Goal: Task Accomplishment & Management: Manage account settings

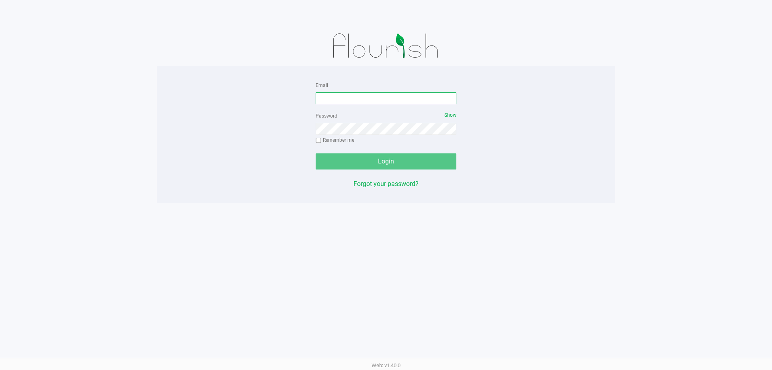
click at [348, 98] on input "Email" at bounding box center [386, 98] width 141 height 12
type input "[EMAIL_ADDRESS][DOMAIN_NAME]"
click at [316, 153] on button "Login" at bounding box center [386, 161] width 141 height 16
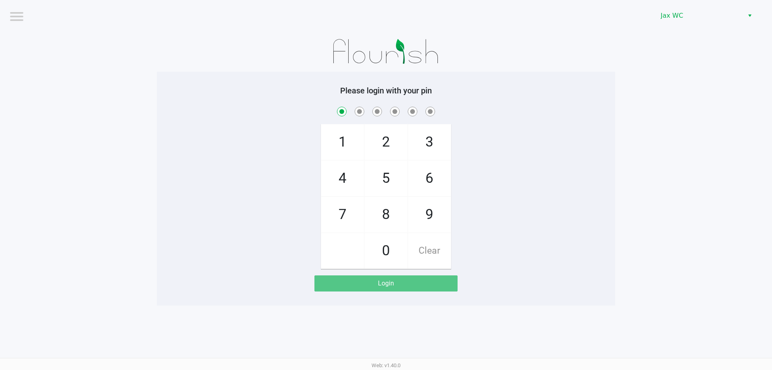
checkbox input "true"
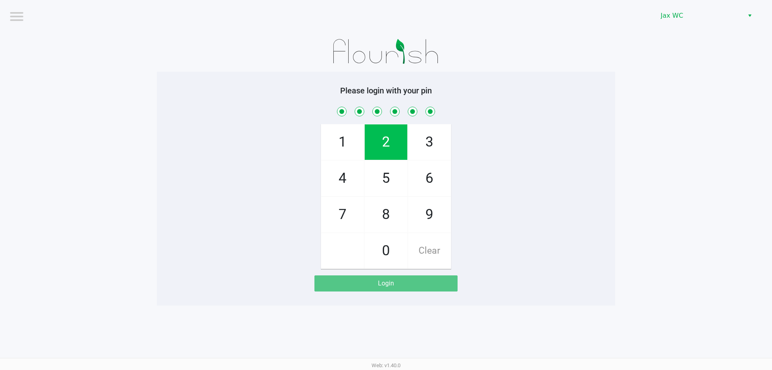
checkbox input "true"
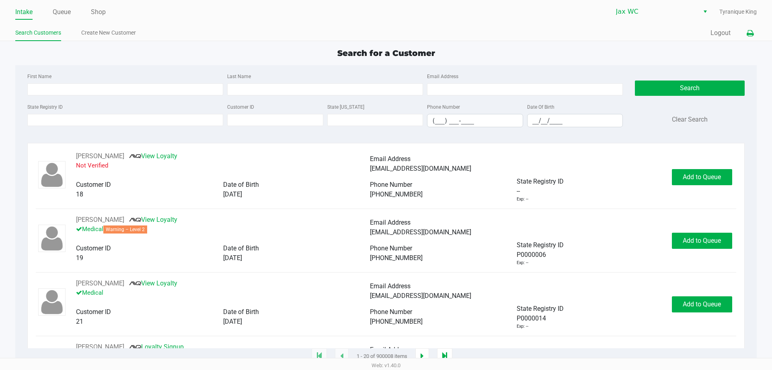
click at [753, 31] on icon at bounding box center [750, 34] width 7 height 6
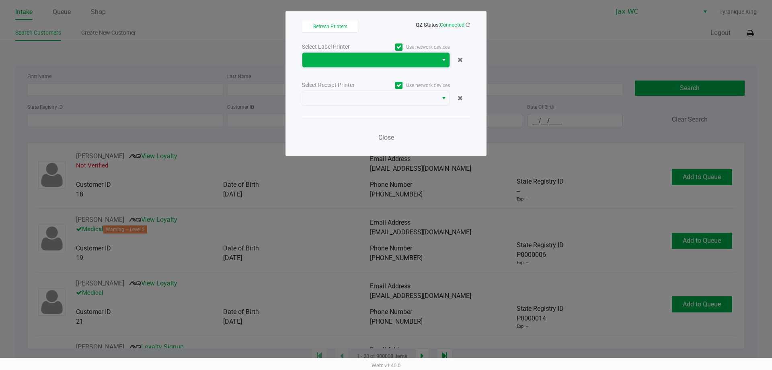
click at [426, 60] on span at bounding box center [370, 60] width 126 height 10
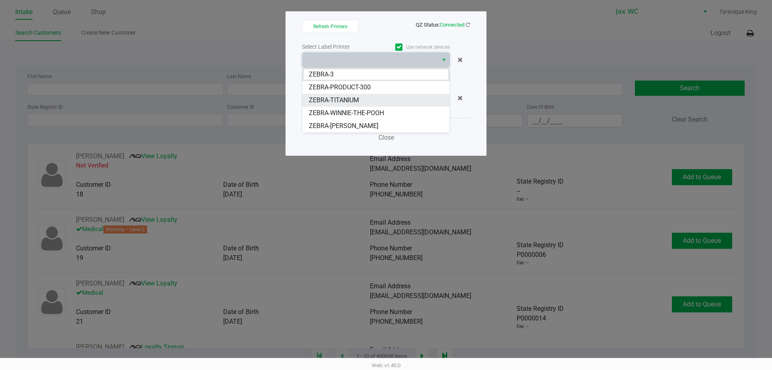
click at [380, 101] on li "ZEBRA-TITANIUM" at bounding box center [375, 100] width 147 height 13
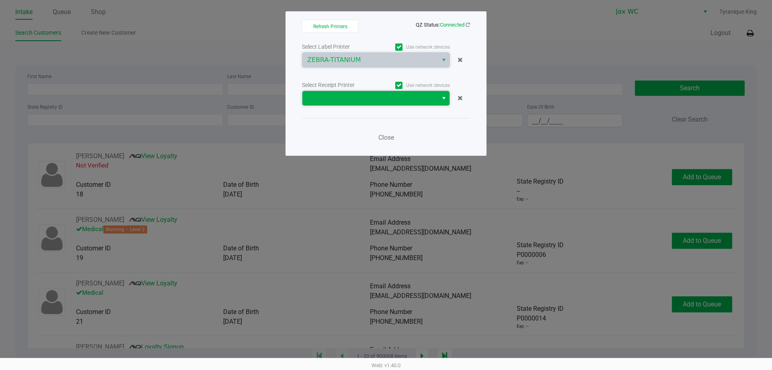
click at [436, 90] on kendo-dropdownlist at bounding box center [376, 97] width 148 height 15
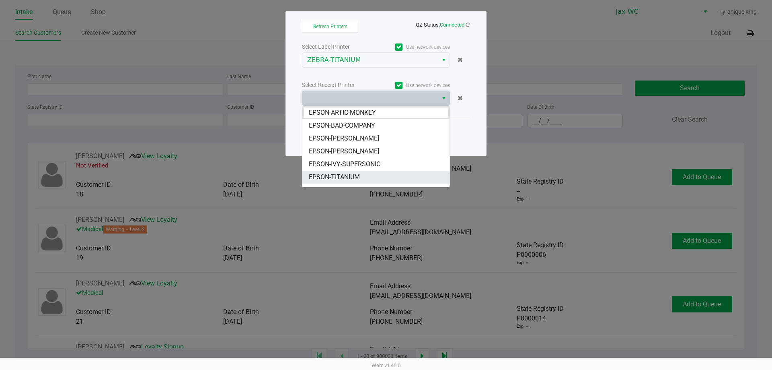
click at [382, 177] on li "EPSON-TITANIUM" at bounding box center [375, 177] width 147 height 13
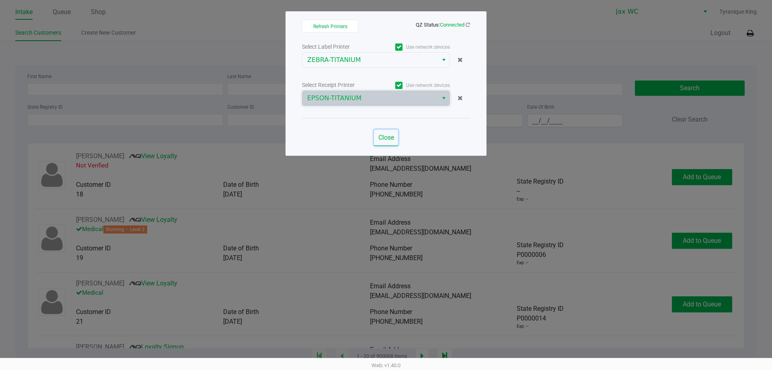
click at [387, 134] on span "Close" at bounding box center [386, 138] width 16 height 8
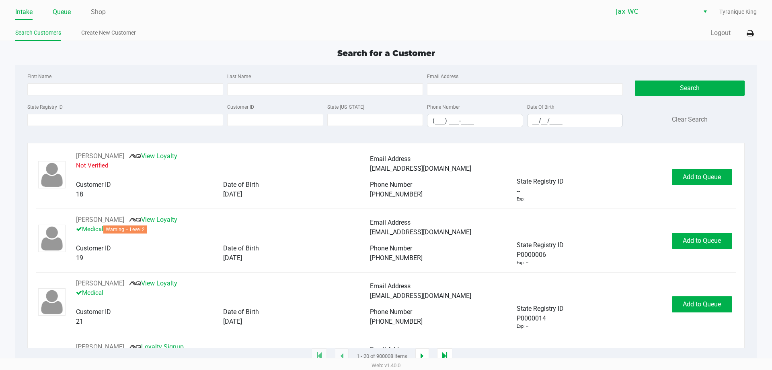
click at [70, 14] on link "Queue" at bounding box center [62, 11] width 18 height 11
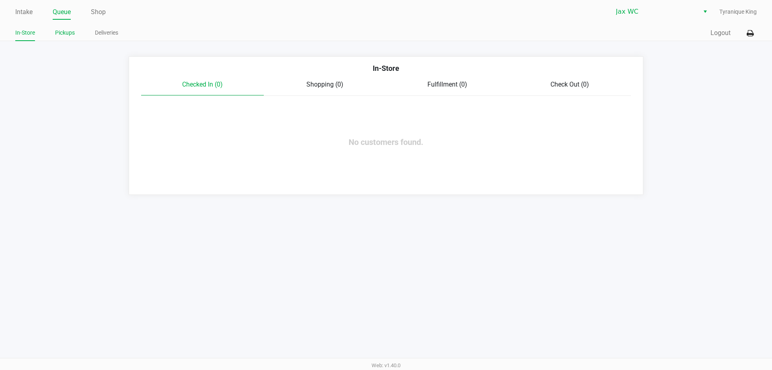
click at [56, 34] on link "Pickups" at bounding box center [65, 33] width 20 height 10
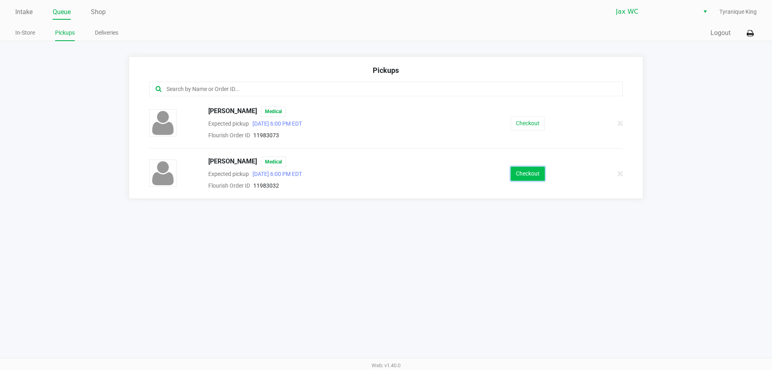
click at [528, 172] on button "Checkout" at bounding box center [528, 174] width 34 height 14
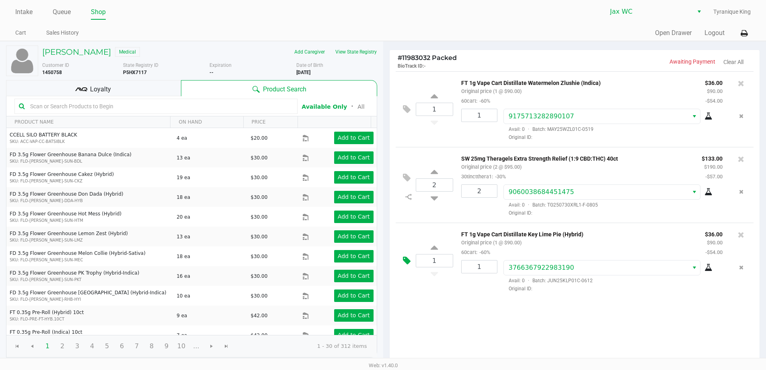
click at [410, 263] on icon at bounding box center [407, 260] width 8 height 9
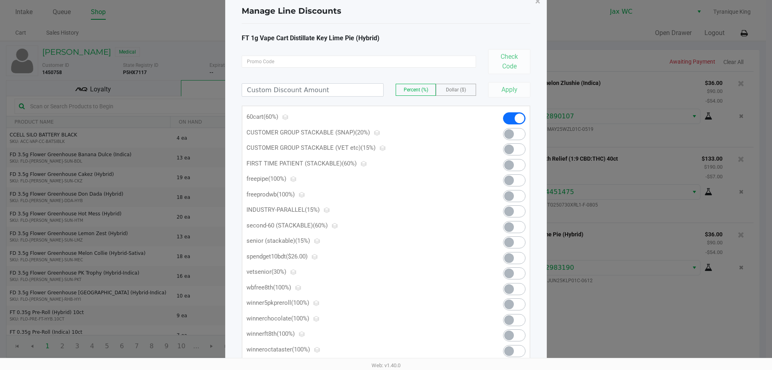
scroll to position [64, 0]
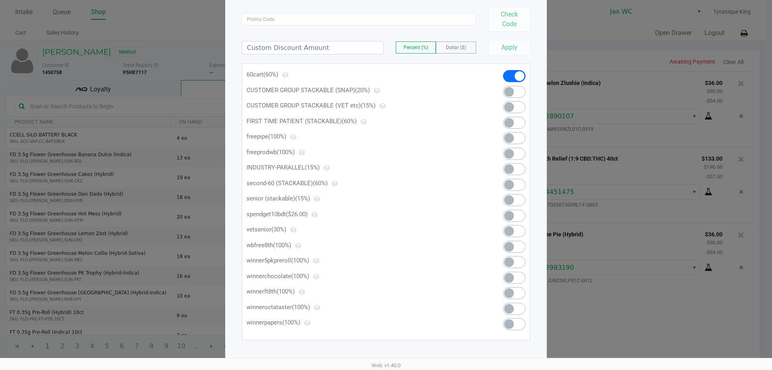
click at [516, 216] on span at bounding box center [514, 216] width 23 height 12
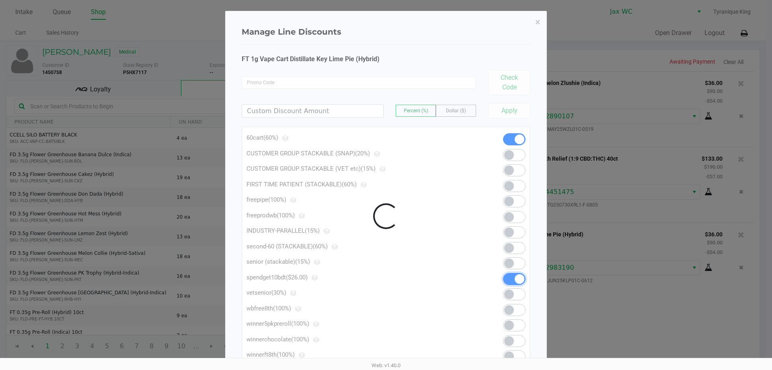
scroll to position [0, 0]
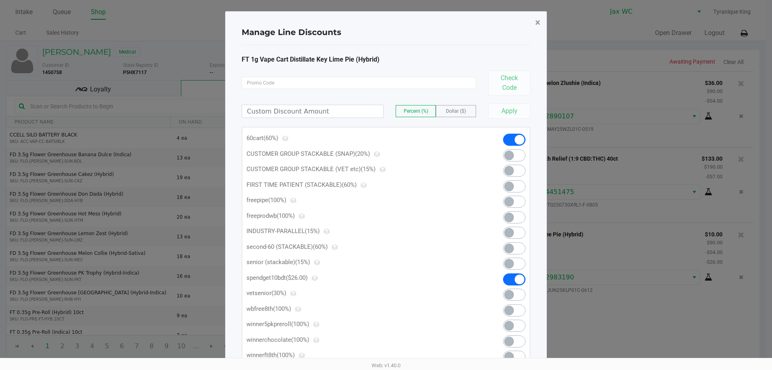
click at [536, 20] on span "×" at bounding box center [537, 22] width 5 height 11
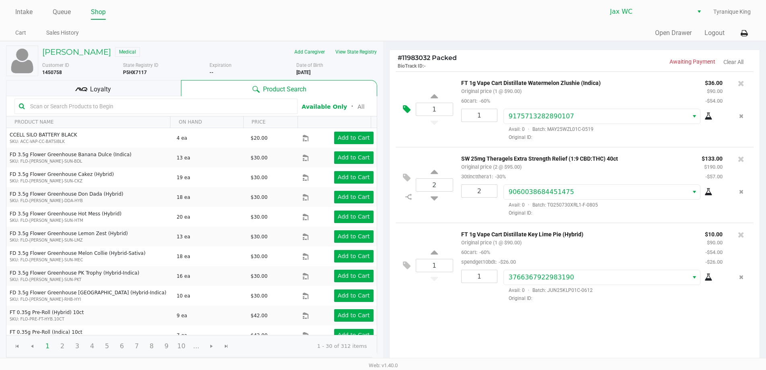
click at [404, 107] on icon at bounding box center [407, 109] width 8 height 9
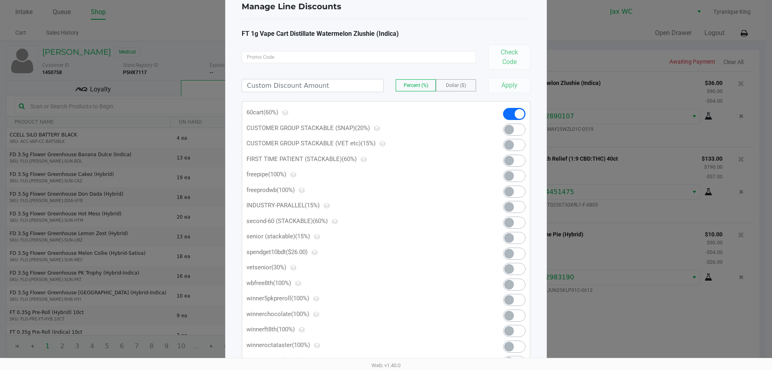
scroll to position [40, 0]
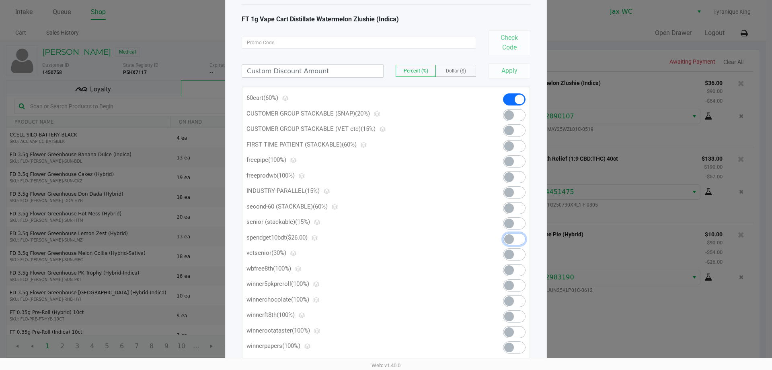
click at [514, 241] on span at bounding box center [514, 239] width 23 height 12
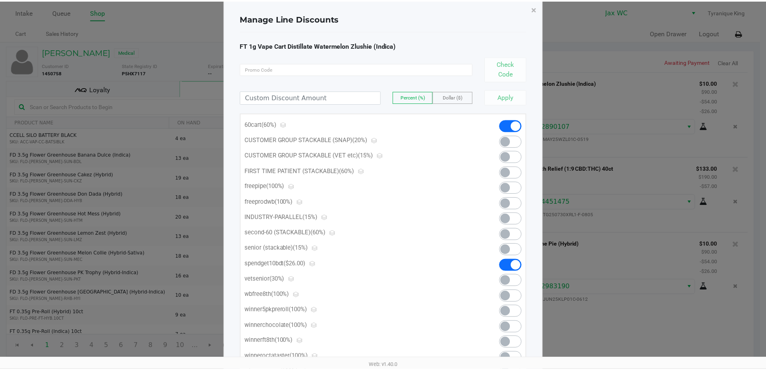
scroll to position [0, 0]
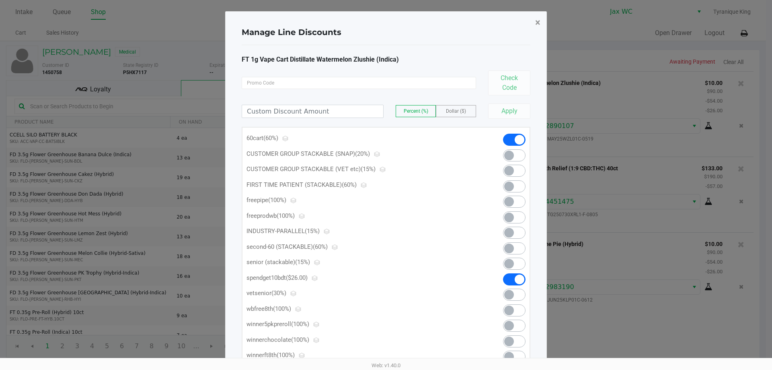
click at [535, 26] on button "×" at bounding box center [538, 22] width 18 height 23
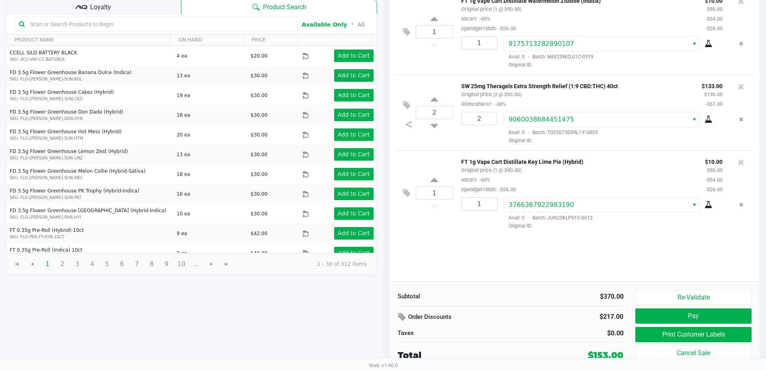
scroll to position [82, 0]
click at [153, 7] on div "Loyalty" at bounding box center [93, 6] width 175 height 16
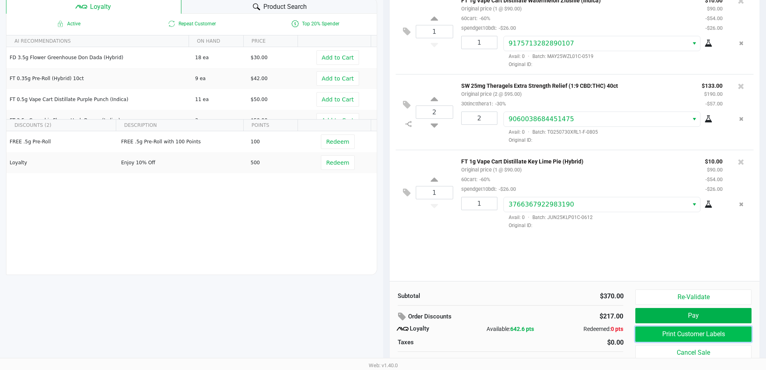
click at [659, 341] on button "Print Customer Labels" at bounding box center [693, 333] width 116 height 15
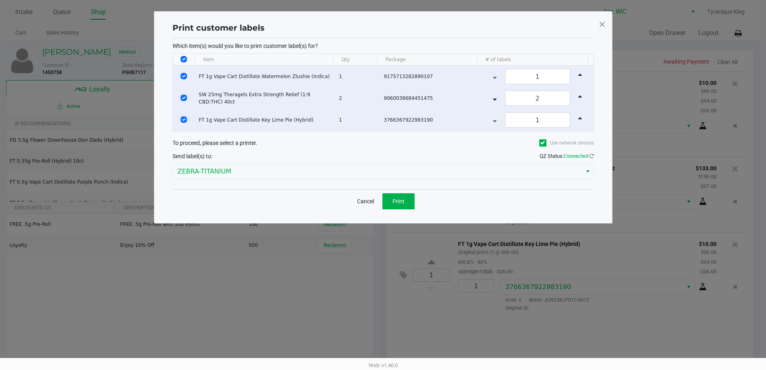
scroll to position [0, 0]
click at [391, 201] on button "Print" at bounding box center [401, 201] width 32 height 16
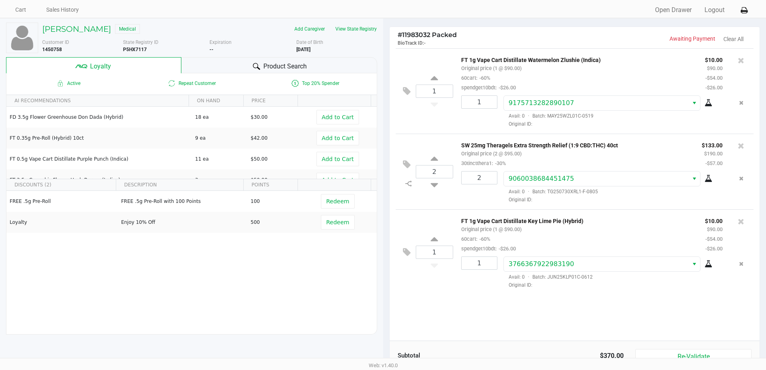
scroll to position [92, 0]
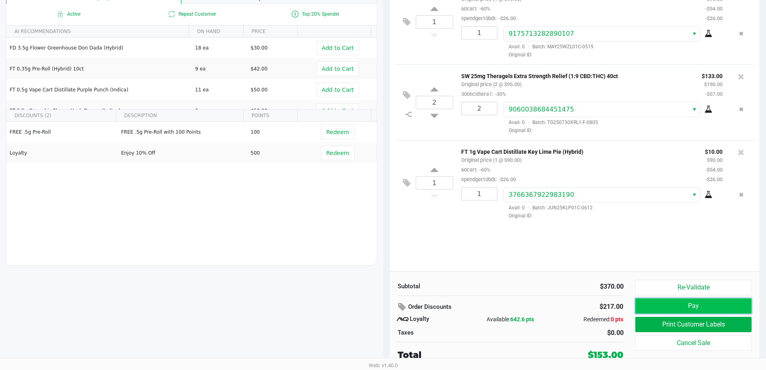
click at [689, 304] on button "Pay" at bounding box center [693, 305] width 116 height 15
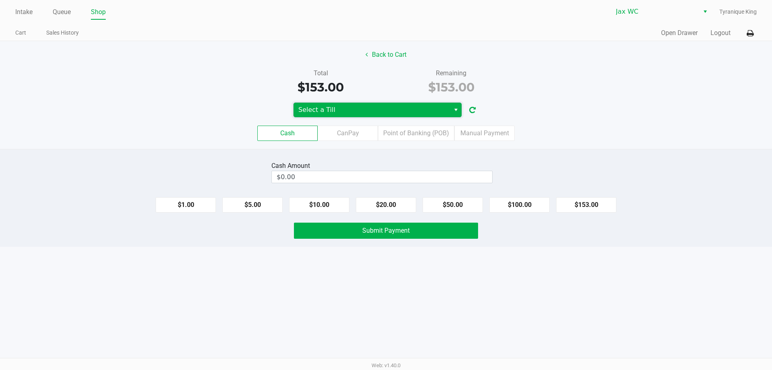
click at [415, 114] on span "Select a Till" at bounding box center [371, 110] width 147 height 10
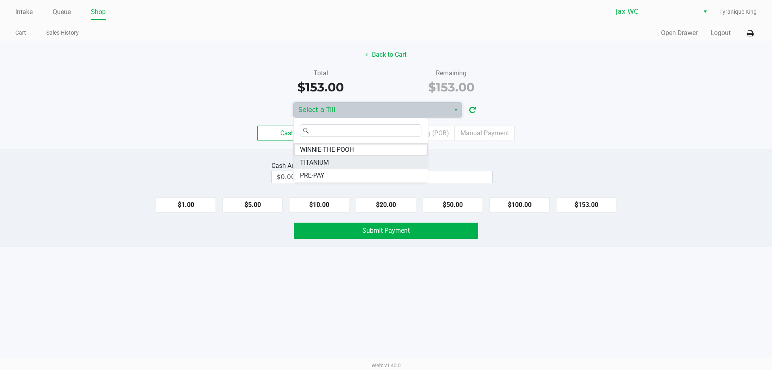
click at [318, 168] on li "TITANIUM" at bounding box center [361, 162] width 134 height 13
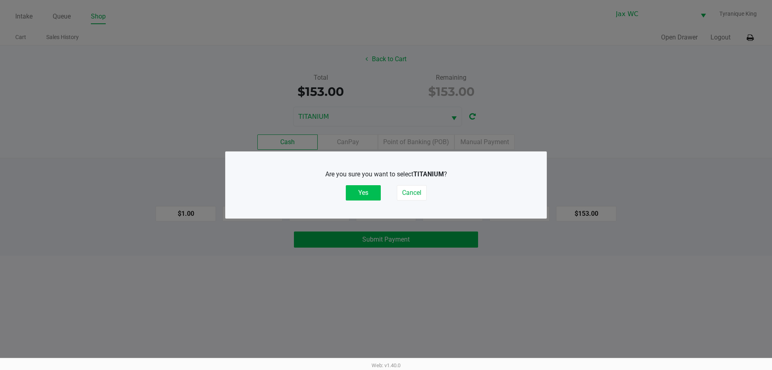
click at [375, 193] on button "Yes" at bounding box center [363, 192] width 35 height 15
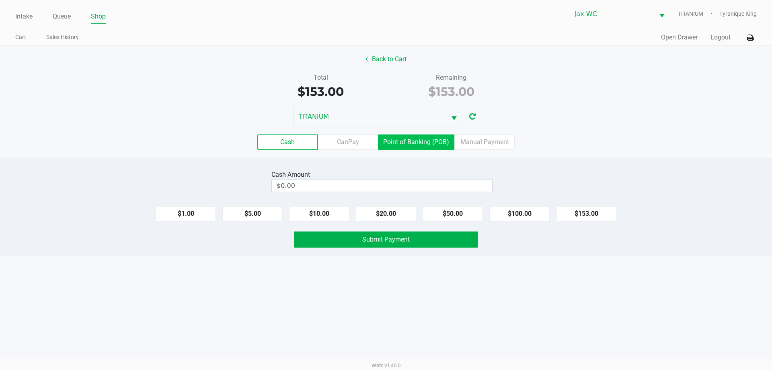
click at [431, 139] on label "Point of Banking (POB)" at bounding box center [416, 141] width 76 height 15
click at [0, 0] on 7 "Point of Banking (POB)" at bounding box center [0, 0] width 0 height 0
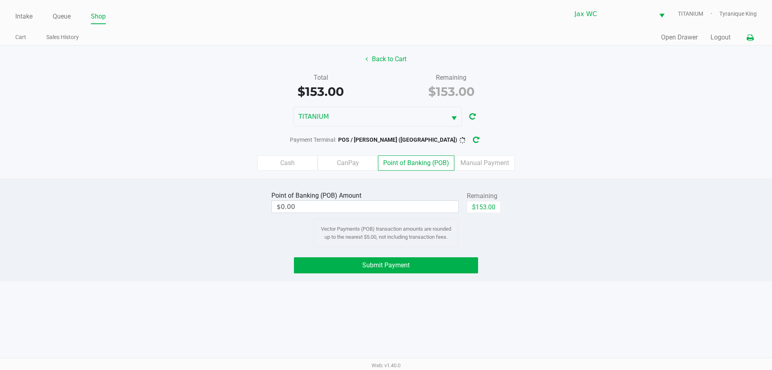
click at [756, 39] on button at bounding box center [750, 37] width 13 height 15
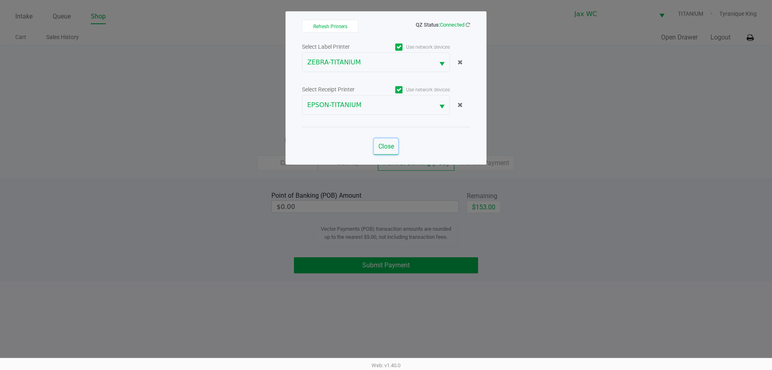
click at [395, 145] on button "Close" at bounding box center [386, 146] width 24 height 16
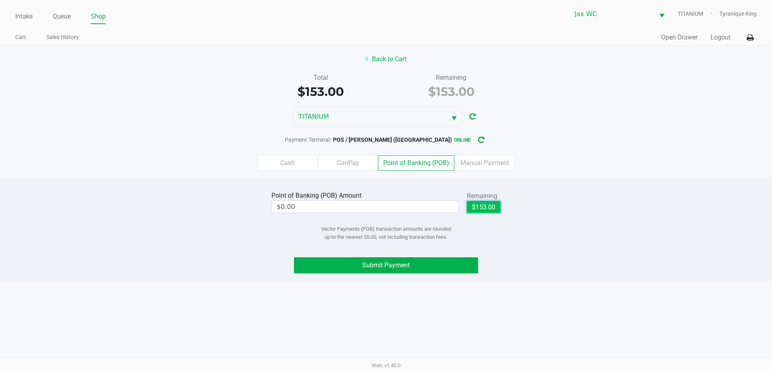
click at [475, 208] on button "$153.00" at bounding box center [484, 207] width 34 height 12
type input "$153.00"
click at [447, 267] on button "Submit Payment" at bounding box center [386, 265] width 184 height 16
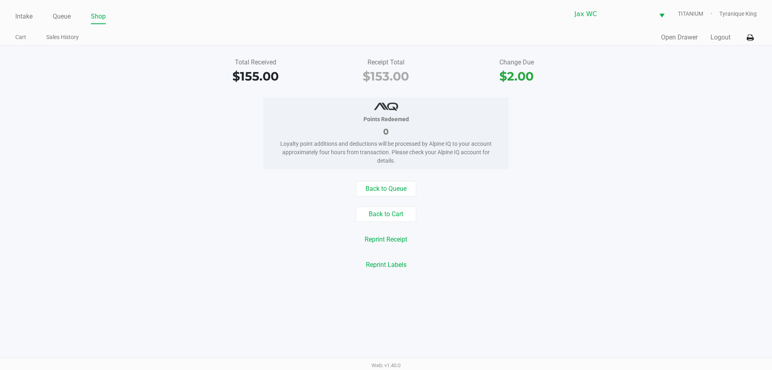
click at [674, 44] on div "Quick Sale Open Drawer Logout" at bounding box center [571, 37] width 371 height 15
click at [674, 37] on button "Open Drawer" at bounding box center [679, 38] width 37 height 10
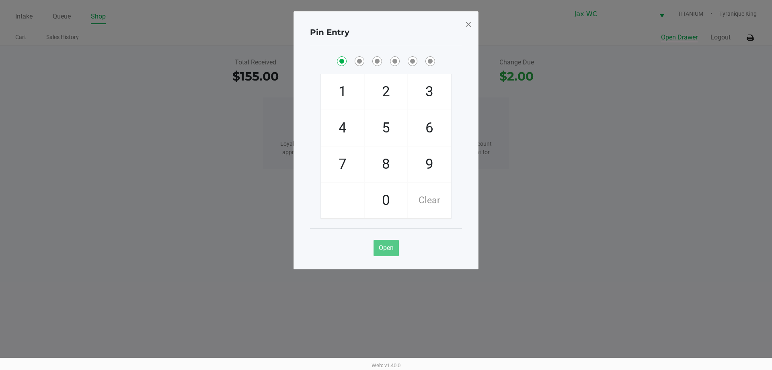
checkbox input "true"
checkbox input "false"
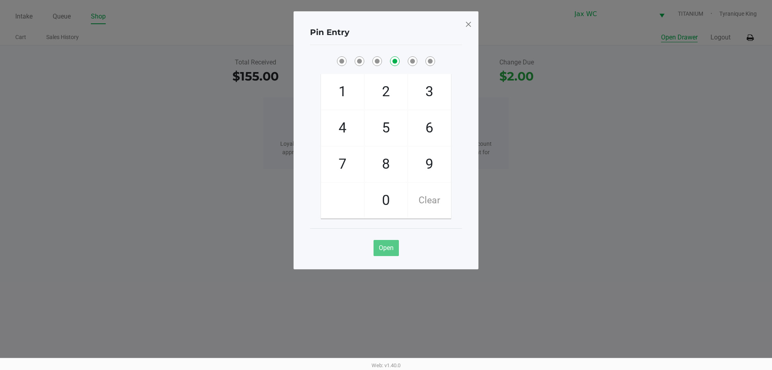
checkbox input "false"
checkbox input "true"
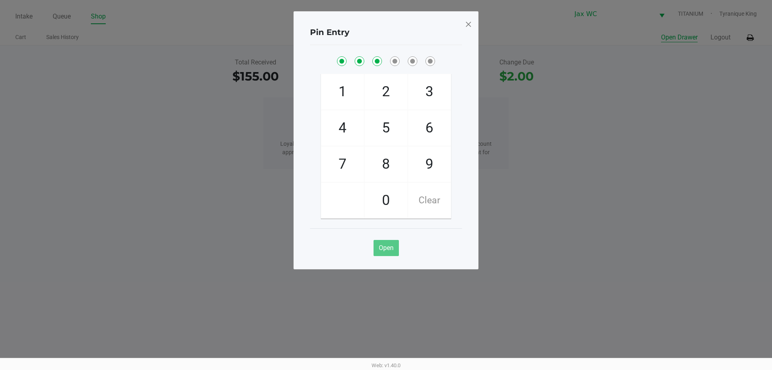
checkbox input "true"
click at [468, 21] on span at bounding box center [468, 24] width 7 height 13
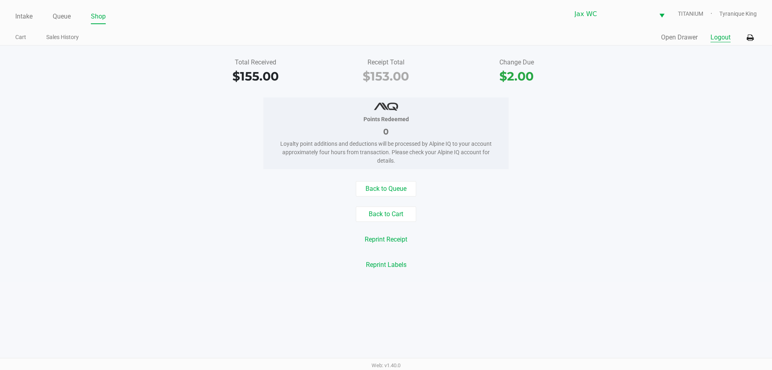
click at [725, 35] on button "Logout" at bounding box center [721, 38] width 20 height 10
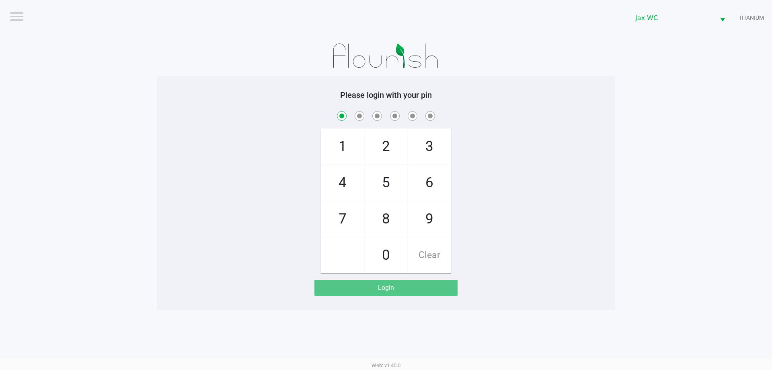
checkbox input "true"
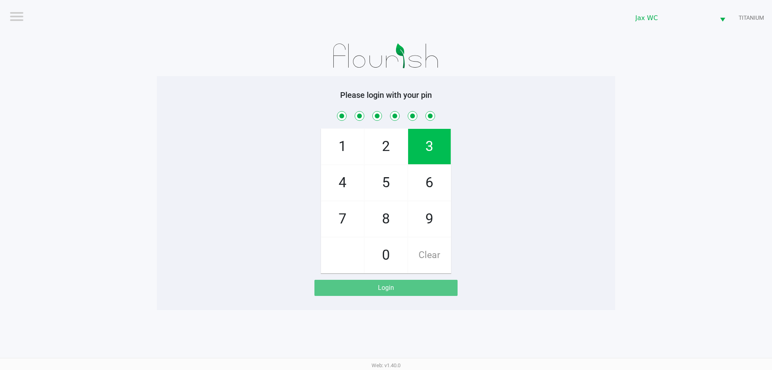
checkbox input "true"
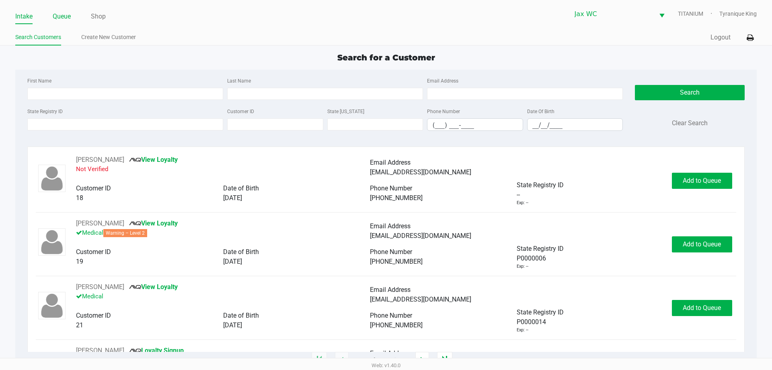
click at [69, 15] on link "Queue" at bounding box center [62, 16] width 18 height 11
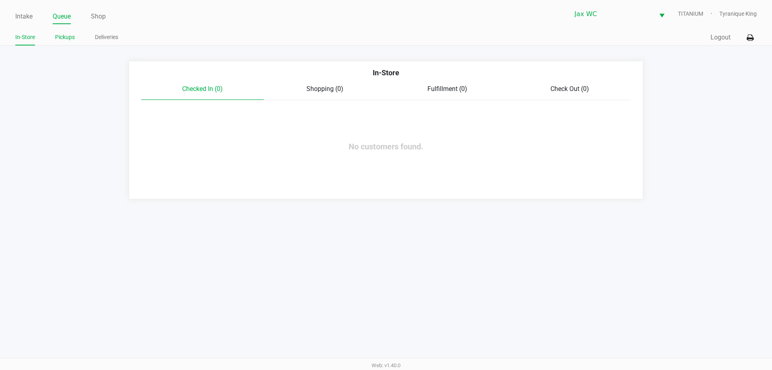
click at [68, 38] on link "Pickups" at bounding box center [65, 37] width 20 height 10
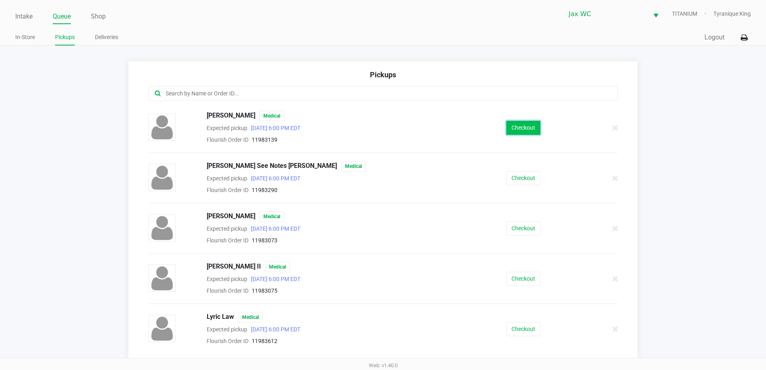
click at [510, 131] on button "Checkout" at bounding box center [523, 128] width 34 height 14
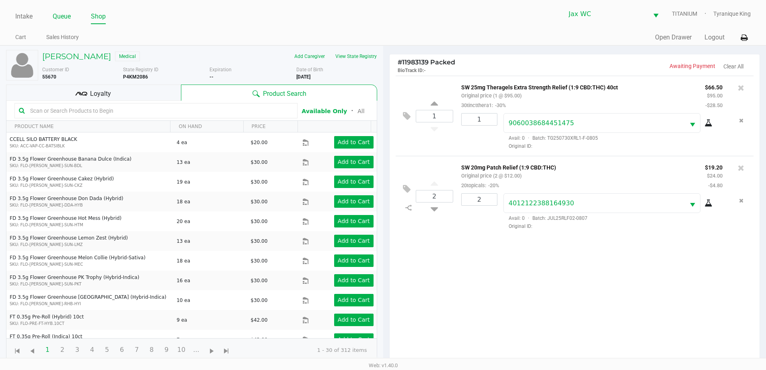
click at [53, 18] on link "Queue" at bounding box center [62, 16] width 18 height 11
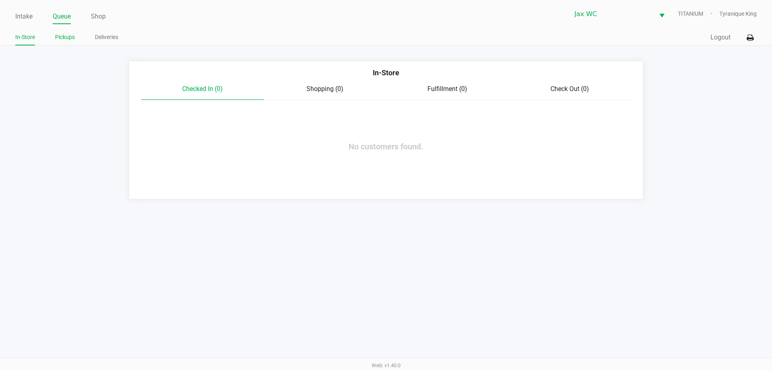
click at [68, 36] on link "Pickups" at bounding box center [65, 37] width 20 height 10
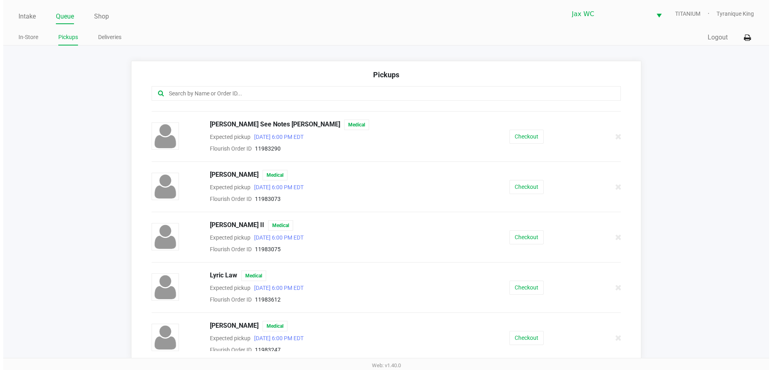
scroll to position [80, 0]
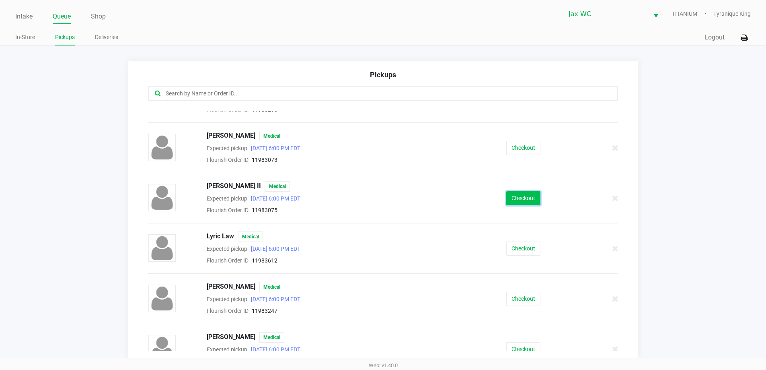
click at [510, 202] on button "Checkout" at bounding box center [523, 198] width 34 height 14
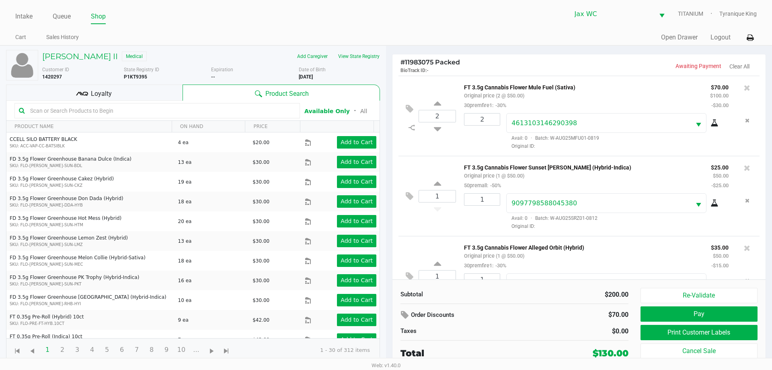
click at [169, 90] on div "Loyalty" at bounding box center [94, 92] width 177 height 16
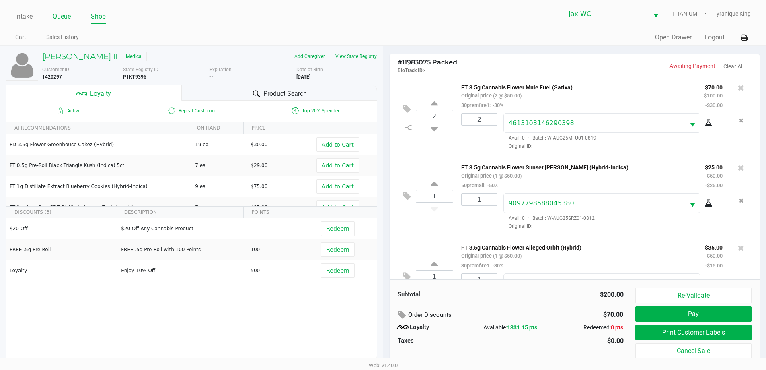
click at [64, 16] on link "Queue" at bounding box center [62, 16] width 18 height 11
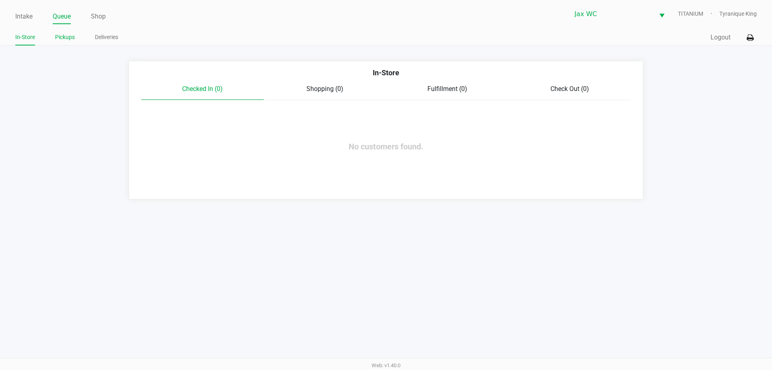
click at [69, 34] on link "Pickups" at bounding box center [65, 37] width 20 height 10
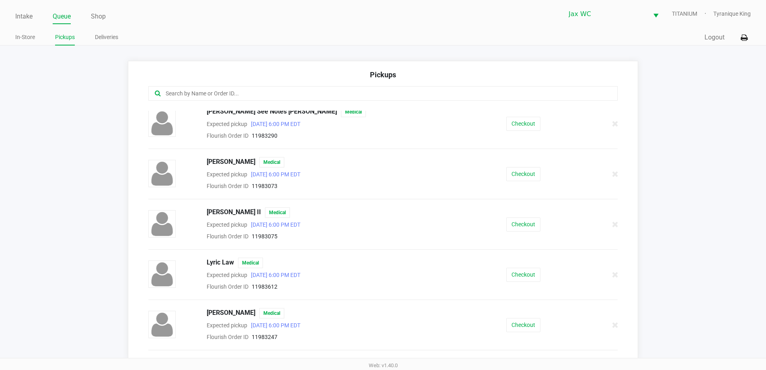
scroll to position [121, 0]
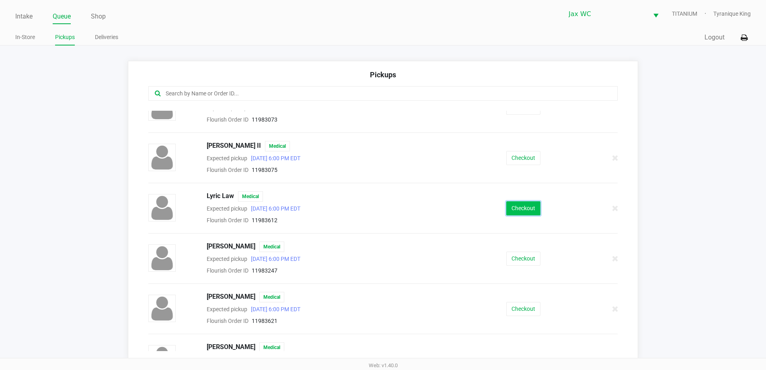
click at [514, 214] on button "Checkout" at bounding box center [523, 208] width 34 height 14
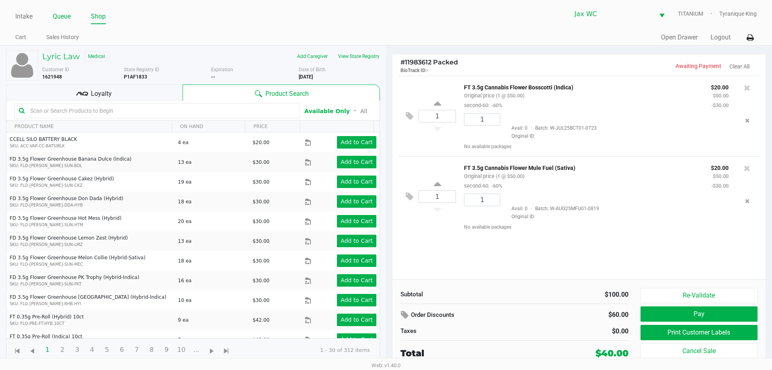
click at [64, 18] on link "Queue" at bounding box center [62, 16] width 18 height 11
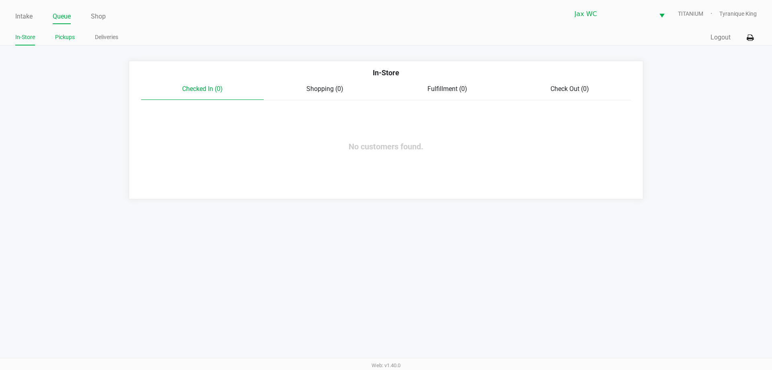
click at [68, 37] on link "Pickups" at bounding box center [65, 37] width 20 height 10
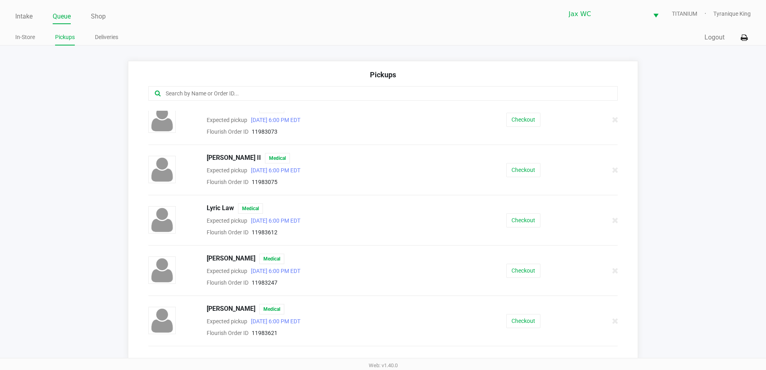
scroll to position [146, 0]
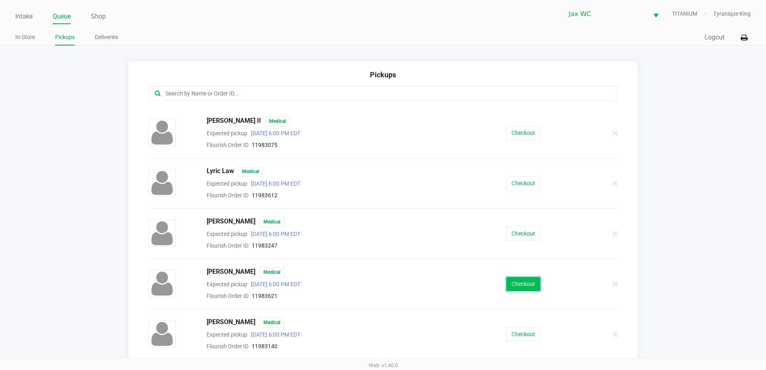
click at [514, 284] on button "Checkout" at bounding box center [523, 284] width 34 height 14
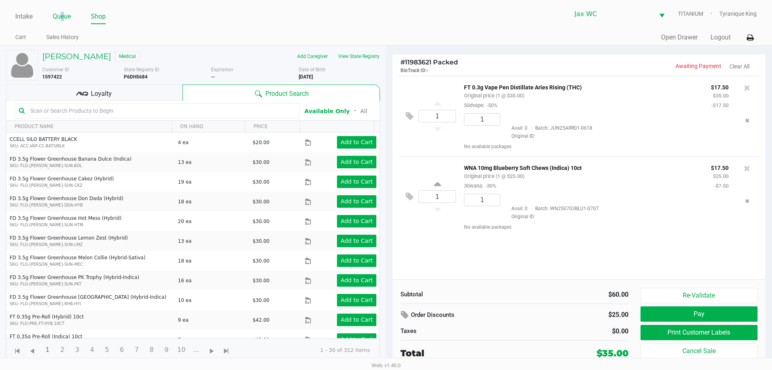
click at [62, 19] on link "Queue" at bounding box center [62, 16] width 18 height 11
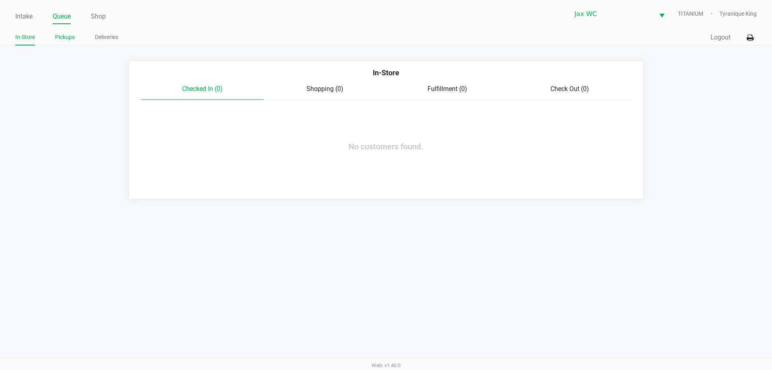
click at [65, 40] on link "Pickups" at bounding box center [65, 37] width 20 height 10
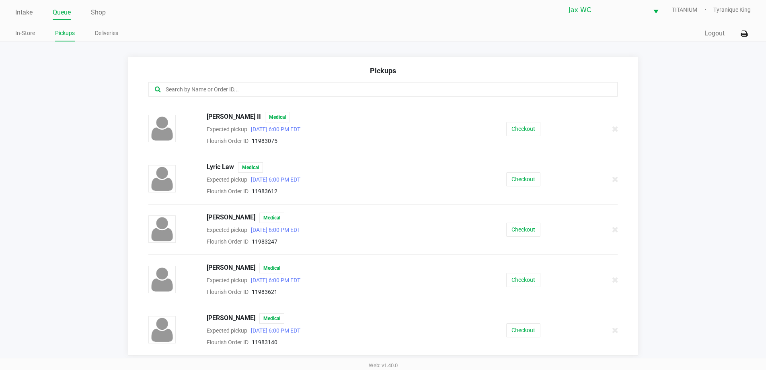
scroll to position [5, 0]
click at [519, 330] on button "Checkout" at bounding box center [523, 329] width 34 height 14
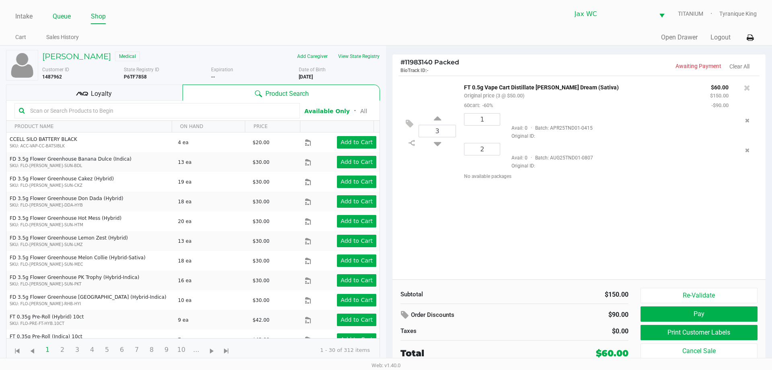
click at [65, 19] on link "Queue" at bounding box center [62, 16] width 18 height 11
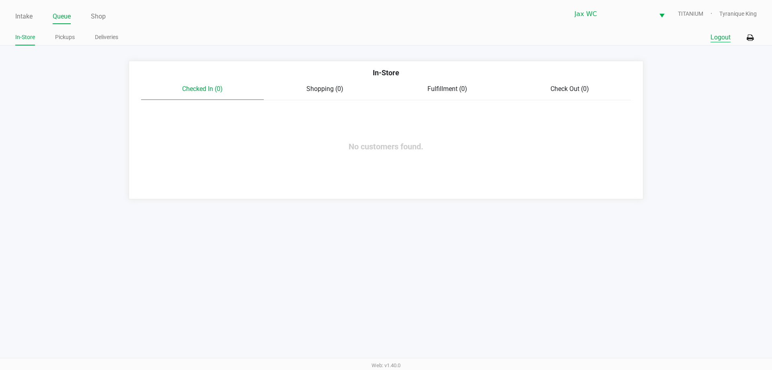
click at [715, 40] on button "Logout" at bounding box center [721, 38] width 20 height 10
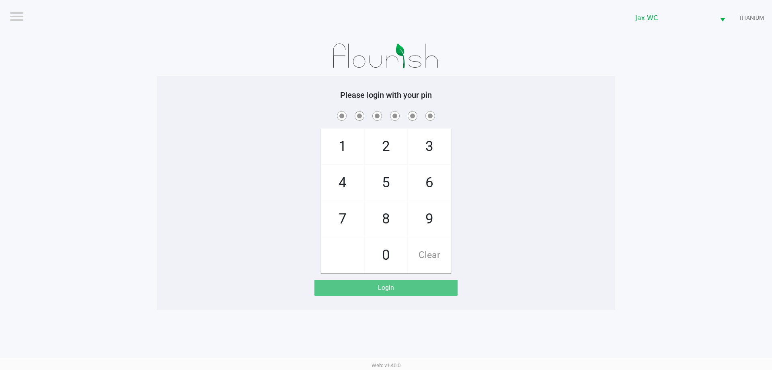
click at [426, 221] on span "9" at bounding box center [429, 218] width 43 height 35
checkbox input "true"
click at [352, 220] on span "7" at bounding box center [342, 218] width 43 height 35
checkbox input "true"
click at [386, 136] on span "2" at bounding box center [386, 146] width 43 height 35
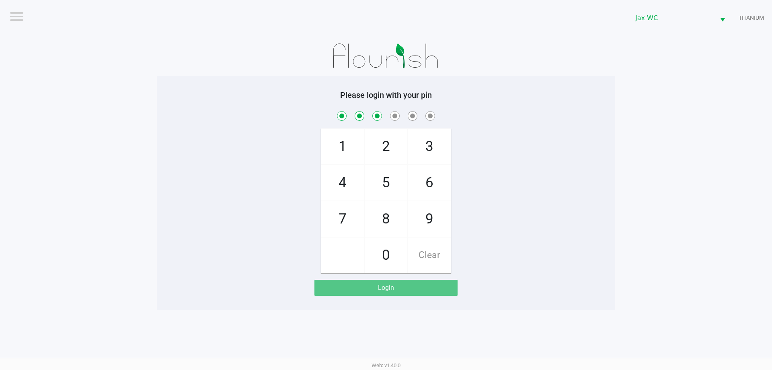
checkbox input "true"
click at [387, 136] on span "2" at bounding box center [386, 146] width 43 height 35
checkbox input "true"
click at [416, 150] on span "3" at bounding box center [429, 146] width 43 height 35
checkbox input "true"
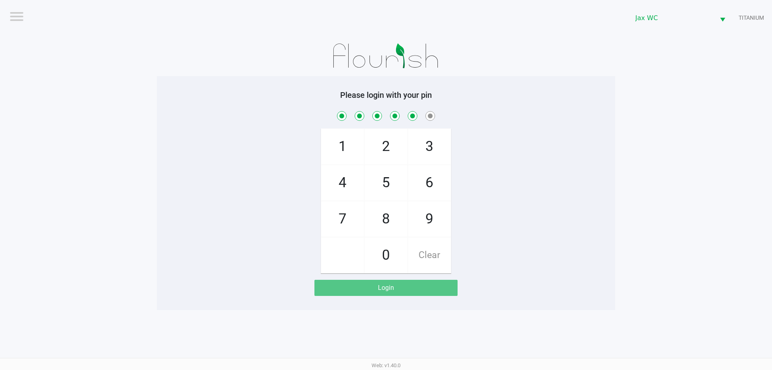
click at [416, 150] on span "3" at bounding box center [429, 146] width 43 height 35
checkbox input "true"
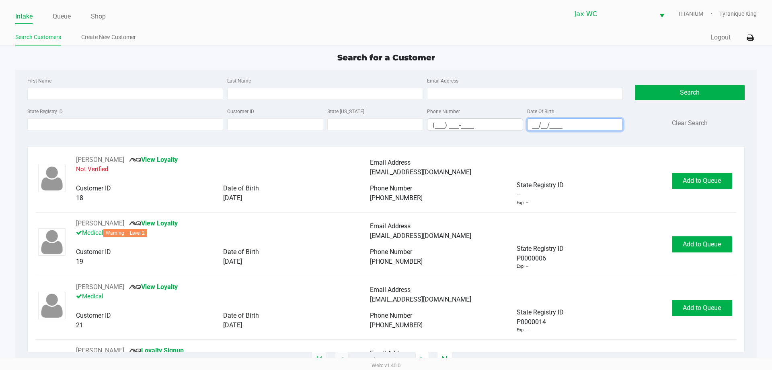
click at [541, 126] on input "__/__/____" at bounding box center [575, 125] width 95 height 12
click at [545, 125] on input "__/__/____" at bounding box center [575, 125] width 95 height 12
click at [556, 122] on input "__/__/____" at bounding box center [575, 125] width 95 height 12
click at [491, 124] on input "(___) ___-____" at bounding box center [475, 125] width 95 height 12
click at [69, 15] on link "Queue" at bounding box center [62, 16] width 18 height 11
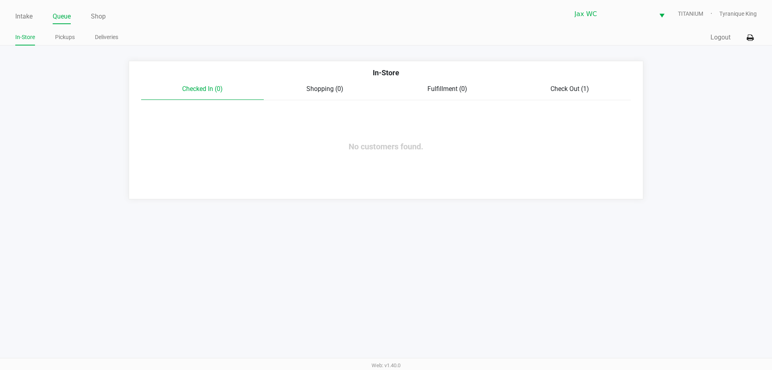
click at [564, 88] on span "Check Out (1)" at bounding box center [570, 89] width 39 height 8
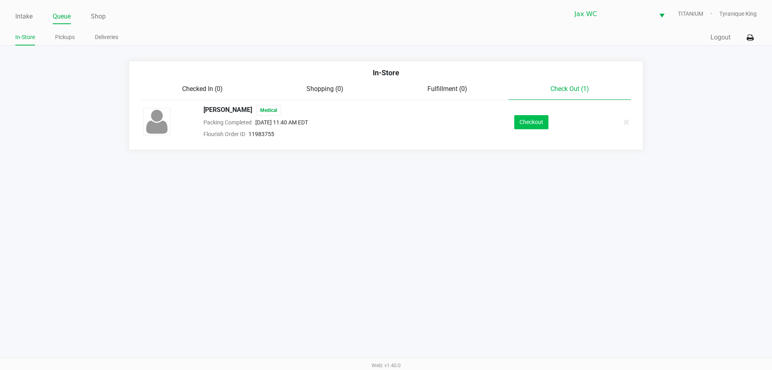
drag, startPoint x: 549, startPoint y: 115, endPoint x: 545, endPoint y: 117, distance: 4.9
click at [545, 117] on div "Checkout" at bounding box center [531, 122] width 124 height 14
click at [544, 119] on button "Checkout" at bounding box center [531, 122] width 34 height 14
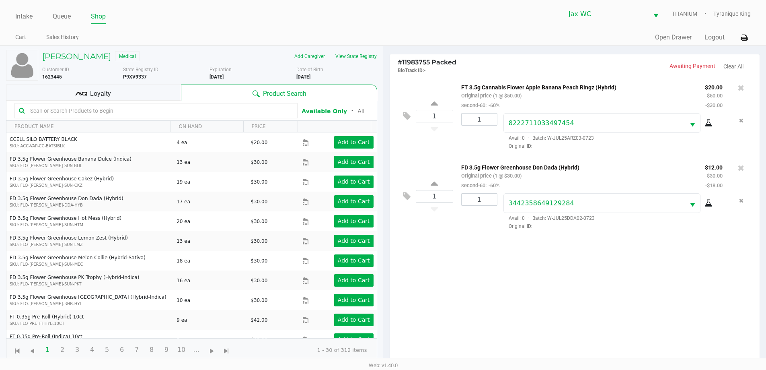
click at [145, 88] on div "Loyalty" at bounding box center [93, 92] width 175 height 16
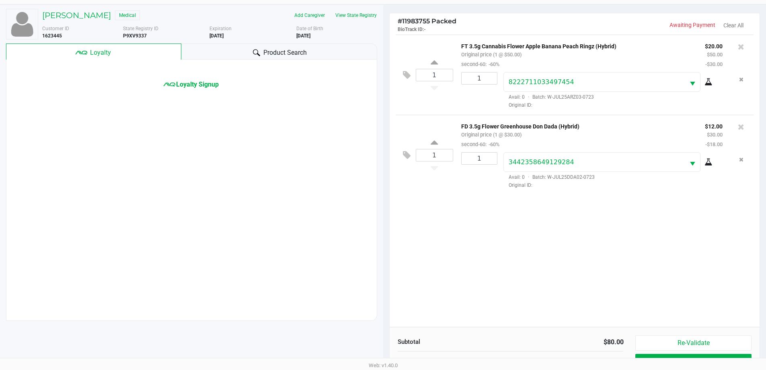
scroll to position [104, 0]
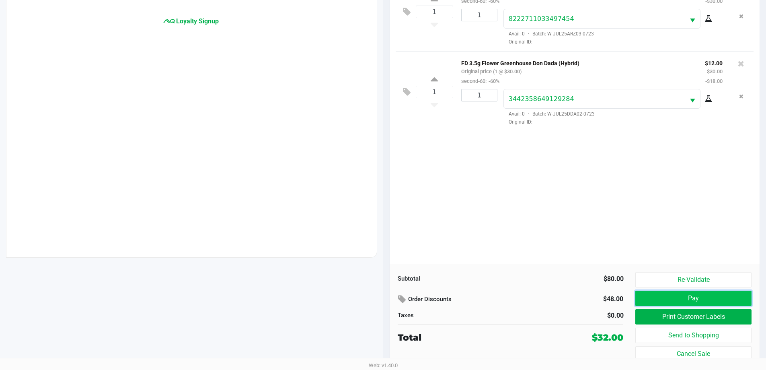
click at [667, 298] on button "Pay" at bounding box center [693, 297] width 116 height 15
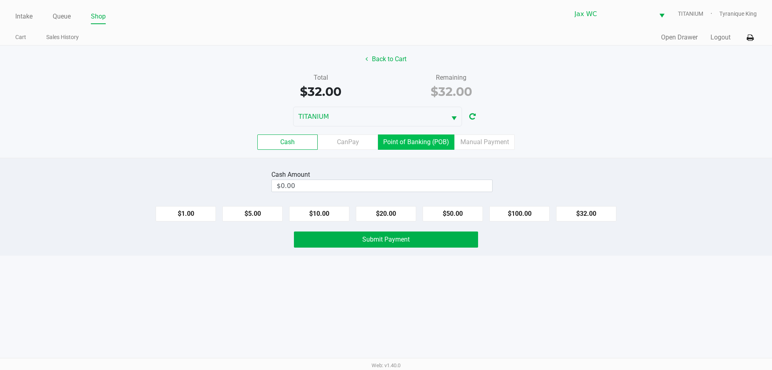
click at [421, 146] on label "Point of Banking (POB)" at bounding box center [416, 141] width 76 height 15
click at [0, 0] on 7 "Point of Banking (POB)" at bounding box center [0, 0] width 0 height 0
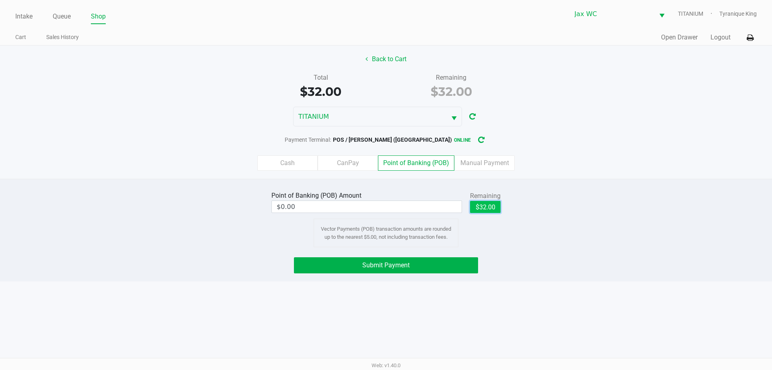
click at [489, 206] on button "$32.00" at bounding box center [485, 207] width 31 height 12
type input "$32.00"
click at [440, 261] on button "Submit Payment" at bounding box center [386, 265] width 184 height 16
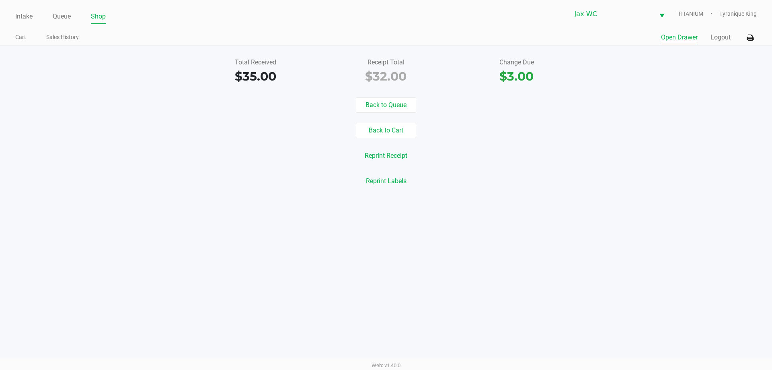
click at [684, 39] on button "Open Drawer" at bounding box center [679, 38] width 37 height 10
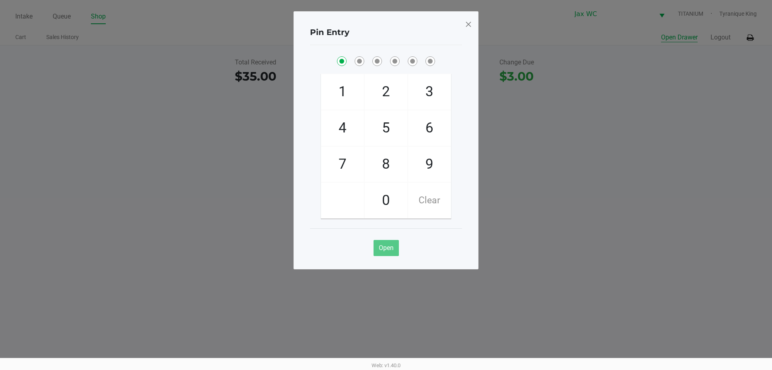
checkbox input "true"
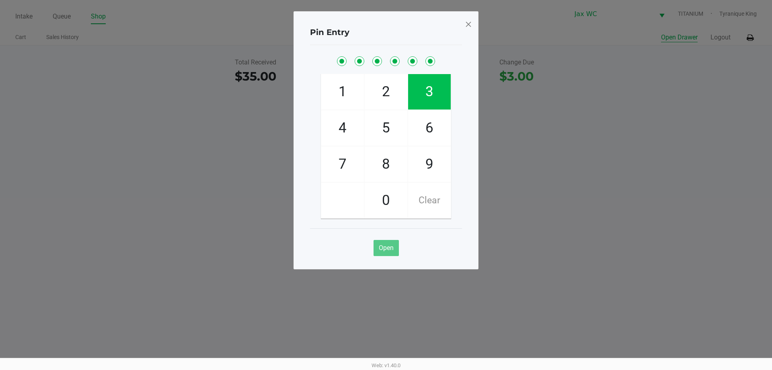
checkbox input "true"
click at [469, 29] on span at bounding box center [468, 24] width 7 height 13
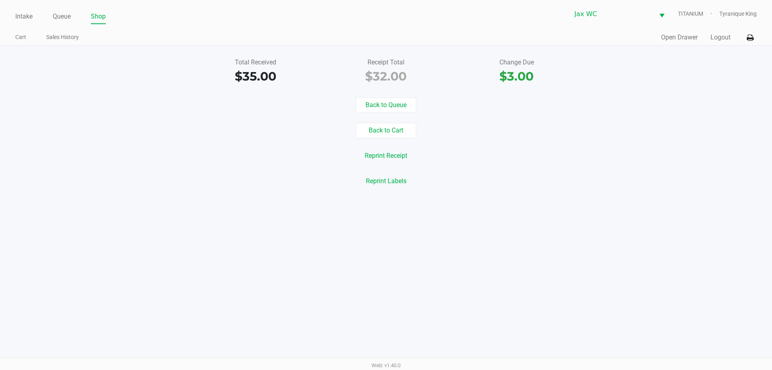
click at [710, 45] on div "Total Received $35.00 Receipt Total $32.00 Change Due $3.00 Back to Queue Back …" at bounding box center [386, 121] width 772 height 153
click at [715, 39] on button "Logout" at bounding box center [721, 38] width 20 height 10
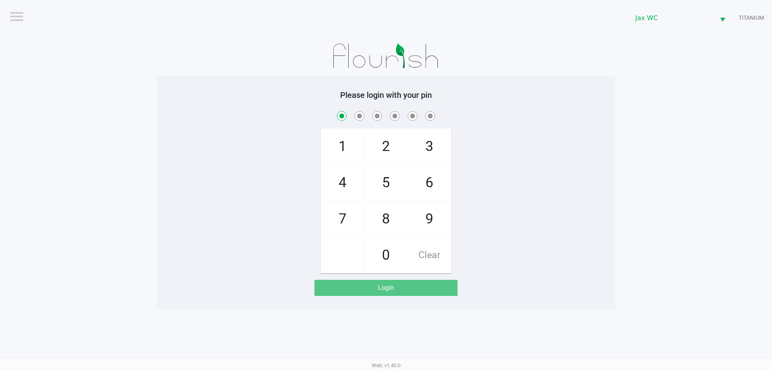
checkbox input "true"
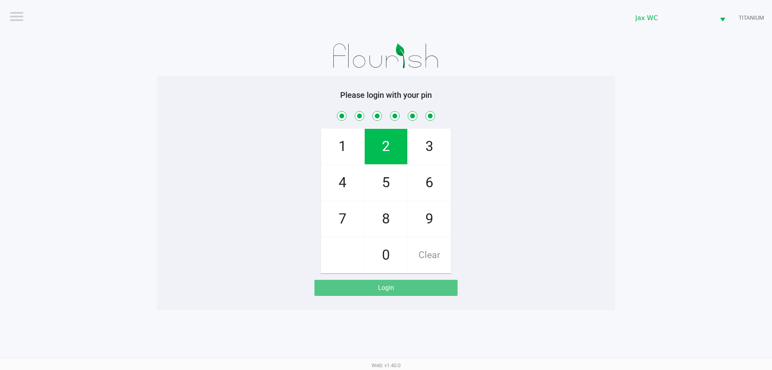
checkbox input "true"
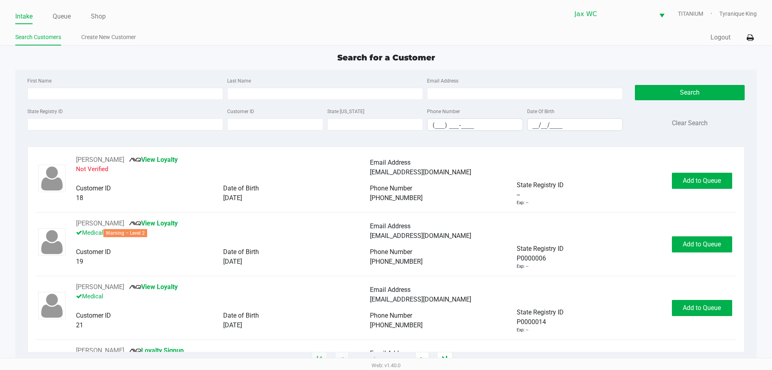
click at [154, 117] on div "State Registry ID" at bounding box center [125, 118] width 200 height 25
click at [154, 126] on input "State Registry ID" at bounding box center [125, 124] width 196 height 12
click at [155, 97] on input "First Name" at bounding box center [125, 94] width 196 height 12
type input "BRANDON"
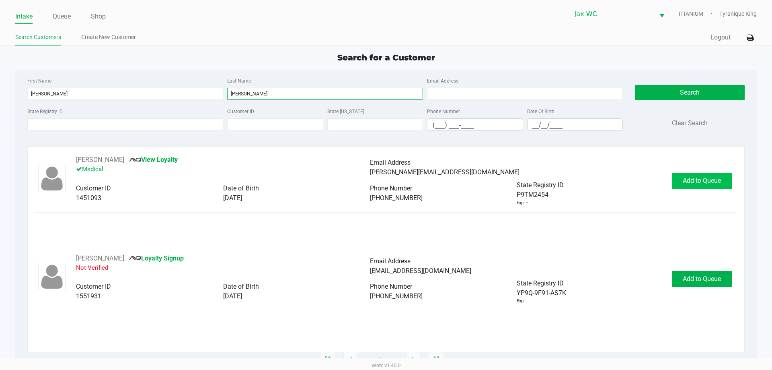
type input "HORSLEY"
click at [712, 173] on button "Add to Queue" at bounding box center [702, 181] width 60 height 16
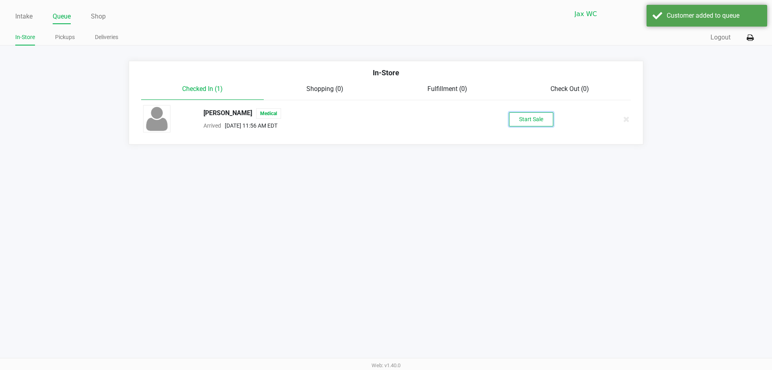
drag, startPoint x: 543, startPoint y: 112, endPoint x: 542, endPoint y: 118, distance: 6.4
click at [543, 117] on button "Start Sale" at bounding box center [531, 119] width 44 height 14
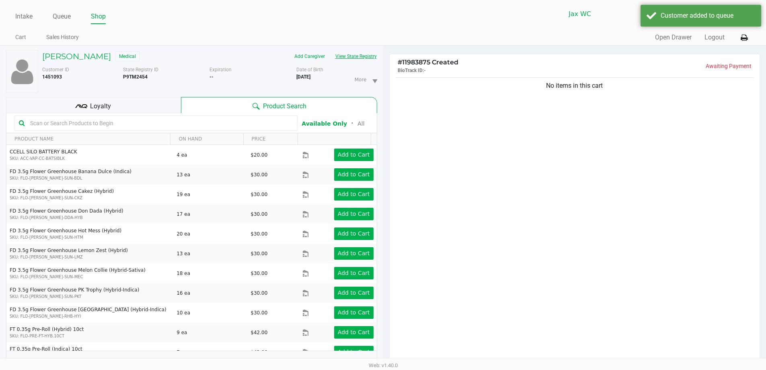
click at [365, 57] on button "View State Registry" at bounding box center [353, 56] width 47 height 13
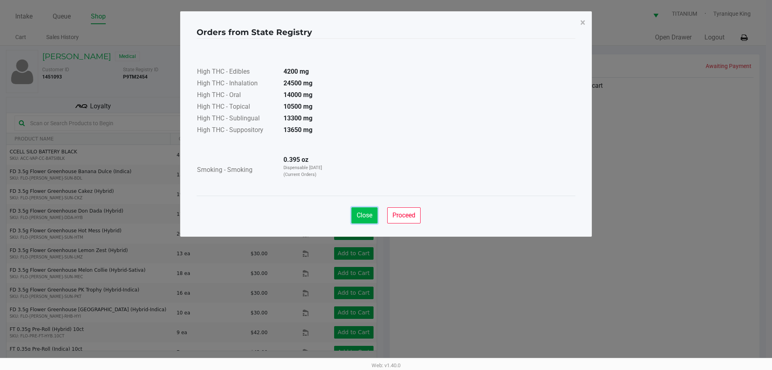
click at [358, 217] on span "Close" at bounding box center [365, 215] width 16 height 8
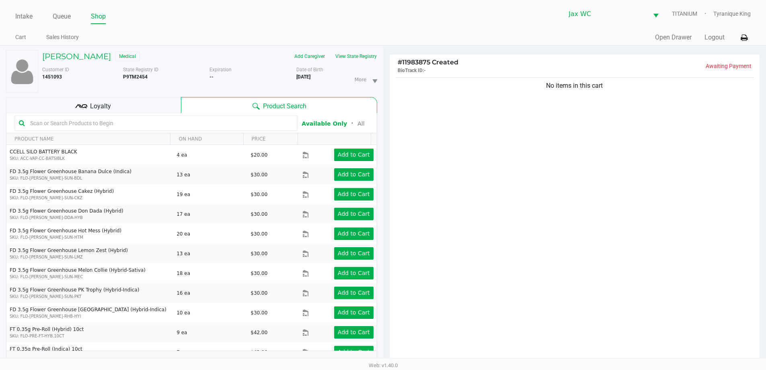
click at [125, 127] on input "text" at bounding box center [160, 123] width 266 height 12
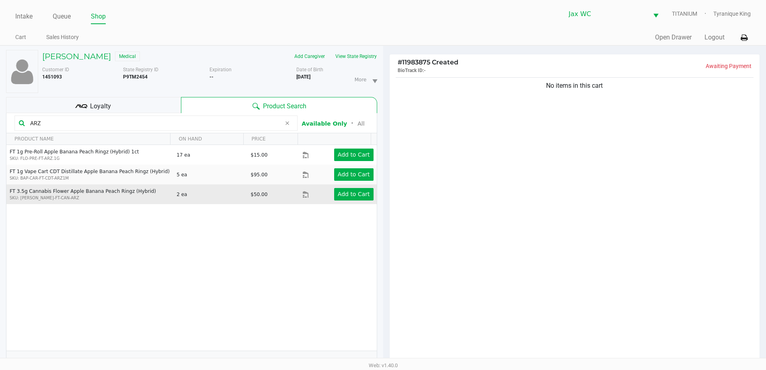
type input "ARZ"
click at [342, 187] on td "Add to Cart" at bounding box center [339, 194] width 74 height 20
click at [343, 191] on app-button-loader "Add to Cart" at bounding box center [354, 194] width 32 height 6
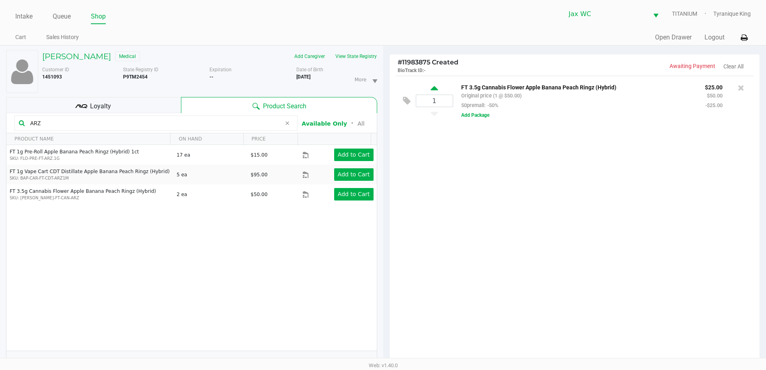
click at [438, 87] on icon at bounding box center [434, 89] width 7 height 10
type input "2"
click at [154, 106] on div at bounding box center [383, 230] width 766 height 288
click at [156, 98] on div "Loyalty" at bounding box center [93, 105] width 175 height 16
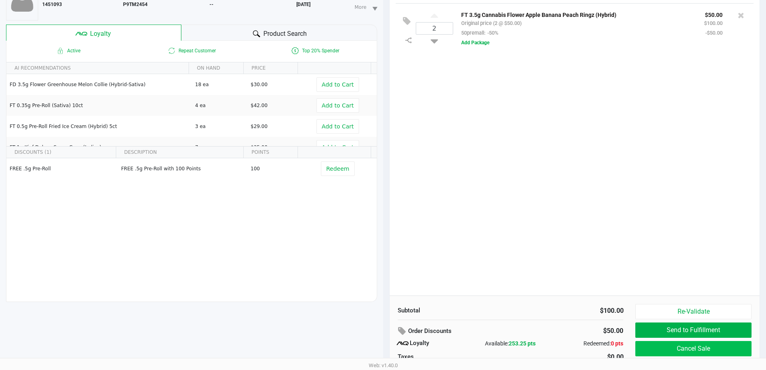
scroll to position [97, 0]
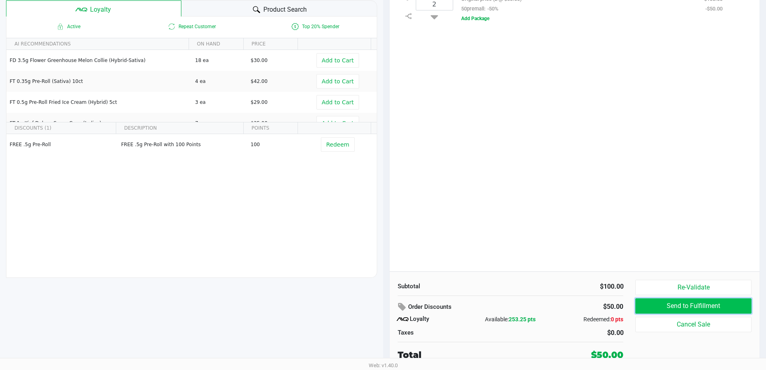
click at [674, 302] on button "Send to Fulfillment" at bounding box center [693, 305] width 116 height 15
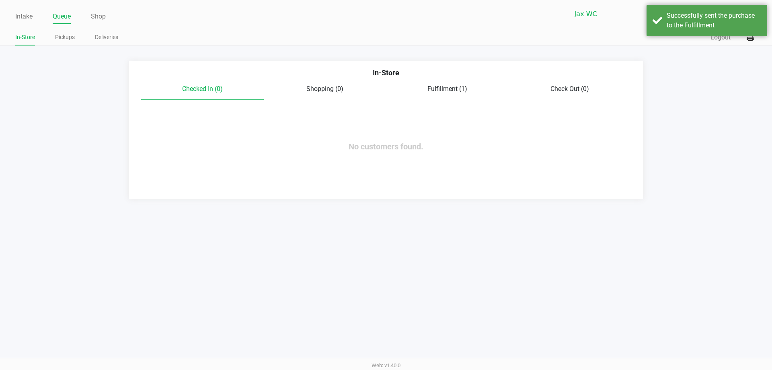
click at [465, 91] on div "Checked In (0) Shopping (0) Fulfillment (1) Check Out (0)" at bounding box center [386, 92] width 490 height 16
click at [463, 88] on span "Fulfillment (1)" at bounding box center [448, 89] width 40 height 8
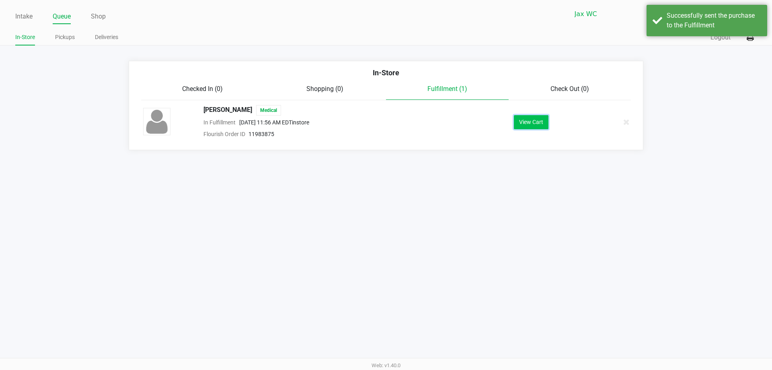
click at [520, 123] on button "View Cart" at bounding box center [531, 122] width 35 height 14
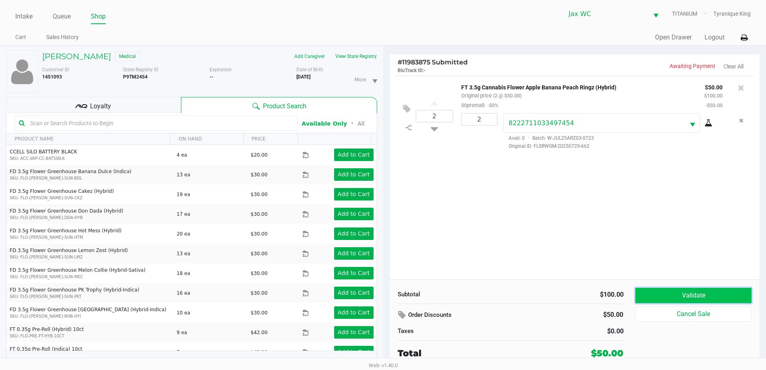
click at [650, 295] on button "Validate" at bounding box center [693, 295] width 116 height 15
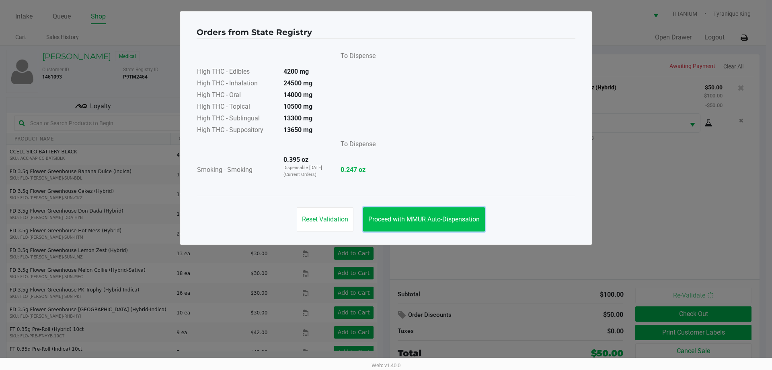
click at [439, 224] on button "Proceed with MMUR Auto-Dispensation" at bounding box center [424, 219] width 122 height 24
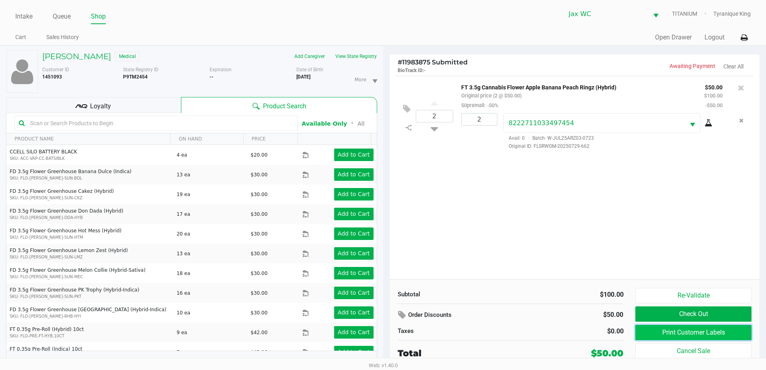
click at [683, 330] on button "Print Customer Labels" at bounding box center [693, 332] width 116 height 15
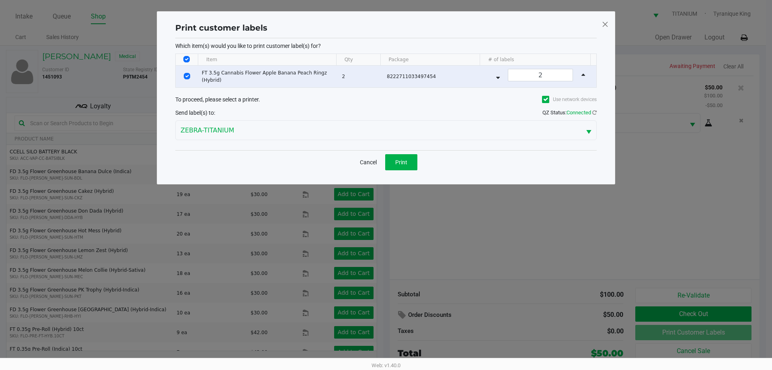
click at [398, 172] on div "Cancel Print" at bounding box center [385, 162] width 421 height 24
click at [402, 166] on button "Print" at bounding box center [401, 162] width 32 height 16
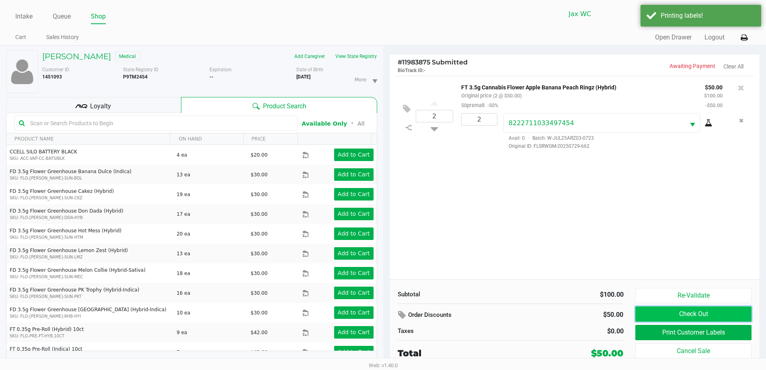
click at [658, 310] on button "Check Out" at bounding box center [693, 313] width 116 height 15
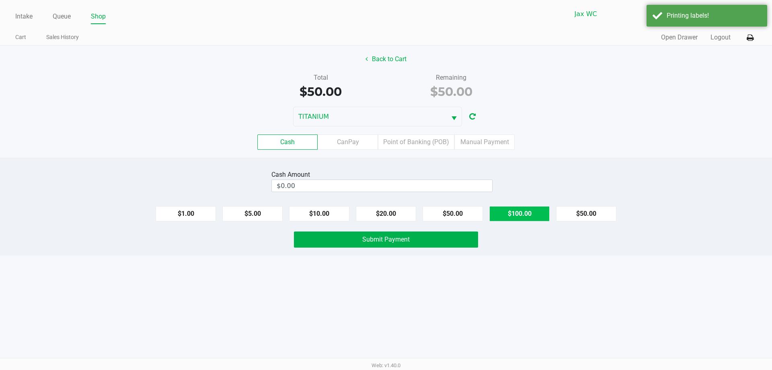
click at [519, 218] on button "$100.00" at bounding box center [519, 213] width 60 height 15
type input "$100.00"
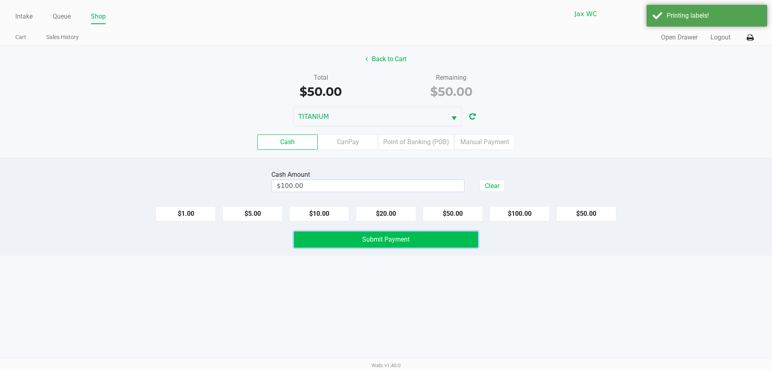
click at [409, 241] on span "Submit Payment" at bounding box center [385, 239] width 47 height 8
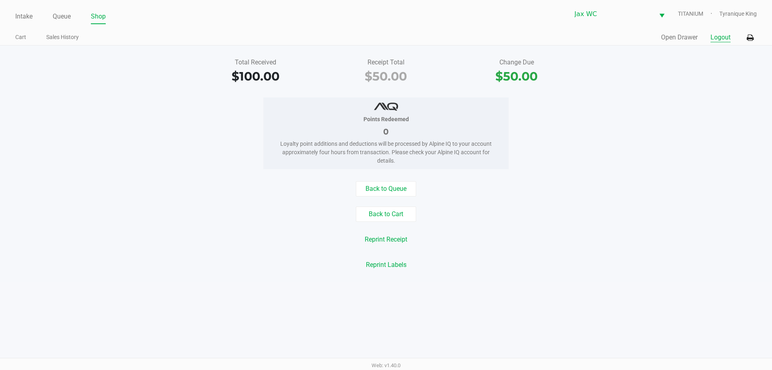
click at [718, 38] on button "Logout" at bounding box center [721, 38] width 20 height 10
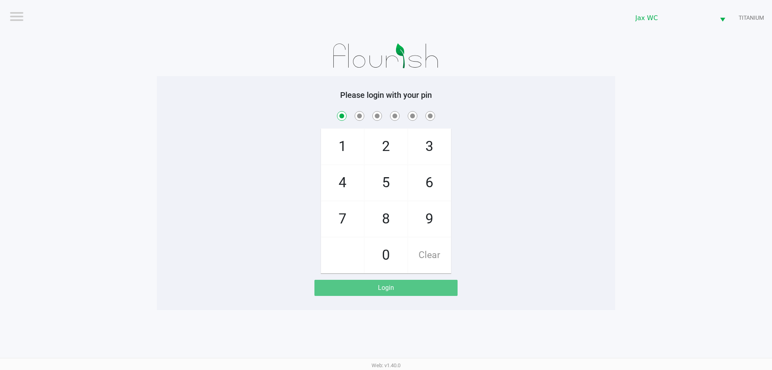
checkbox input "true"
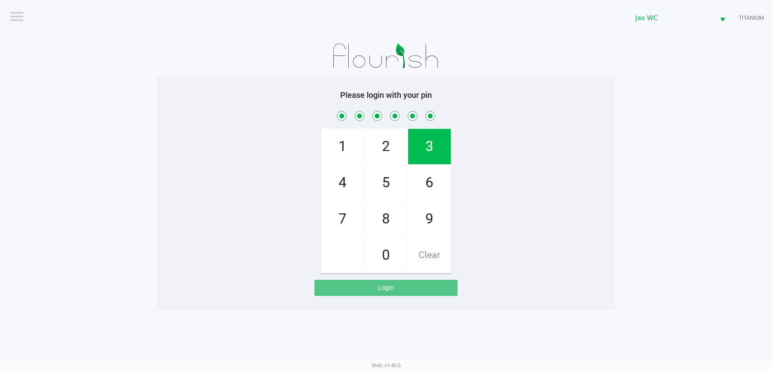
checkbox input "true"
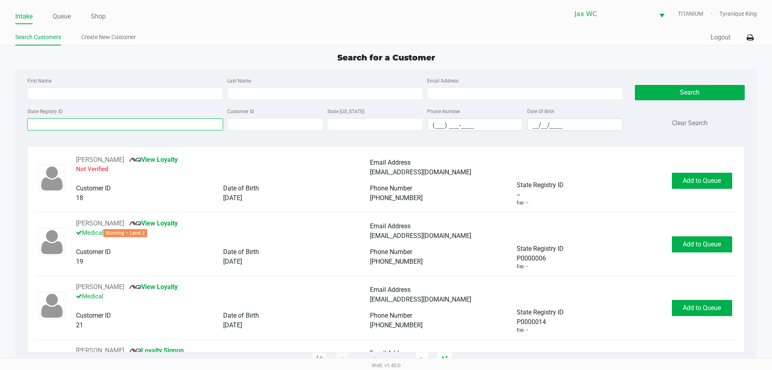
click at [183, 123] on input "State Registry ID" at bounding box center [125, 124] width 196 height 12
click at [27, 118] on div at bounding box center [27, 118] width 0 height 0
type input "s"
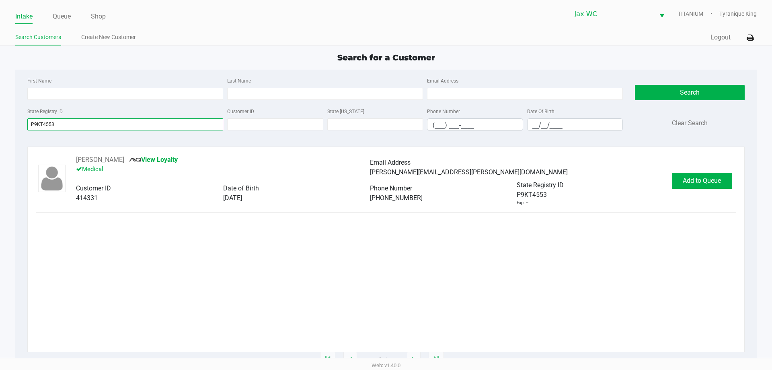
type input "P9KT4553"
click at [686, 179] on span "Add to Queue" at bounding box center [702, 181] width 38 height 8
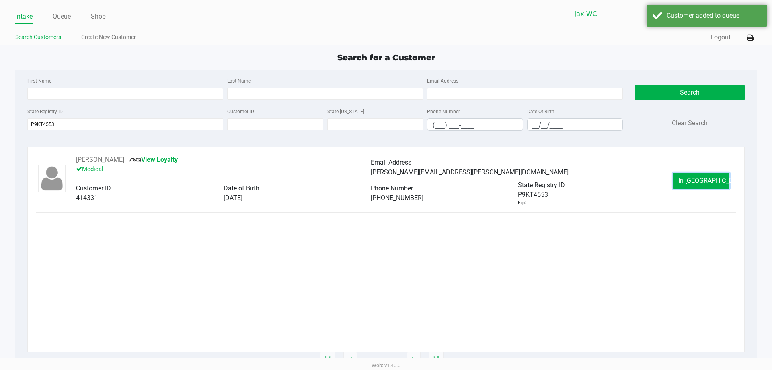
click at [686, 179] on button "In Queue" at bounding box center [701, 181] width 56 height 16
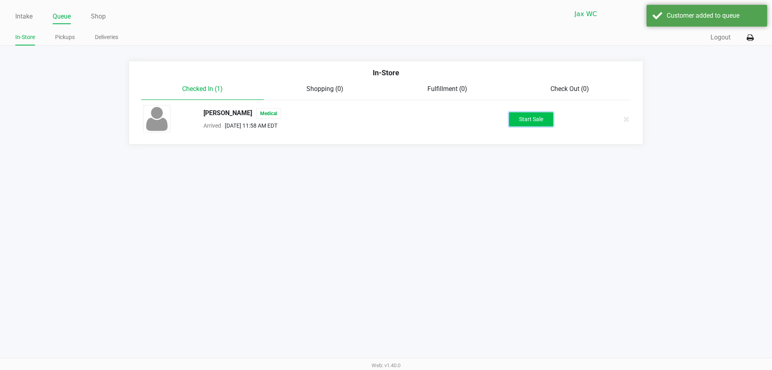
click at [526, 118] on button "Start Sale" at bounding box center [531, 119] width 44 height 14
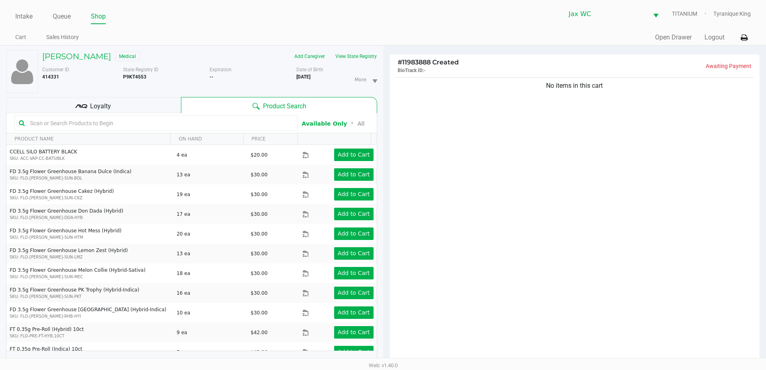
click at [112, 111] on div "Loyalty" at bounding box center [93, 105] width 175 height 16
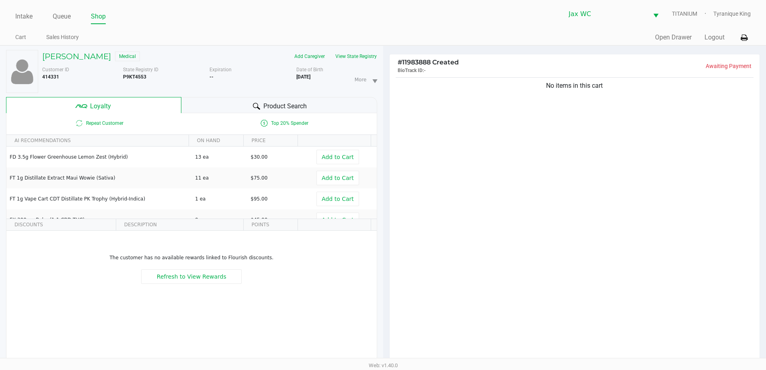
click at [296, 104] on span "Product Search" at bounding box center [284, 106] width 43 height 10
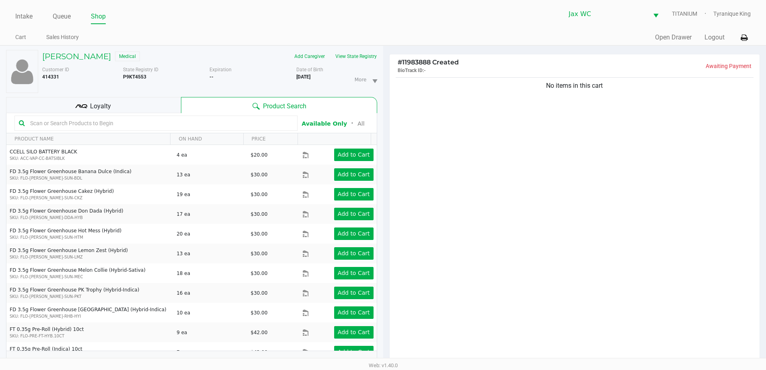
click at [146, 124] on input "text" at bounding box center [160, 123] width 266 height 12
drag, startPoint x: 146, startPoint y: 124, endPoint x: 144, endPoint y: 117, distance: 7.5
click at [146, 124] on input "text" at bounding box center [160, 123] width 266 height 12
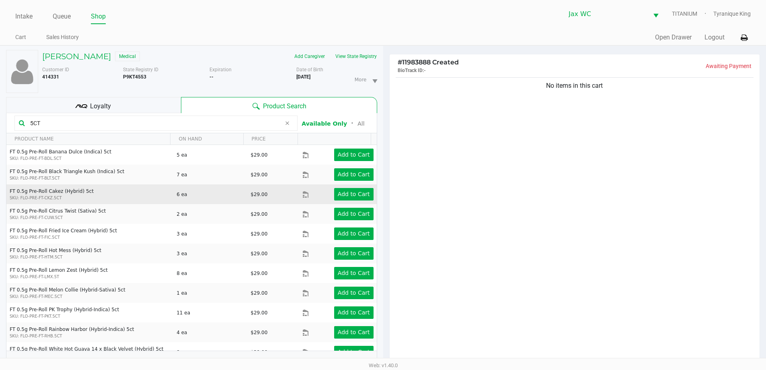
type input "5CT"
click at [345, 201] on td "Add to Cart" at bounding box center [339, 194] width 74 height 20
click at [345, 197] on app-button-loader "Add to Cart" at bounding box center [354, 194] width 32 height 6
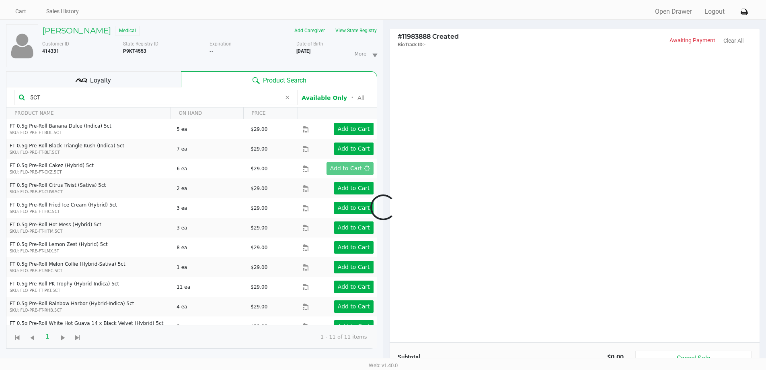
scroll to position [40, 0]
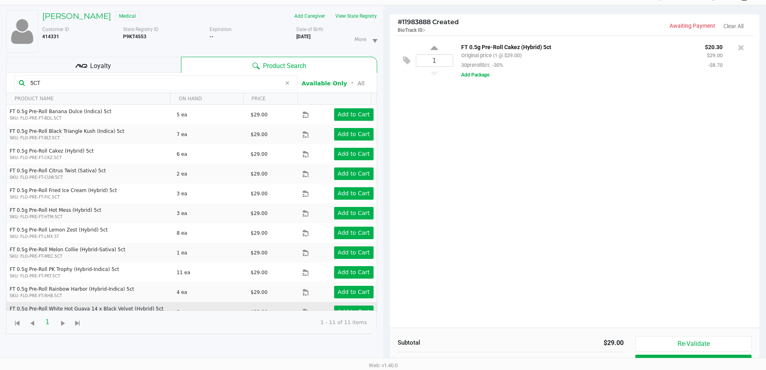
click at [345, 305] on td "Add to Cart" at bounding box center [339, 312] width 74 height 20
click at [346, 306] on button "Add to Cart" at bounding box center [353, 311] width 39 height 12
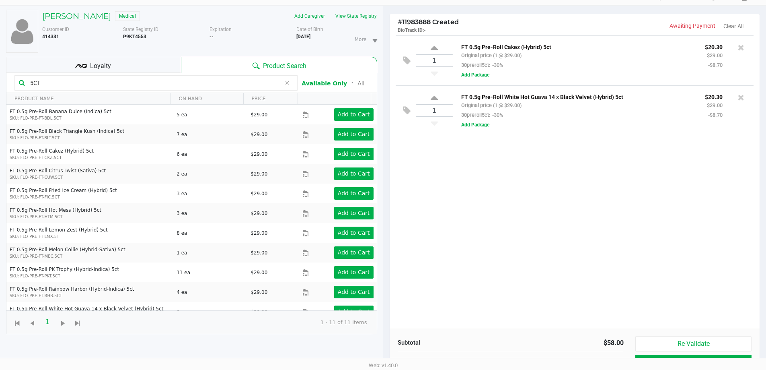
click at [297, 86] on div "5CT" at bounding box center [155, 82] width 283 height 15
click at [288, 82] on icon at bounding box center [287, 83] width 5 height 6
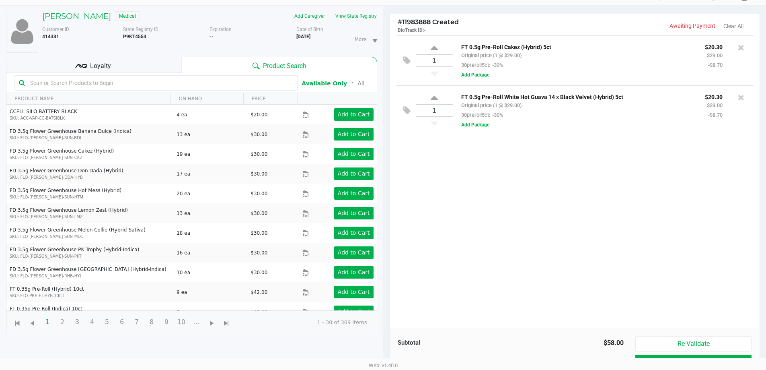
click at [103, 84] on input "text" at bounding box center [160, 83] width 266 height 12
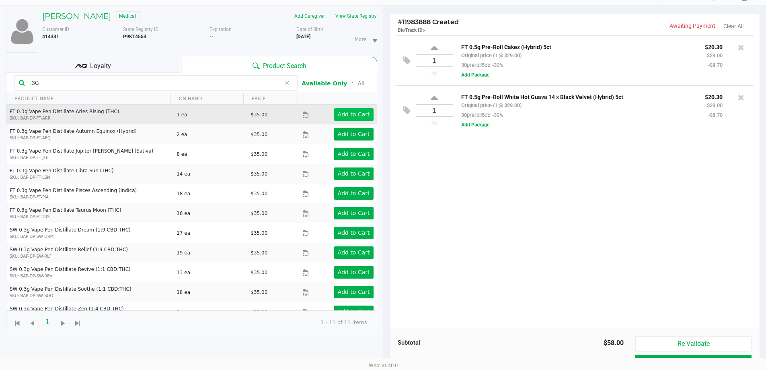
type input ".3G"
click at [353, 117] on app-button-loader "Add to Cart" at bounding box center [354, 114] width 32 height 6
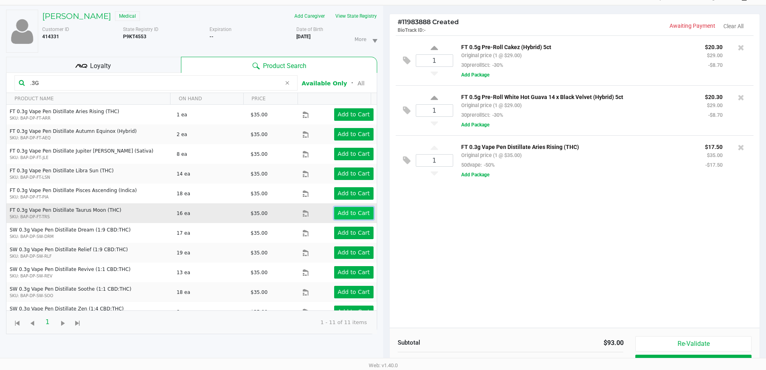
click at [360, 217] on button "Add to Cart" at bounding box center [353, 213] width 39 height 12
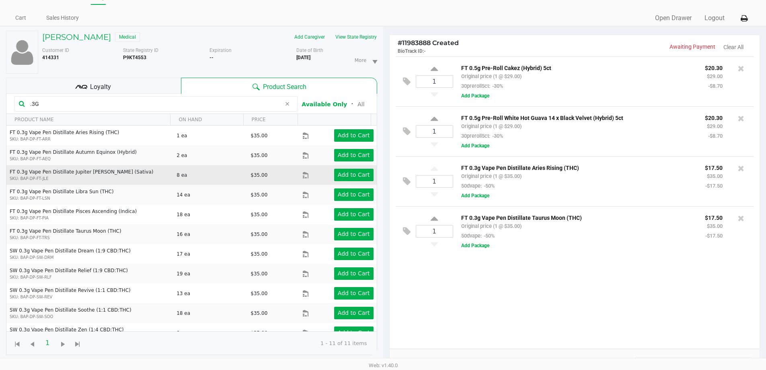
scroll to position [16, 0]
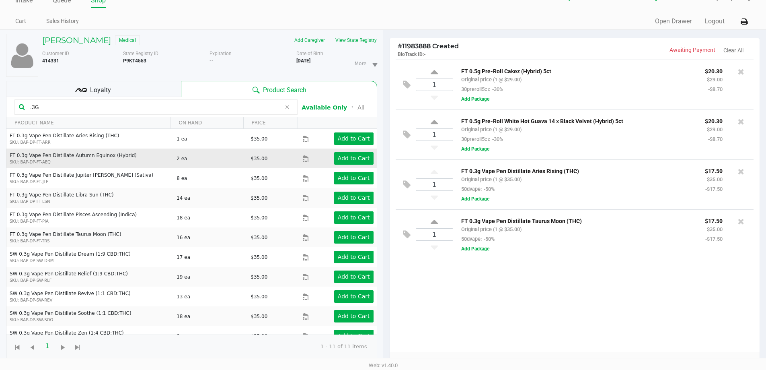
click at [327, 156] on div "Add to Cart" at bounding box center [346, 158] width 66 height 12
click at [350, 158] on app-button-loader "Add to Cart" at bounding box center [354, 158] width 32 height 6
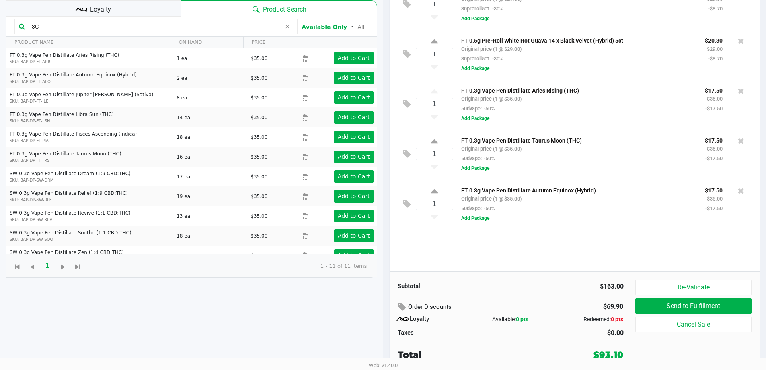
scroll to position [0, 0]
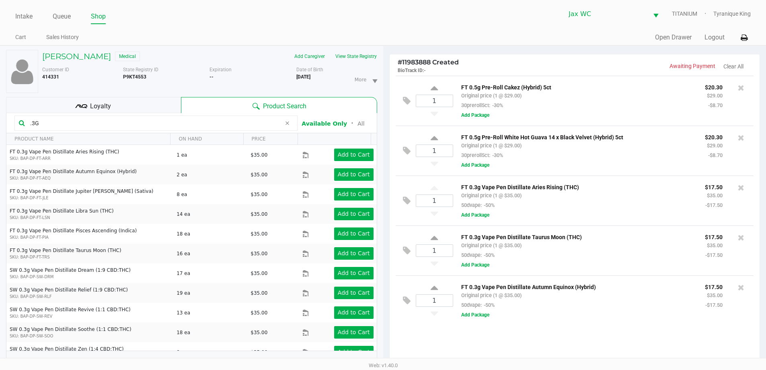
click at [168, 112] on div "Loyalty" at bounding box center [93, 105] width 175 height 16
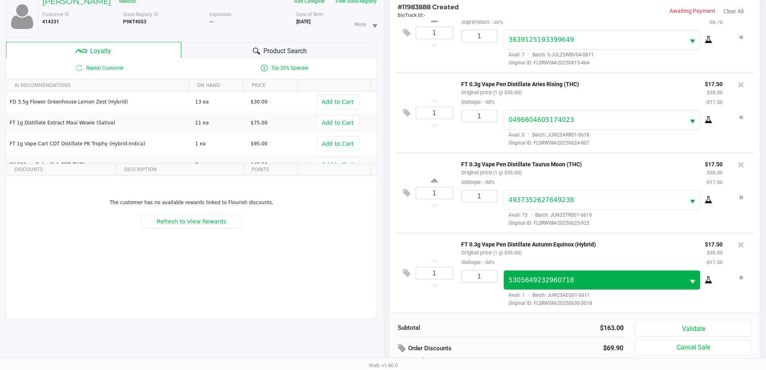
scroll to position [97, 0]
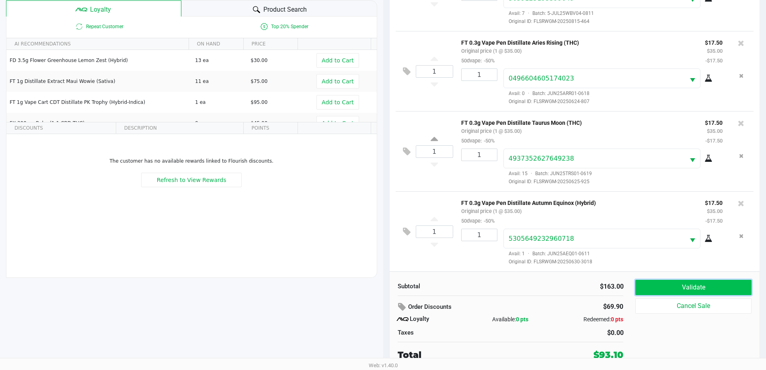
click at [671, 293] on button "Validate" at bounding box center [693, 287] width 116 height 15
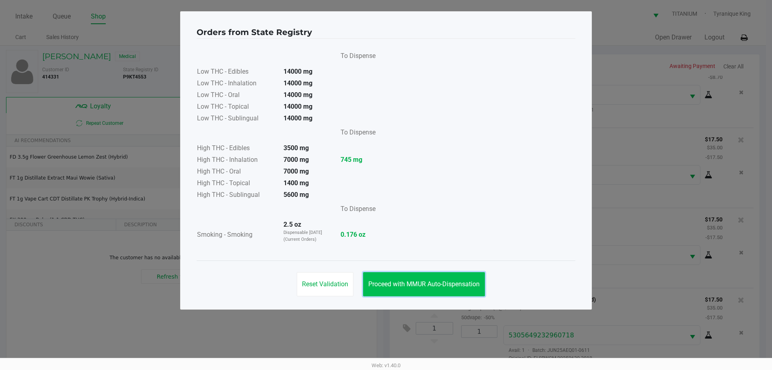
click at [454, 282] on span "Proceed with MMUR Auto-Dispensation" at bounding box center [423, 284] width 111 height 8
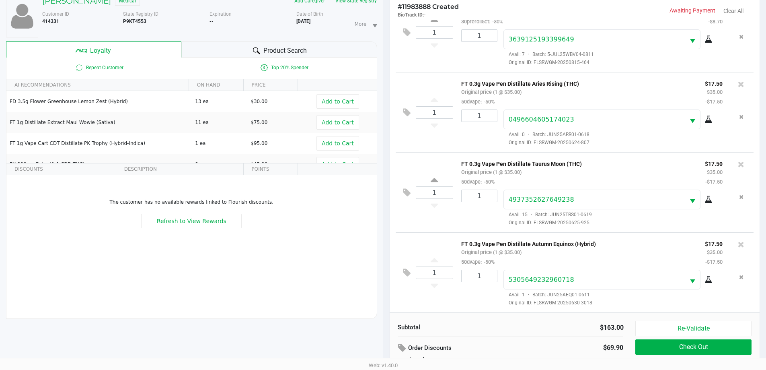
scroll to position [97, 0]
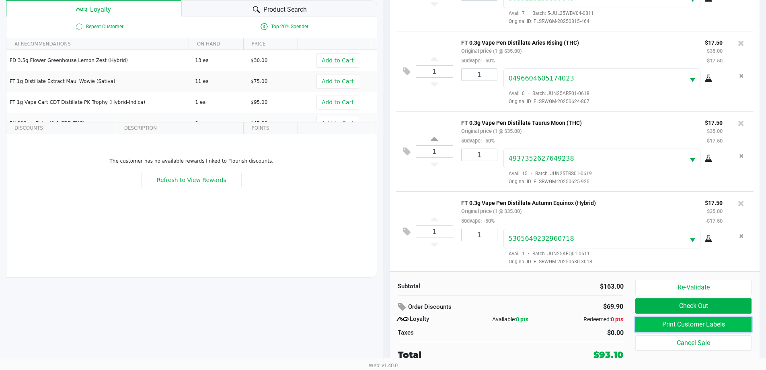
click at [669, 326] on button "Print Customer Labels" at bounding box center [693, 324] width 116 height 15
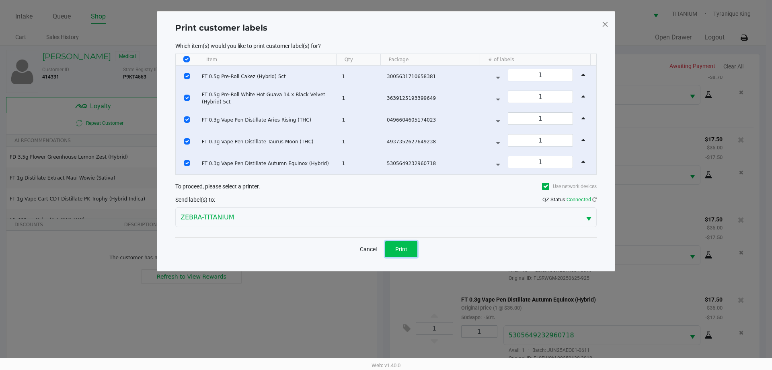
click at [395, 251] on button "Print" at bounding box center [401, 249] width 32 height 16
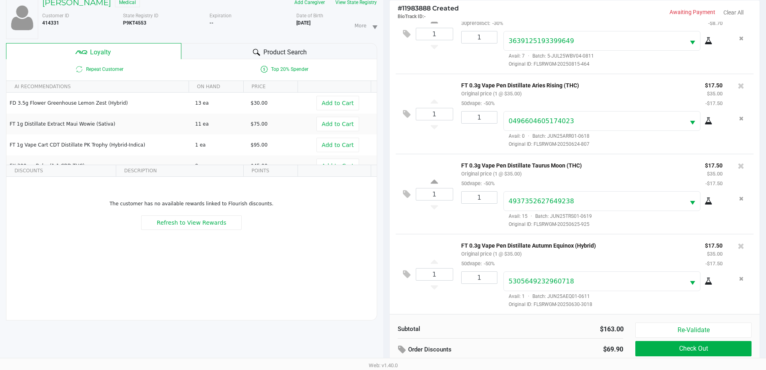
scroll to position [97, 0]
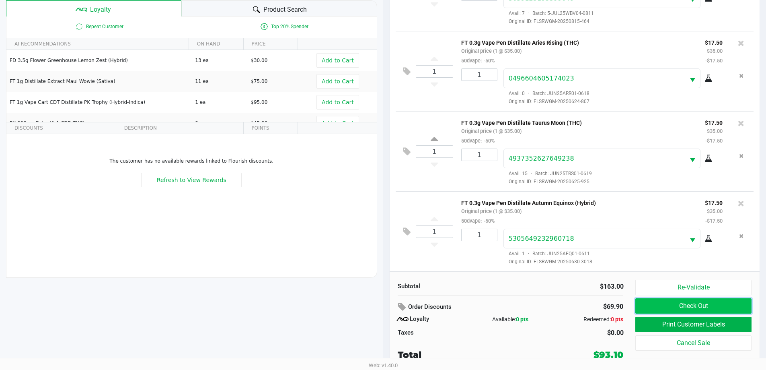
click at [691, 306] on button "Check Out" at bounding box center [693, 305] width 116 height 15
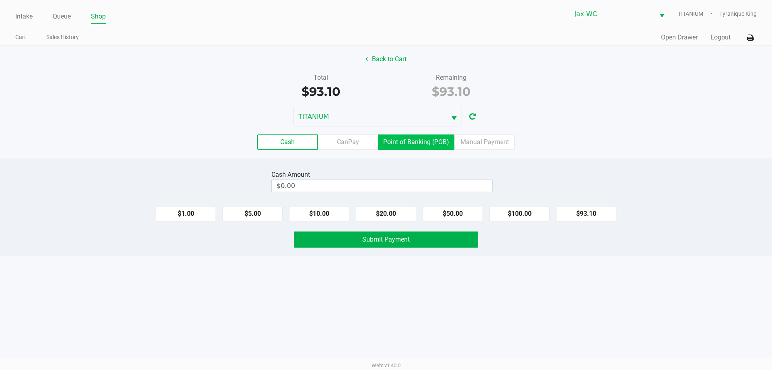
click at [404, 142] on label "Point of Banking (POB)" at bounding box center [416, 141] width 76 height 15
click at [0, 0] on 7 "Point of Banking (POB)" at bounding box center [0, 0] width 0 height 0
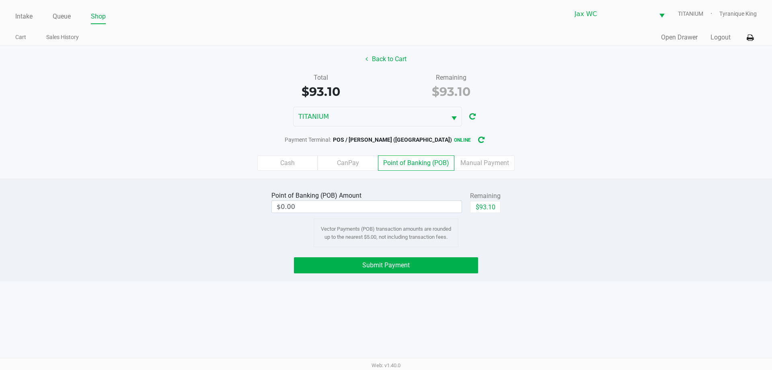
click at [493, 216] on div "$93.10" at bounding box center [485, 210] width 31 height 18
click at [489, 199] on div "Remaining" at bounding box center [485, 196] width 31 height 10
drag, startPoint x: 489, startPoint y: 207, endPoint x: 460, endPoint y: 261, distance: 61.2
click at [489, 207] on button "$93.10" at bounding box center [485, 207] width 31 height 12
type input "$93.10"
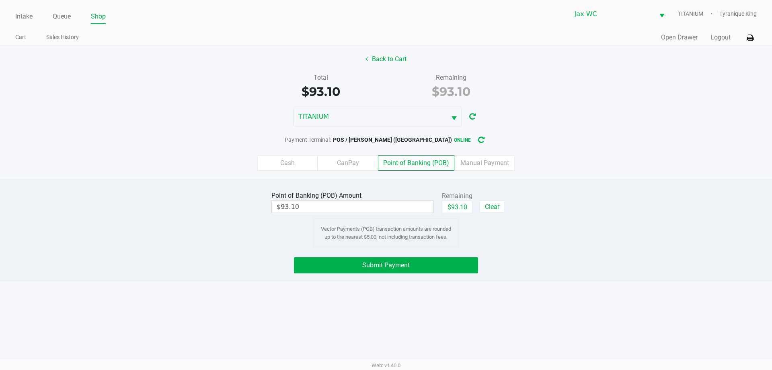
click at [448, 257] on div "Point of Banking (POB) Amount $93.10 Remaining $93.10 Clear Vector Payments (PO…" at bounding box center [386, 230] width 772 height 103
click at [446, 266] on button "Submit Payment" at bounding box center [386, 265] width 184 height 16
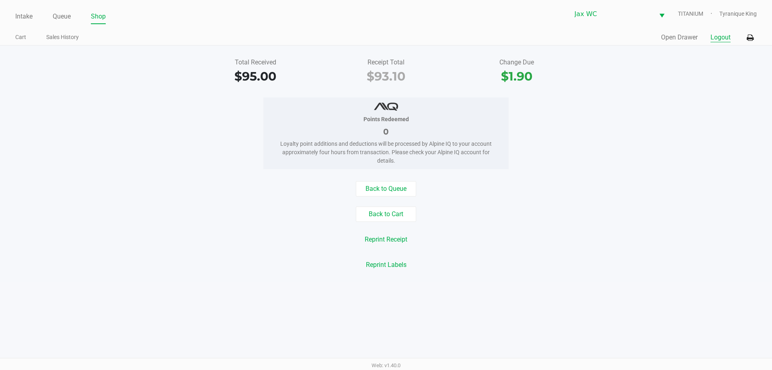
click at [711, 38] on button "Logout" at bounding box center [721, 38] width 20 height 10
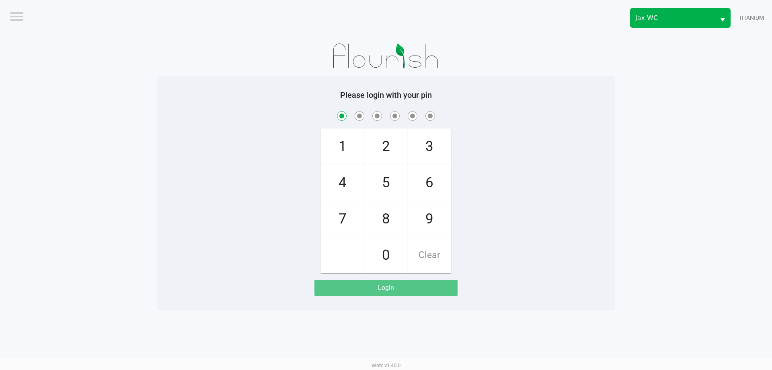
checkbox input "true"
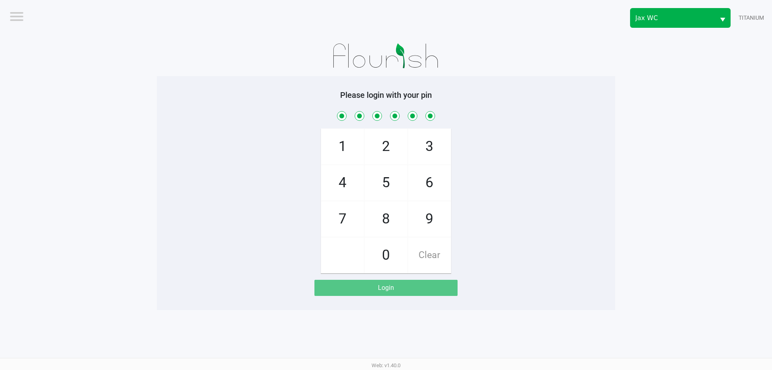
checkbox input "true"
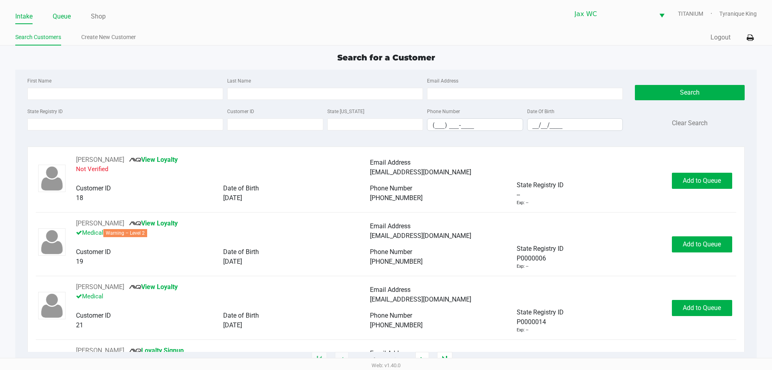
click at [65, 14] on link "Queue" at bounding box center [62, 16] width 18 height 11
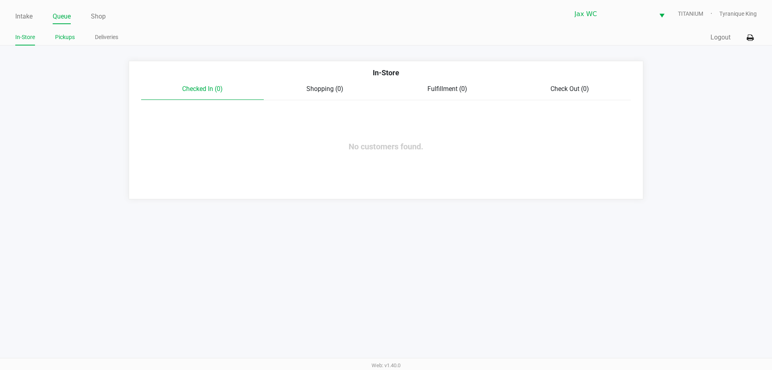
click at [61, 37] on link "Pickups" at bounding box center [65, 37] width 20 height 10
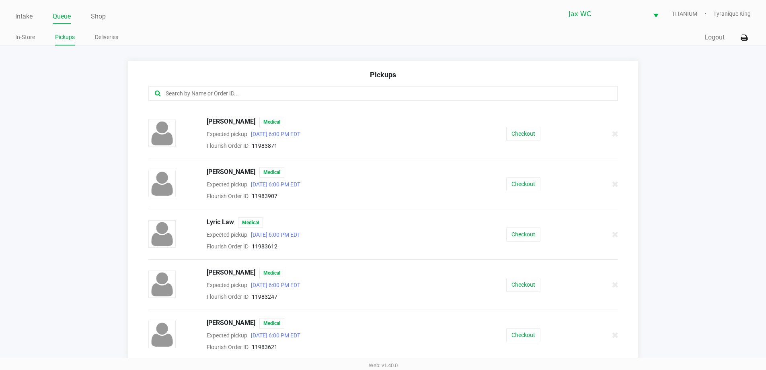
scroll to position [246, 0]
click at [518, 181] on button "Checkout" at bounding box center [523, 183] width 34 height 14
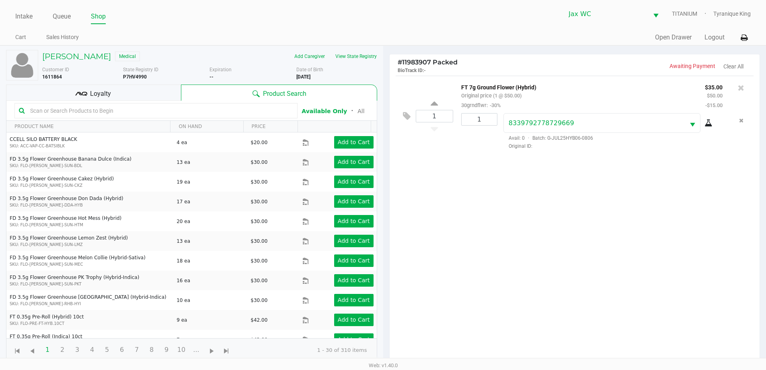
click at [169, 92] on div "Loyalty" at bounding box center [93, 92] width 175 height 16
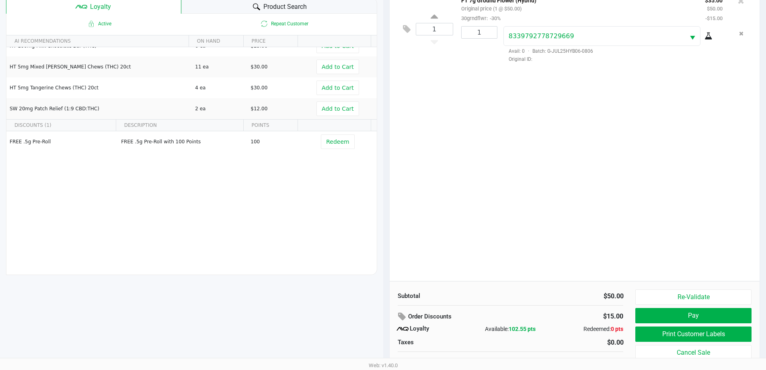
scroll to position [97, 0]
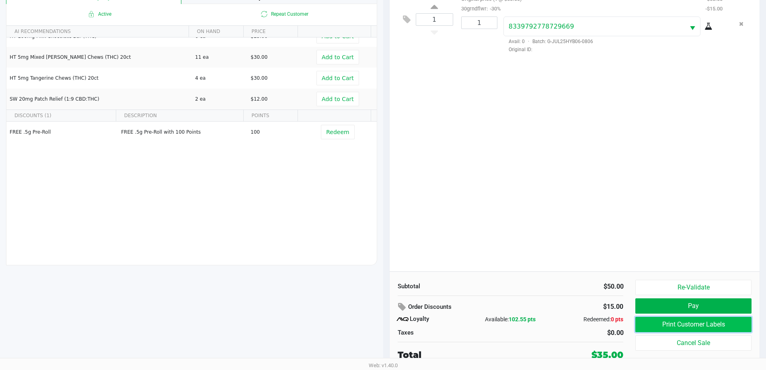
click at [664, 329] on button "Print Customer Labels" at bounding box center [693, 324] width 116 height 15
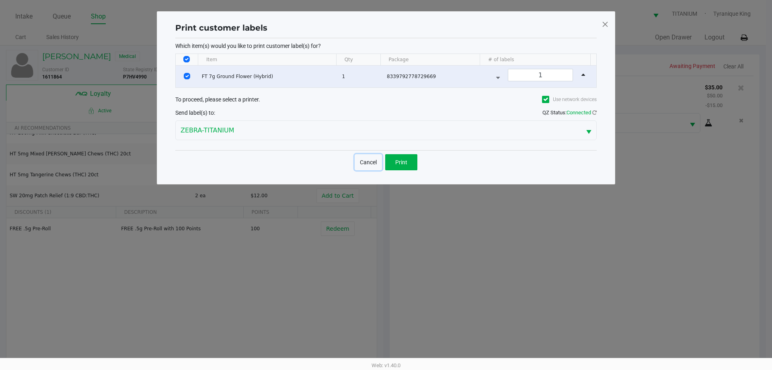
click at [366, 164] on button "Cancel" at bounding box center [368, 162] width 27 height 16
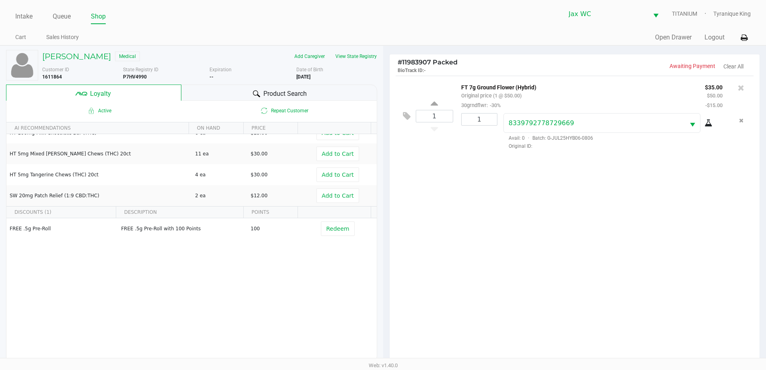
click at [256, 90] on icon at bounding box center [256, 93] width 7 height 7
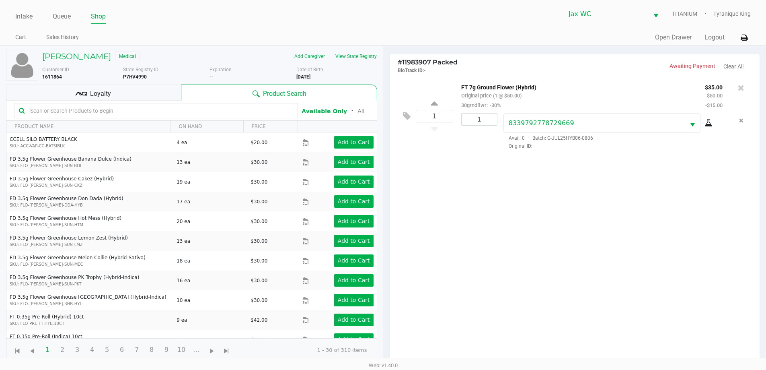
click at [78, 115] on input "text" at bounding box center [160, 111] width 266 height 12
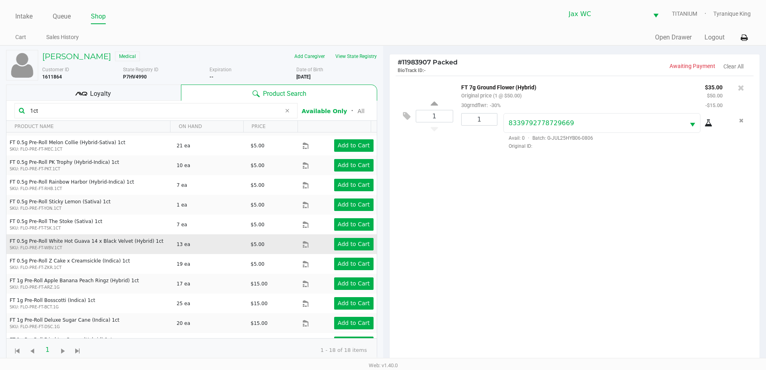
scroll to position [121, 0]
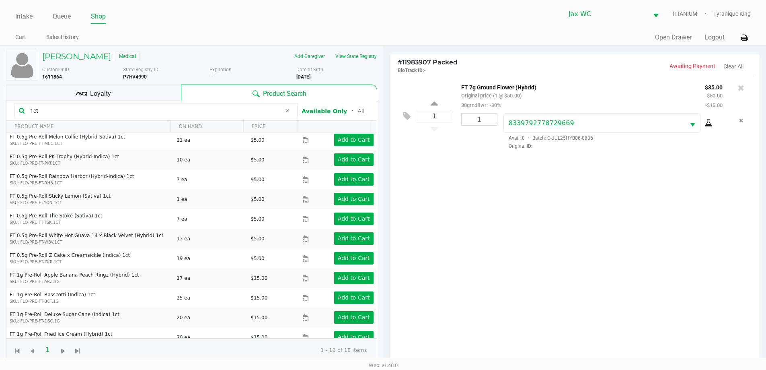
type input "1ct"
click at [132, 100] on div "Loyalty" at bounding box center [93, 92] width 175 height 16
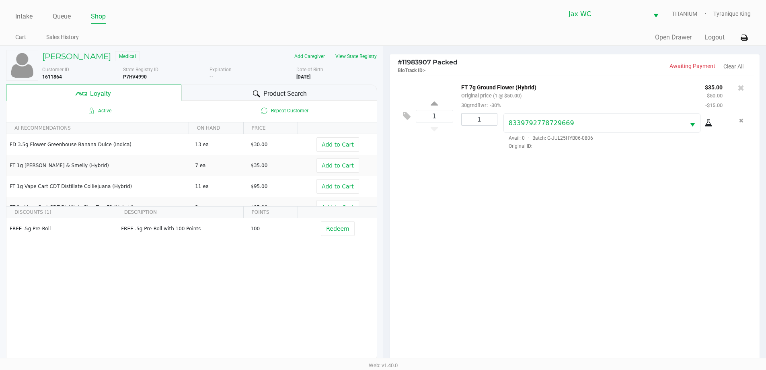
click at [270, 92] on span "Product Search" at bounding box center [284, 94] width 43 height 10
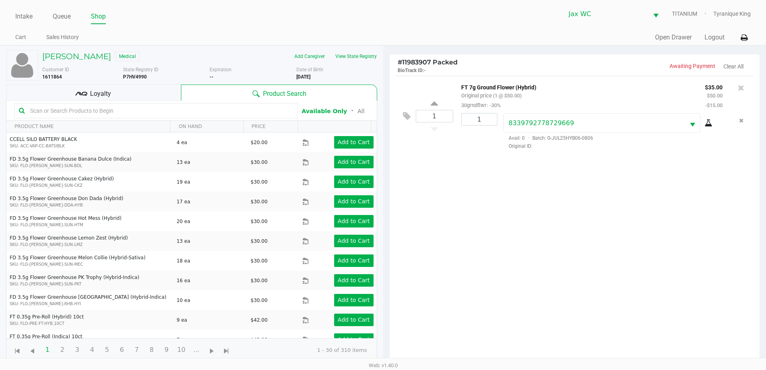
click at [91, 114] on input "text" at bounding box center [160, 111] width 266 height 12
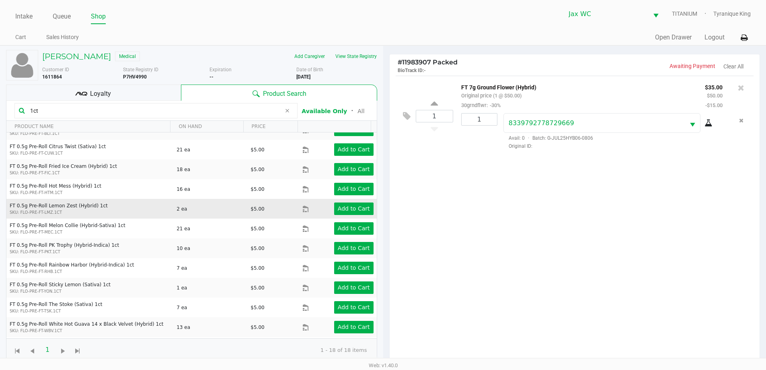
scroll to position [0, 0]
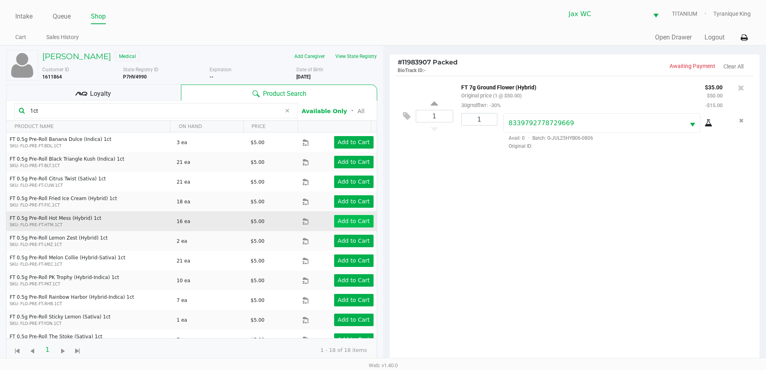
type input "1ct"
click at [338, 222] on app-button-loader "Add to Cart" at bounding box center [354, 221] width 32 height 6
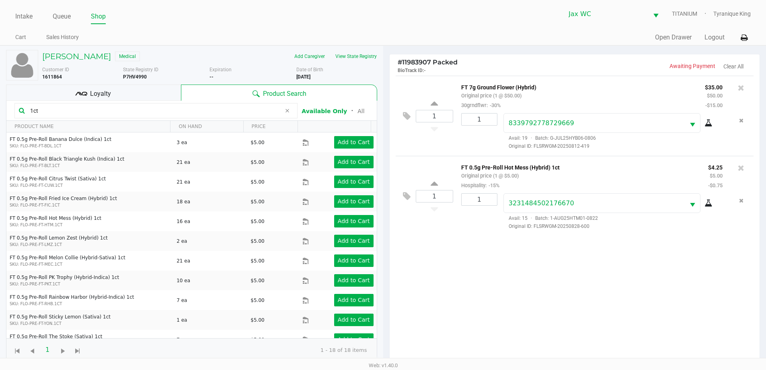
click at [132, 93] on div "Loyalty" at bounding box center [93, 92] width 175 height 16
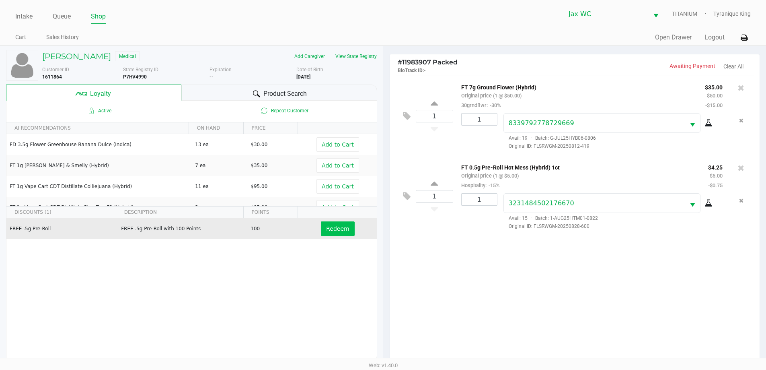
click at [323, 222] on td "Redeem" at bounding box center [339, 228] width 74 height 21
click at [327, 228] on span "Redeem" at bounding box center [337, 228] width 23 height 6
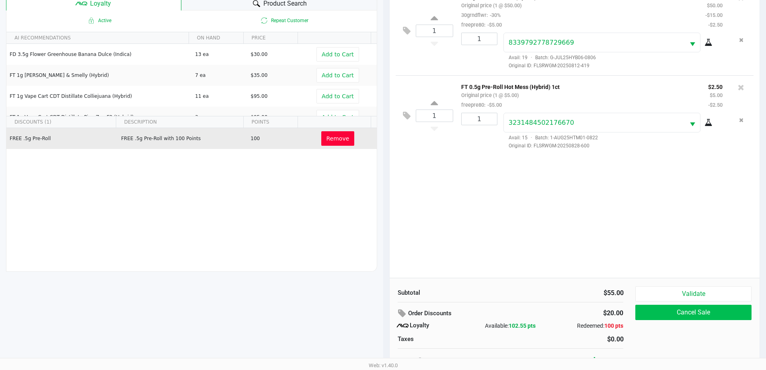
scroll to position [97, 0]
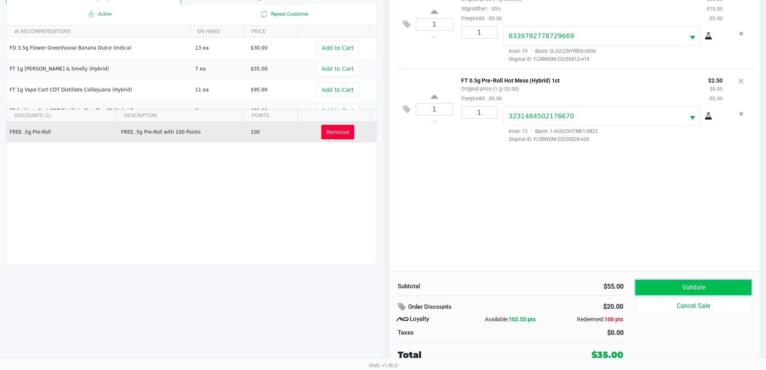
click at [680, 291] on button "Validate" at bounding box center [693, 287] width 116 height 15
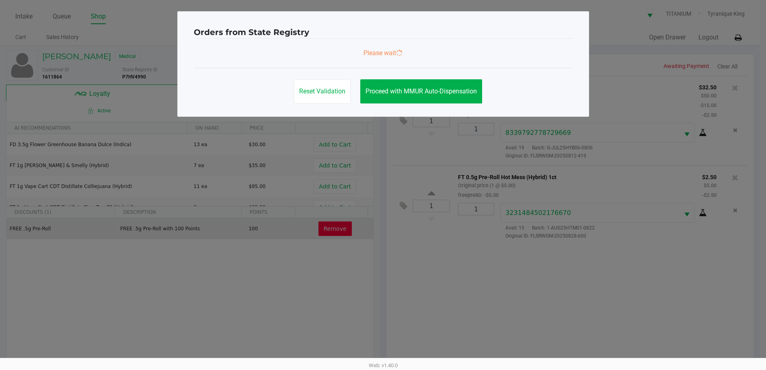
scroll to position [0, 0]
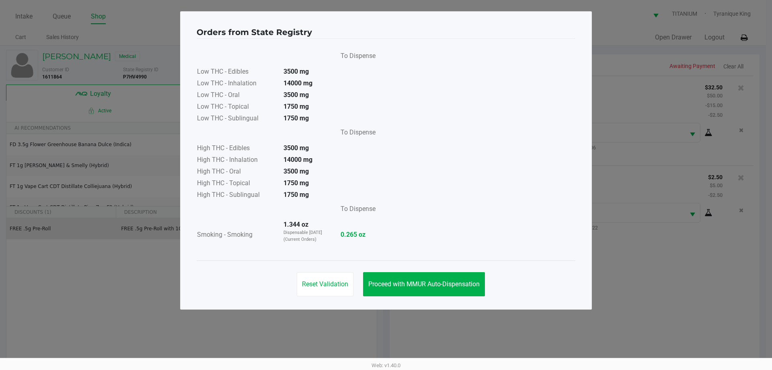
drag, startPoint x: 438, startPoint y: 269, endPoint x: 439, endPoint y: 280, distance: 11.4
click at [438, 272] on div "Reset Validation Proceed with MMUR Auto-Dispensation" at bounding box center [386, 280] width 379 height 41
click at [439, 280] on span "Proceed with MMUR Auto-Dispensation" at bounding box center [423, 284] width 111 height 8
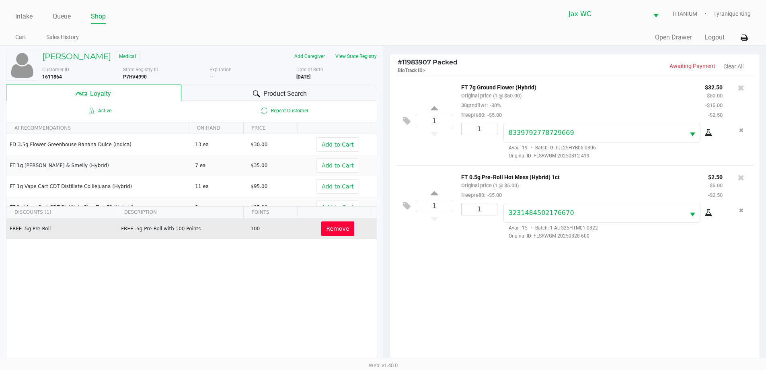
scroll to position [97, 0]
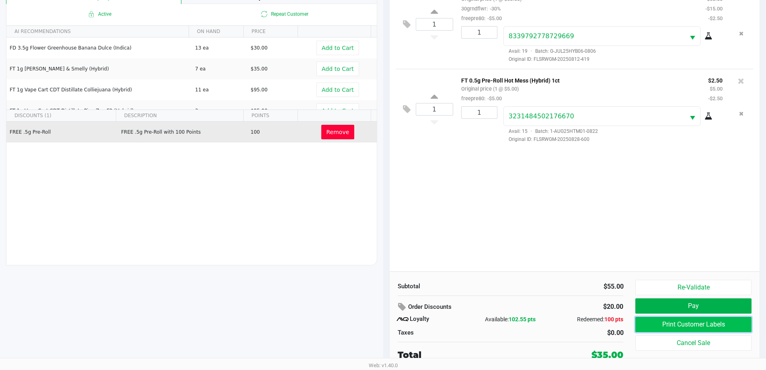
click at [659, 324] on button "Print Customer Labels" at bounding box center [693, 324] width 116 height 15
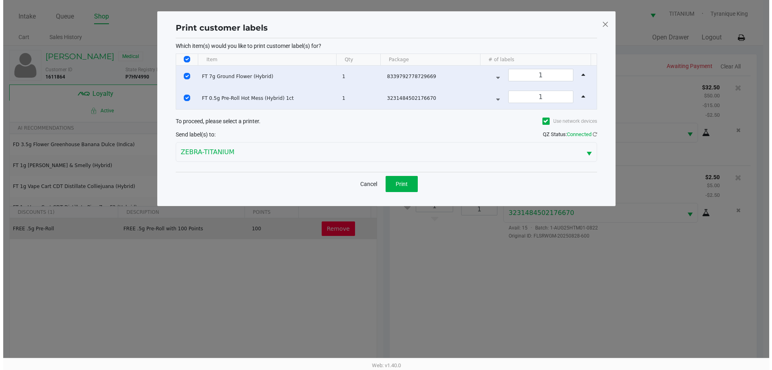
scroll to position [0, 0]
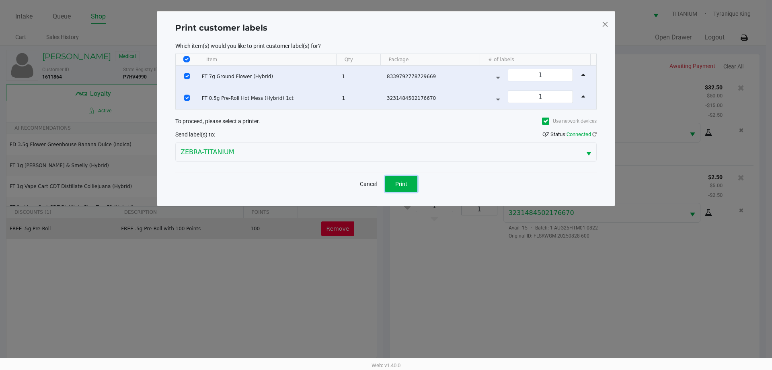
drag, startPoint x: 409, startPoint y: 181, endPoint x: 426, endPoint y: 191, distance: 19.3
click at [409, 181] on button "Print" at bounding box center [401, 184] width 32 height 16
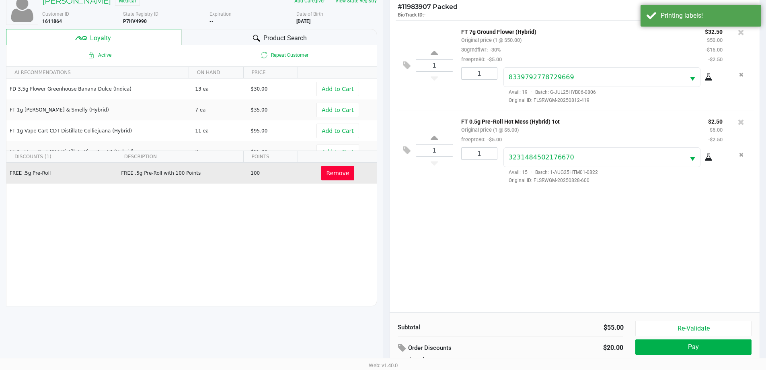
scroll to position [97, 0]
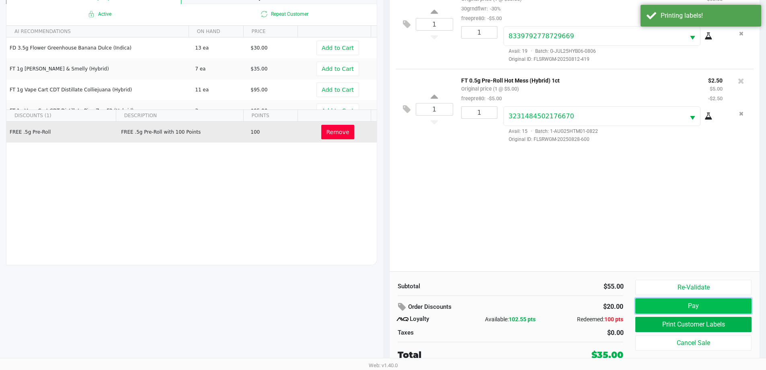
click at [654, 305] on button "Pay" at bounding box center [693, 305] width 116 height 15
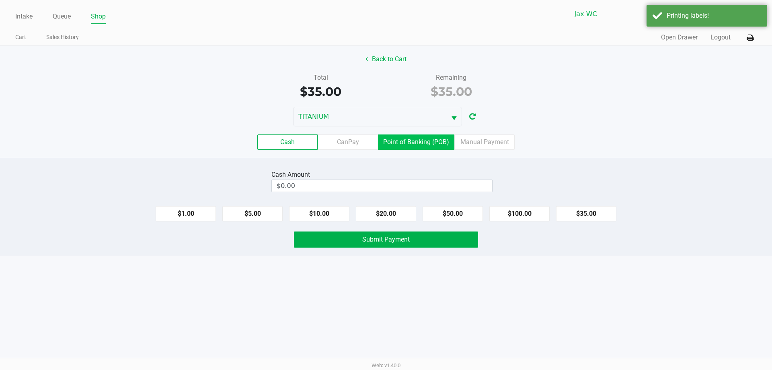
click at [403, 139] on label "Point of Banking (POB)" at bounding box center [416, 141] width 76 height 15
click at [0, 0] on 7 "Point of Banking (POB)" at bounding box center [0, 0] width 0 height 0
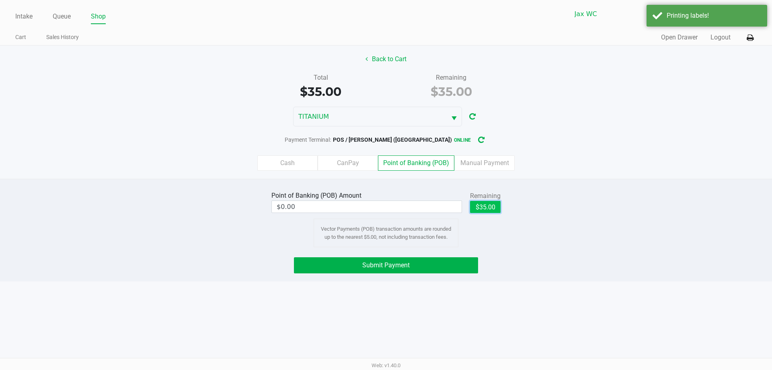
click at [492, 212] on button "$35.00" at bounding box center [485, 207] width 31 height 12
type input "$35.00"
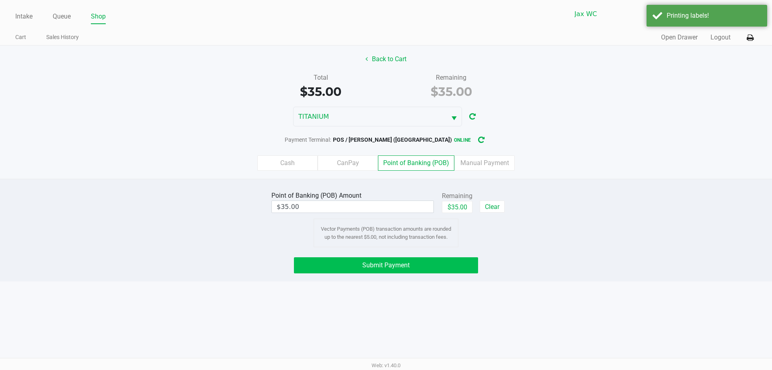
drag, startPoint x: 460, startPoint y: 253, endPoint x: 462, endPoint y: 265, distance: 11.4
click at [460, 255] on div "Point of Banking (POB) Amount $35.00 Remaining $35.00 Clear Vector Payments (PO…" at bounding box center [386, 230] width 772 height 103
click at [462, 265] on button "Submit Payment" at bounding box center [386, 265] width 184 height 16
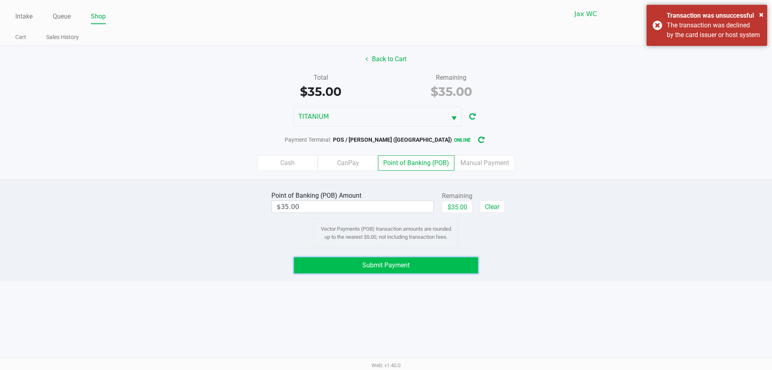
click at [447, 272] on button "Submit Payment" at bounding box center [386, 265] width 184 height 16
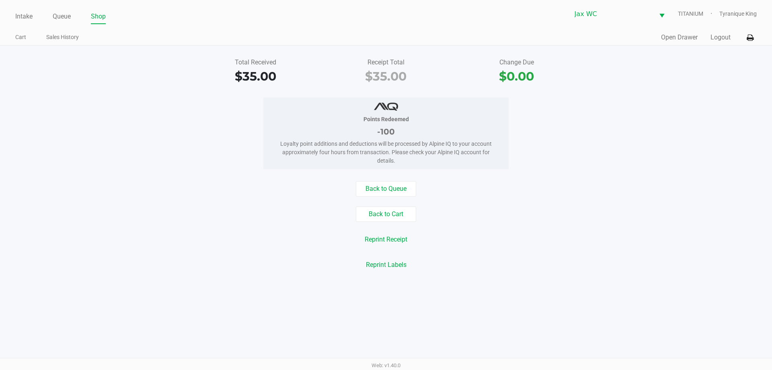
click at [687, 45] on div "Total Received $35.00 Receipt Total $35.00 Change Due $0.00 Points Redeemed -10…" at bounding box center [386, 163] width 772 height 236
click at [687, 38] on button "Open Drawer" at bounding box center [679, 38] width 37 height 10
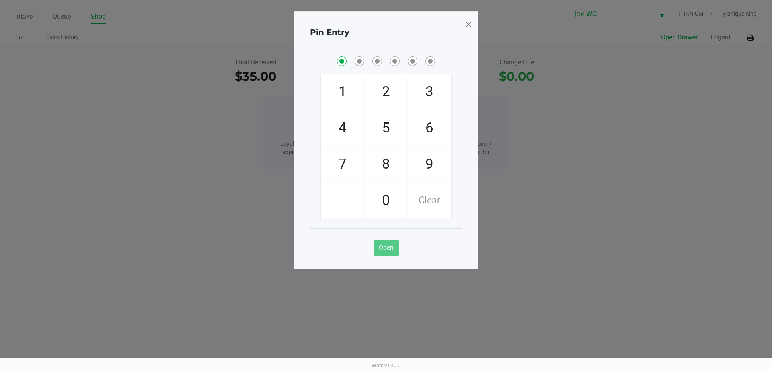
checkbox input "true"
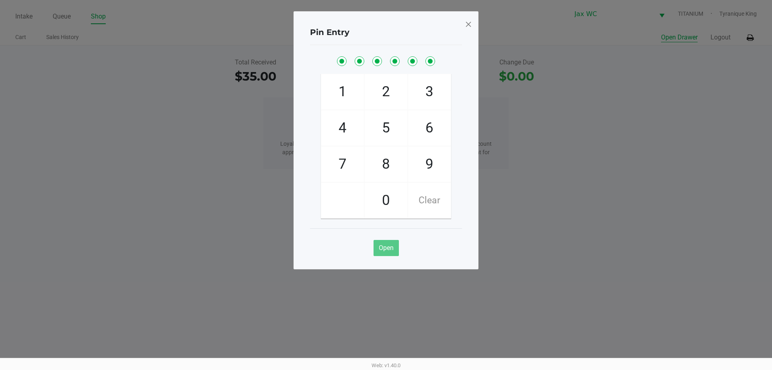
checkbox input "true"
click at [470, 23] on span at bounding box center [468, 24] width 7 height 13
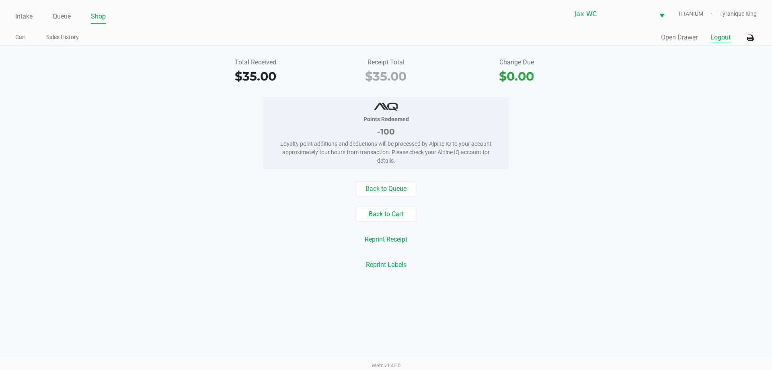
click at [715, 36] on button "Logout" at bounding box center [721, 38] width 20 height 10
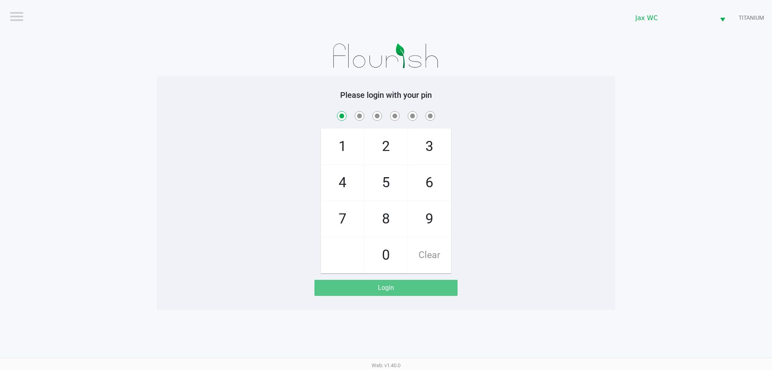
checkbox input "true"
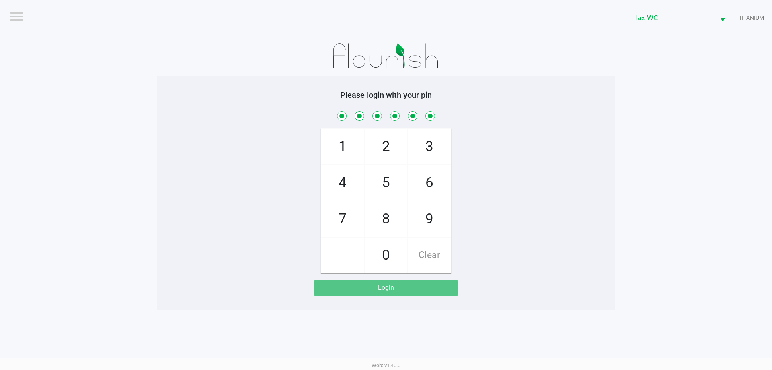
checkbox input "true"
checkbox input "false"
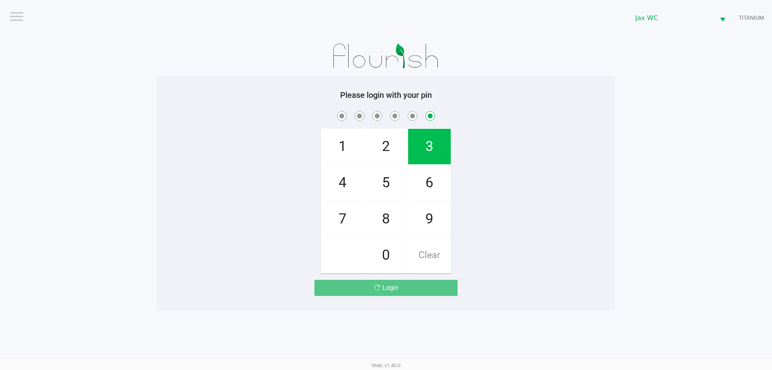
checkbox input "false"
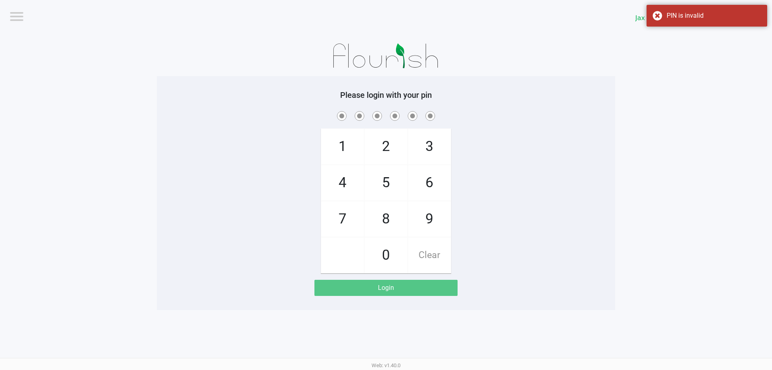
checkbox input "true"
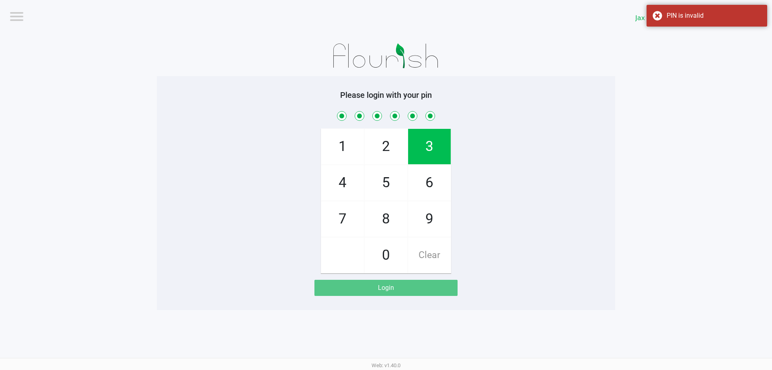
checkbox input "true"
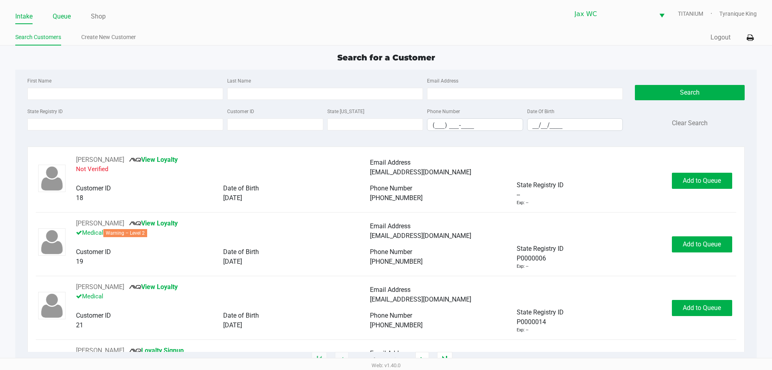
click at [66, 16] on link "Queue" at bounding box center [62, 16] width 18 height 11
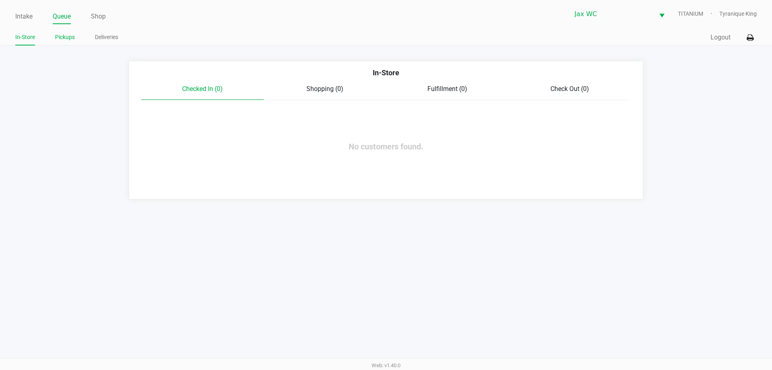
click at [74, 42] on li "Pickups" at bounding box center [65, 38] width 20 height 14
click at [70, 37] on link "Pickups" at bounding box center [65, 37] width 20 height 10
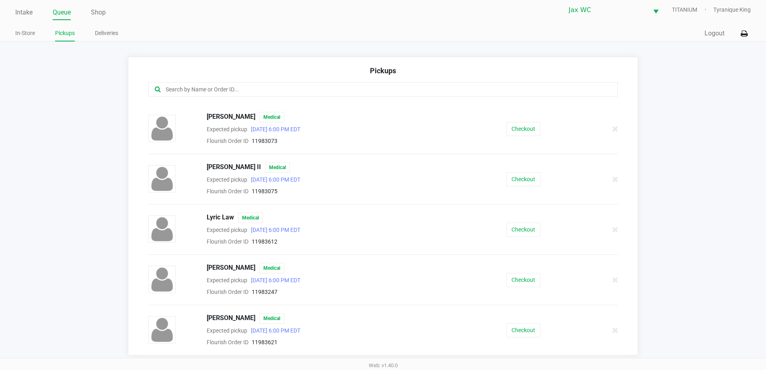
scroll to position [5, 0]
click at [525, 329] on button "Checkout" at bounding box center [523, 329] width 34 height 14
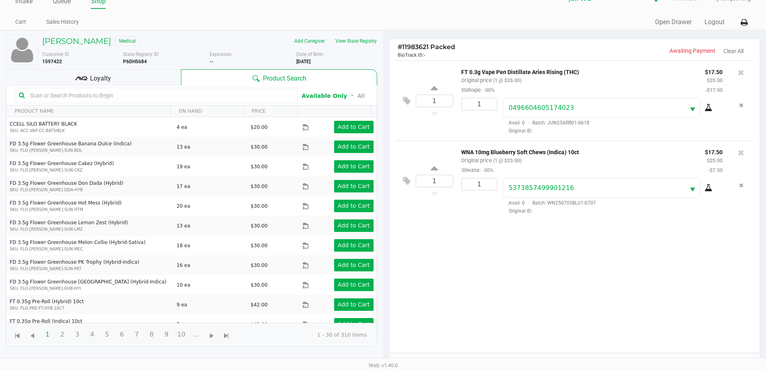
scroll to position [87, 0]
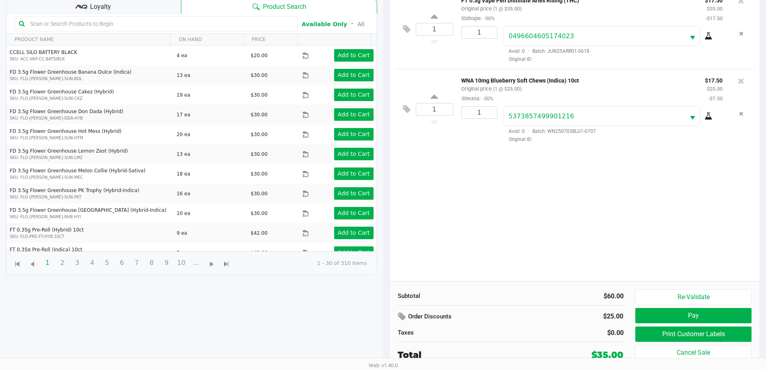
click at [152, 12] on div "Loyalty" at bounding box center [93, 6] width 175 height 16
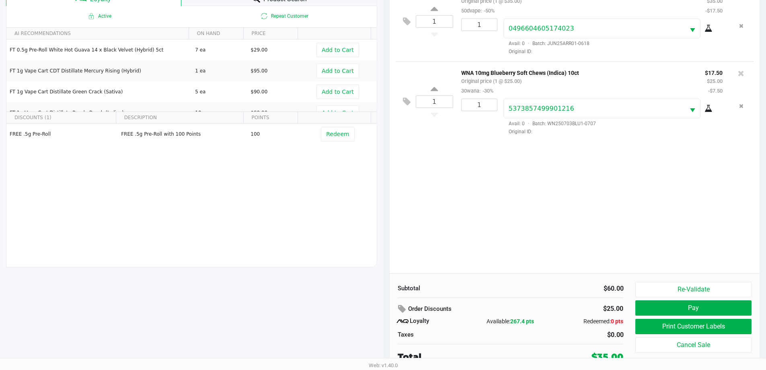
scroll to position [97, 0]
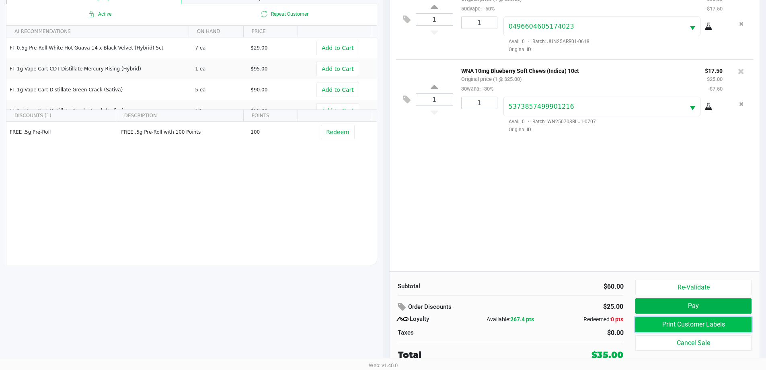
click at [661, 323] on button "Print Customer Labels" at bounding box center [693, 324] width 116 height 15
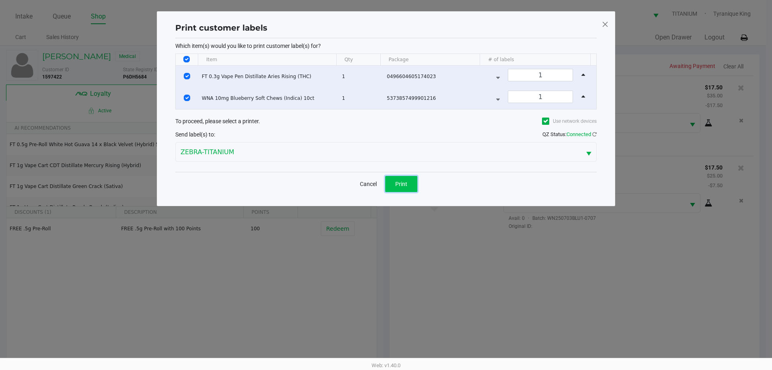
click at [403, 185] on span "Print" at bounding box center [401, 184] width 12 height 6
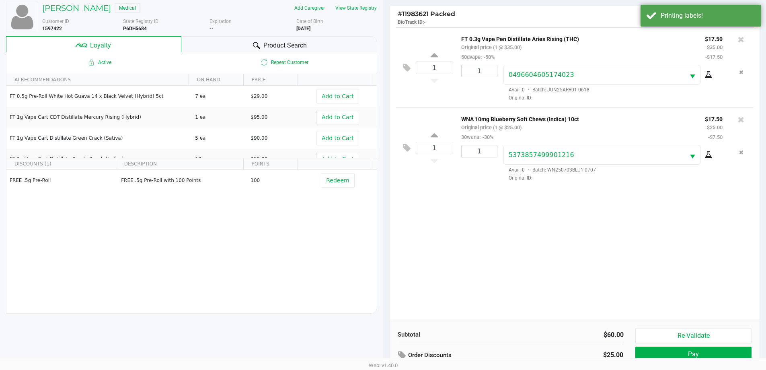
scroll to position [97, 0]
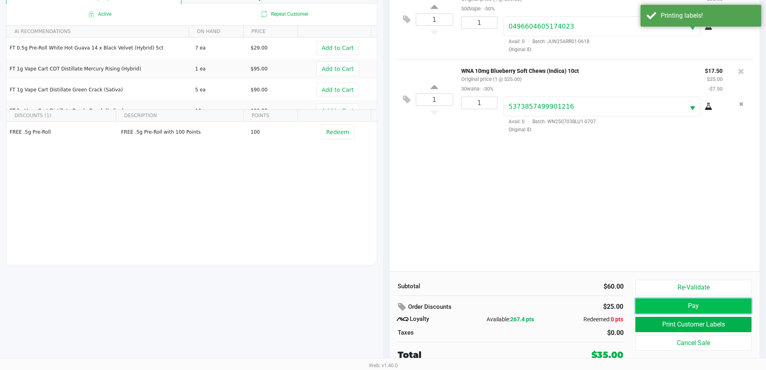
click at [675, 304] on button "Pay" at bounding box center [693, 305] width 116 height 15
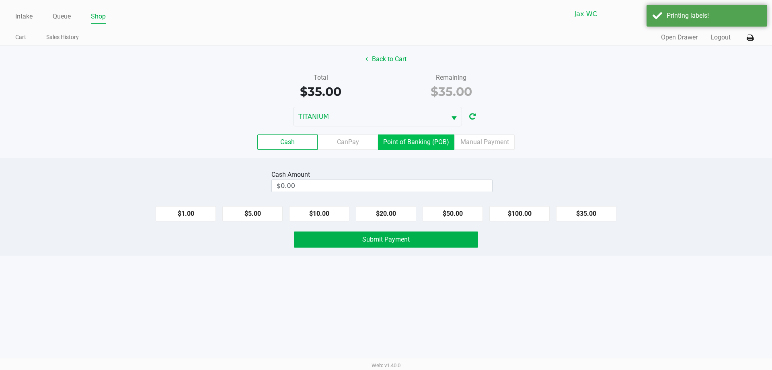
click at [438, 145] on label "Point of Banking (POB)" at bounding box center [416, 141] width 76 height 15
click at [0, 0] on 7 "Point of Banking (POB)" at bounding box center [0, 0] width 0 height 0
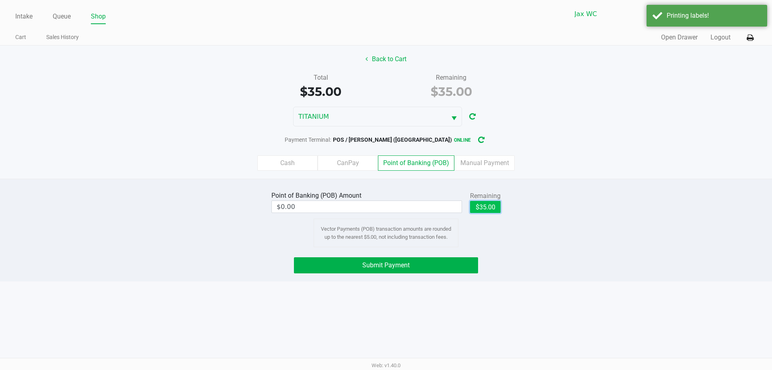
click at [481, 206] on button "$35.00" at bounding box center [485, 207] width 31 height 12
type input "$35.00"
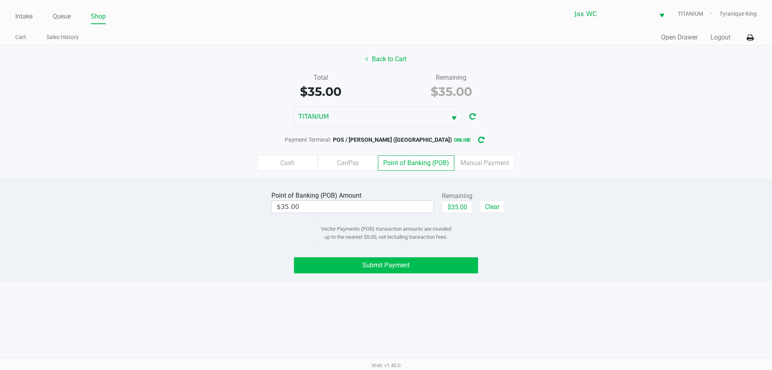
drag, startPoint x: 452, startPoint y: 254, endPoint x: 453, endPoint y: 258, distance: 4.3
click at [452, 255] on div "Point of Banking (POB) Amount $35.00 Remaining $35.00 Clear Vector Payments (PO…" at bounding box center [386, 230] width 772 height 103
click at [456, 263] on button "Submit Payment" at bounding box center [386, 265] width 184 height 16
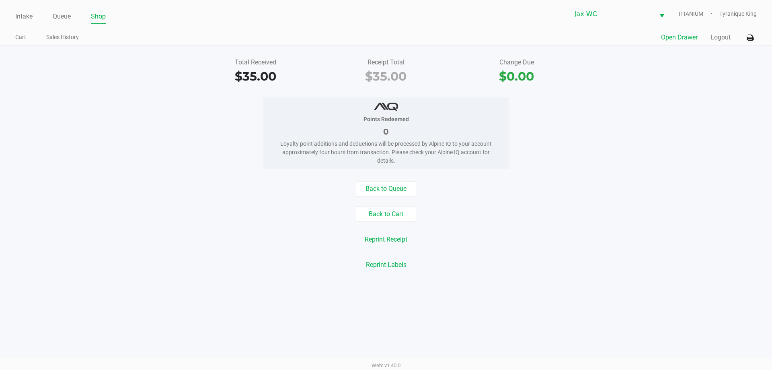
click at [667, 37] on button "Open Drawer" at bounding box center [679, 38] width 37 height 10
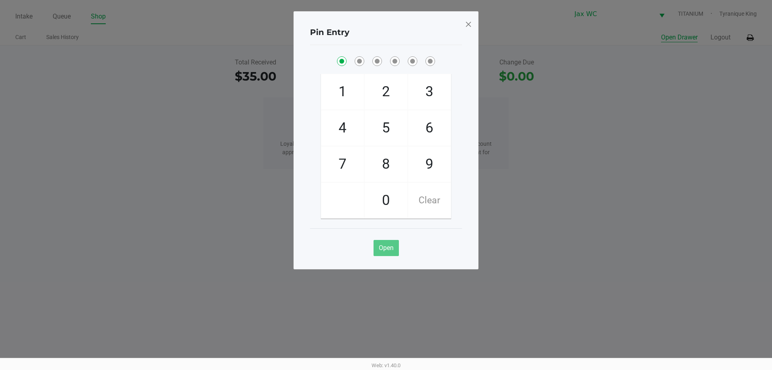
checkbox input "true"
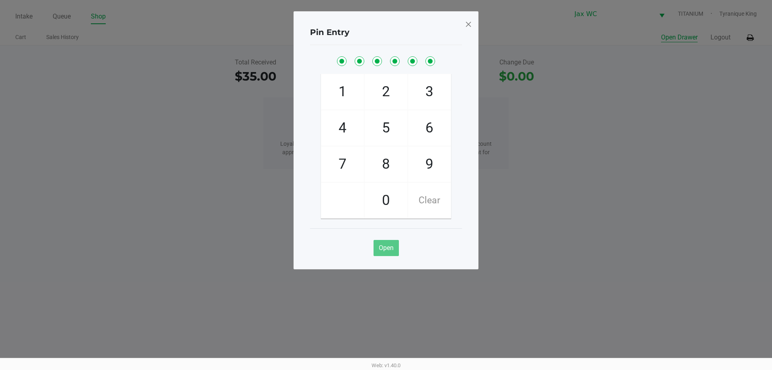
checkbox input "true"
click at [468, 24] on span at bounding box center [468, 24] width 7 height 13
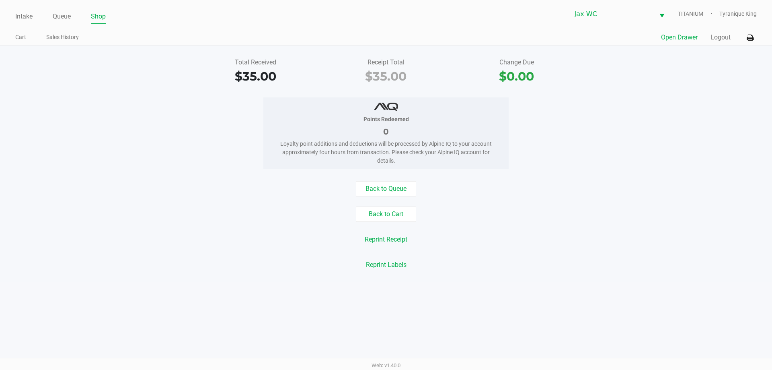
click at [693, 37] on button "Open Drawer" at bounding box center [679, 38] width 37 height 10
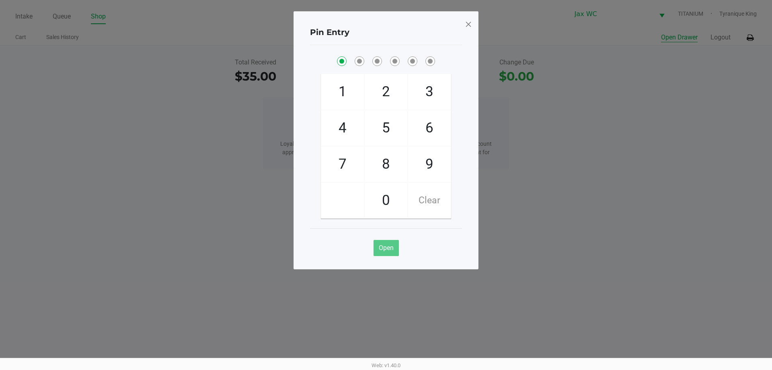
checkbox input "true"
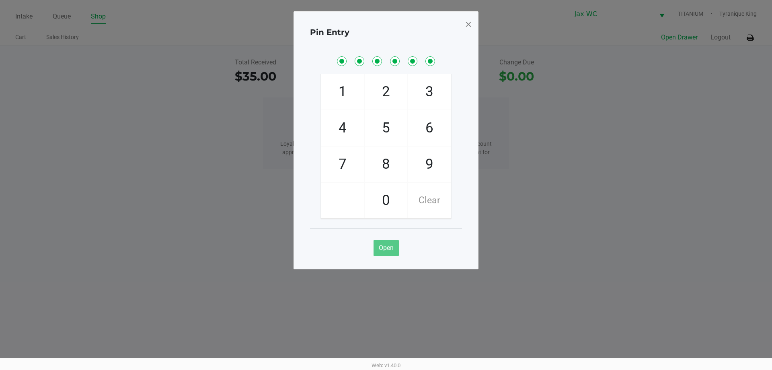
checkbox input "true"
click at [469, 25] on span at bounding box center [468, 24] width 7 height 13
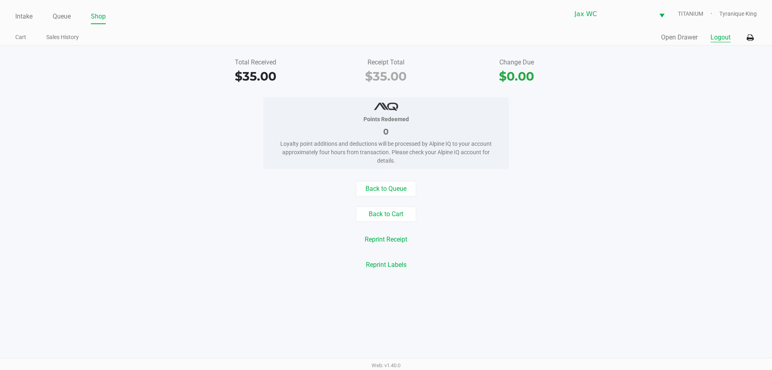
click at [722, 35] on button "Logout" at bounding box center [721, 38] width 20 height 10
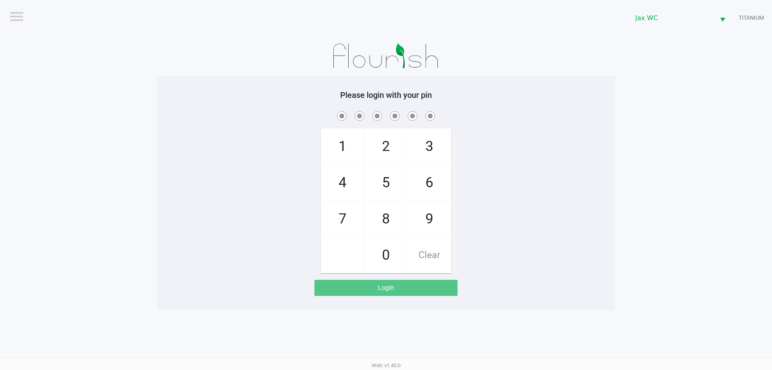
click at [633, 60] on app-pos-login-wrapper "Logout Jax WC TITANIUM Please login with your pin 1 4 7 2 5 8 0 3 6 9 Clear Log…" at bounding box center [386, 155] width 772 height 310
checkbox input "true"
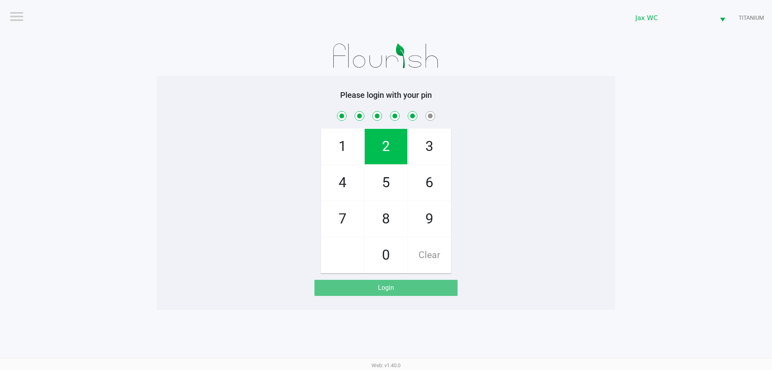
checkbox input "true"
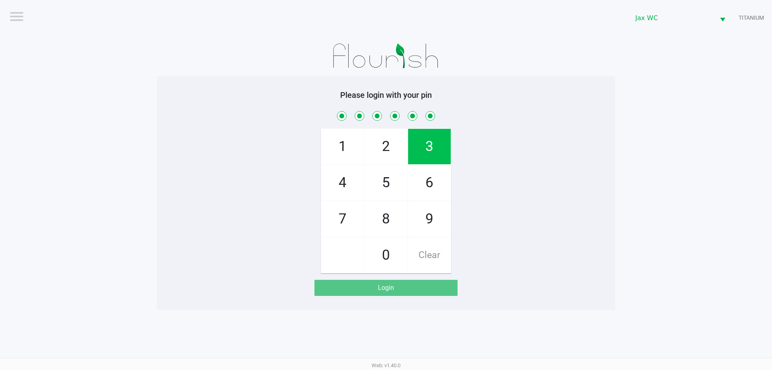
checkbox input "true"
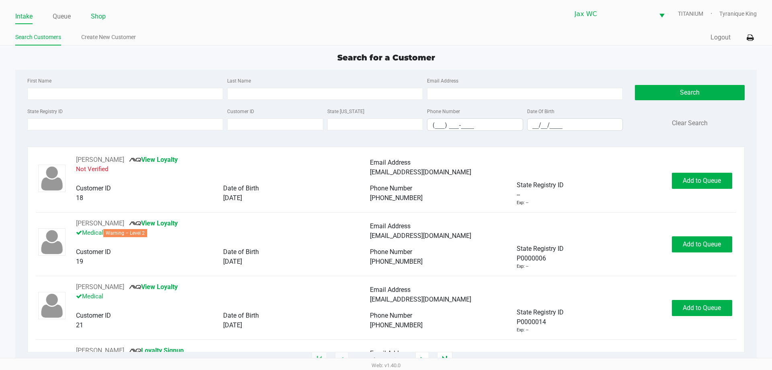
click at [97, 16] on link "Shop" at bounding box center [98, 16] width 15 height 11
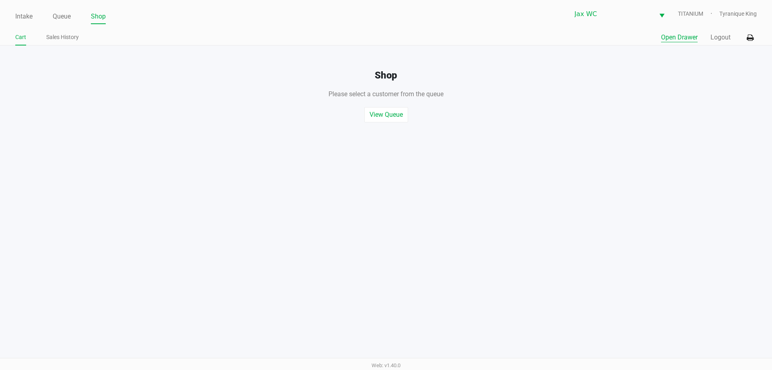
click at [664, 38] on button "Open Drawer" at bounding box center [679, 38] width 37 height 10
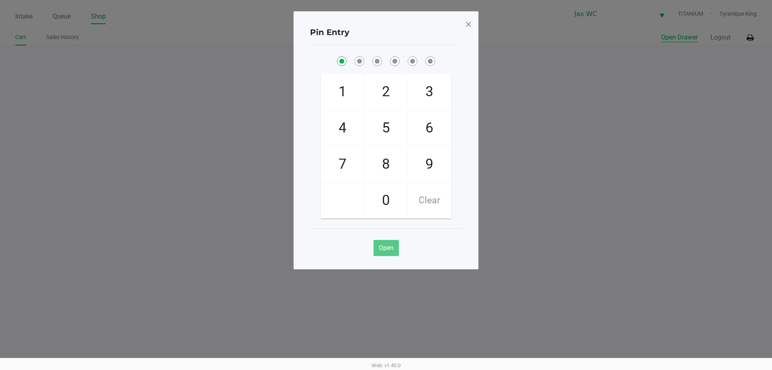
checkbox input "true"
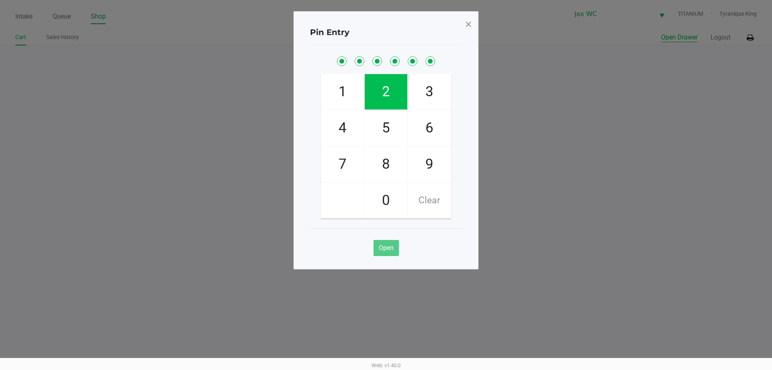
checkbox input "true"
click at [469, 26] on span at bounding box center [468, 24] width 7 height 13
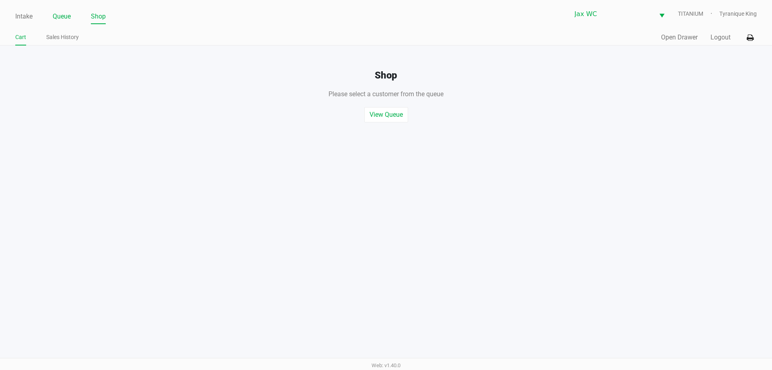
click at [61, 17] on link "Queue" at bounding box center [62, 16] width 18 height 11
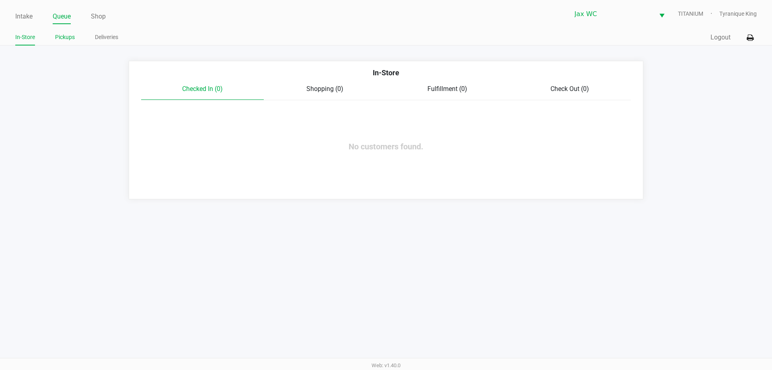
click at [68, 36] on link "Pickups" at bounding box center [65, 37] width 20 height 10
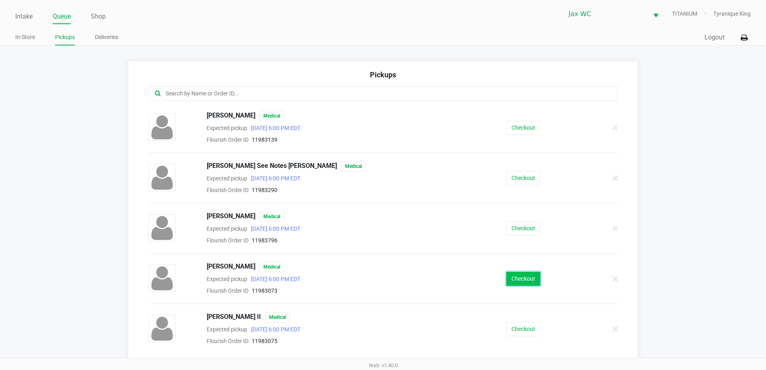
click at [527, 280] on button "Checkout" at bounding box center [523, 278] width 34 height 14
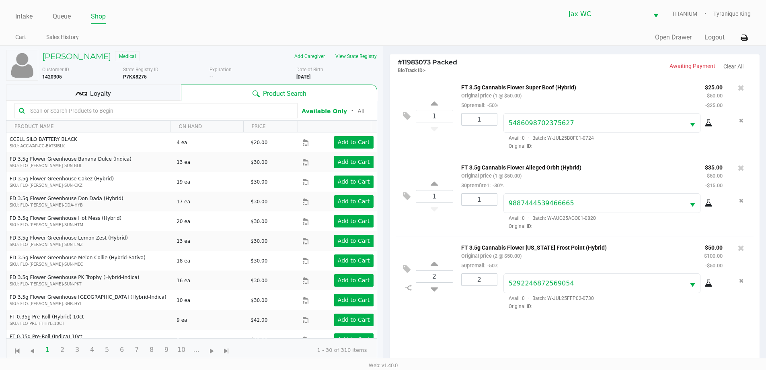
click at [165, 93] on div "Loyalty" at bounding box center [93, 92] width 175 height 16
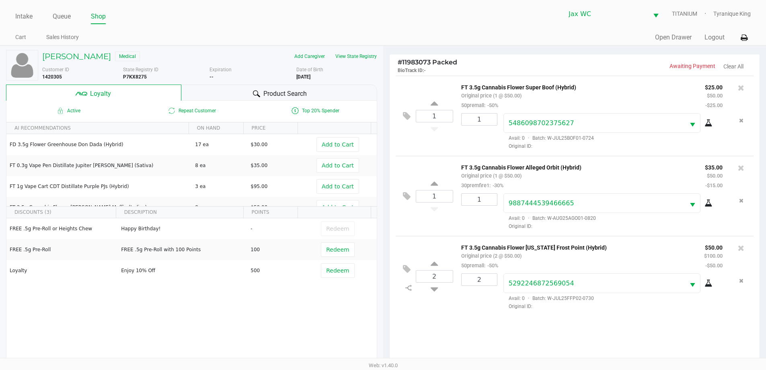
scroll to position [97, 0]
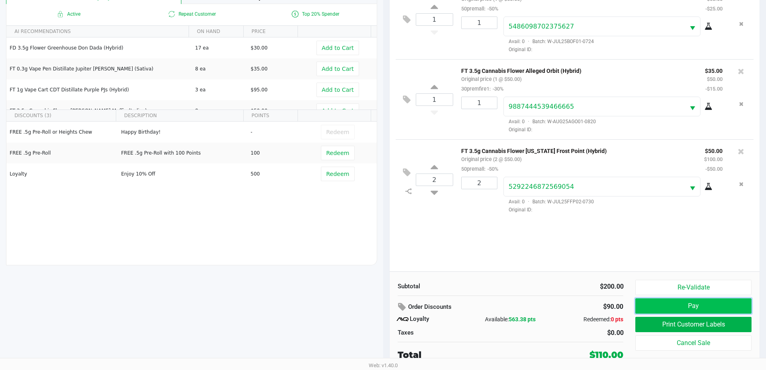
click at [690, 301] on button "Pay" at bounding box center [693, 305] width 116 height 15
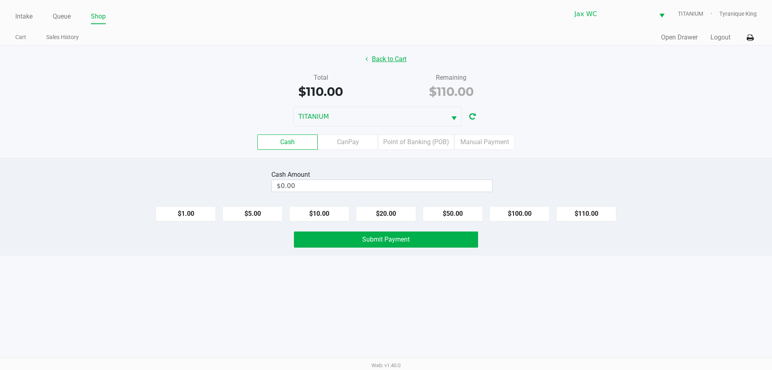
click at [387, 55] on button "Back to Cart" at bounding box center [385, 58] width 51 height 15
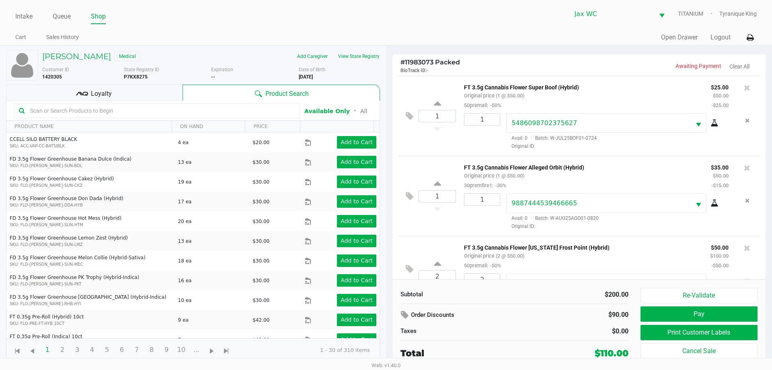
click at [154, 88] on div "Loyalty" at bounding box center [94, 92] width 177 height 16
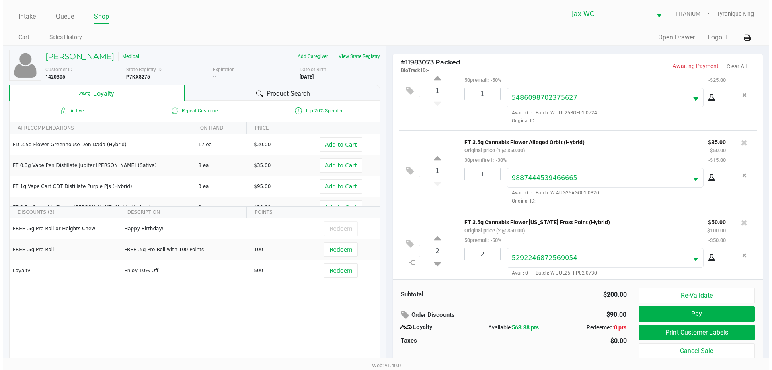
scroll to position [38, 0]
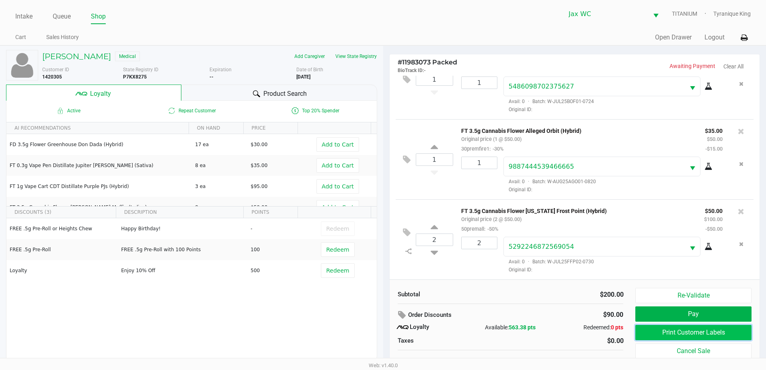
click at [662, 333] on button "Print Customer Labels" at bounding box center [693, 332] width 116 height 15
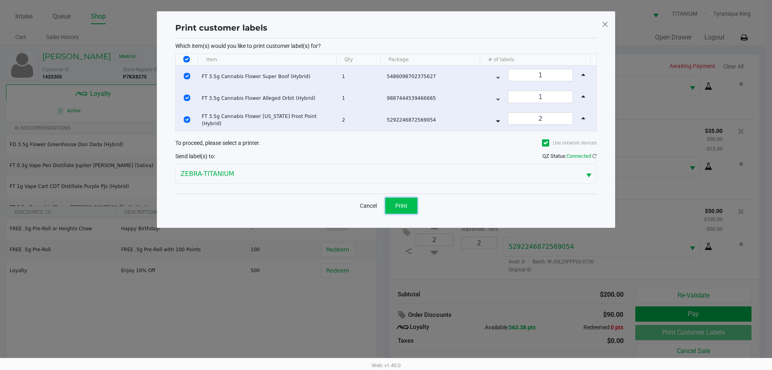
click at [405, 209] on button "Print" at bounding box center [401, 205] width 32 height 16
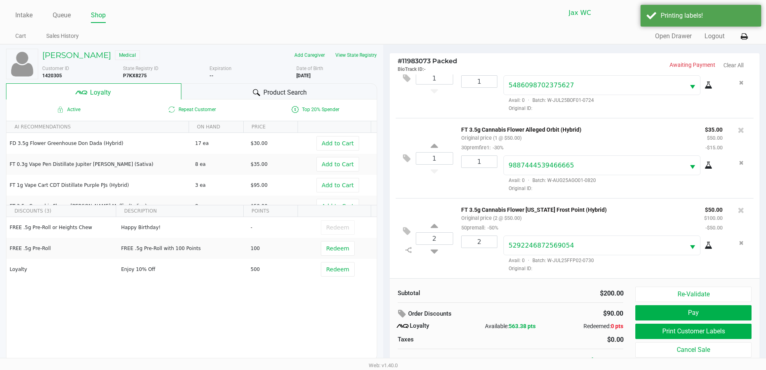
scroll to position [8, 0]
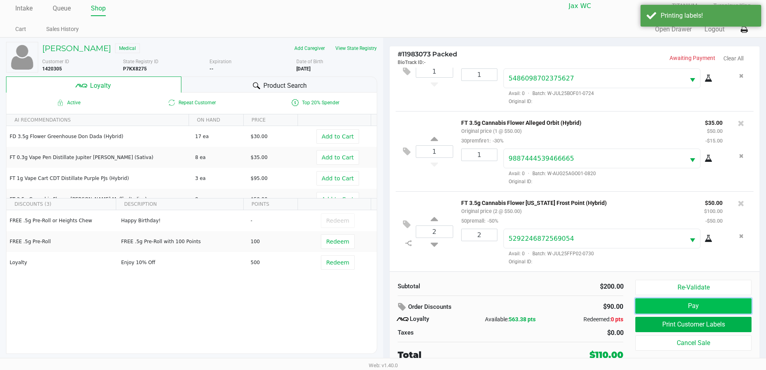
click at [679, 306] on button "Pay" at bounding box center [693, 305] width 116 height 15
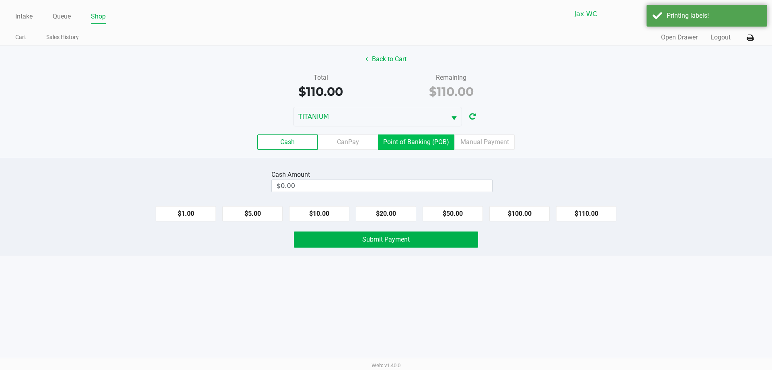
click at [415, 143] on label "Point of Banking (POB)" at bounding box center [416, 141] width 76 height 15
click at [0, 0] on 7 "Point of Banking (POB)" at bounding box center [0, 0] width 0 height 0
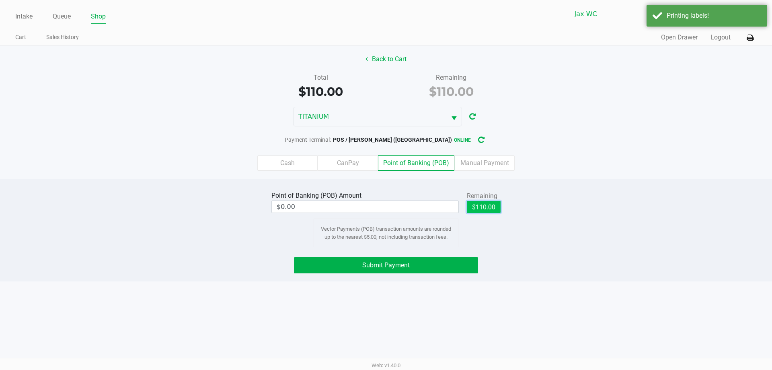
click at [491, 204] on button "$110.00" at bounding box center [484, 207] width 34 height 12
type input "$110.00"
click at [440, 263] on button "Submit Payment" at bounding box center [386, 265] width 184 height 16
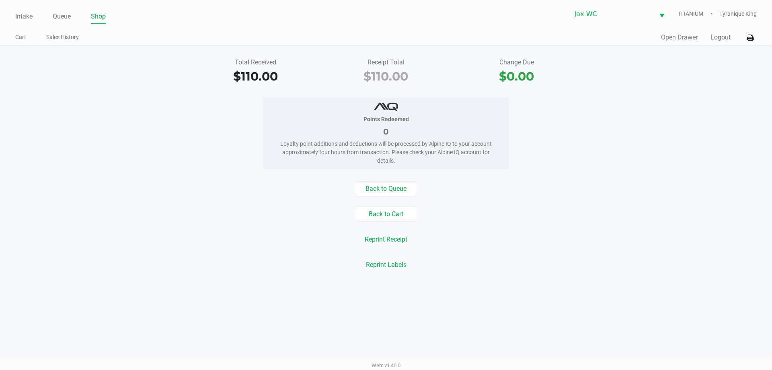
click at [674, 29] on div "Intake Queue Shop Jax WC TITANIUM Tyranique King Cart Sales History Quick Sale …" at bounding box center [386, 22] width 772 height 45
click at [674, 37] on button "Open Drawer" at bounding box center [679, 38] width 37 height 10
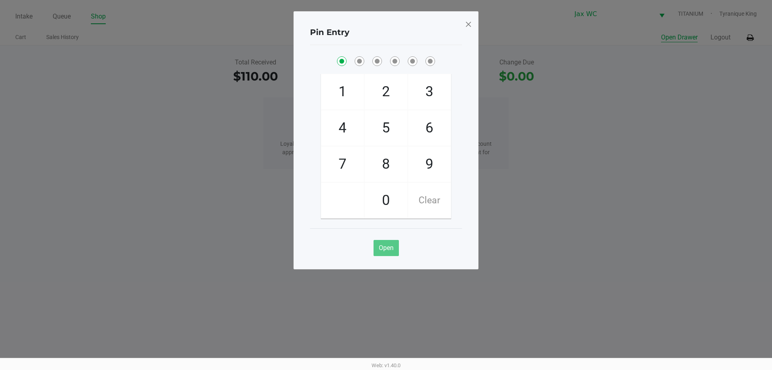
checkbox input "true"
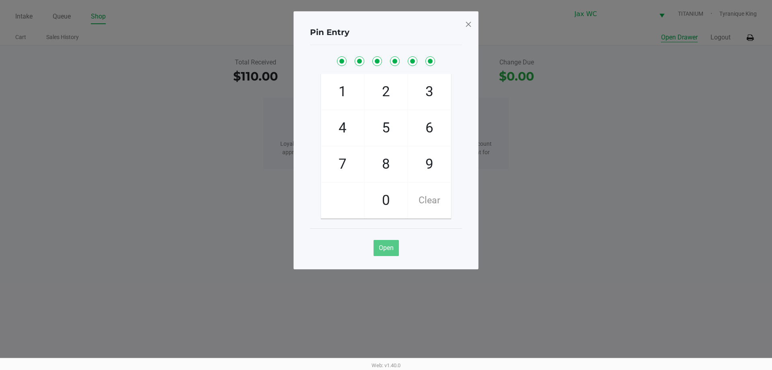
checkbox input "true"
click at [468, 19] on span at bounding box center [468, 24] width 7 height 13
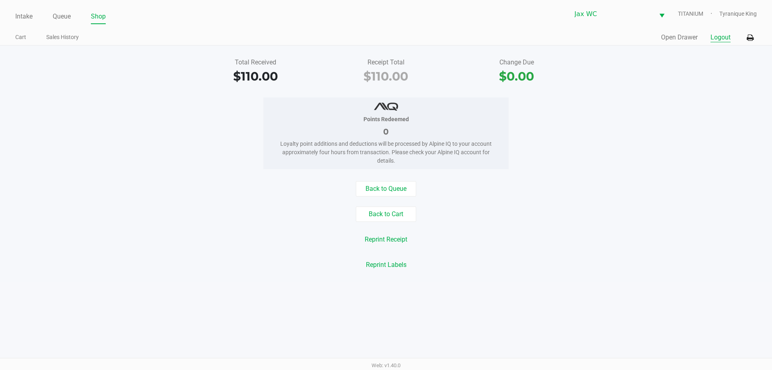
click at [725, 37] on button "Logout" at bounding box center [721, 38] width 20 height 10
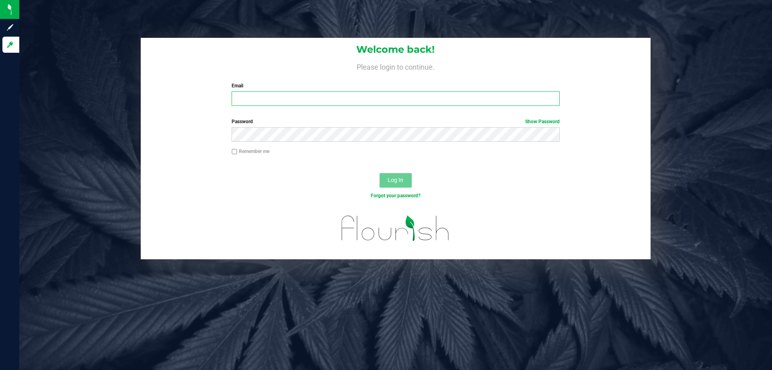
click at [287, 93] on input "Email" at bounding box center [396, 98] width 328 height 14
type input "[EMAIL_ADDRESS][DOMAIN_NAME]"
click at [380, 173] on button "Log In" at bounding box center [396, 180] width 32 height 14
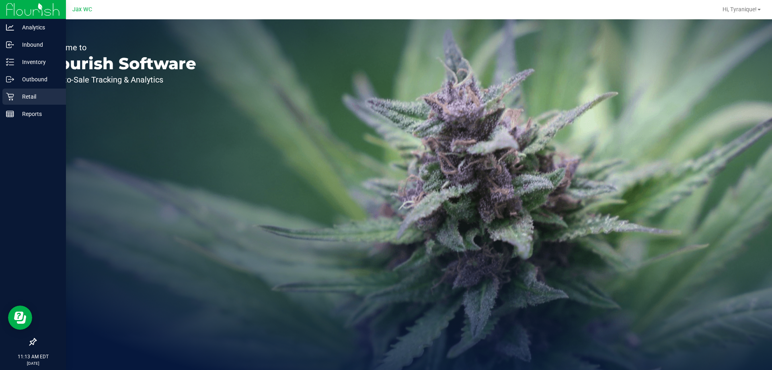
click at [10, 93] on icon at bounding box center [10, 97] width 8 height 8
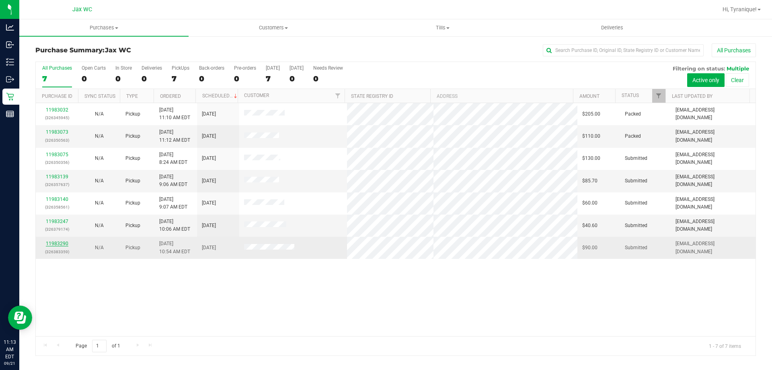
click at [60, 246] on link "11983290" at bounding box center [57, 244] width 23 height 6
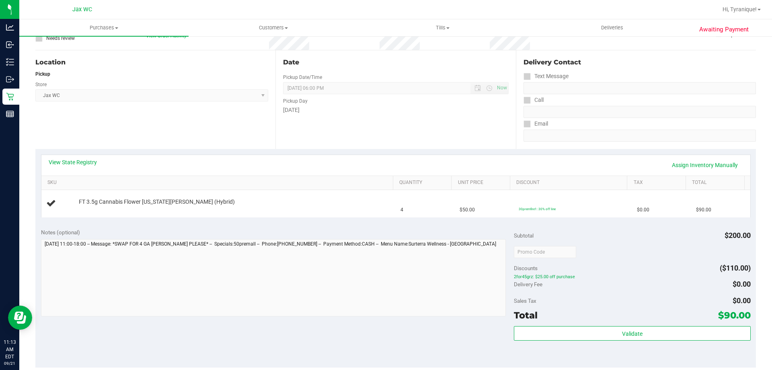
scroll to position [161, 0]
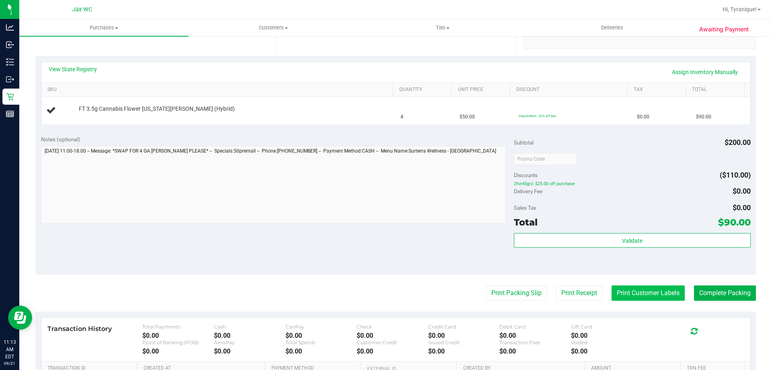
click at [656, 293] on button "Print Customer Labels" at bounding box center [648, 292] width 73 height 15
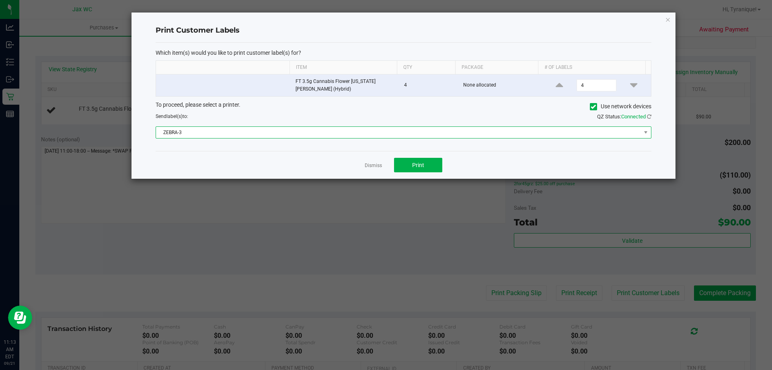
click at [339, 129] on span "ZEBRA-3" at bounding box center [398, 132] width 485 height 11
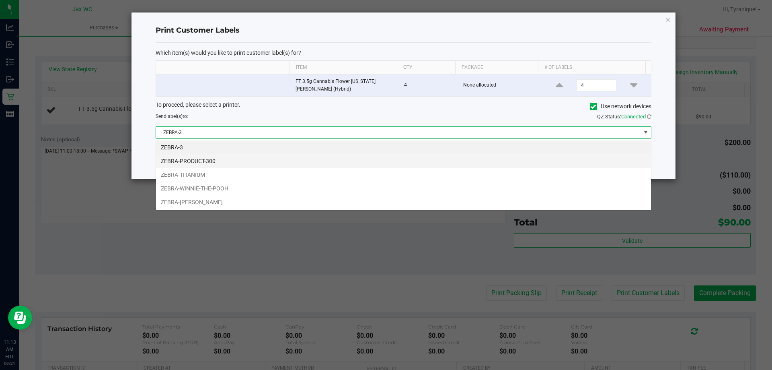
scroll to position [12, 496]
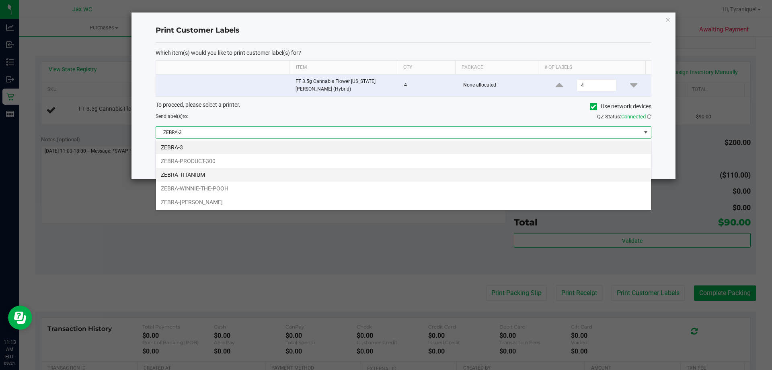
click at [233, 179] on li "ZEBRA-TITANIUM" at bounding box center [403, 175] width 495 height 14
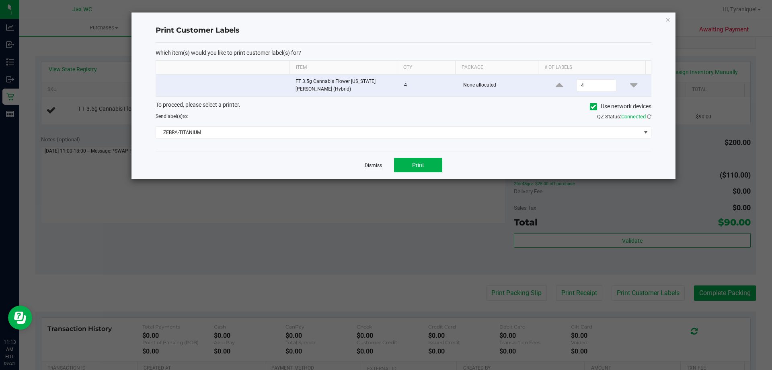
click at [374, 166] on link "Dismiss" at bounding box center [373, 165] width 17 height 7
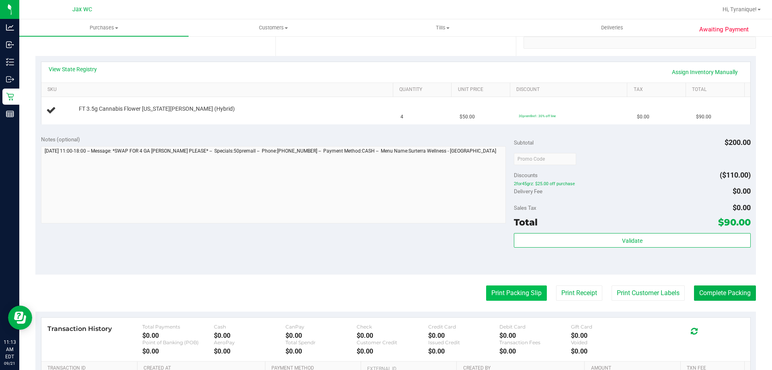
click at [493, 296] on button "Print Packing Slip" at bounding box center [516, 292] width 61 height 15
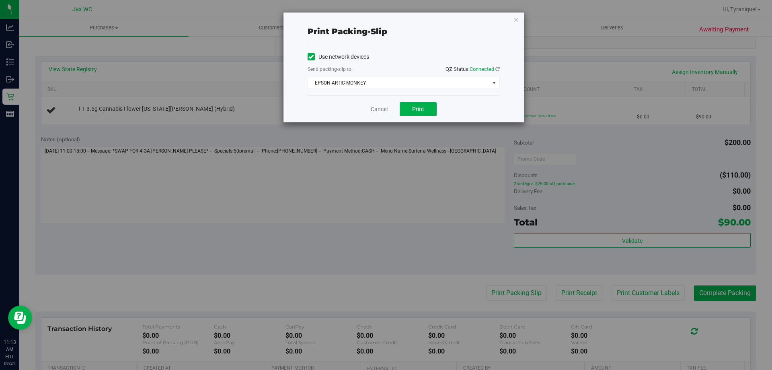
click at [353, 75] on div "Use network devices Send packing-slip to: QZ Status: Connected EPSON-ARTIC-MONK…" at bounding box center [404, 70] width 192 height 38
click at [356, 81] on span "EPSON-ARTIC-MONKEY" at bounding box center [398, 82] width 181 height 11
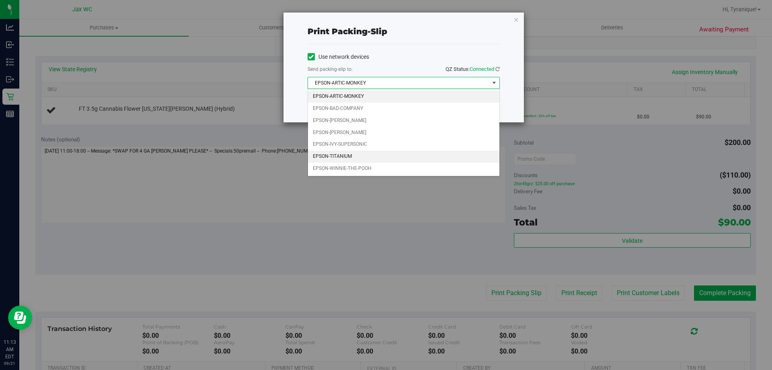
click at [370, 156] on li "EPSON-TITANIUM" at bounding box center [403, 156] width 191 height 12
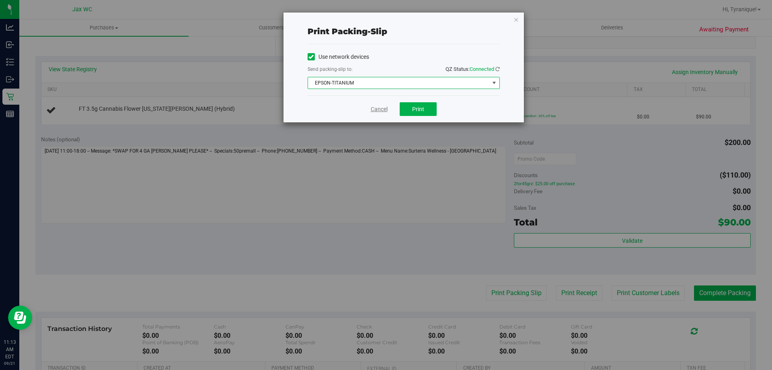
click at [384, 107] on link "Cancel" at bounding box center [379, 109] width 17 height 8
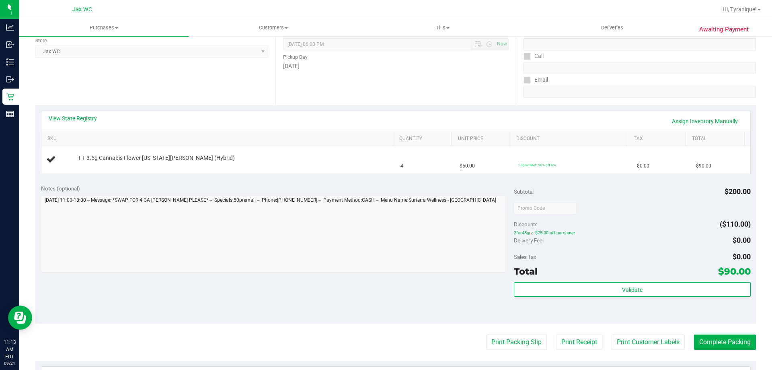
scroll to position [0, 0]
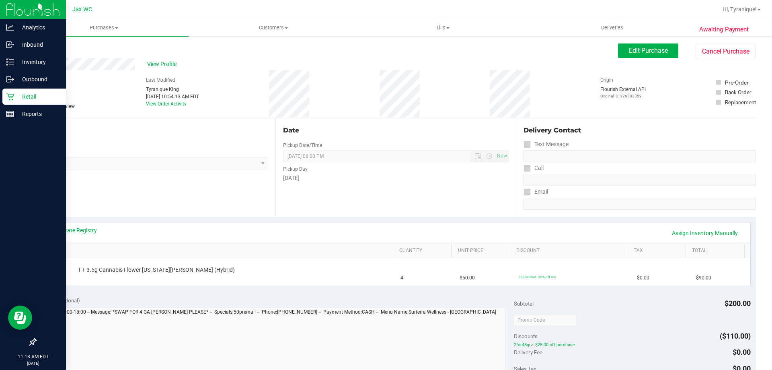
click at [14, 98] on p "Retail" at bounding box center [38, 97] width 48 height 10
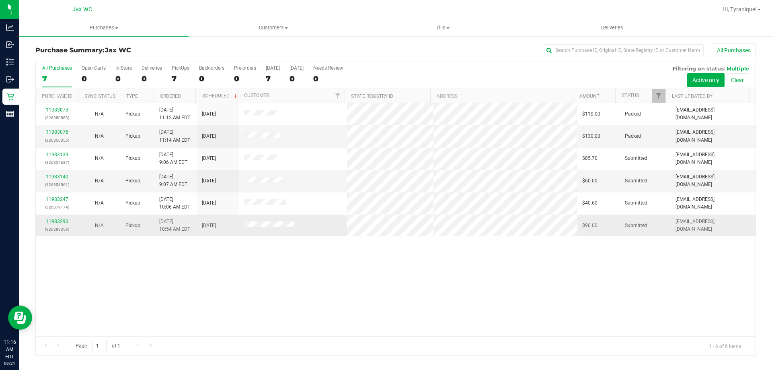
click at [49, 225] on p "(326383359)" at bounding box center [57, 229] width 33 height 8
click at [52, 221] on link "11983290" at bounding box center [57, 221] width 23 height 6
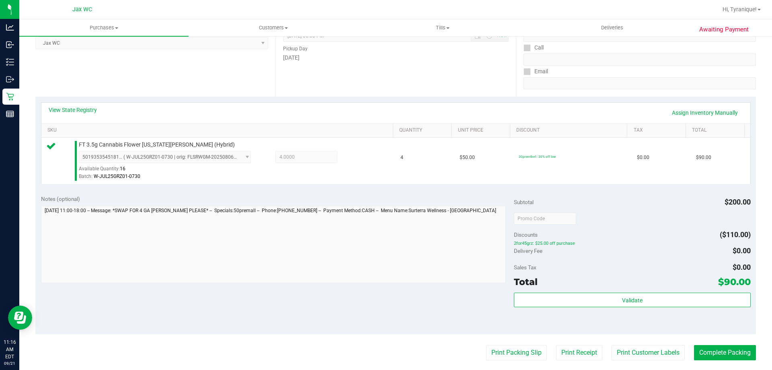
scroll to position [121, 0]
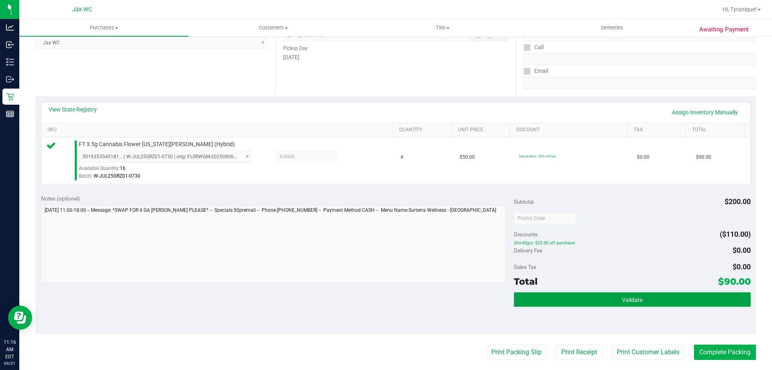
click at [612, 293] on button "Validate" at bounding box center [632, 299] width 236 height 14
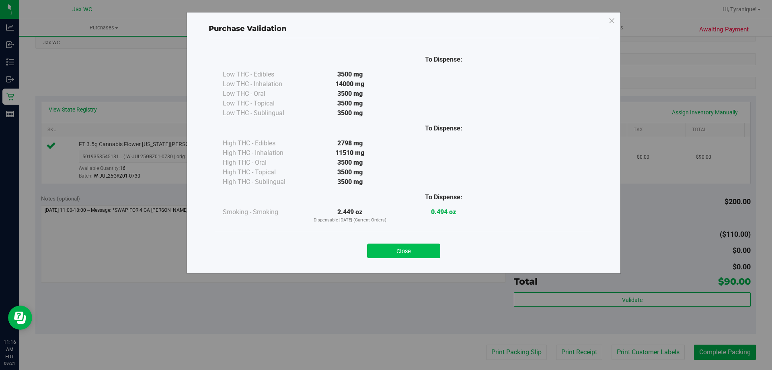
click at [378, 244] on button "Close" at bounding box center [403, 250] width 73 height 14
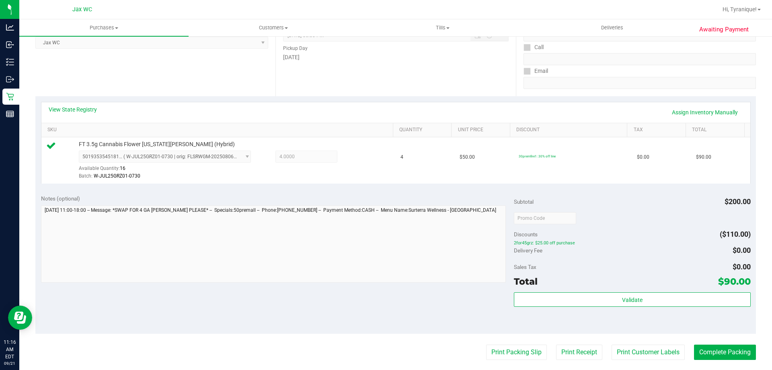
click at [492, 366] on purchase-details "Back Edit Purchase Cancel Purchase View Profile # 11983290 BioTrack ID: - Submi…" at bounding box center [395, 222] width 721 height 598
click at [494, 352] on button "Print Packing Slip" at bounding box center [516, 351] width 61 height 15
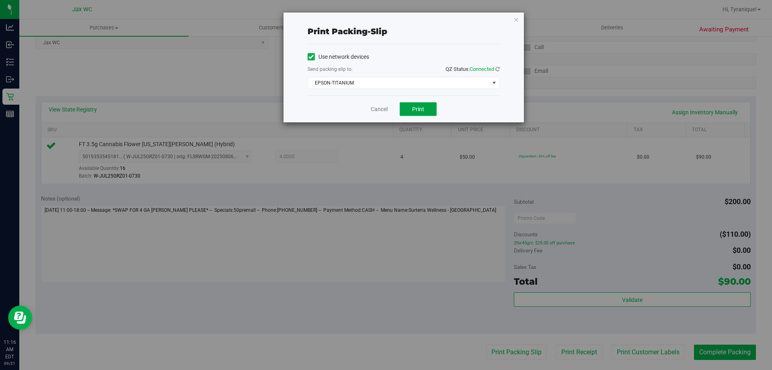
click at [417, 112] on button "Print" at bounding box center [418, 109] width 37 height 14
click at [386, 108] on link "Cancel" at bounding box center [379, 109] width 17 height 8
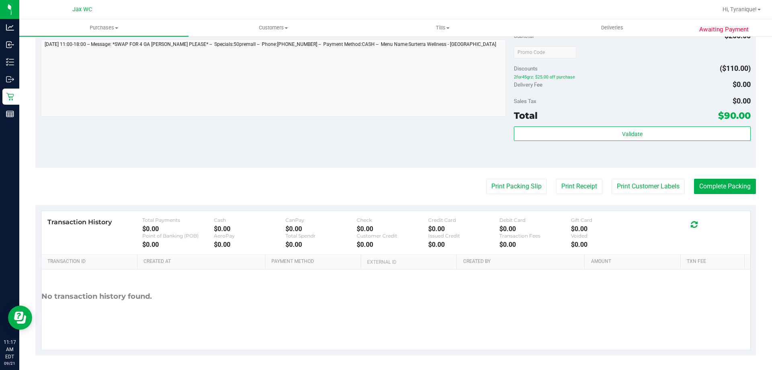
scroll to position [288, 0]
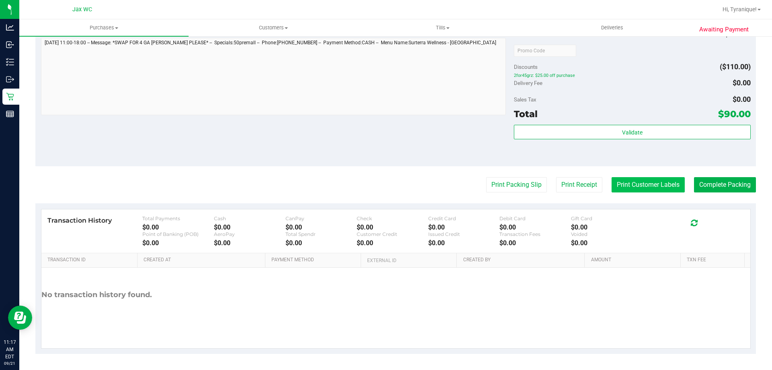
click at [666, 189] on button "Print Customer Labels" at bounding box center [648, 184] width 73 height 15
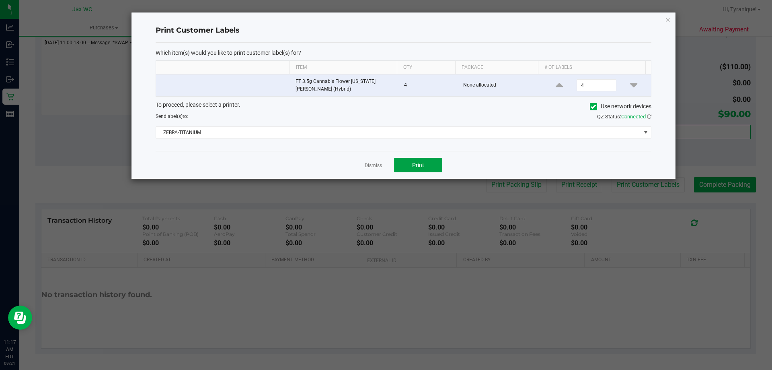
click at [426, 168] on button "Print" at bounding box center [418, 165] width 48 height 14
click at [366, 167] on link "Dismiss" at bounding box center [373, 165] width 17 height 7
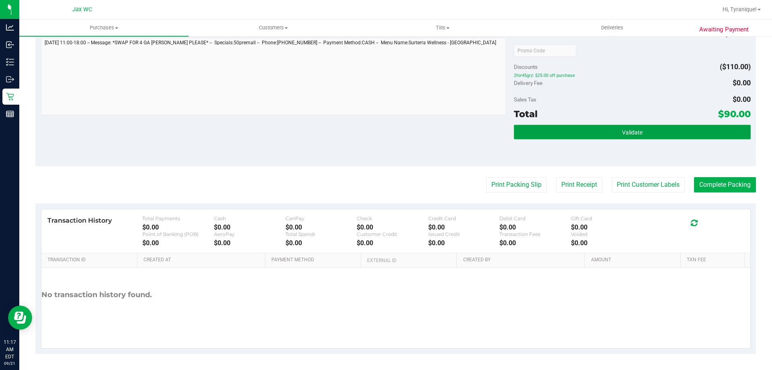
click at [722, 133] on button "Validate" at bounding box center [632, 132] width 236 height 14
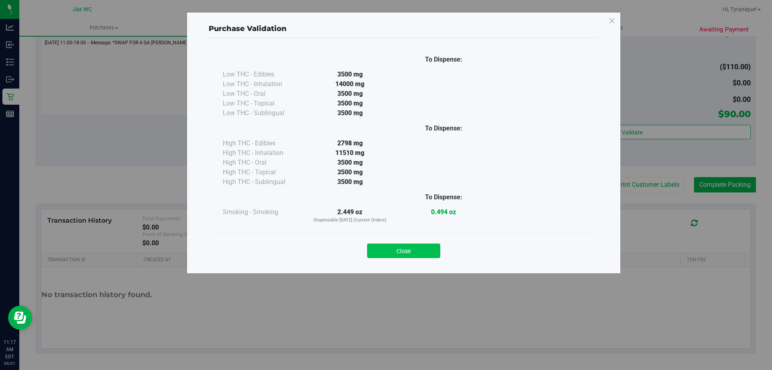
click at [423, 241] on div "Close" at bounding box center [404, 248] width 366 height 20
click at [421, 249] on button "Close" at bounding box center [403, 250] width 73 height 14
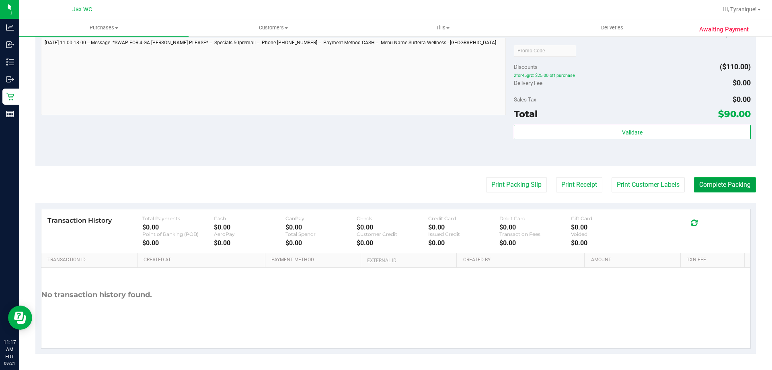
click at [722, 177] on button "Complete Packing" at bounding box center [725, 184] width 62 height 15
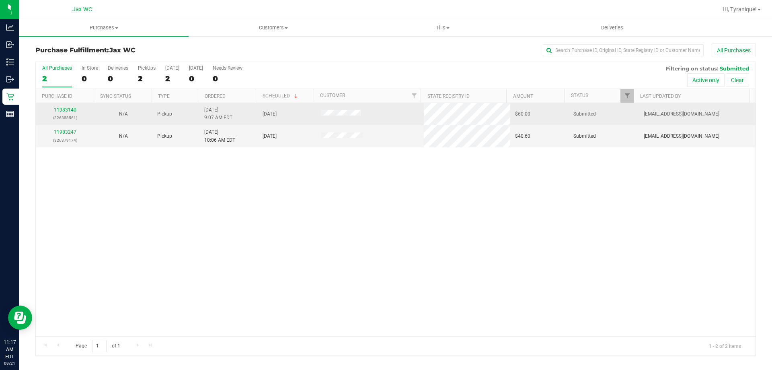
click at [62, 125] on td "11983140 (326358561)" at bounding box center [65, 114] width 58 height 22
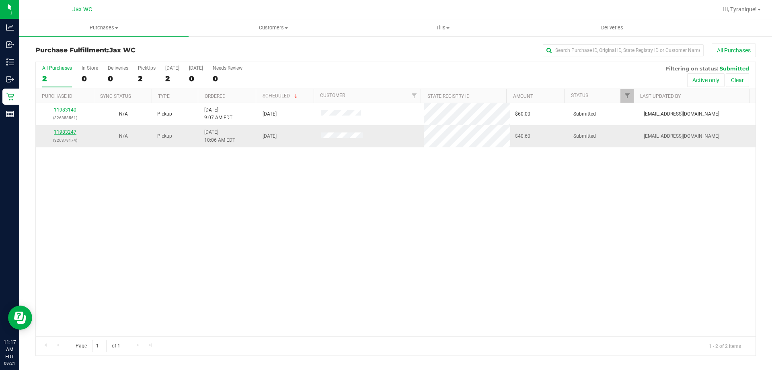
click at [64, 132] on link "11983247" at bounding box center [65, 132] width 23 height 6
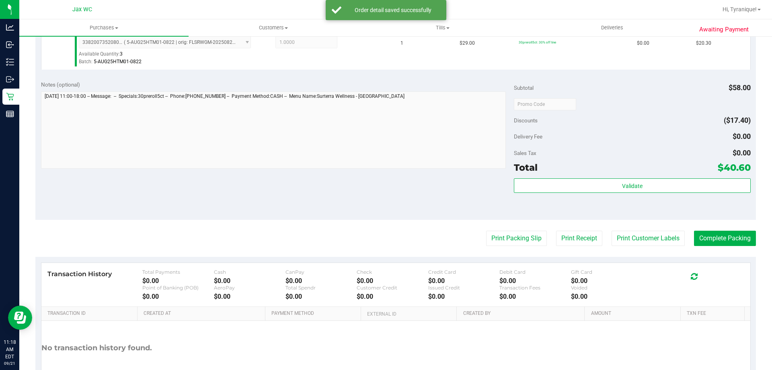
scroll to position [282, 0]
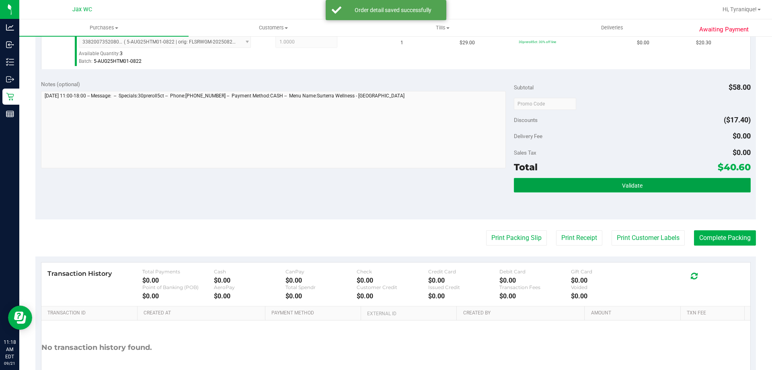
click at [572, 189] on button "Validate" at bounding box center [632, 185] width 236 height 14
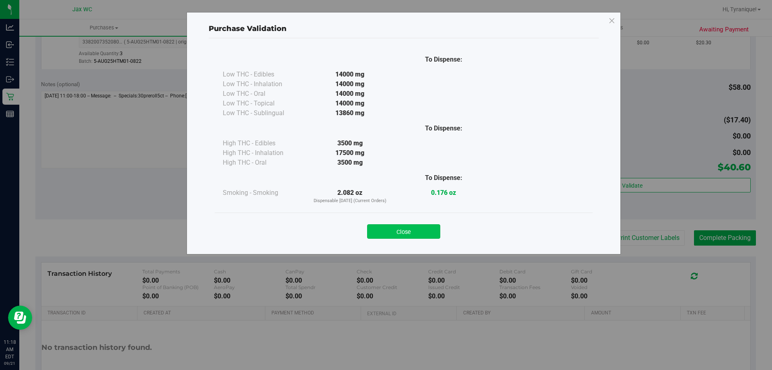
click at [413, 235] on button "Close" at bounding box center [403, 231] width 73 height 14
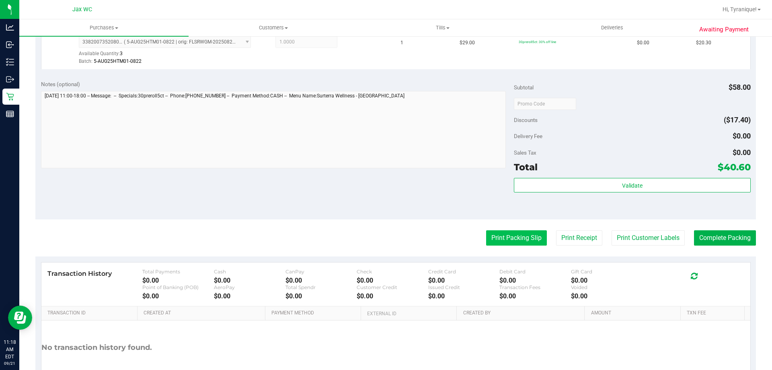
click at [499, 240] on button "Print Packing Slip" at bounding box center [516, 237] width 61 height 15
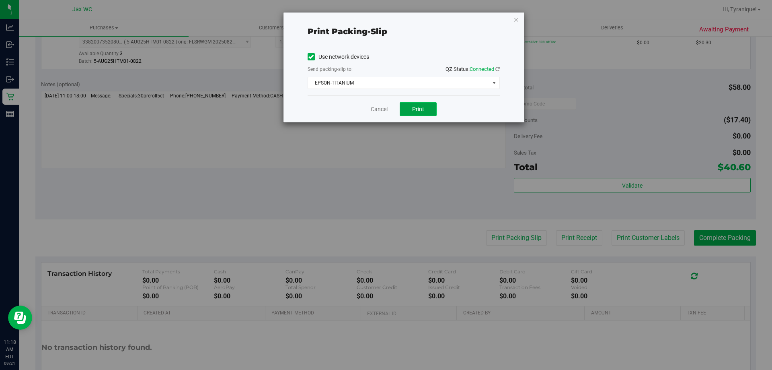
click at [409, 110] on button "Print" at bounding box center [418, 109] width 37 height 14
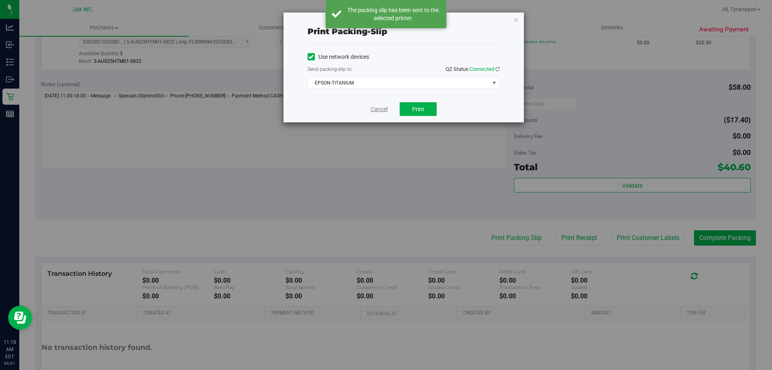
click at [375, 111] on link "Cancel" at bounding box center [379, 109] width 17 height 8
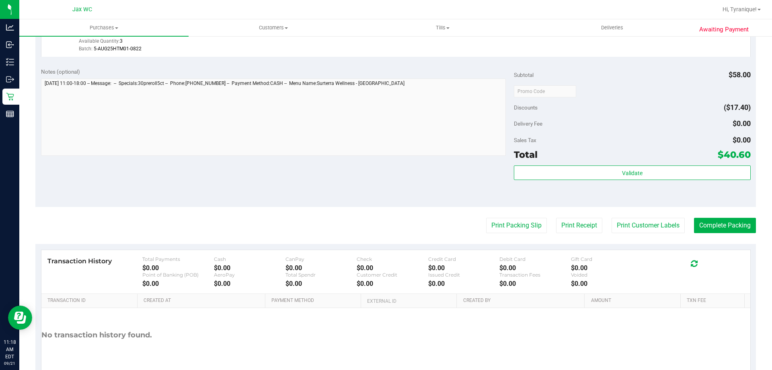
scroll to position [335, 0]
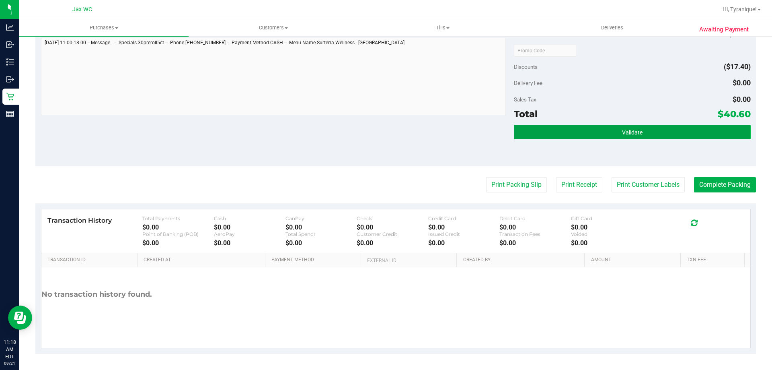
click at [671, 137] on button "Validate" at bounding box center [632, 132] width 236 height 14
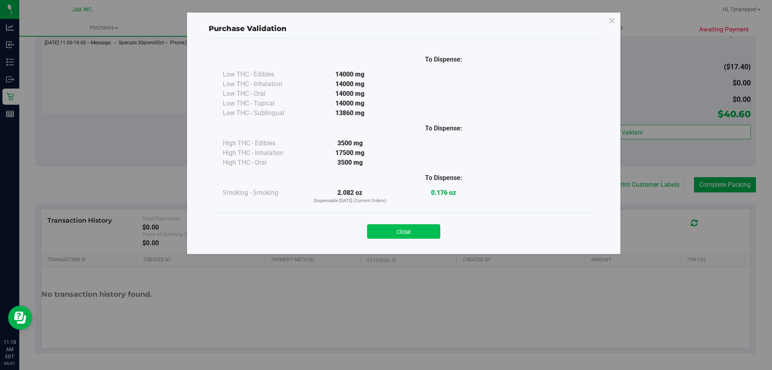
click at [418, 230] on button "Close" at bounding box center [403, 231] width 73 height 14
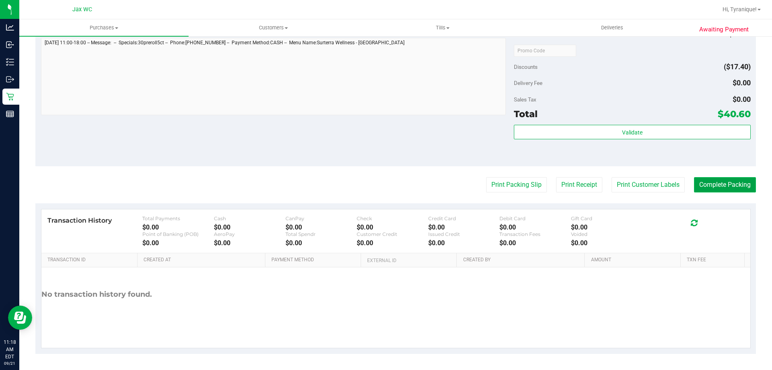
click at [713, 188] on button "Complete Packing" at bounding box center [725, 184] width 62 height 15
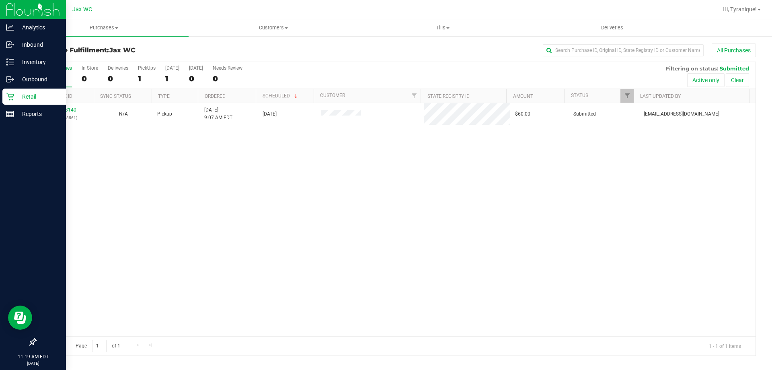
click at [10, 93] on icon at bounding box center [10, 97] width 8 height 8
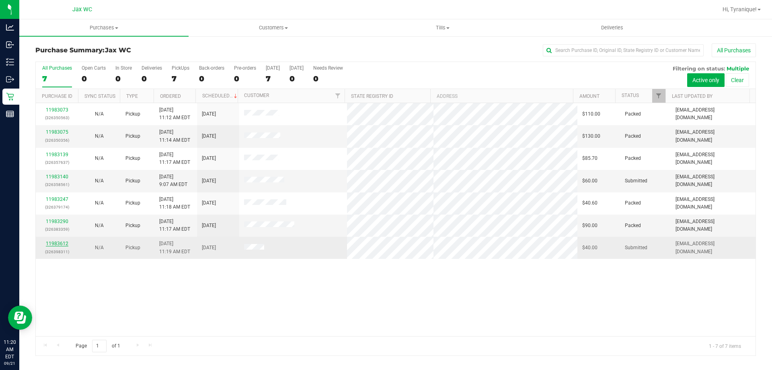
click at [54, 243] on link "11983612" at bounding box center [57, 244] width 23 height 6
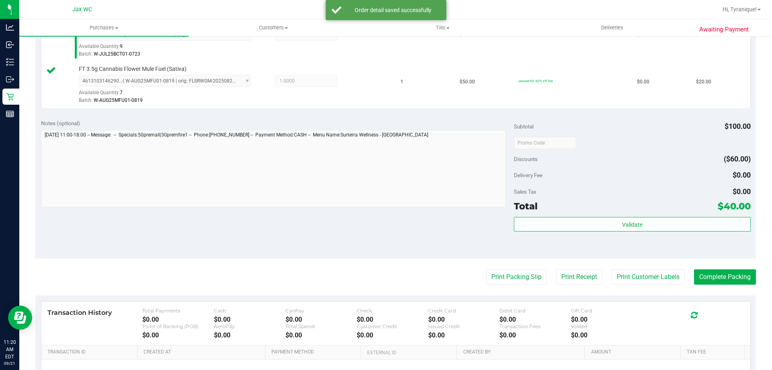
scroll to position [282, 0]
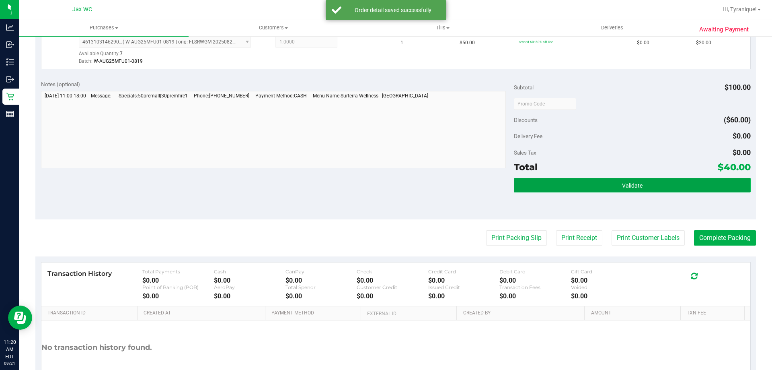
click at [654, 189] on button "Validate" at bounding box center [632, 185] width 236 height 14
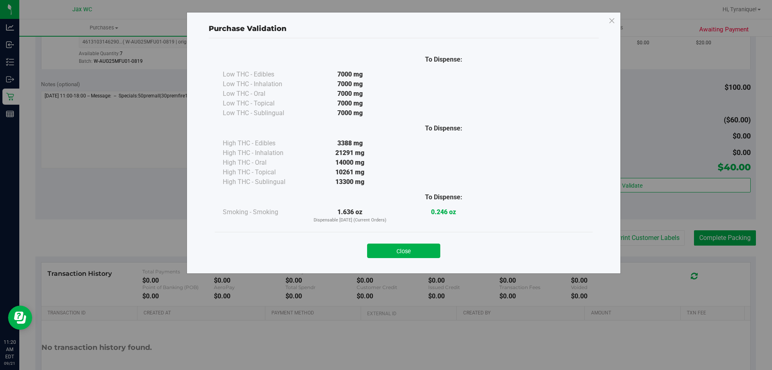
click at [428, 259] on div "Close" at bounding box center [404, 248] width 378 height 33
click at [428, 249] on button "Close" at bounding box center [403, 250] width 73 height 14
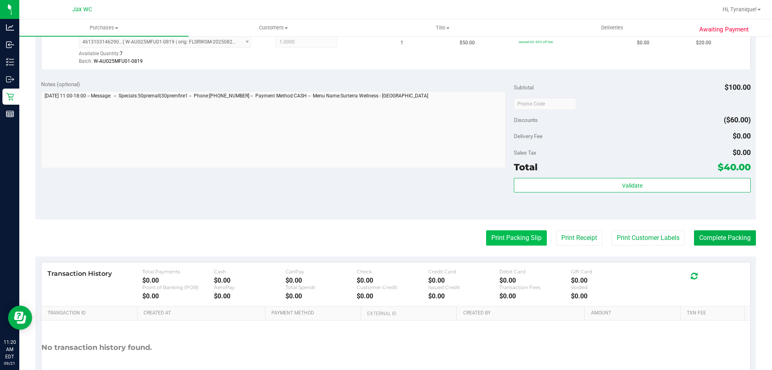
click at [490, 235] on button "Print Packing Slip" at bounding box center [516, 237] width 61 height 15
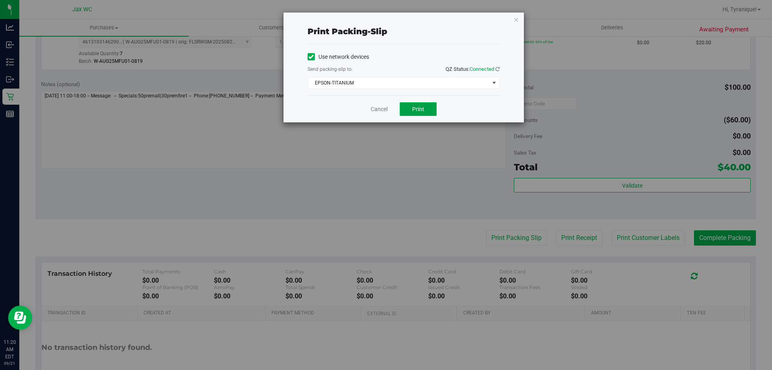
click at [410, 112] on button "Print" at bounding box center [418, 109] width 37 height 14
click at [384, 109] on link "Cancel" at bounding box center [379, 109] width 17 height 8
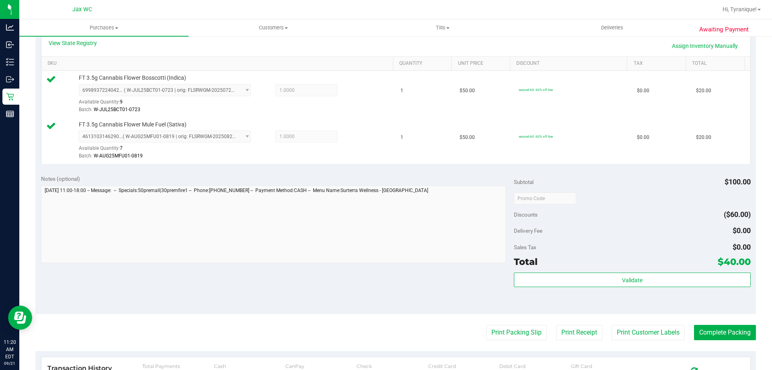
scroll to position [201, 0]
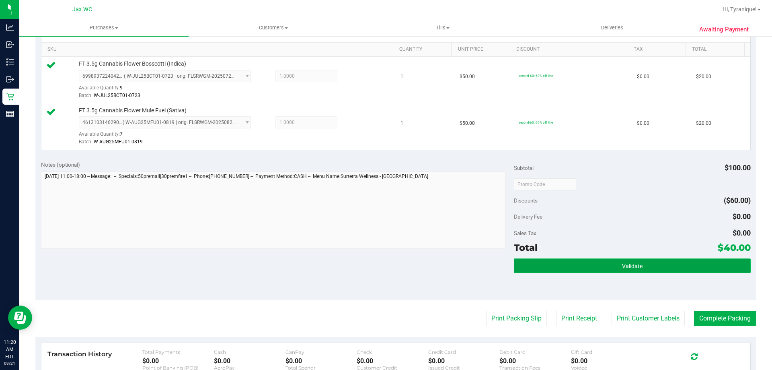
click at [612, 259] on button "Validate" at bounding box center [632, 265] width 236 height 14
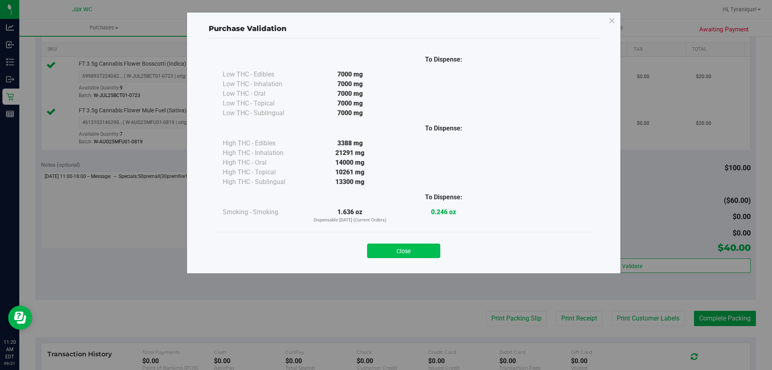
click at [421, 254] on button "Close" at bounding box center [403, 250] width 73 height 14
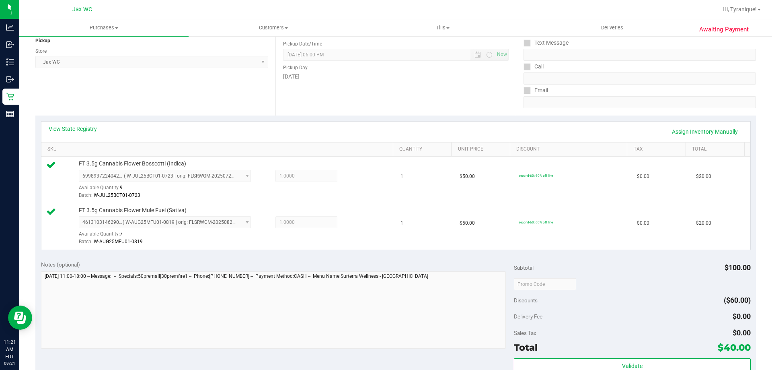
scroll to position [0, 0]
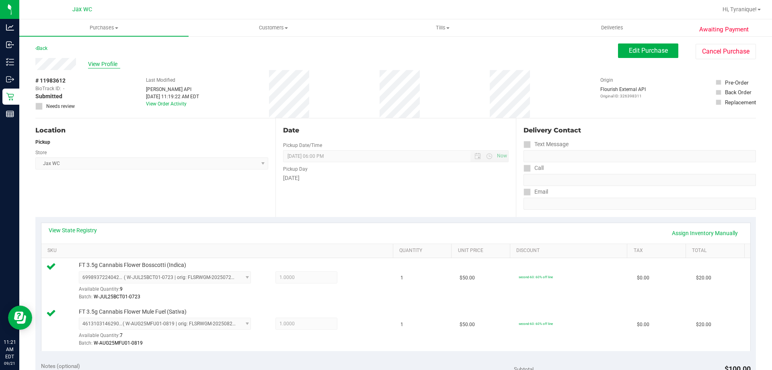
click at [91, 66] on span "View Profile" at bounding box center [104, 64] width 32 height 8
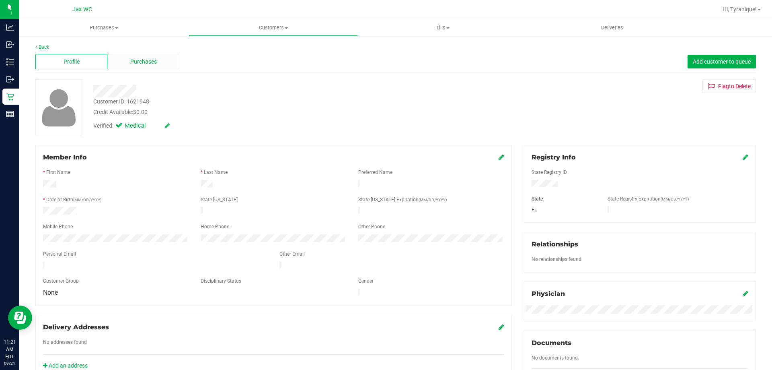
click at [160, 63] on div "Purchases" at bounding box center [143, 61] width 72 height 15
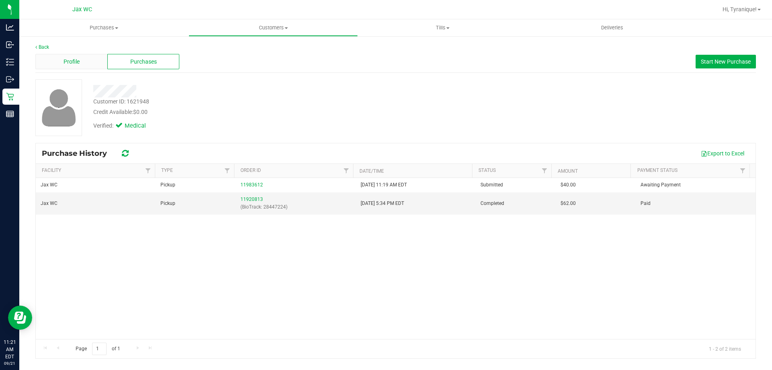
click at [85, 62] on div "Profile" at bounding box center [71, 61] width 72 height 15
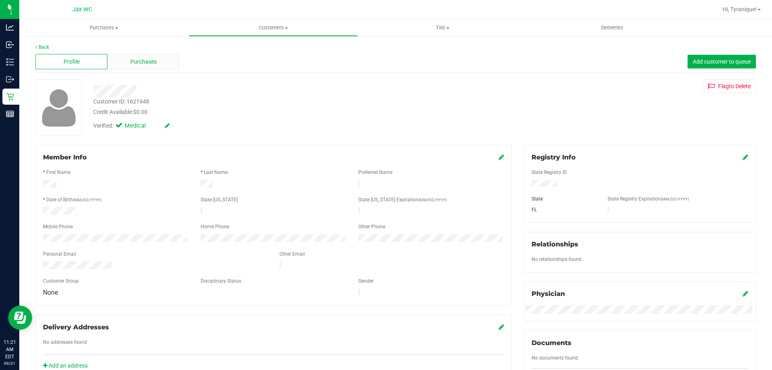
click at [140, 64] on span "Purchases" at bounding box center [143, 62] width 27 height 8
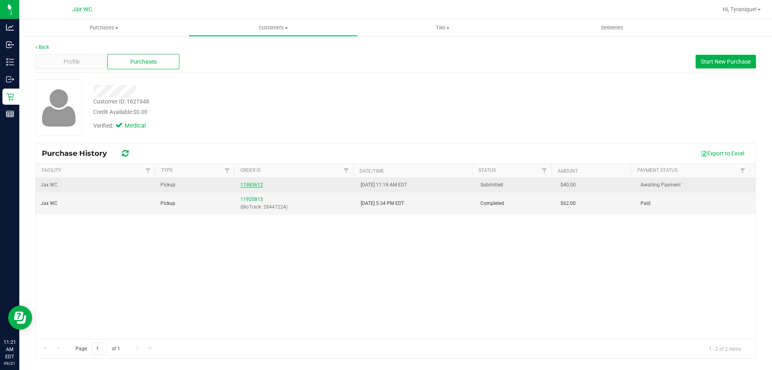
click at [248, 185] on link "11983612" at bounding box center [252, 185] width 23 height 6
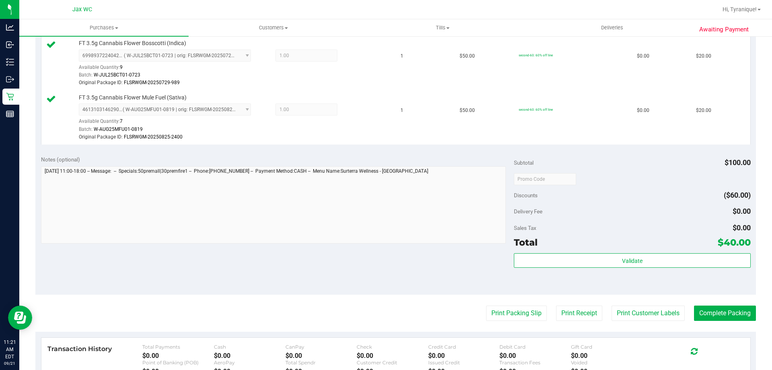
scroll to position [241, 0]
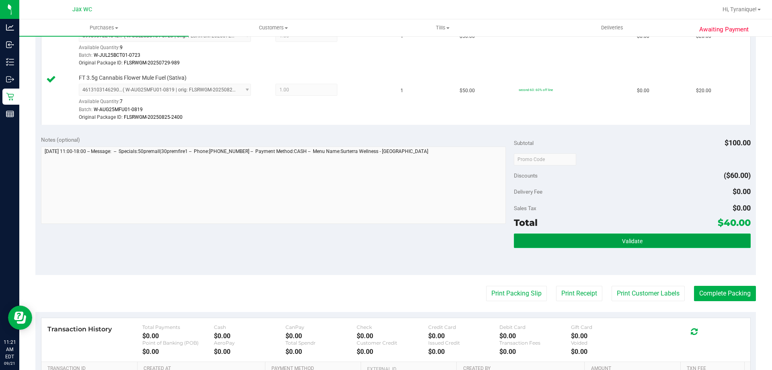
click at [704, 236] on button "Validate" at bounding box center [632, 240] width 236 height 14
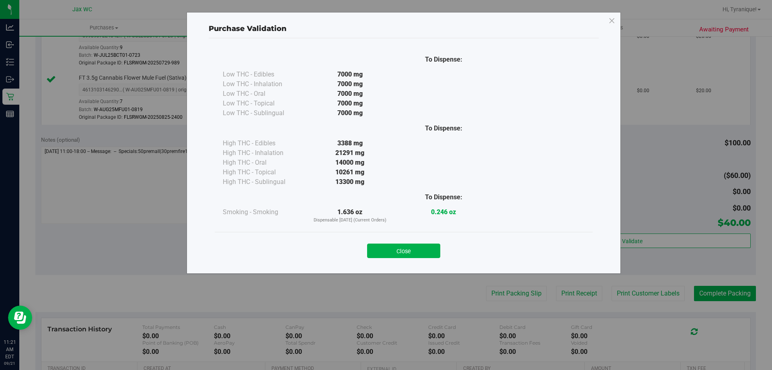
click at [420, 243] on div "Close" at bounding box center [404, 248] width 366 height 20
click at [424, 259] on div "Close" at bounding box center [404, 248] width 378 height 33
click at [417, 263] on div "Close" at bounding box center [404, 248] width 378 height 33
click at [412, 255] on button "Close" at bounding box center [403, 250] width 73 height 14
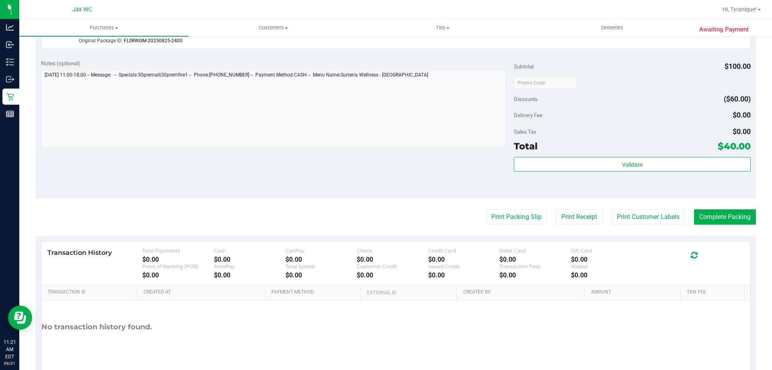
scroll to position [322, 0]
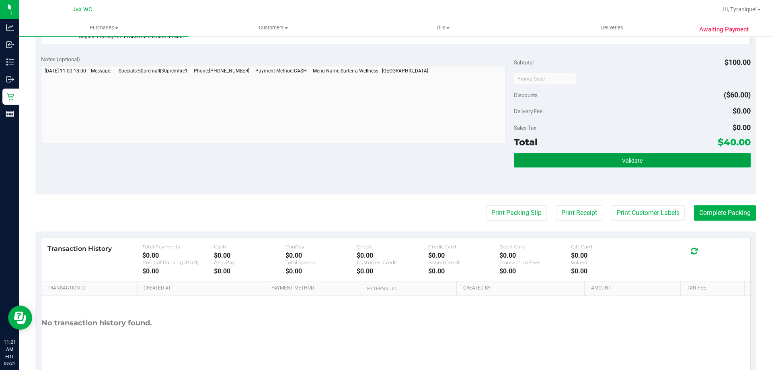
click at [673, 164] on button "Validate" at bounding box center [632, 160] width 236 height 14
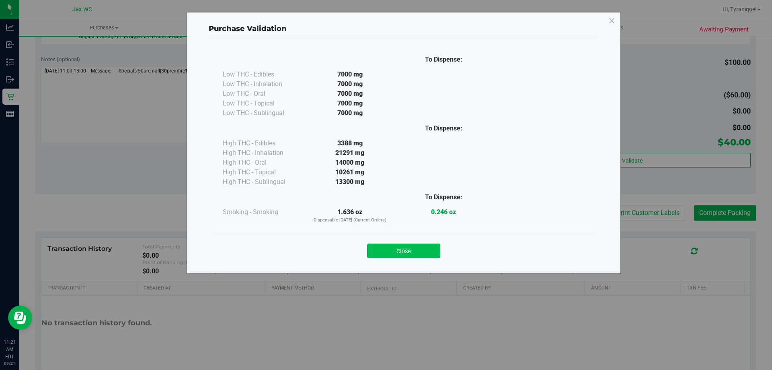
click at [413, 253] on button "Close" at bounding box center [403, 250] width 73 height 14
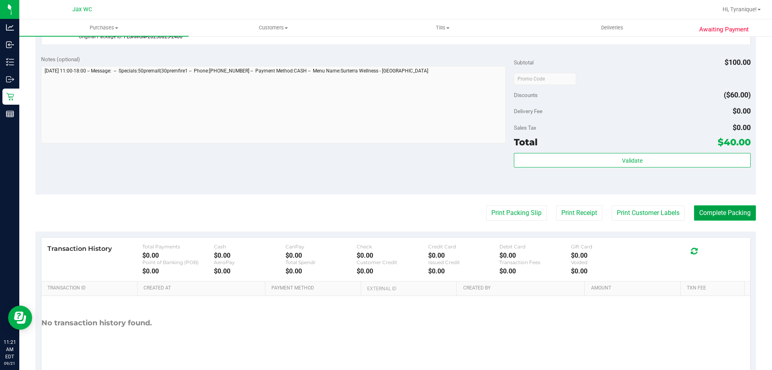
click at [708, 212] on button "Complete Packing" at bounding box center [725, 212] width 62 height 15
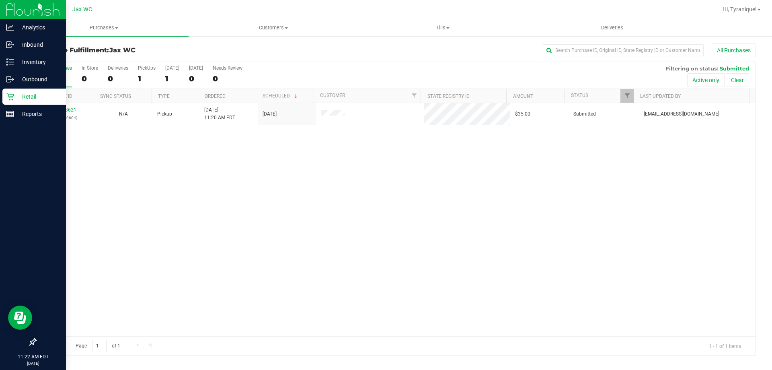
click at [2, 99] on link "Retail" at bounding box center [33, 96] width 66 height 17
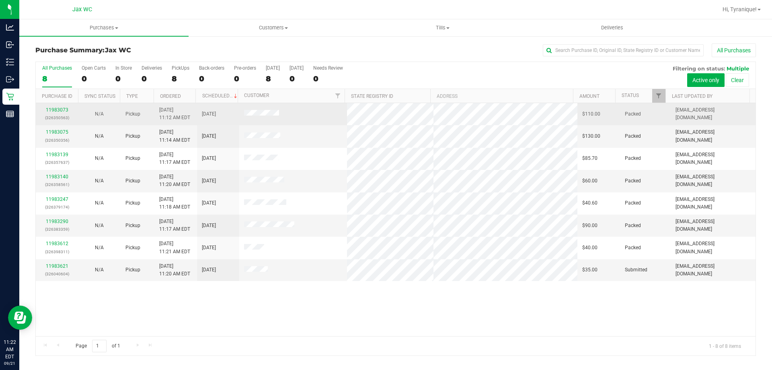
click at [48, 105] on td "11983073 (326350563)" at bounding box center [57, 114] width 42 height 22
click at [53, 109] on link "11983073" at bounding box center [57, 110] width 23 height 6
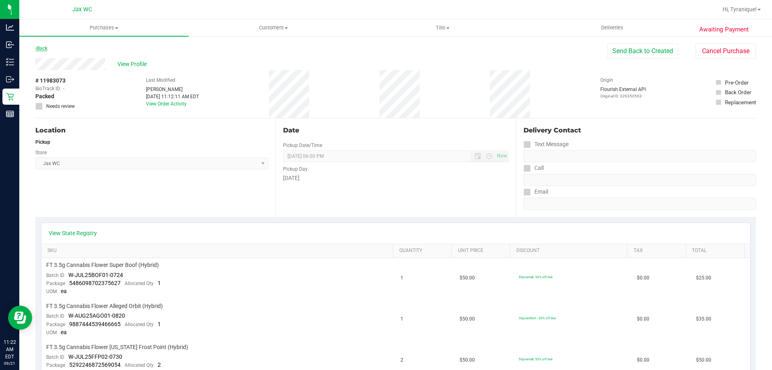
click at [41, 48] on link "Back" at bounding box center [41, 48] width 12 height 6
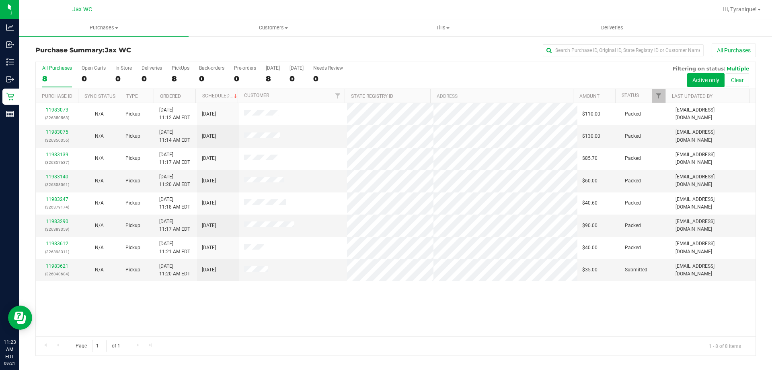
click at [356, 331] on div "11983073 (326350563) N/A Pickup 9/21/2025 11:12 AM EDT 9/21/2025 $110.00 Packed…" at bounding box center [396, 219] width 720 height 233
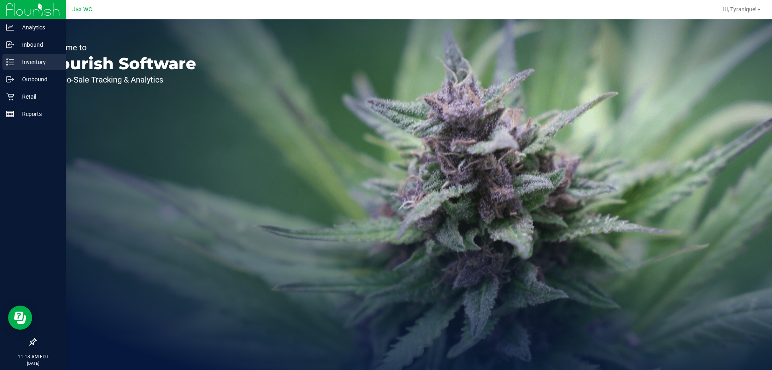
click at [6, 66] on icon at bounding box center [10, 62] width 8 height 8
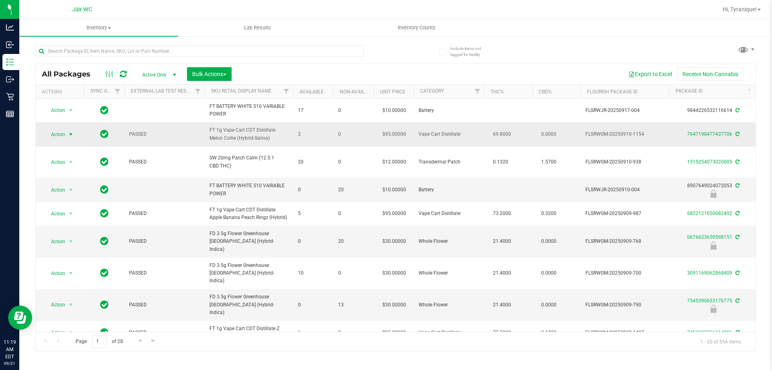
click at [64, 138] on span "Action" at bounding box center [55, 134] width 22 height 11
click at [79, 236] on li "Print package label" at bounding box center [75, 234] width 62 height 12
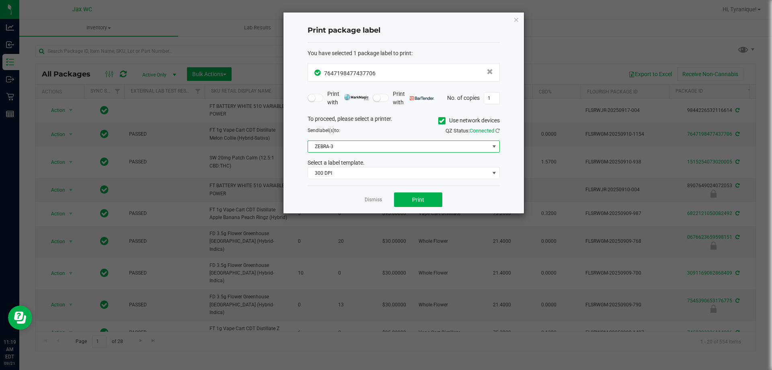
click at [388, 152] on span "ZEBRA-3" at bounding box center [404, 146] width 192 height 12
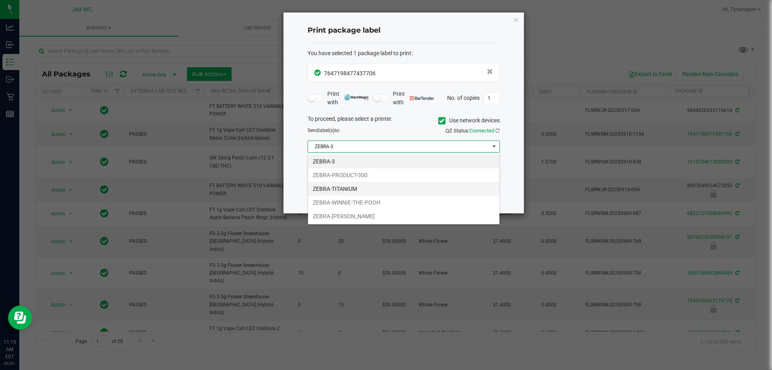
scroll to position [12, 192]
click at [366, 184] on li "ZEBRA-TITANIUM" at bounding box center [403, 189] width 191 height 14
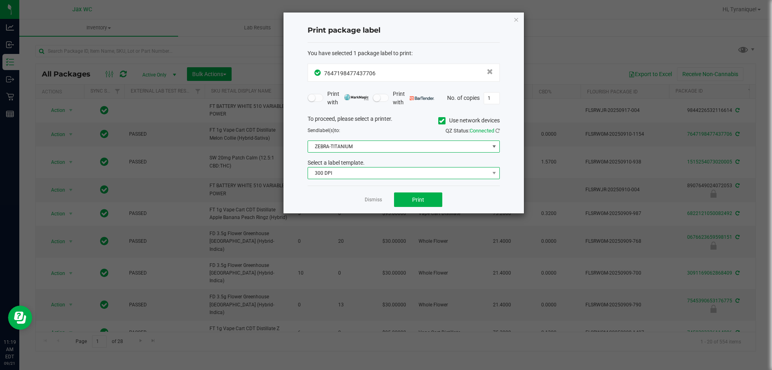
click at [366, 169] on span "300 DPI" at bounding box center [398, 172] width 181 height 11
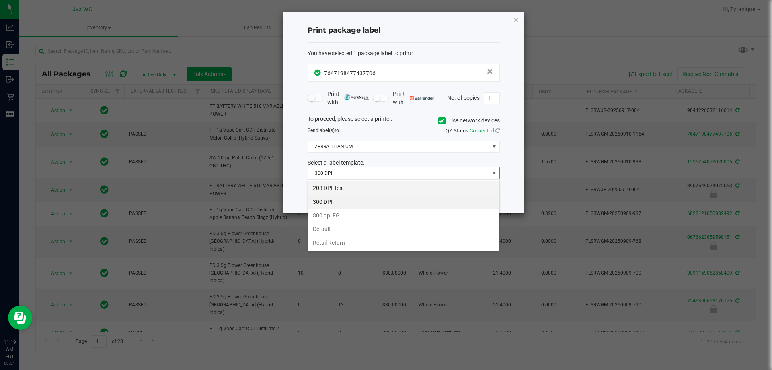
click at [360, 188] on li "203 DPI Test" at bounding box center [403, 188] width 191 height 14
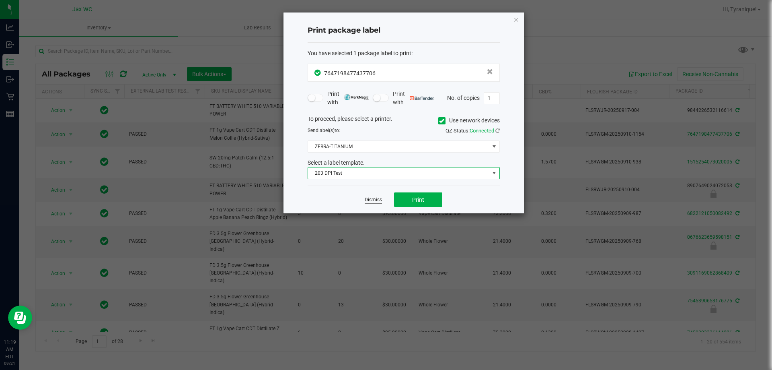
click at [372, 200] on link "Dismiss" at bounding box center [373, 199] width 17 height 7
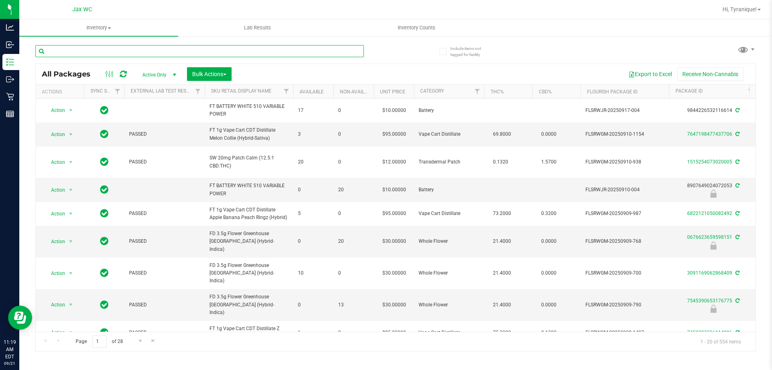
click at [193, 52] on input "text" at bounding box center [199, 51] width 329 height 12
type input "8763620282214625"
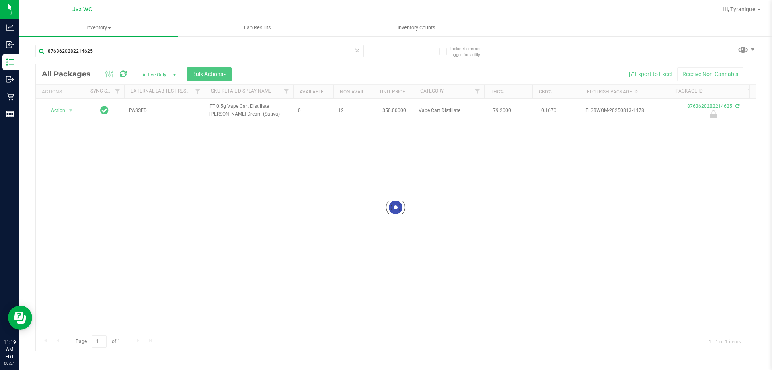
click at [59, 111] on div at bounding box center [396, 207] width 720 height 287
click at [59, 111] on span "Action" at bounding box center [55, 110] width 22 height 11
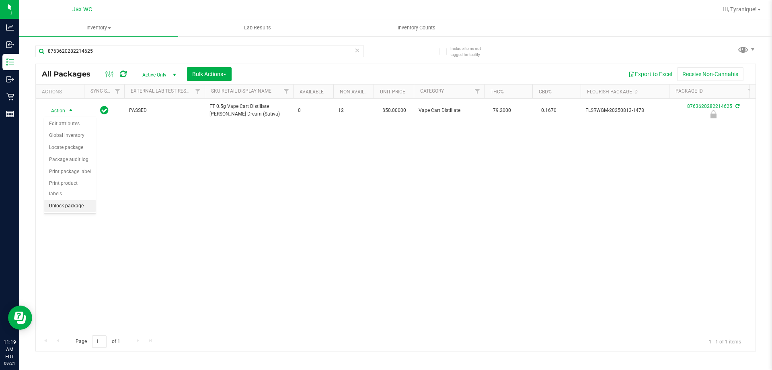
click at [71, 200] on li "Unlock package" at bounding box center [69, 206] width 51 height 12
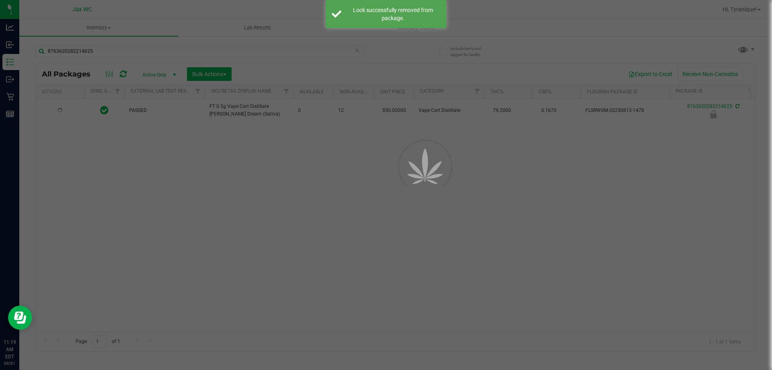
click at [71, 116] on div at bounding box center [386, 185] width 772 height 370
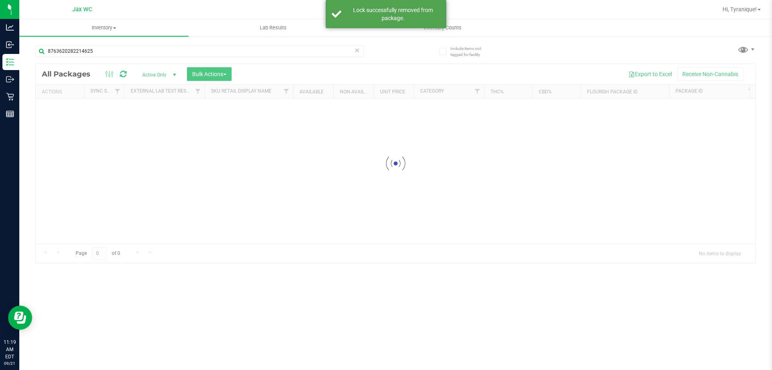
click at [64, 111] on div at bounding box center [396, 163] width 720 height 199
click at [59, 112] on div at bounding box center [396, 163] width 720 height 199
click at [60, 112] on div at bounding box center [396, 207] width 720 height 287
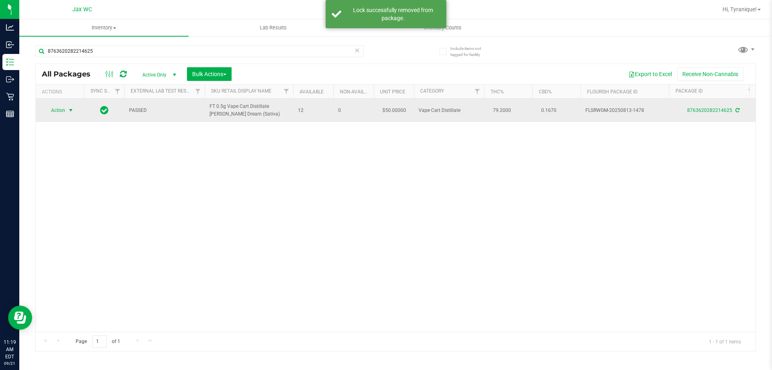
click at [60, 112] on span "Action" at bounding box center [55, 110] width 22 height 11
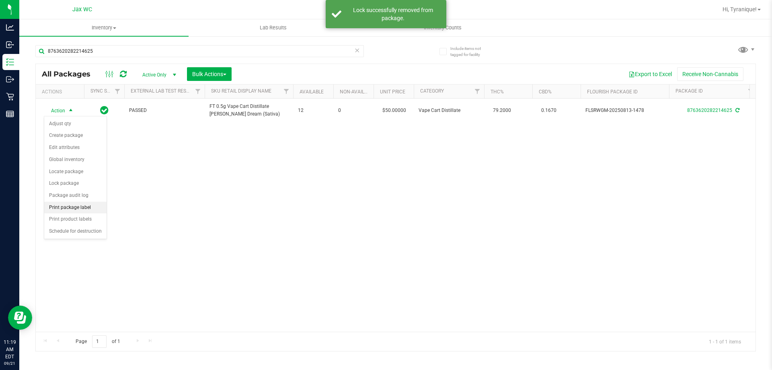
click at [74, 206] on li "Print package label" at bounding box center [75, 207] width 62 height 12
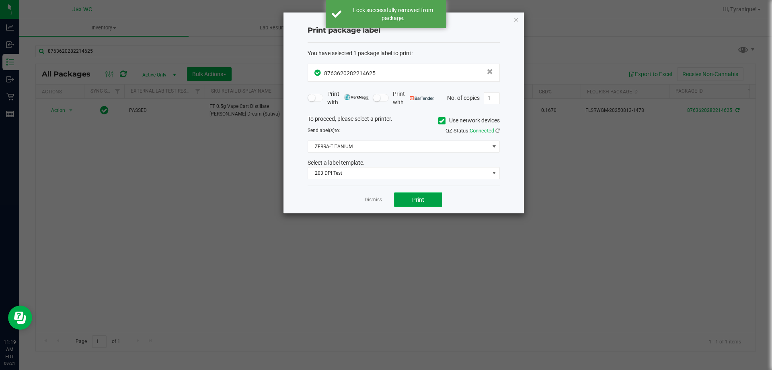
click at [413, 203] on button "Print" at bounding box center [418, 199] width 48 height 14
click at [376, 199] on link "Dismiss" at bounding box center [373, 199] width 17 height 7
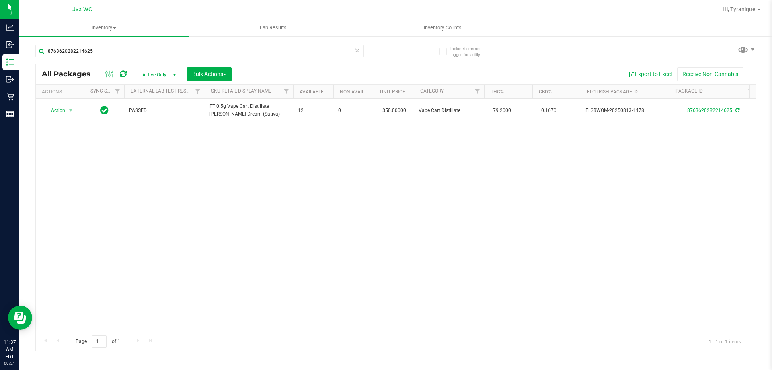
click at [356, 52] on icon at bounding box center [357, 50] width 6 height 10
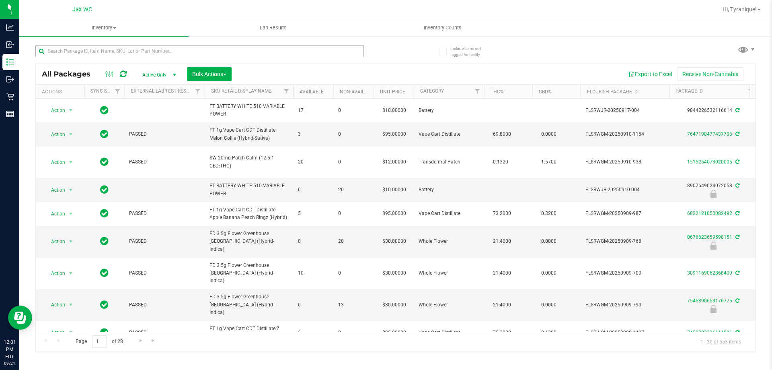
click at [276, 57] on div at bounding box center [199, 54] width 329 height 19
click at [276, 57] on input "text" at bounding box center [199, 51] width 329 height 12
type input "8019490203139711"
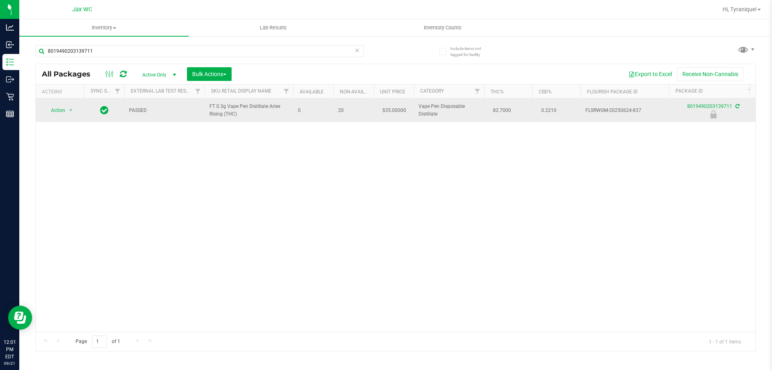
click at [57, 103] on td "Action Action Edit attributes Global inventory Locate package Package audit log…" at bounding box center [60, 110] width 48 height 23
click at [59, 109] on span "Action" at bounding box center [55, 110] width 22 height 11
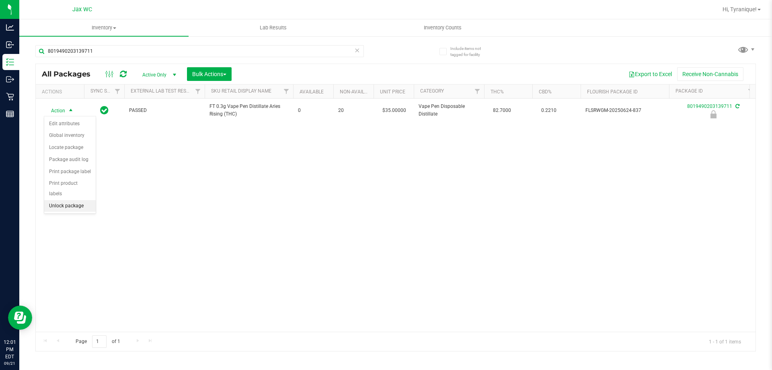
click at [64, 200] on li "Unlock package" at bounding box center [69, 206] width 51 height 12
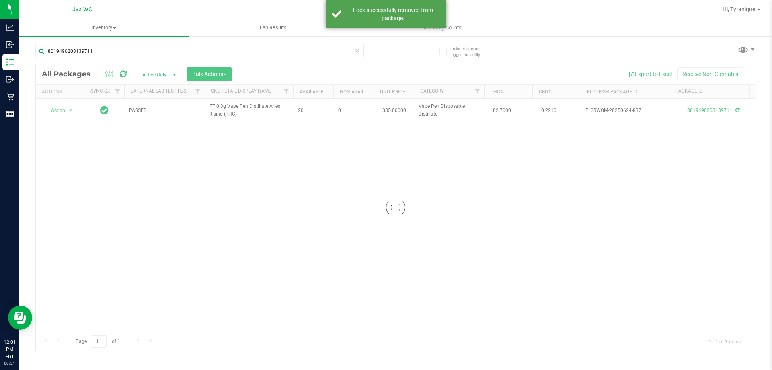
click at [60, 106] on div at bounding box center [396, 207] width 720 height 287
click at [59, 116] on div at bounding box center [396, 207] width 720 height 287
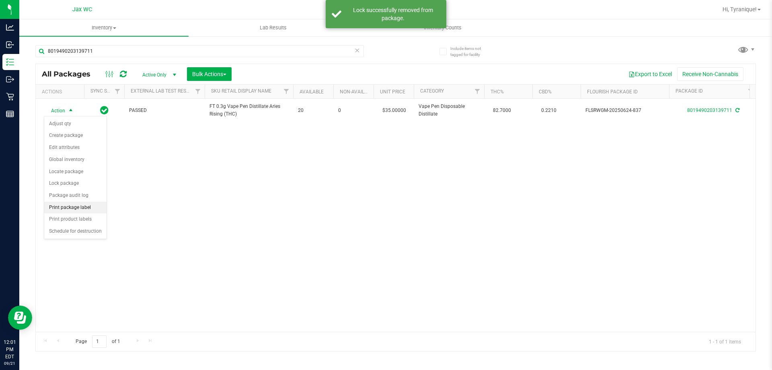
click at [84, 204] on li "Print package label" at bounding box center [75, 207] width 62 height 12
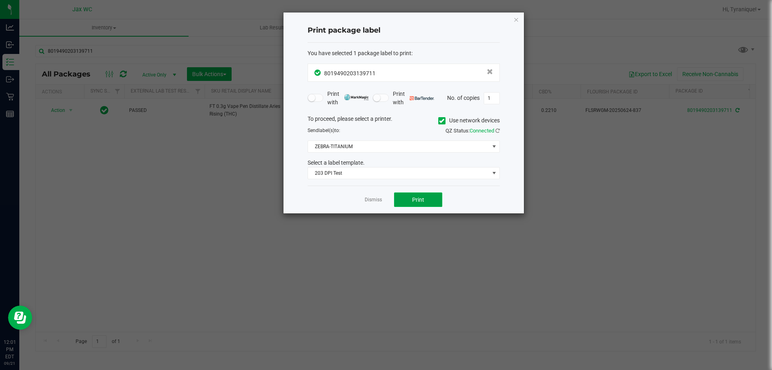
click at [413, 203] on button "Print" at bounding box center [418, 199] width 48 height 14
click at [377, 203] on link "Dismiss" at bounding box center [373, 199] width 17 height 7
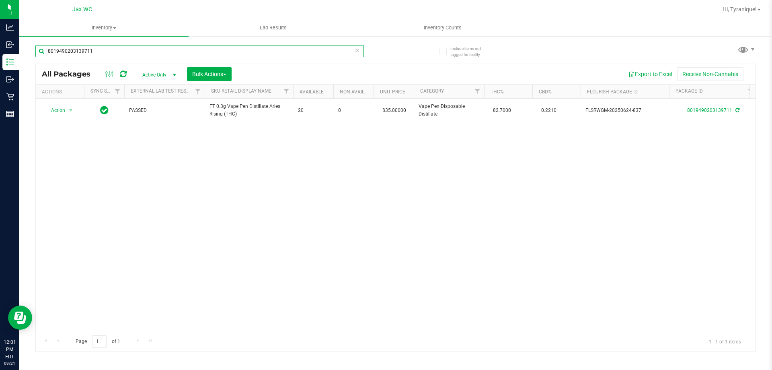
click at [292, 55] on input "8019490203139711" at bounding box center [199, 51] width 329 height 12
type input "8339792778729669"
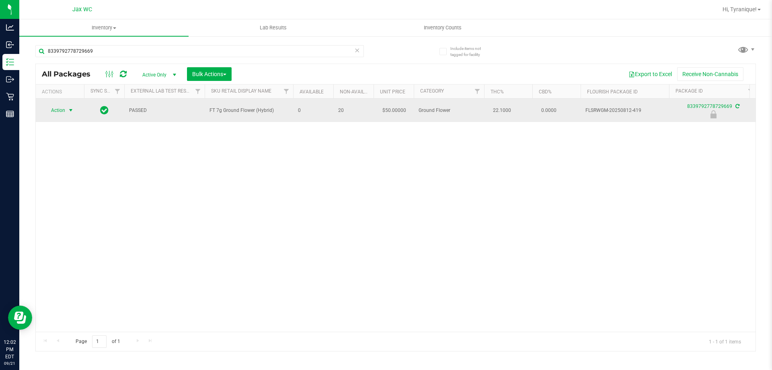
click at [64, 109] on span "Action" at bounding box center [55, 110] width 22 height 11
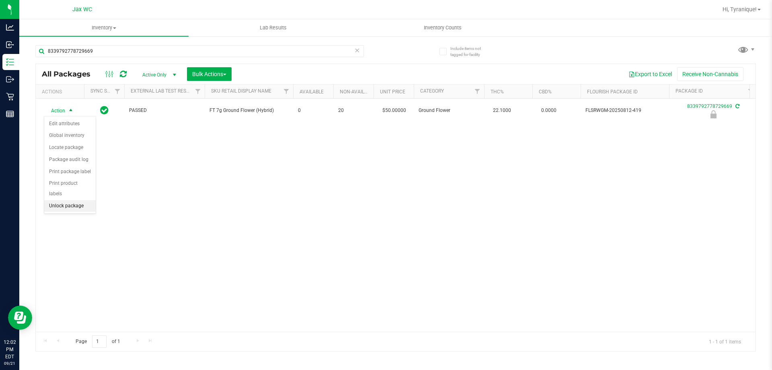
click at [82, 200] on li "Unlock package" at bounding box center [69, 206] width 51 height 12
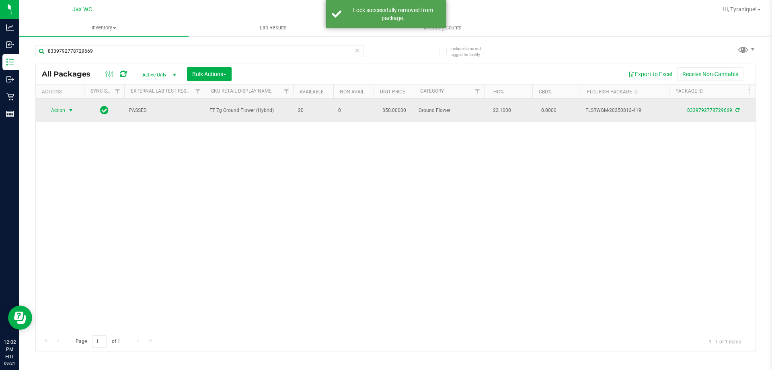
click at [58, 113] on span "Action" at bounding box center [55, 110] width 22 height 11
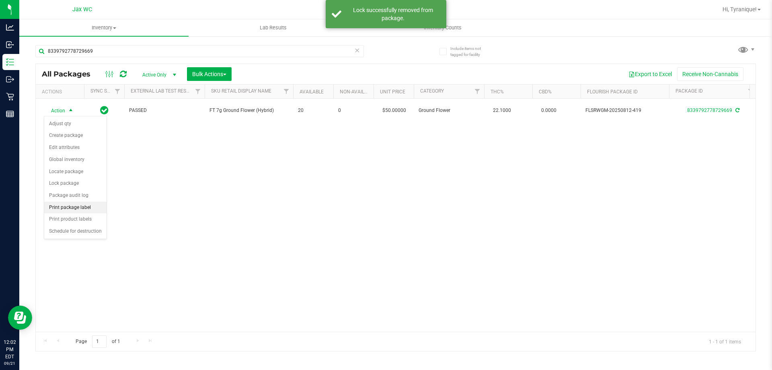
click at [79, 207] on li "Print package label" at bounding box center [75, 207] width 62 height 12
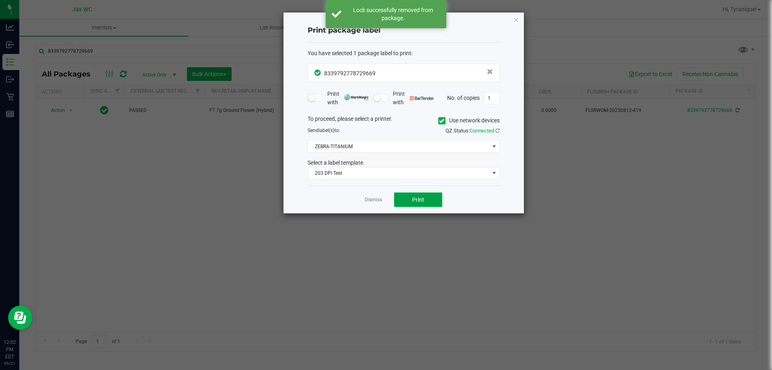
click at [410, 202] on button "Print" at bounding box center [418, 199] width 48 height 14
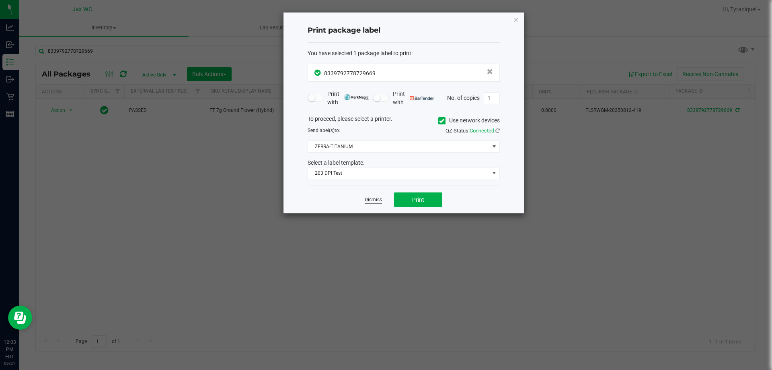
click at [378, 199] on link "Dismiss" at bounding box center [373, 199] width 17 height 7
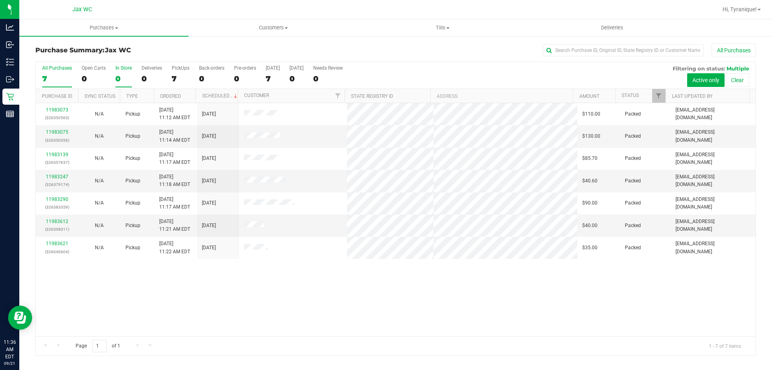
click at [121, 78] on div "0" at bounding box center [123, 78] width 16 height 9
click at [0, 0] on input "In Store 0" at bounding box center [0, 0] width 0 height 0
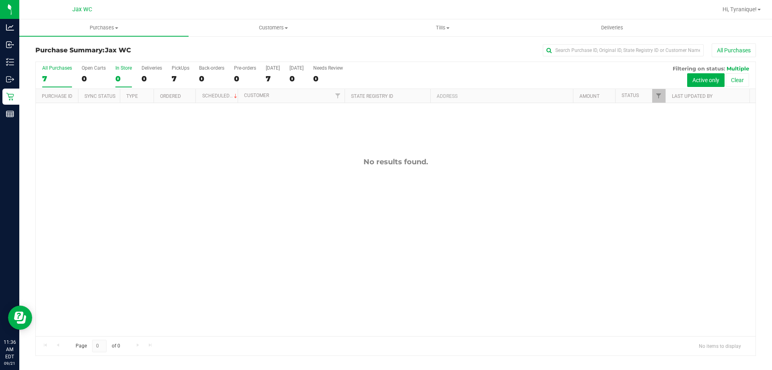
click at [55, 78] on div "7" at bounding box center [57, 78] width 30 height 9
click at [0, 0] on input "All Purchases 7" at bounding box center [0, 0] width 0 height 0
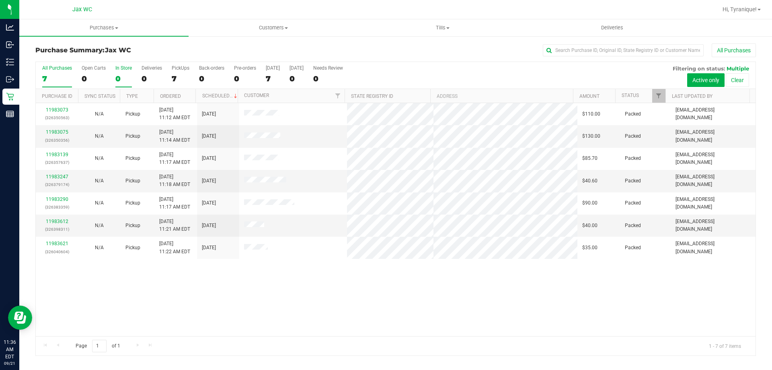
click at [123, 70] on div "In Store" at bounding box center [123, 68] width 16 height 6
click at [0, 0] on input "In Store 0" at bounding box center [0, 0] width 0 height 0
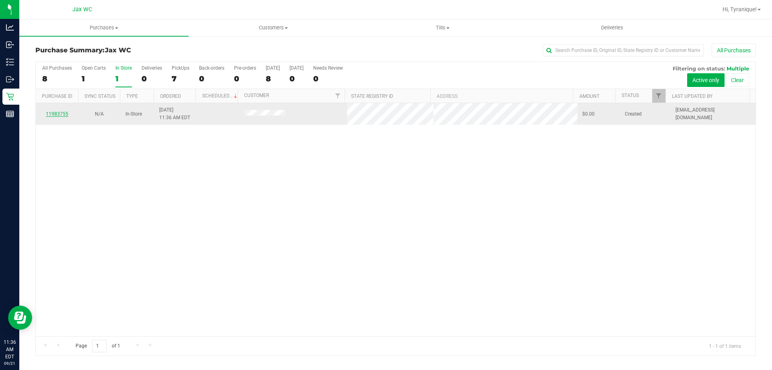
click at [60, 112] on link "11983755" at bounding box center [57, 114] width 23 height 6
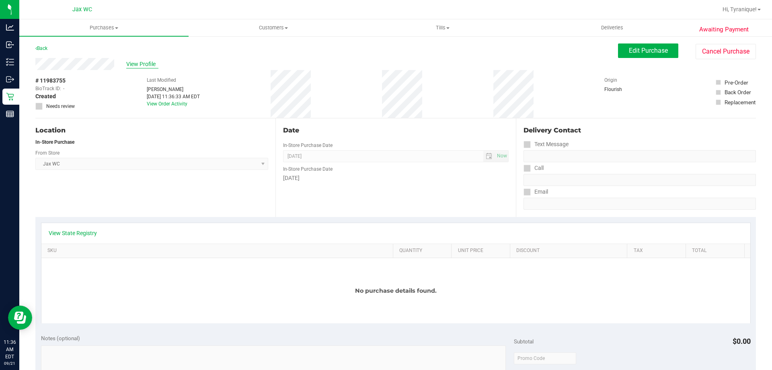
click at [153, 64] on span "View Profile" at bounding box center [142, 64] width 32 height 8
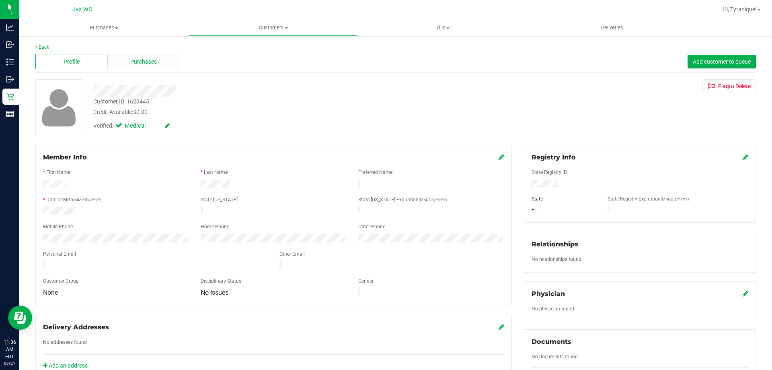
click at [144, 66] on div "Purchases" at bounding box center [143, 61] width 72 height 15
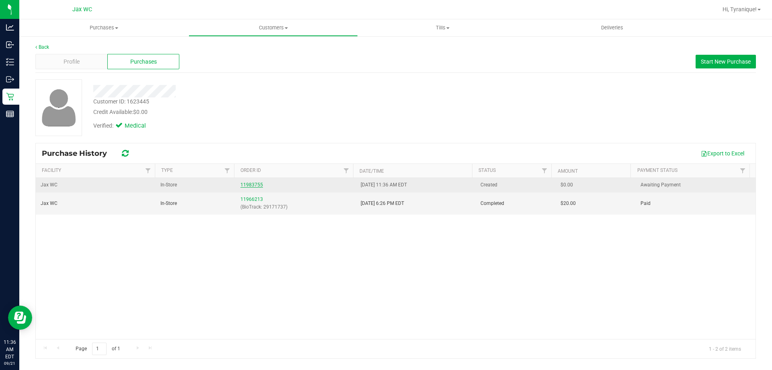
click at [251, 184] on link "11983755" at bounding box center [252, 185] width 23 height 6
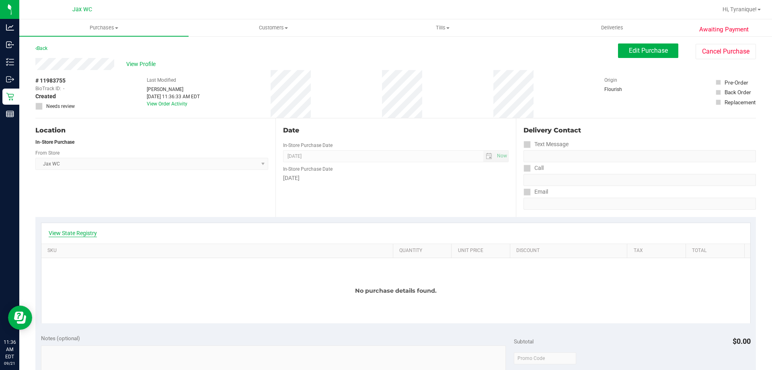
click at [86, 232] on link "View State Registry" at bounding box center [73, 233] width 48 height 8
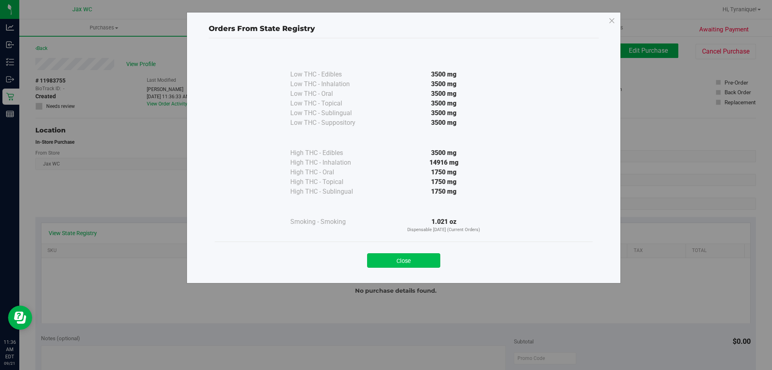
click at [390, 259] on button "Close" at bounding box center [403, 260] width 73 height 14
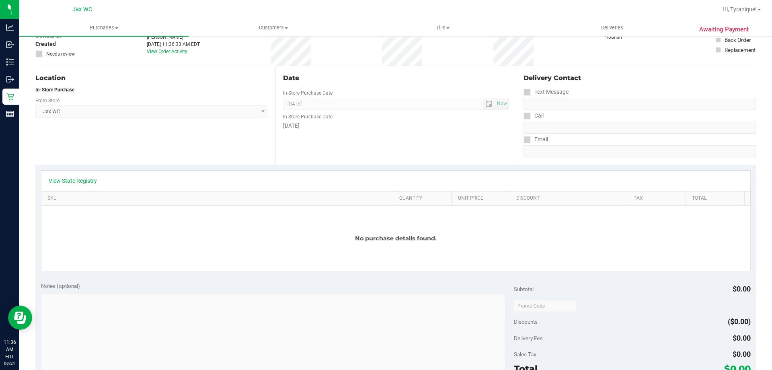
scroll to position [121, 0]
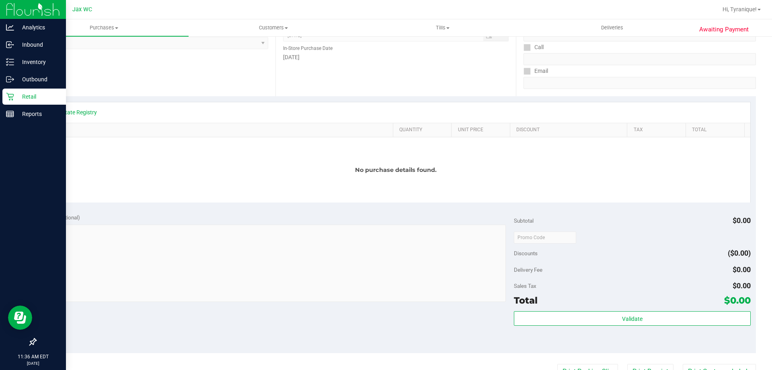
click at [24, 100] on p "Retail" at bounding box center [38, 97] width 48 height 10
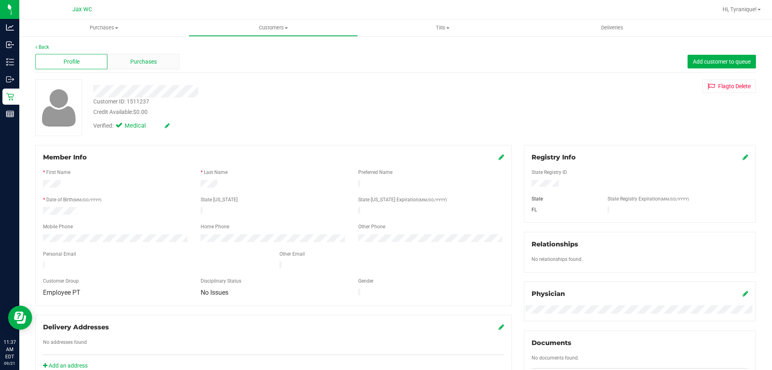
click at [152, 66] on span "Purchases" at bounding box center [143, 62] width 27 height 8
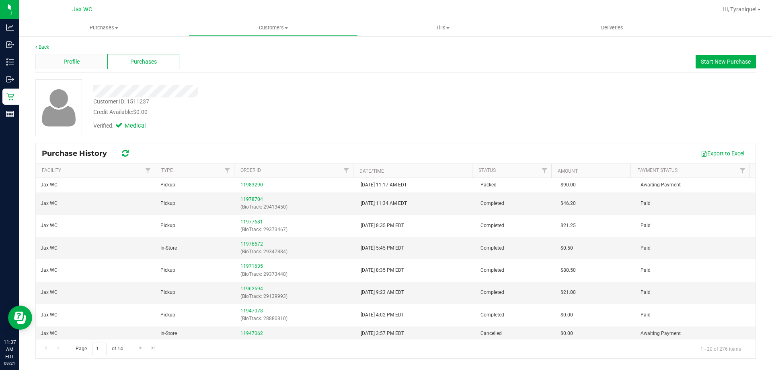
click at [77, 64] on span "Profile" at bounding box center [72, 62] width 16 height 8
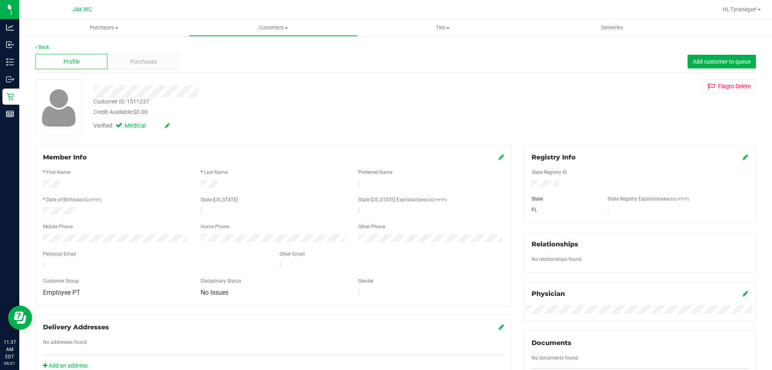
click at [148, 49] on div "Back" at bounding box center [395, 46] width 721 height 7
click at [149, 60] on span "Purchases" at bounding box center [143, 62] width 27 height 8
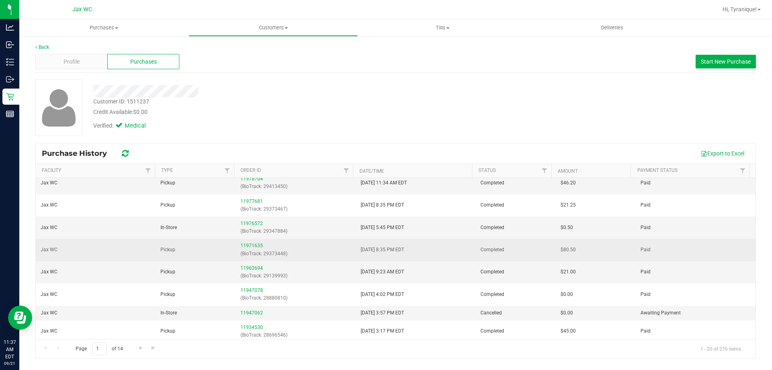
scroll to position [40, 0]
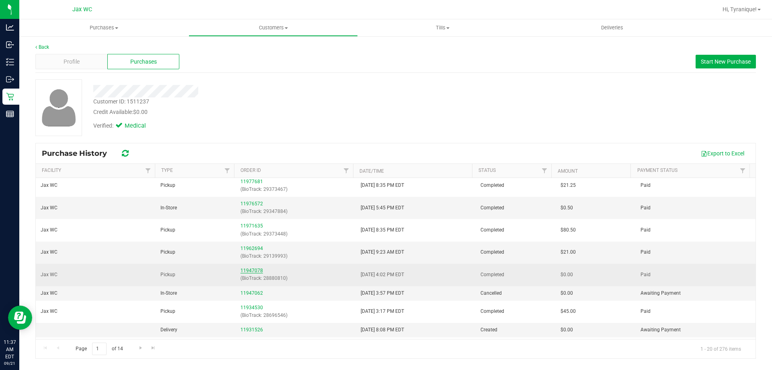
click at [241, 268] on link "11947078" at bounding box center [252, 270] width 23 height 6
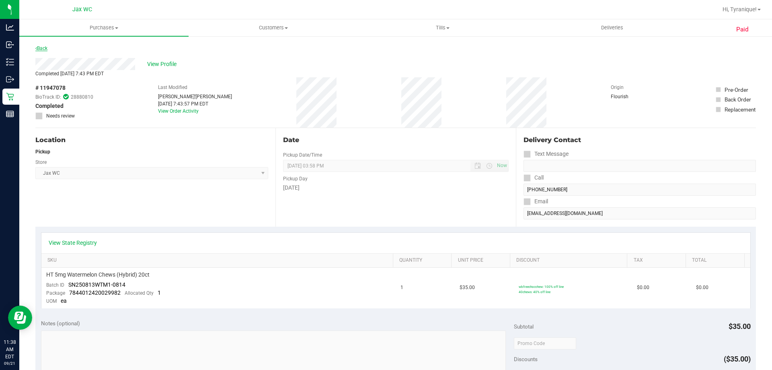
click at [44, 47] on link "Back" at bounding box center [41, 48] width 12 height 6
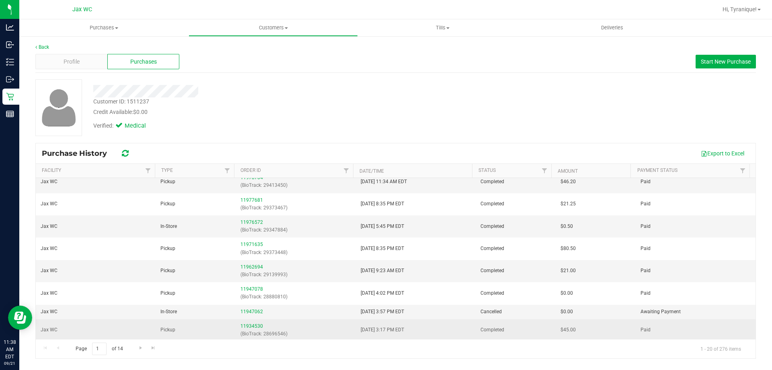
scroll to position [40, 0]
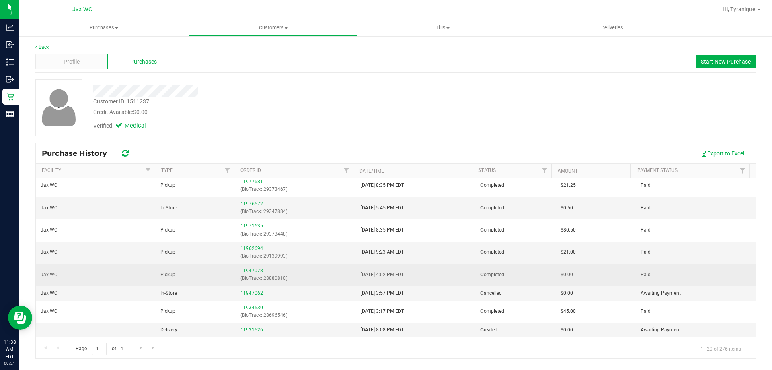
click at [254, 267] on div "11947078 (BioTrack: 28880810)" at bounding box center [296, 274] width 110 height 15
click at [254, 268] on link "11947078" at bounding box center [252, 270] width 23 height 6
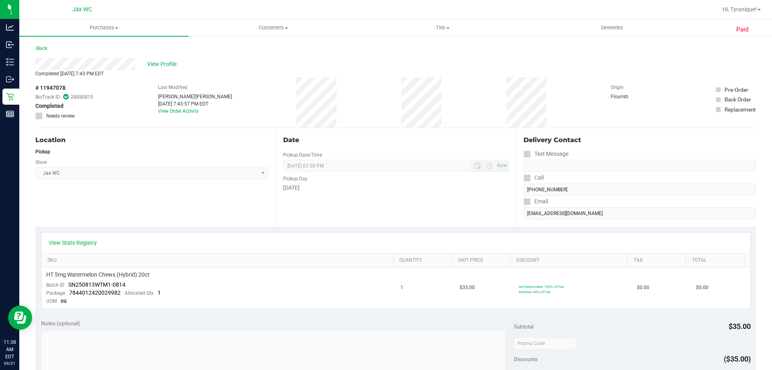
click at [50, 45] on div "Back" at bounding box center [395, 50] width 721 height 14
click at [44, 49] on link "Back" at bounding box center [41, 48] width 12 height 6
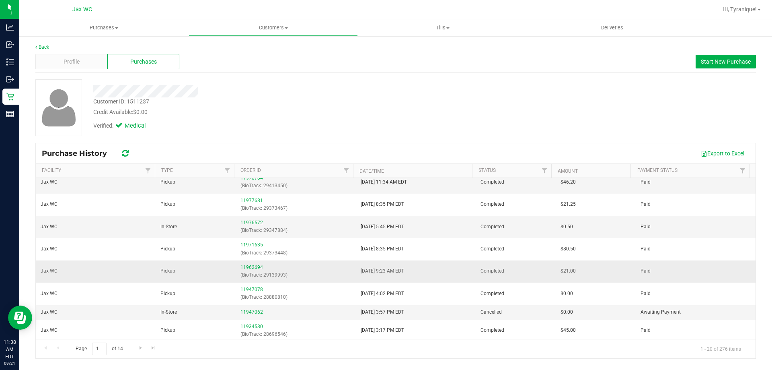
scroll to position [80, 0]
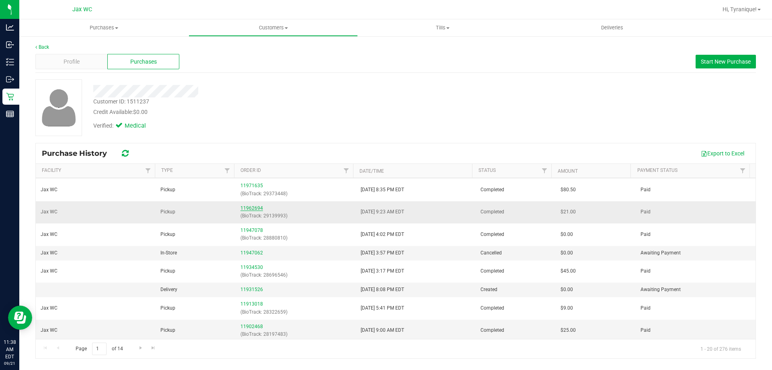
click at [255, 210] on link "11962694" at bounding box center [252, 208] width 23 height 6
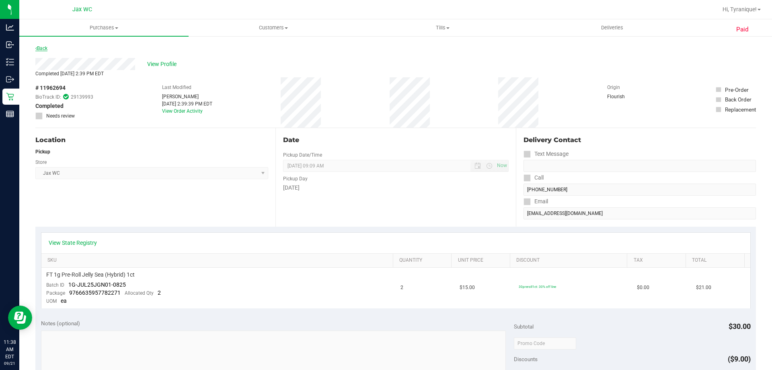
click at [45, 47] on link "Back" at bounding box center [41, 48] width 12 height 6
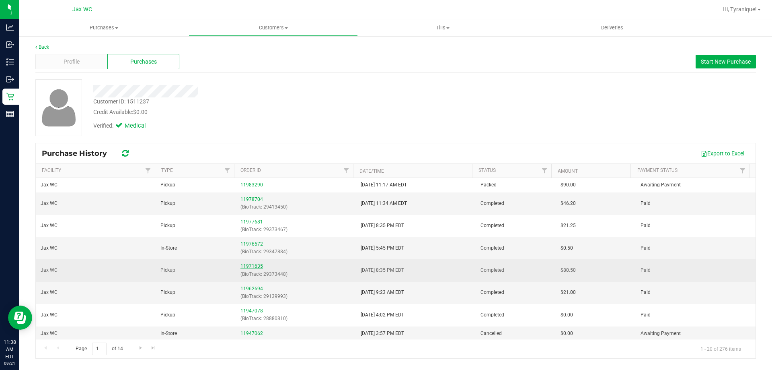
click at [253, 267] on link "11971635" at bounding box center [252, 266] width 23 height 6
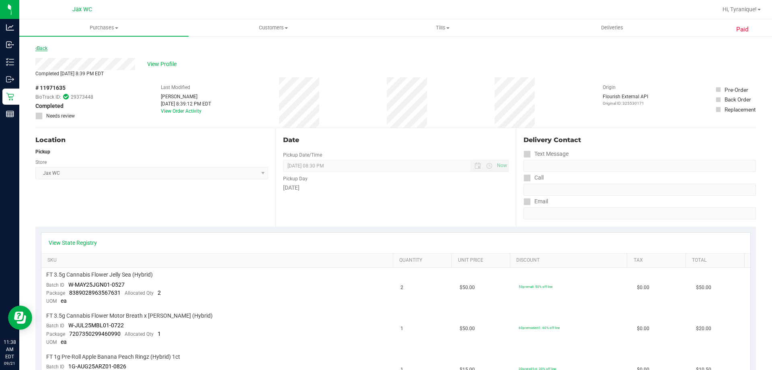
click at [47, 51] on link "Back" at bounding box center [41, 48] width 12 height 6
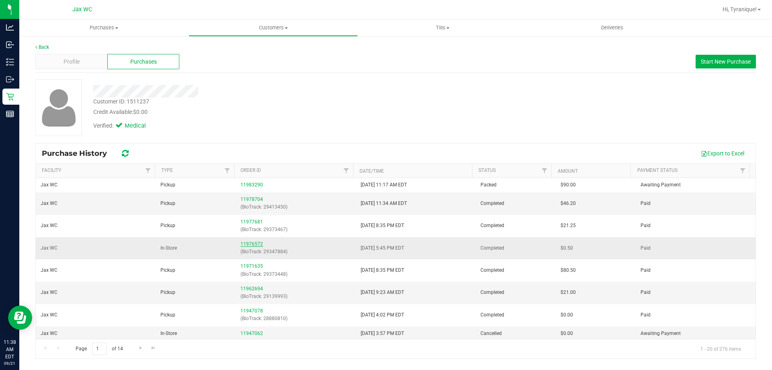
click at [242, 245] on link "11976572" at bounding box center [252, 244] width 23 height 6
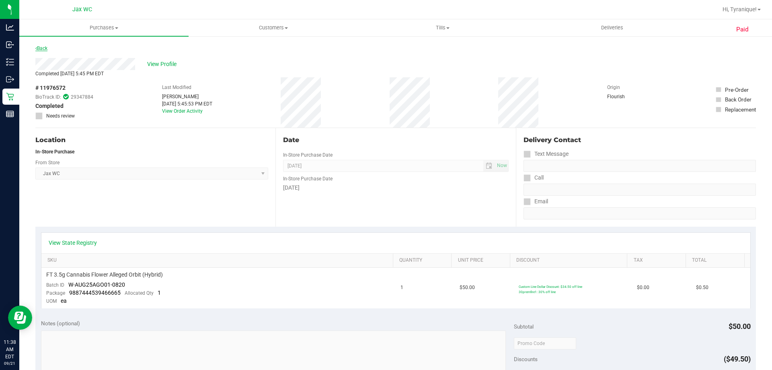
click at [43, 49] on link "Back" at bounding box center [41, 48] width 12 height 6
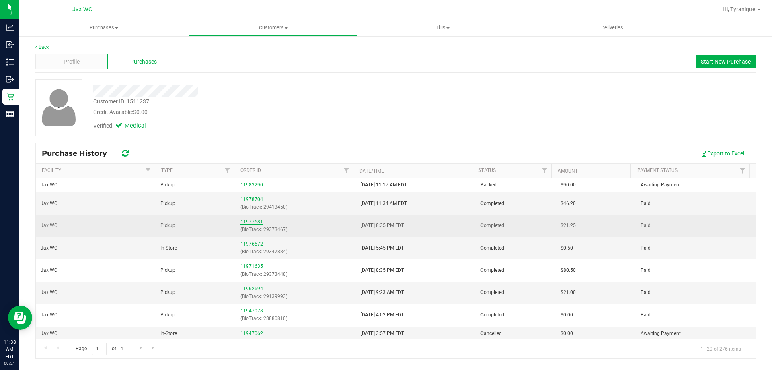
click at [242, 224] on link "11977681" at bounding box center [252, 222] width 23 height 6
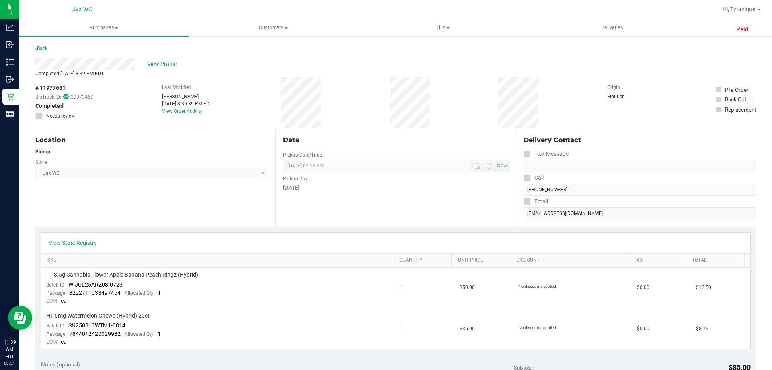
click at [46, 48] on link "Back" at bounding box center [41, 48] width 12 height 6
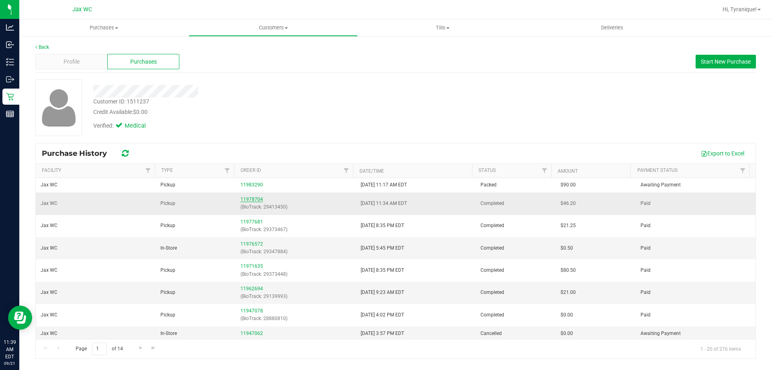
click at [247, 199] on link "11978704" at bounding box center [252, 199] width 23 height 6
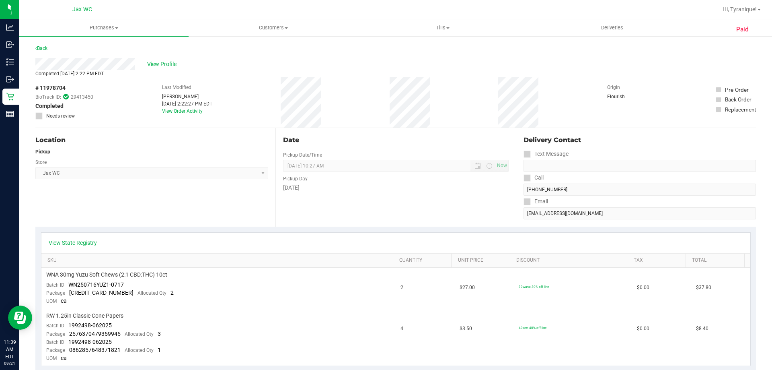
click at [41, 47] on link "Back" at bounding box center [41, 48] width 12 height 6
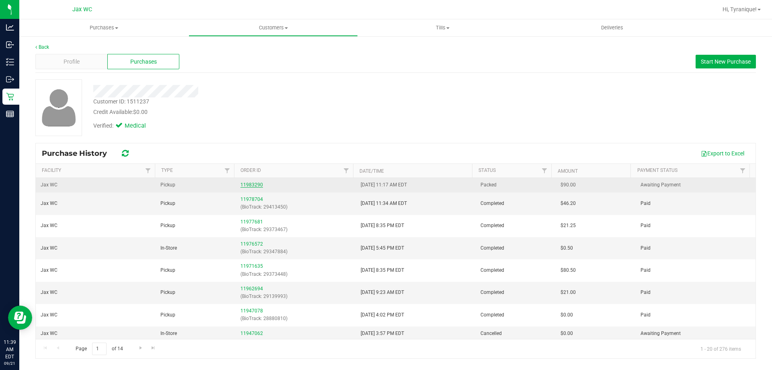
click at [252, 185] on link "11983290" at bounding box center [252, 185] width 23 height 6
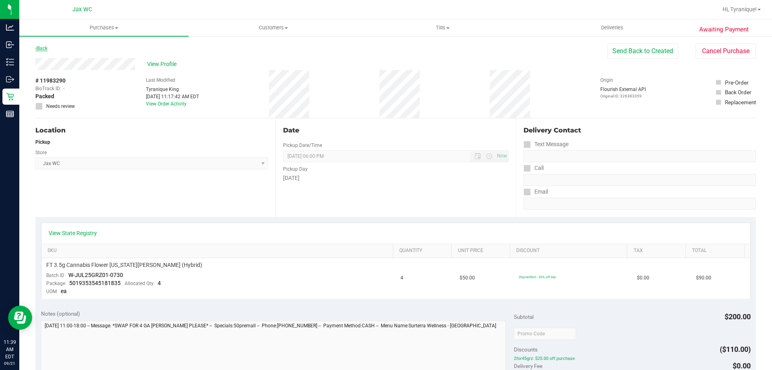
click at [47, 49] on link "Back" at bounding box center [41, 48] width 12 height 6
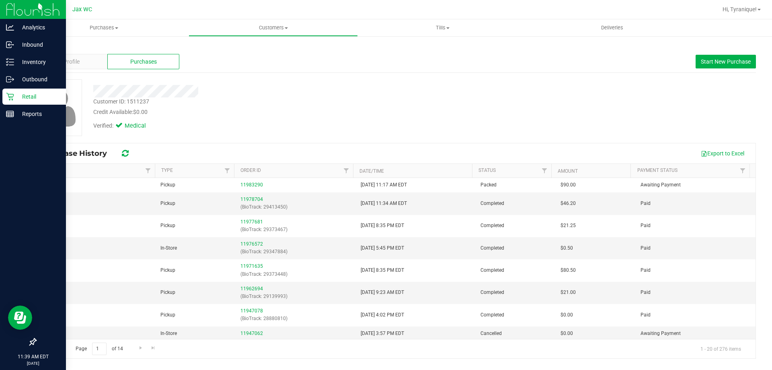
click at [19, 95] on p "Retail" at bounding box center [38, 97] width 48 height 10
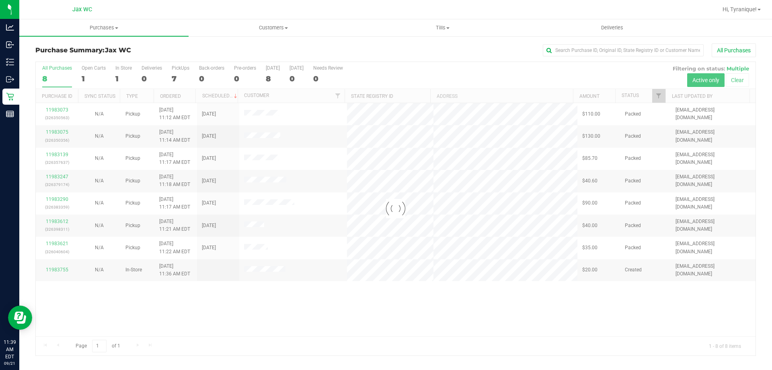
click at [55, 272] on div at bounding box center [396, 208] width 720 height 293
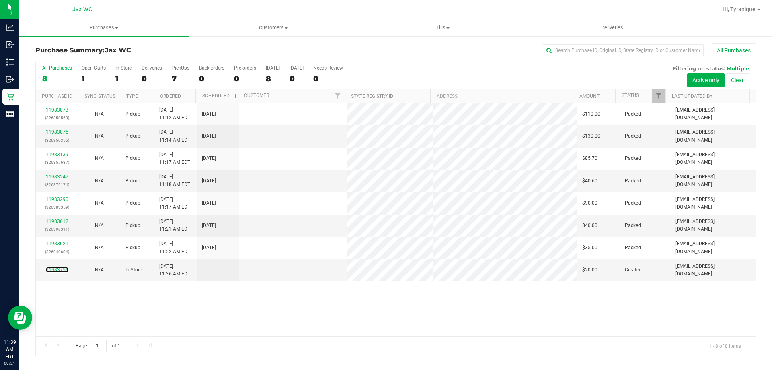
click at [58, 270] on link "11983755" at bounding box center [57, 270] width 23 height 6
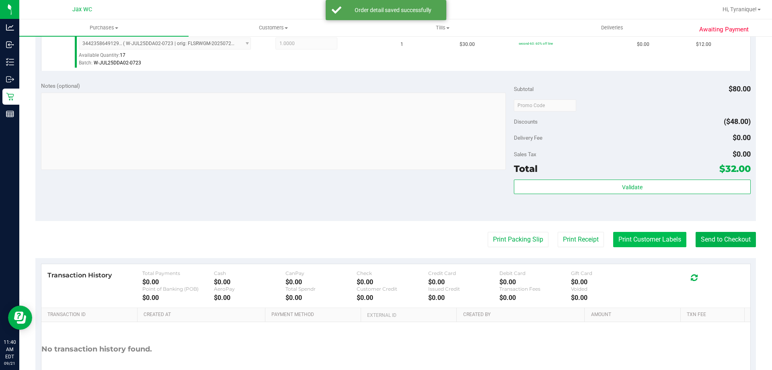
scroll to position [282, 0]
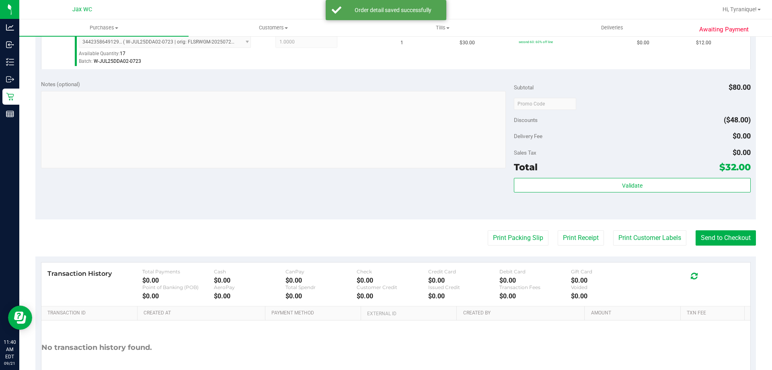
click at [631, 174] on div "Subtotal $80.00 Discounts ($48.00) Delivery Fee $0.00 Sales Tax $0.00 Total $32…" at bounding box center [632, 147] width 236 height 134
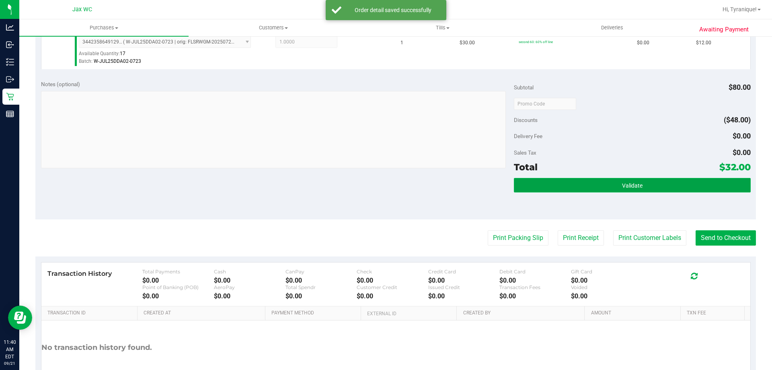
click at [635, 187] on span "Validate" at bounding box center [632, 185] width 21 height 6
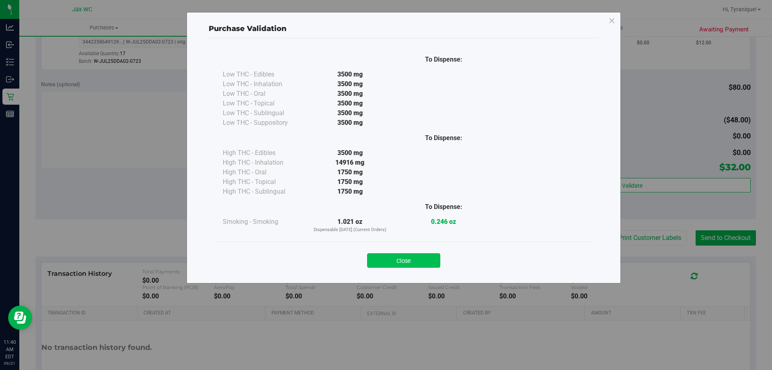
click at [423, 253] on div "Close" at bounding box center [404, 258] width 366 height 20
click at [436, 261] on button "Close" at bounding box center [403, 260] width 73 height 14
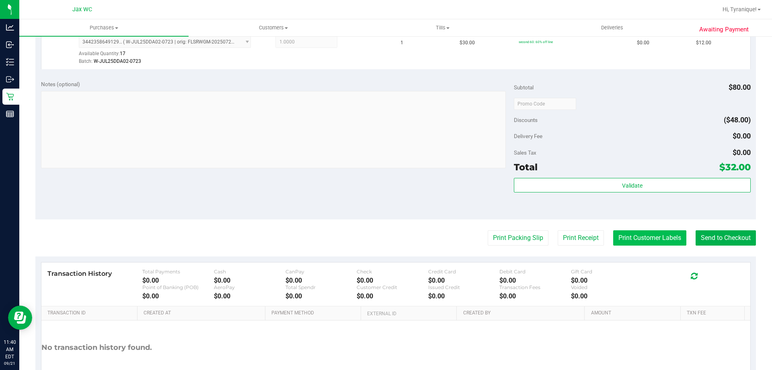
click at [619, 239] on button "Print Customer Labels" at bounding box center [649, 237] width 73 height 15
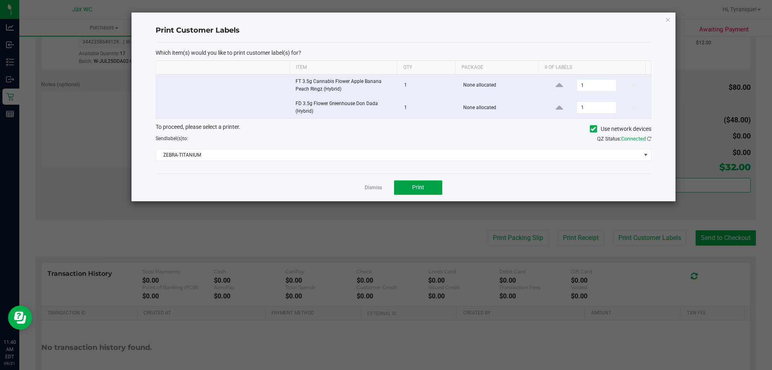
click at [423, 191] on button "Print" at bounding box center [418, 187] width 48 height 14
click at [378, 190] on link "Dismiss" at bounding box center [373, 187] width 17 height 7
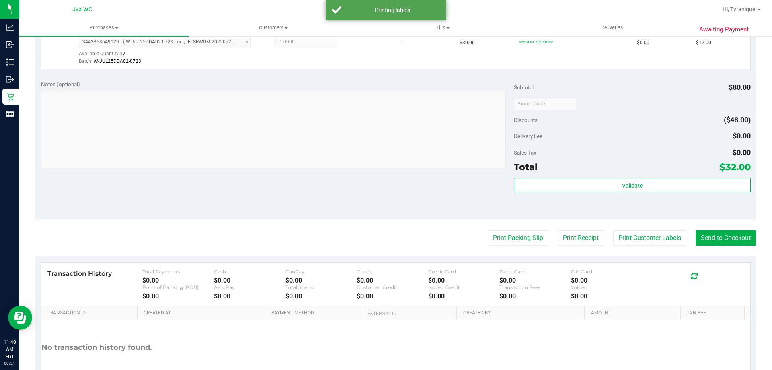
click at [712, 229] on purchase-details "Back Edit Purchase Cancel Purchase View Profile # 11983755 BioTrack ID: - Submi…" at bounding box center [395, 84] width 721 height 645
drag, startPoint x: 713, startPoint y: 236, endPoint x: 705, endPoint y: 228, distance: 11.4
click at [713, 236] on button "Send to Checkout" at bounding box center [726, 237] width 60 height 15
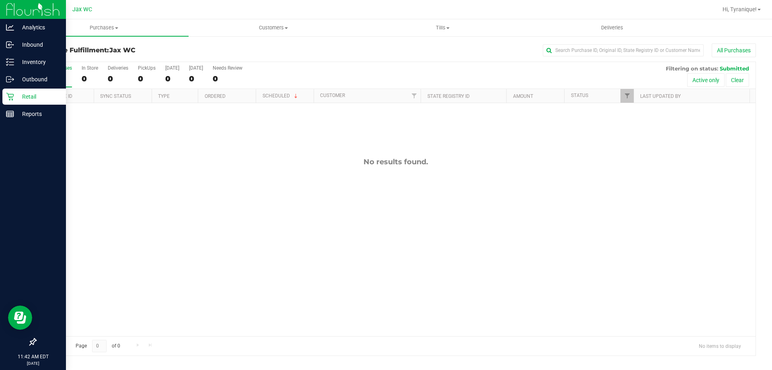
click at [0, 91] on link "Retail" at bounding box center [33, 96] width 66 height 17
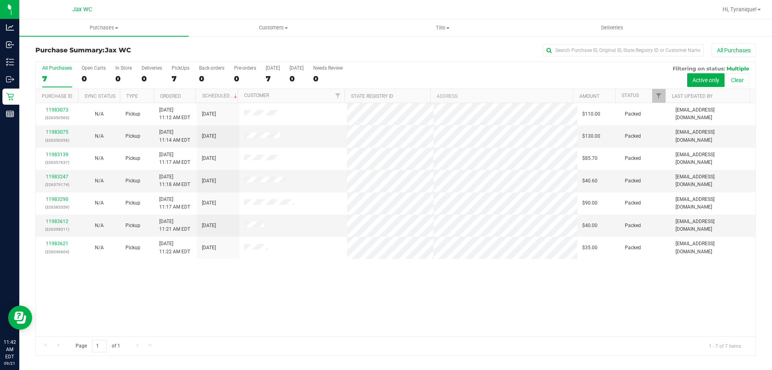
click at [228, 312] on div "11983073 (326350563) N/A Pickup [DATE] 11:12 AM EDT 9/21/2025 $110.00 Packed [E…" at bounding box center [396, 219] width 720 height 233
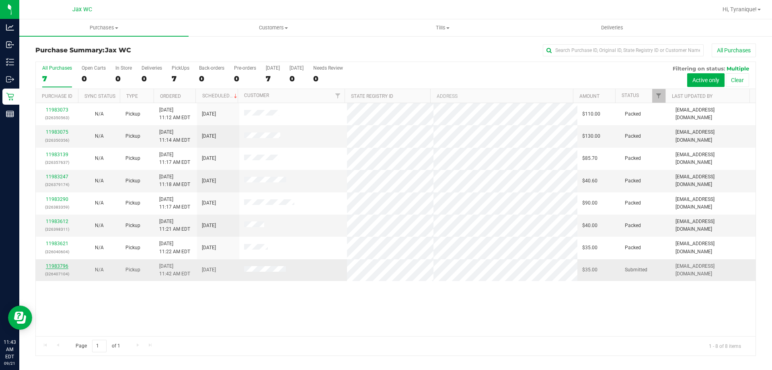
click at [62, 267] on link "11983796" at bounding box center [57, 266] width 23 height 6
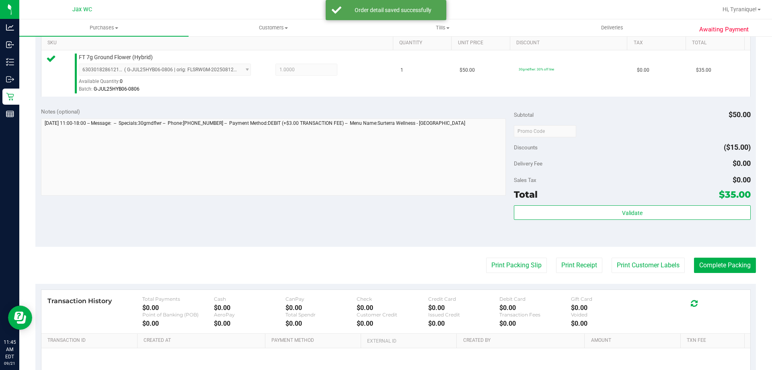
scroll to position [241, 0]
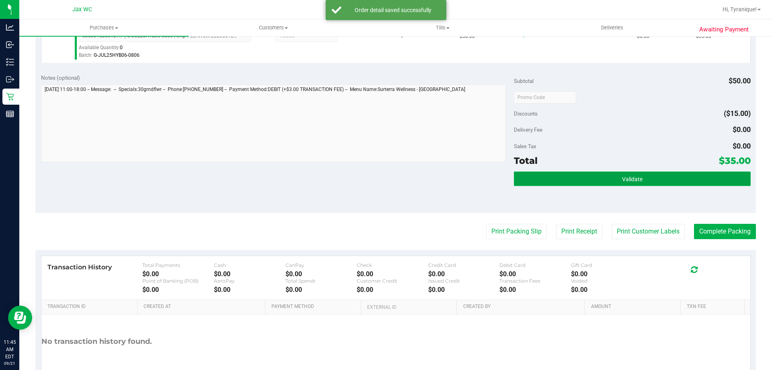
click at [597, 183] on button "Validate" at bounding box center [632, 178] width 236 height 14
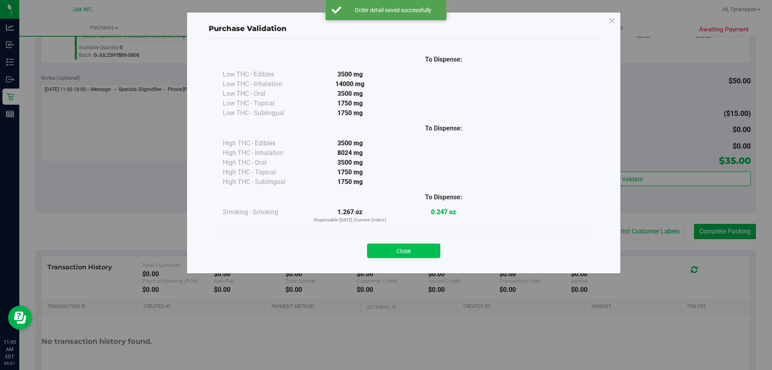
click at [417, 243] on button "Close" at bounding box center [403, 250] width 73 height 14
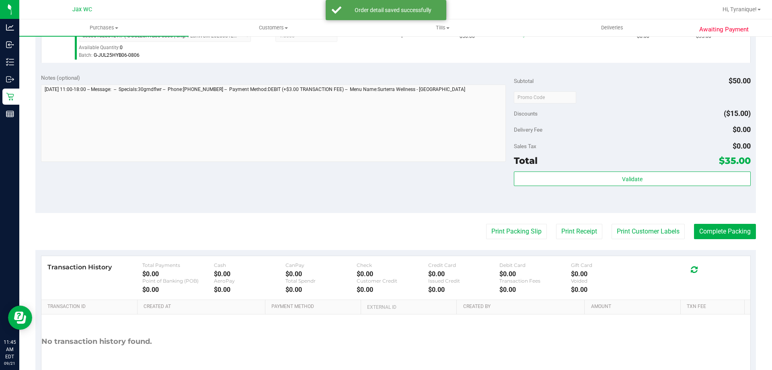
click at [525, 222] on purchase-details "Back Edit Purchase Cancel Purchase View Profile # 11983796 BioTrack ID: - Submi…" at bounding box center [395, 101] width 721 height 598
click at [523, 234] on button "Print Packing Slip" at bounding box center [516, 231] width 61 height 15
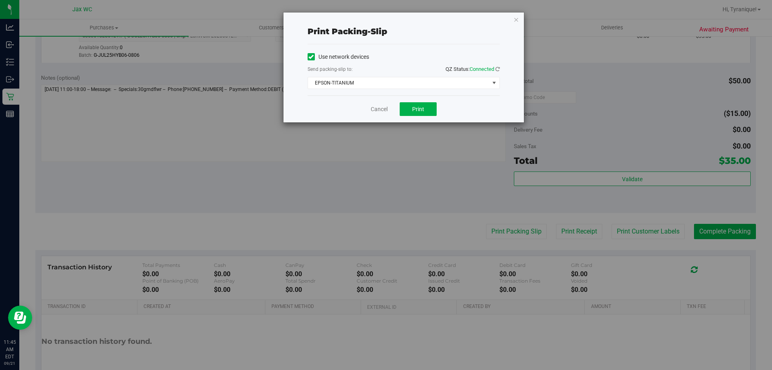
click at [426, 101] on div "Cancel Print" at bounding box center [404, 108] width 192 height 27
click at [424, 105] on button "Print" at bounding box center [418, 109] width 37 height 14
click at [377, 111] on link "Cancel" at bounding box center [379, 109] width 17 height 8
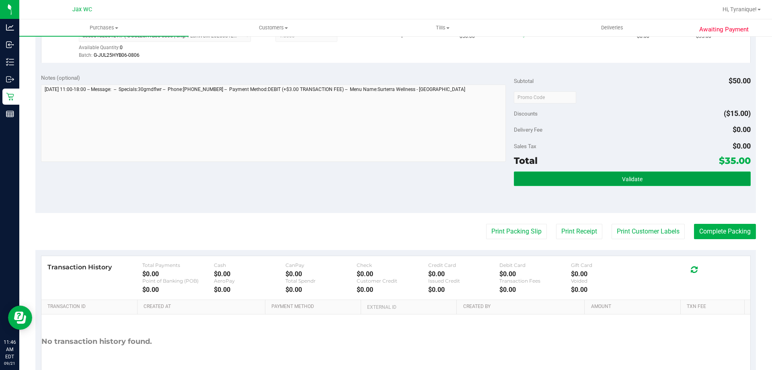
click at [600, 179] on button "Validate" at bounding box center [632, 178] width 236 height 14
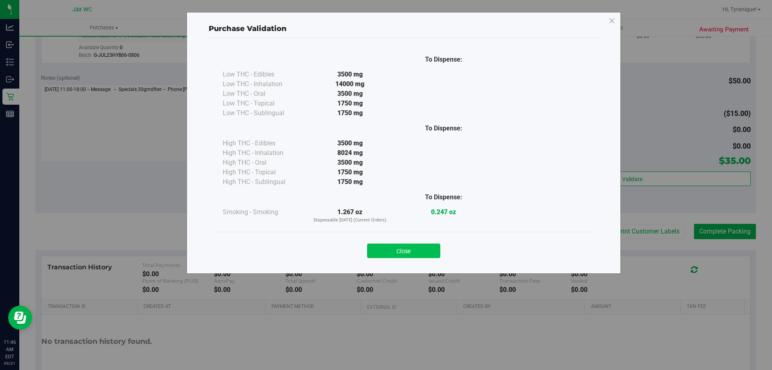
click at [417, 255] on button "Close" at bounding box center [403, 250] width 73 height 14
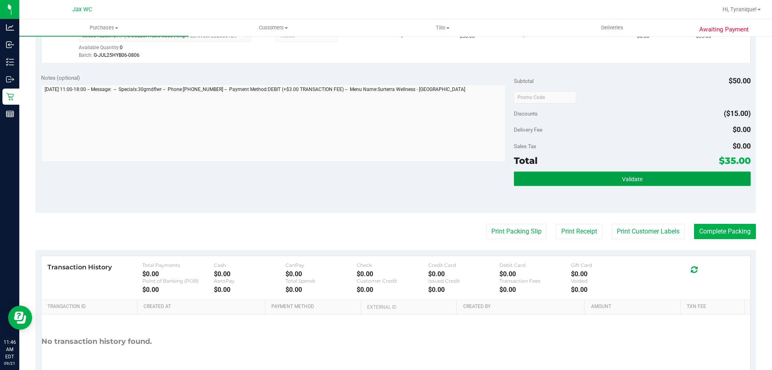
click at [605, 172] on button "Validate" at bounding box center [632, 178] width 236 height 14
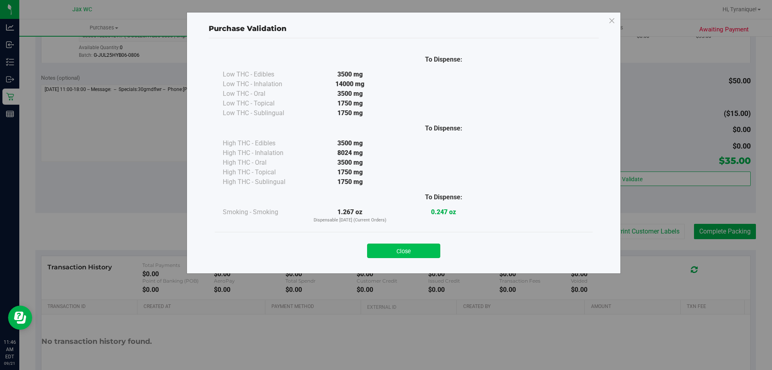
click at [391, 250] on button "Close" at bounding box center [403, 250] width 73 height 14
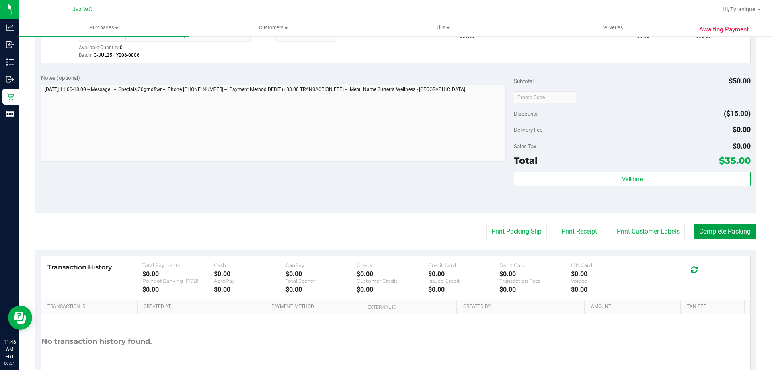
click at [707, 229] on button "Complete Packing" at bounding box center [725, 231] width 62 height 15
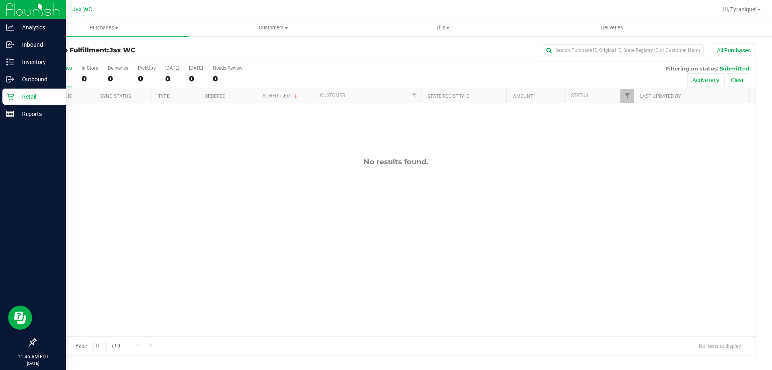
click at [1, 98] on link "Retail" at bounding box center [33, 96] width 66 height 17
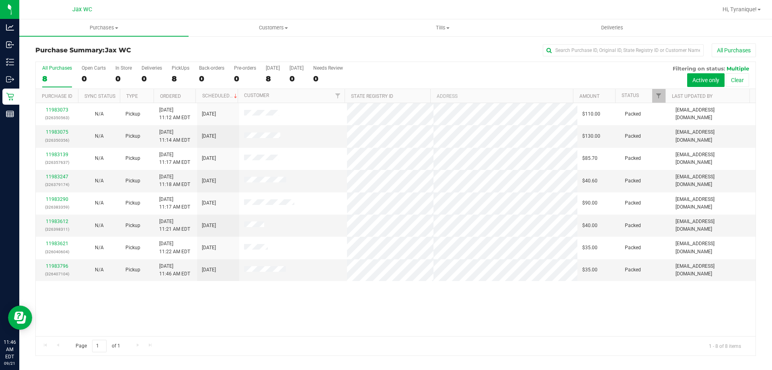
click at [293, 306] on div "11983073 (326350563) N/A Pickup [DATE] 11:12 AM EDT 9/21/2025 $110.00 Packed [E…" at bounding box center [396, 219] width 720 height 233
click at [371, 291] on div "11983073 (326350563) N/A Pickup [DATE] 11:12 AM EDT 9/21/2025 $110.00 Packed [E…" at bounding box center [396, 219] width 720 height 233
click at [385, 291] on div "11983073 (326350563) N/A Pickup [DATE] 11:12 AM EDT 9/21/2025 $110.00 Packed [E…" at bounding box center [396, 219] width 720 height 233
click at [401, 319] on div "11983073 (326350563) N/A Pickup [DATE] 11:12 AM EDT 9/21/2025 $110.00 Packed [E…" at bounding box center [396, 219] width 720 height 233
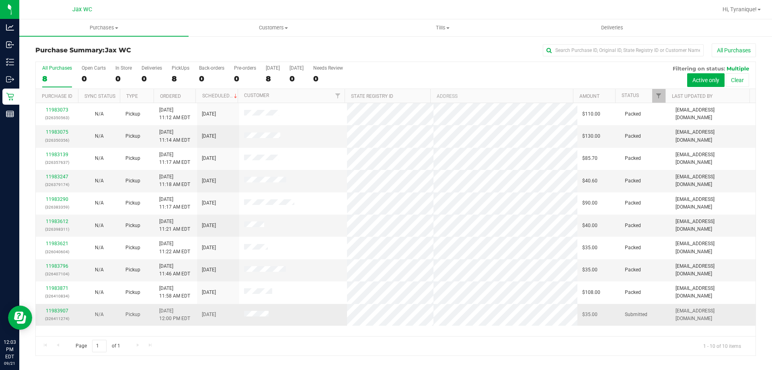
click at [54, 315] on p "(326411274)" at bounding box center [57, 319] width 33 height 8
click at [55, 311] on link "11983907" at bounding box center [57, 311] width 23 height 6
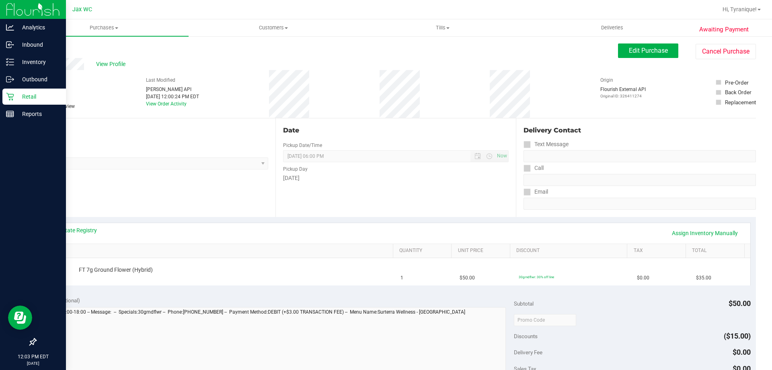
click at [3, 99] on div "Retail" at bounding box center [34, 96] width 64 height 16
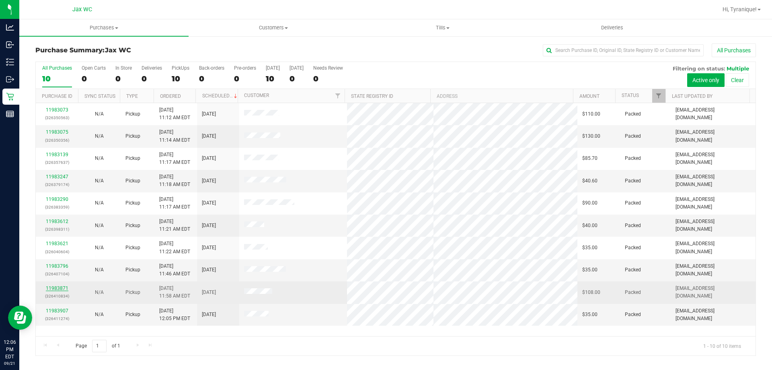
click at [56, 288] on link "11983871" at bounding box center [57, 288] width 23 height 6
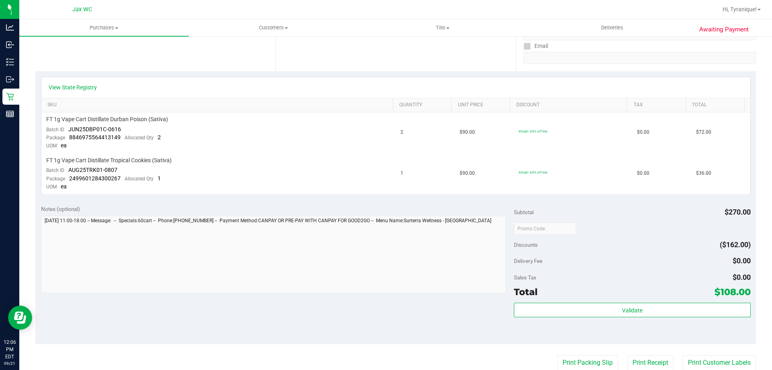
scroll to position [201, 0]
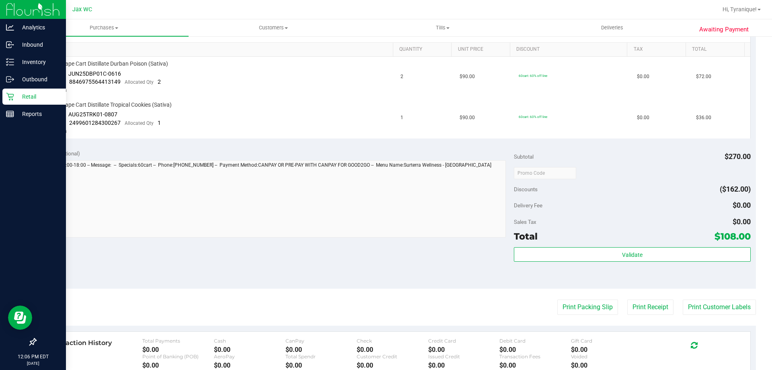
click at [16, 99] on p "Retail" at bounding box center [38, 97] width 48 height 10
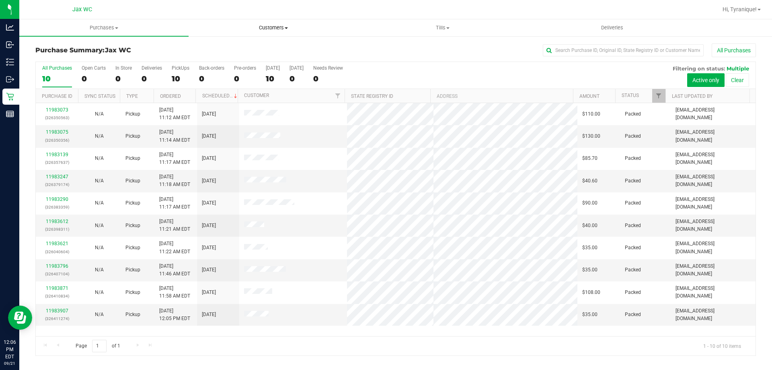
click at [278, 25] on span "Customers" at bounding box center [273, 27] width 169 height 7
click at [417, 64] on div "All Purchases 10 Open Carts 0 In Store 0 Deliveries 0 PickUps 10 Back-orders 0 …" at bounding box center [396, 65] width 720 height 6
click at [439, 26] on span "Tills" at bounding box center [442, 27] width 169 height 7
click at [316, 43] on div "All Purchases" at bounding box center [516, 50] width 481 height 14
click at [278, 31] on span "Customers" at bounding box center [273, 27] width 169 height 7
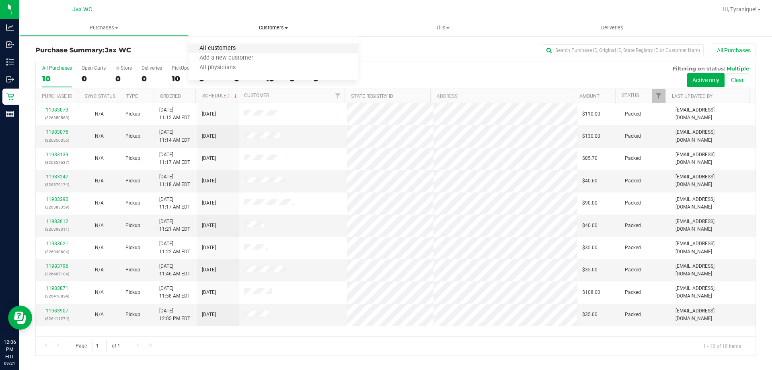
click at [223, 48] on span "All customers" at bounding box center [218, 48] width 58 height 7
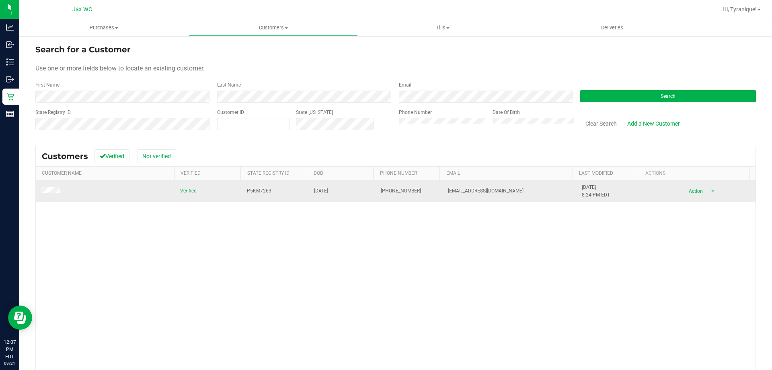
click at [40, 191] on td at bounding box center [106, 191] width 140 height 22
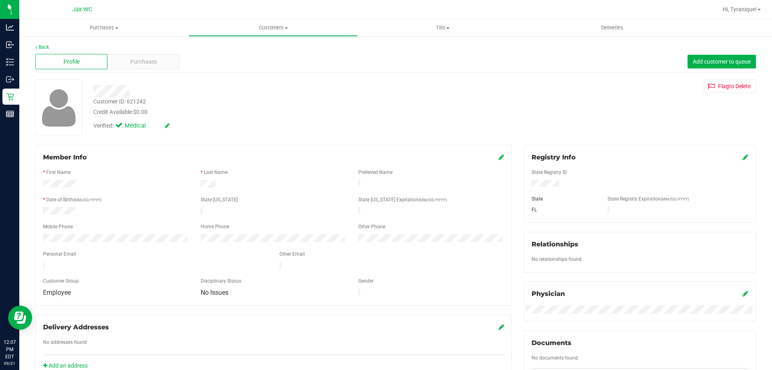
click at [144, 49] on div "Back" at bounding box center [395, 46] width 721 height 7
click at [142, 60] on span "Purchases" at bounding box center [143, 62] width 27 height 8
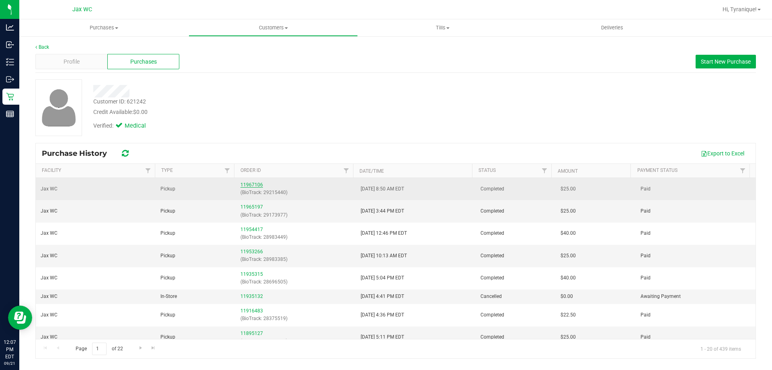
click at [247, 185] on link "11967106" at bounding box center [252, 185] width 23 height 6
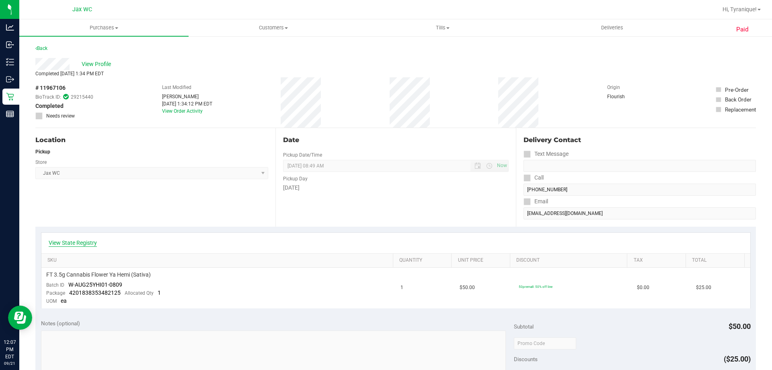
click at [73, 244] on link "View State Registry" at bounding box center [73, 243] width 48 height 8
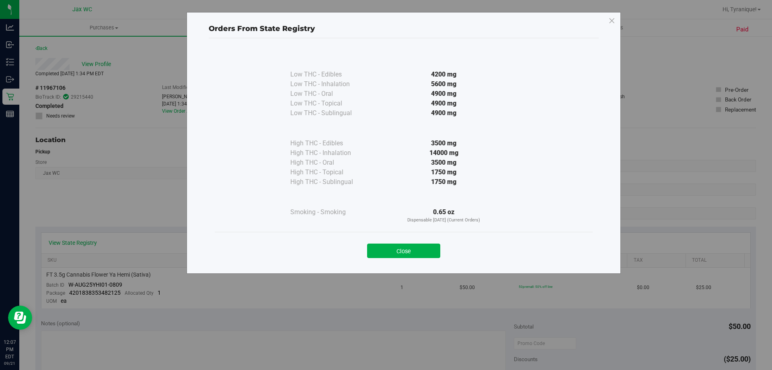
drag, startPoint x: 419, startPoint y: 250, endPoint x: 389, endPoint y: 241, distance: 31.0
click at [416, 249] on button "Close" at bounding box center [403, 250] width 73 height 14
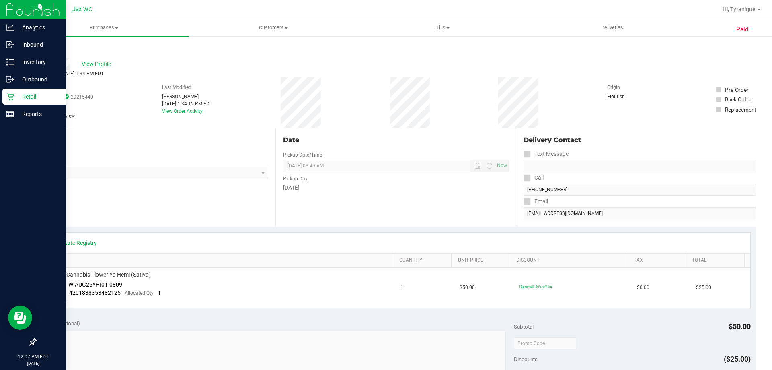
click at [8, 100] on icon at bounding box center [10, 97] width 8 height 8
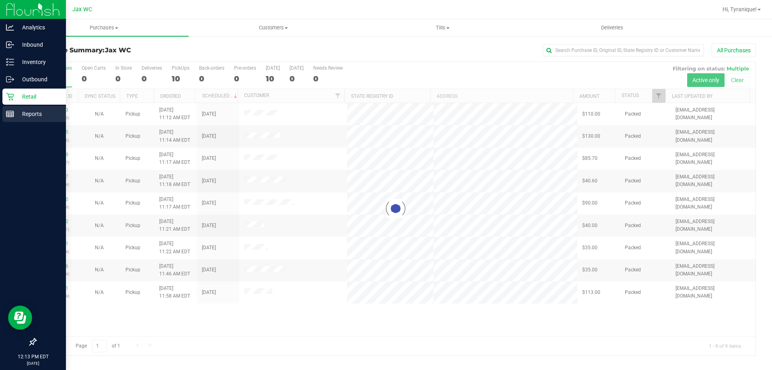
click at [14, 117] on p "Reports" at bounding box center [38, 114] width 48 height 10
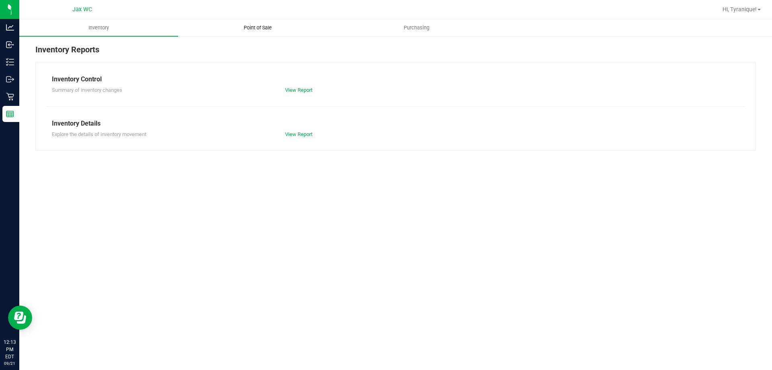
click at [264, 25] on span "Point of Sale" at bounding box center [258, 27] width 50 height 7
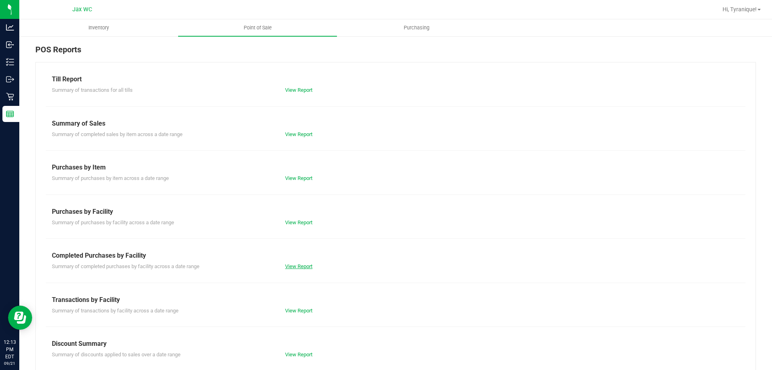
click at [300, 264] on link "View Report" at bounding box center [298, 266] width 27 height 6
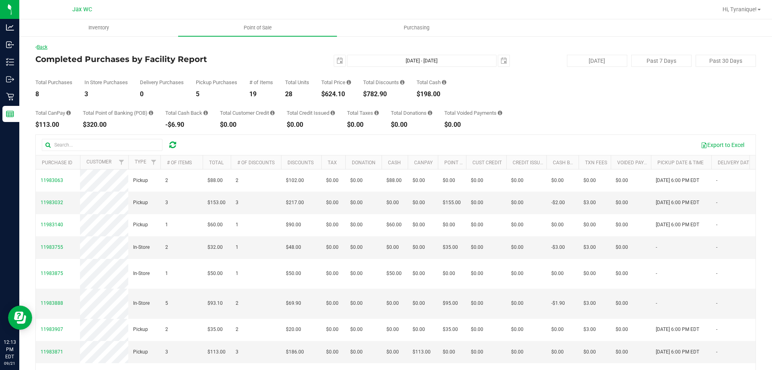
click at [47, 49] on link "Back" at bounding box center [41, 47] width 12 height 6
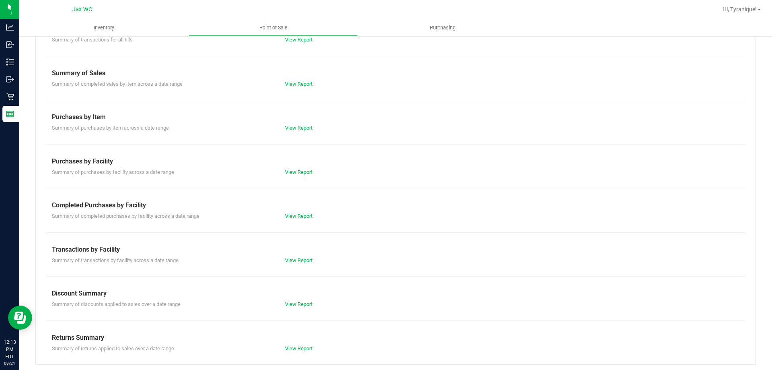
scroll to position [53, 0]
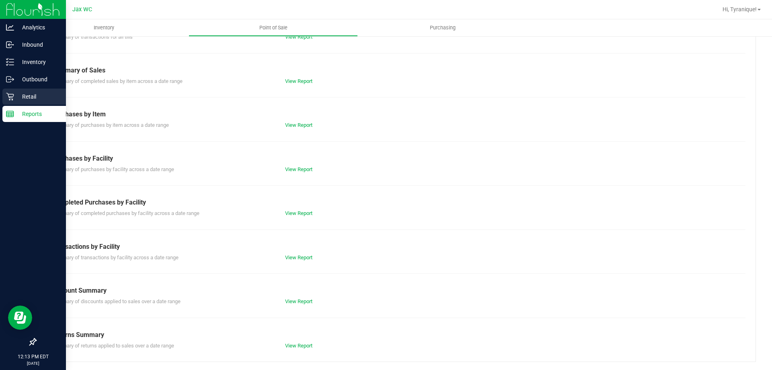
click at [25, 100] on p "Retail" at bounding box center [38, 97] width 48 height 10
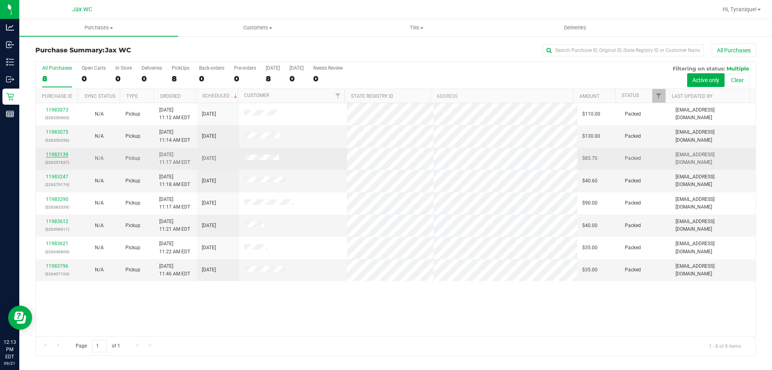
click at [62, 156] on link "11983139" at bounding box center [57, 155] width 23 height 6
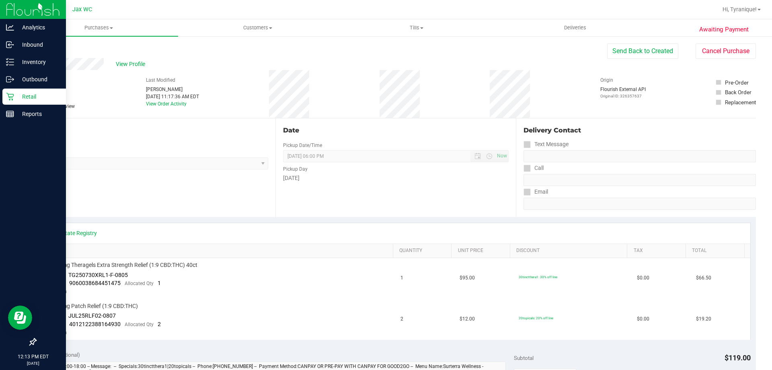
click at [15, 97] on p "Retail" at bounding box center [38, 97] width 48 height 10
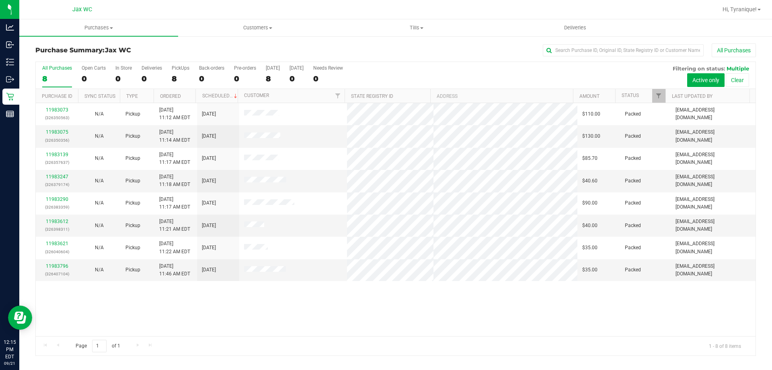
click at [132, 39] on div "Purchase Summary: Jax WC All Purchases All Purchases 8 Open Carts 0 In Store 0 …" at bounding box center [395, 199] width 753 height 328
click at [162, 55] on div "Purchase Summary: Jax WC All Purchases" at bounding box center [395, 52] width 721 height 18
click at [127, 50] on span "Jax WC" at bounding box center [118, 50] width 26 height 8
drag, startPoint x: 139, startPoint y: 51, endPoint x: 124, endPoint y: 49, distance: 15.3
click at [124, 49] on h3 "Purchase Summary: Jax WC" at bounding box center [155, 50] width 240 height 7
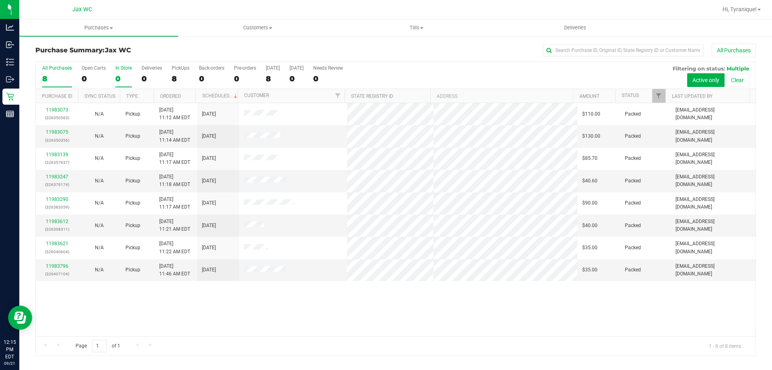
click at [117, 72] on label "In Store 0" at bounding box center [123, 76] width 16 height 22
click at [0, 0] on input "In Store 0" at bounding box center [0, 0] width 0 height 0
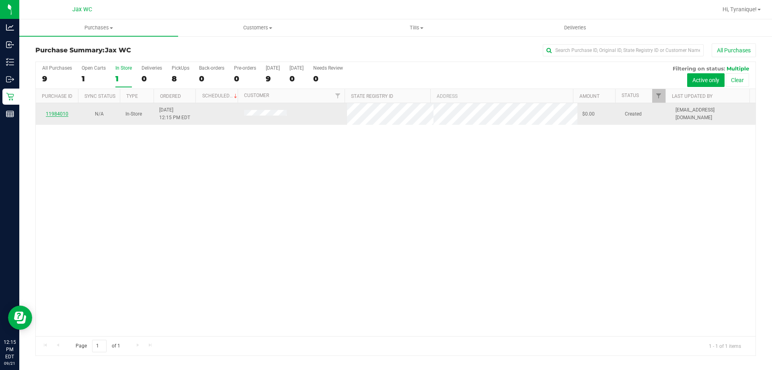
click at [64, 115] on link "11984010" at bounding box center [57, 114] width 23 height 6
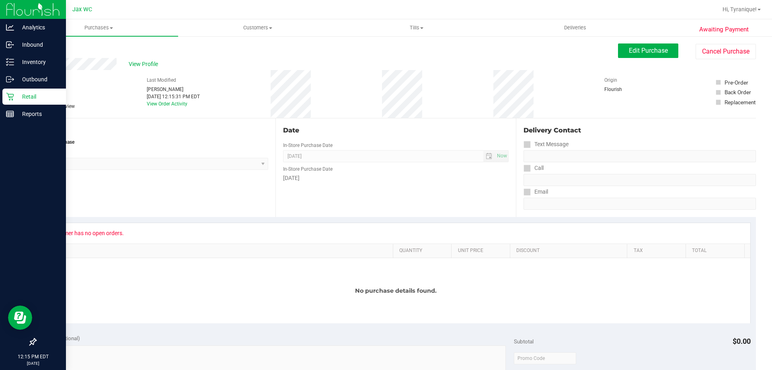
click at [27, 96] on p "Retail" at bounding box center [38, 97] width 48 height 10
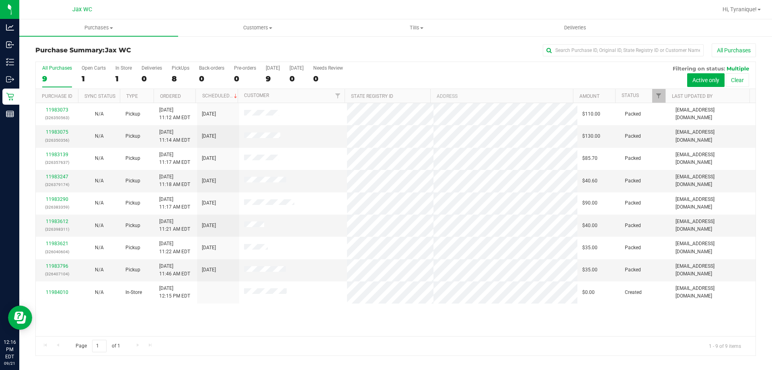
click at [374, 46] on div "All Purchases" at bounding box center [516, 50] width 481 height 14
click at [260, 52] on h3 "Purchase Summary: Jax WC" at bounding box center [155, 50] width 240 height 7
click at [117, 70] on div "In Store" at bounding box center [123, 68] width 16 height 6
click at [0, 0] on input "In Store 1" at bounding box center [0, 0] width 0 height 0
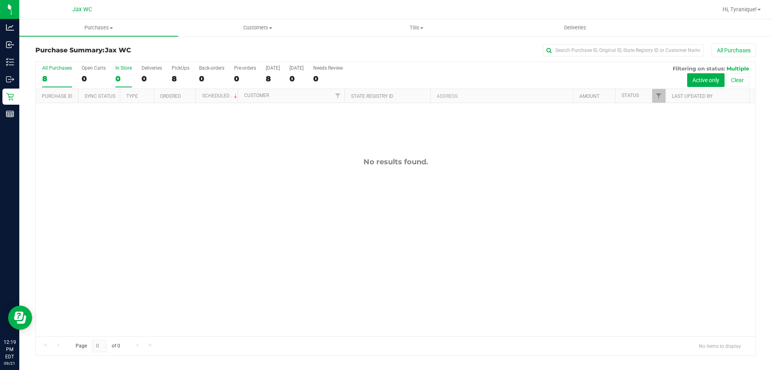
click at [55, 76] on div "8" at bounding box center [57, 78] width 30 height 9
click at [0, 0] on input "All Purchases 8" at bounding box center [0, 0] width 0 height 0
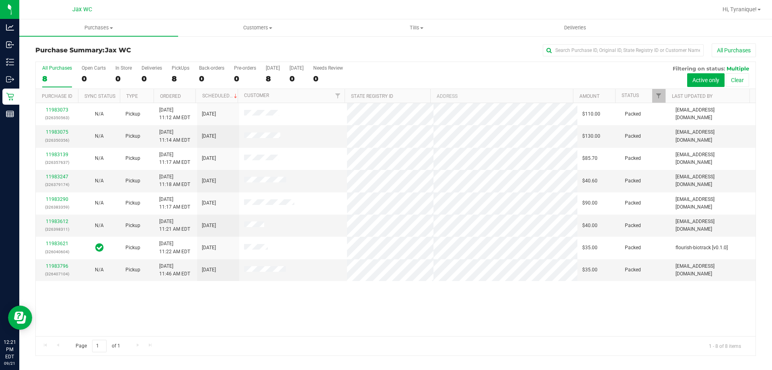
click at [331, 314] on div "11983073 (326350563) N/A Pickup 9/21/2025 11:12 AM EDT 9/21/2025 $110.00 Packed…" at bounding box center [396, 219] width 720 height 233
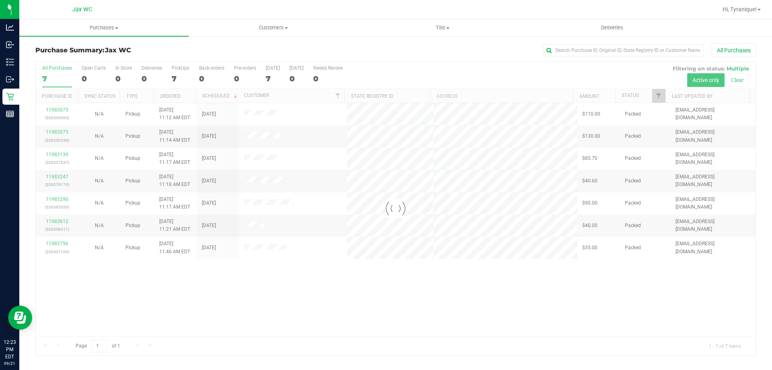
click at [309, 272] on div at bounding box center [396, 208] width 720 height 293
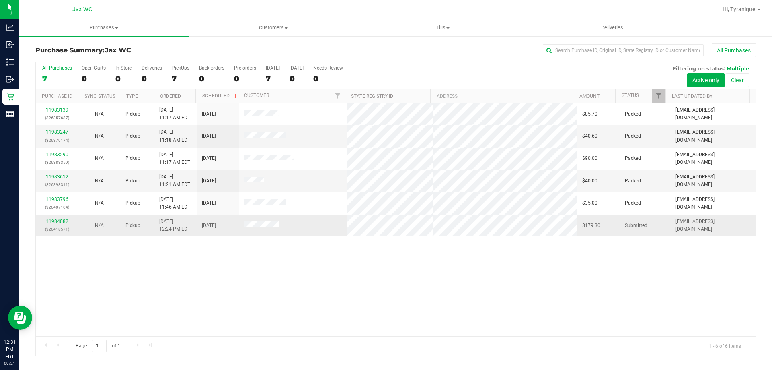
click at [63, 219] on link "11984082" at bounding box center [57, 221] width 23 height 6
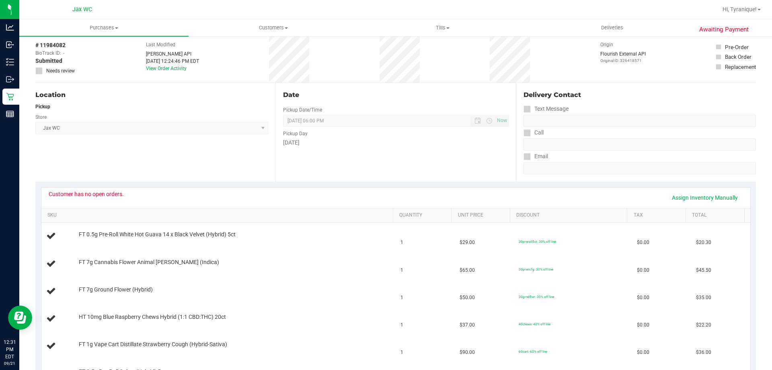
scroll to position [121, 0]
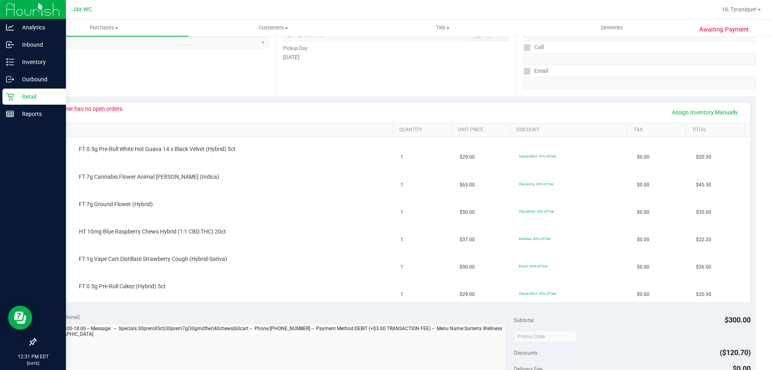
click at [10, 94] on icon at bounding box center [10, 97] width 8 height 8
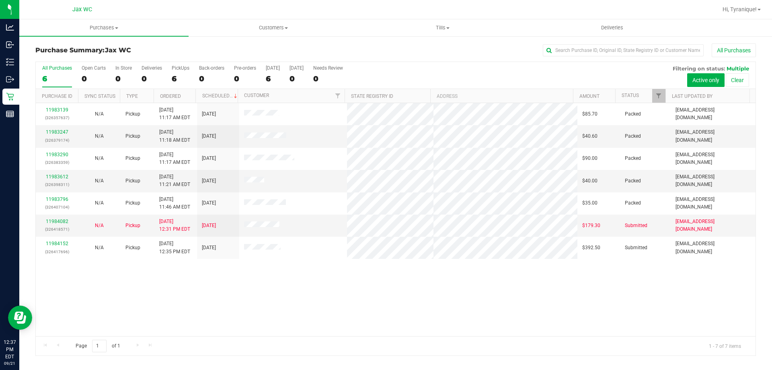
click at [286, 286] on div "11983139 (326357637) N/A Pickup [DATE] 11:17 AM EDT 9/21/2025 $85.70 Packed [EM…" at bounding box center [396, 219] width 720 height 233
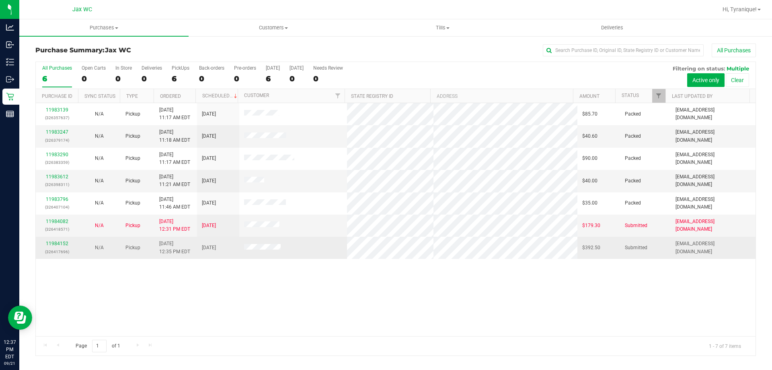
click at [58, 240] on div "11984152 (326417696)" at bounding box center [57, 247] width 33 height 15
click at [61, 243] on link "11984152" at bounding box center [57, 244] width 23 height 6
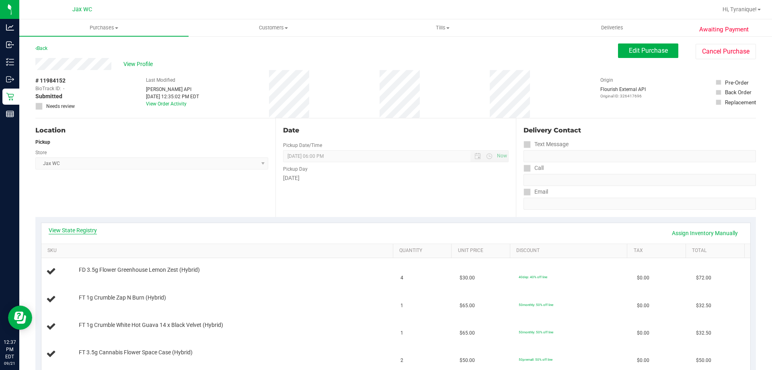
click at [81, 228] on link "View State Registry" at bounding box center [73, 230] width 48 height 8
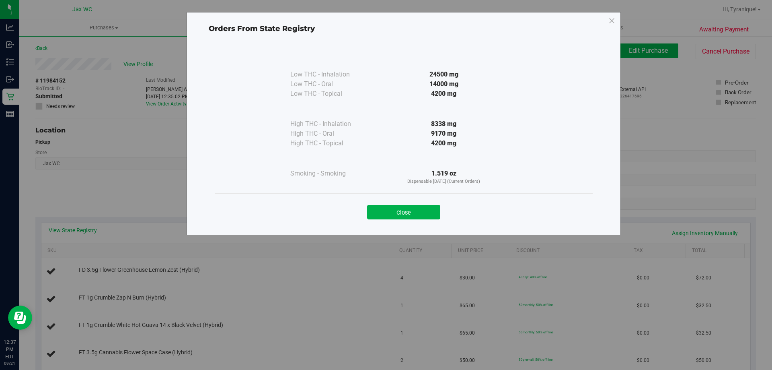
click at [387, 212] on button "Close" at bounding box center [403, 212] width 73 height 14
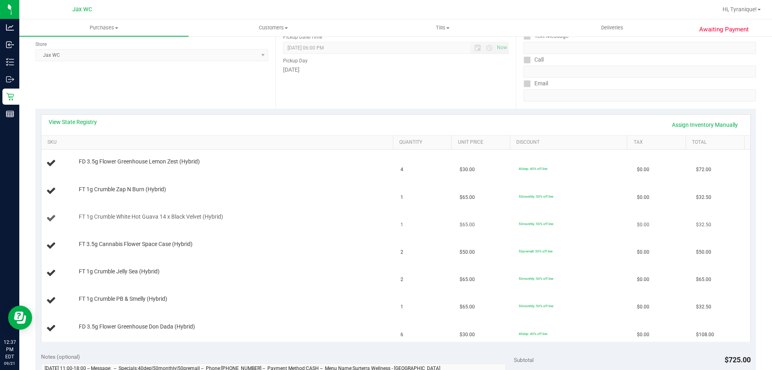
scroll to position [121, 0]
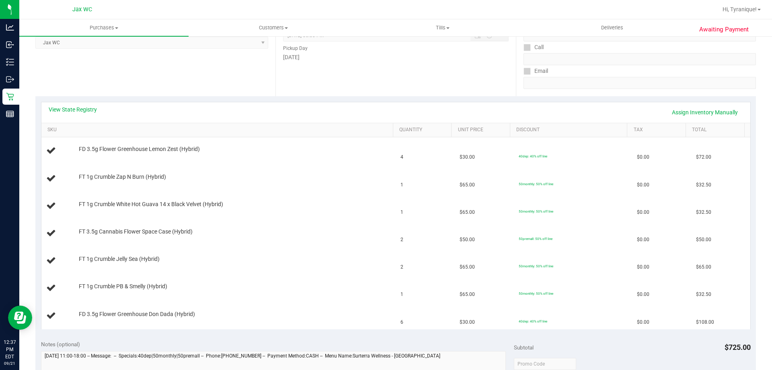
click at [87, 114] on div "View State Registry Assign Inventory Manually" at bounding box center [396, 112] width 695 height 14
click at [87, 109] on link "View State Registry" at bounding box center [73, 109] width 48 height 8
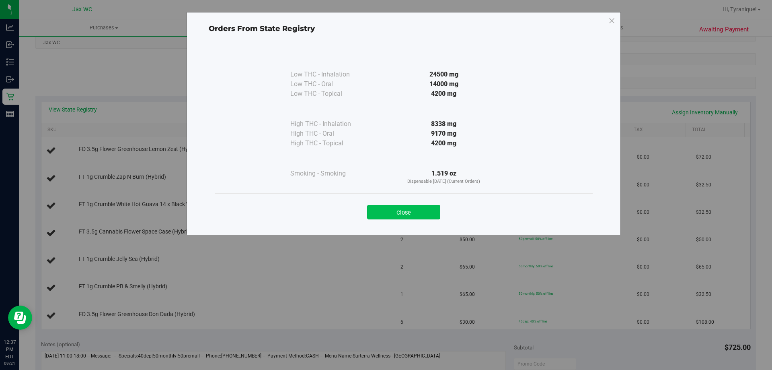
click at [417, 210] on button "Close" at bounding box center [403, 212] width 73 height 14
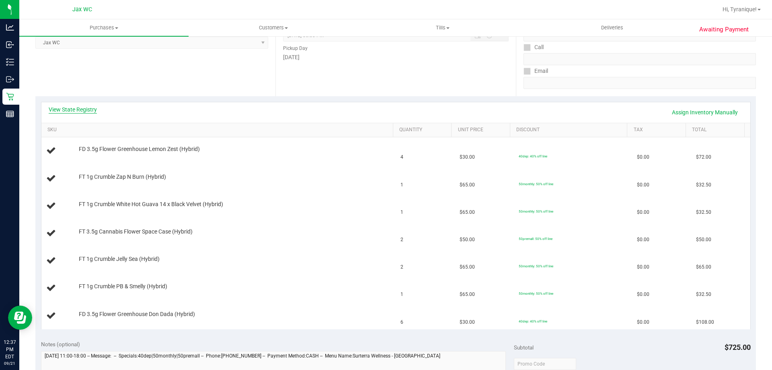
click at [80, 110] on link "View State Registry" at bounding box center [73, 109] width 48 height 8
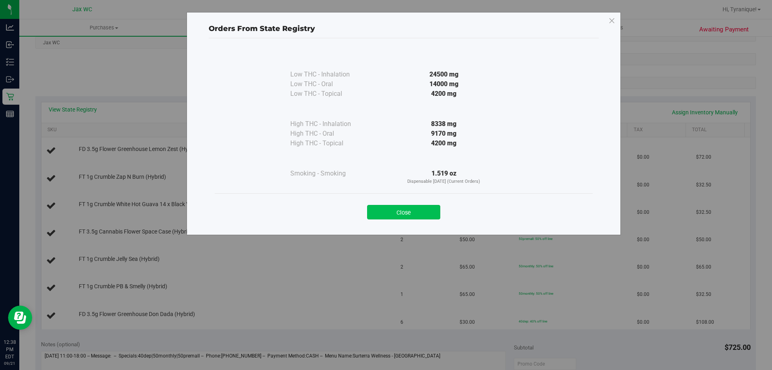
click at [413, 215] on button "Close" at bounding box center [403, 212] width 73 height 14
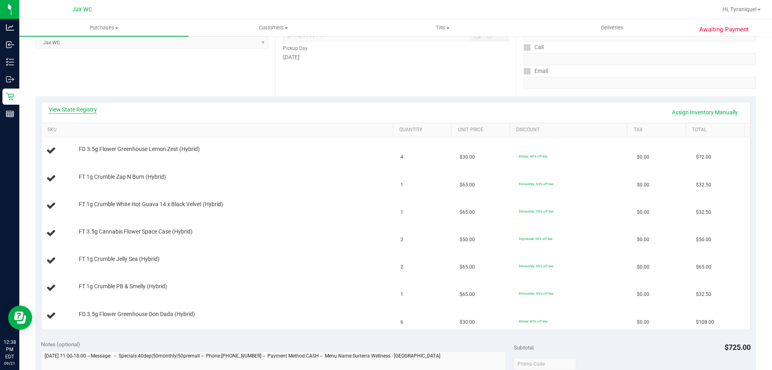
click at [73, 110] on link "View State Registry" at bounding box center [73, 109] width 48 height 8
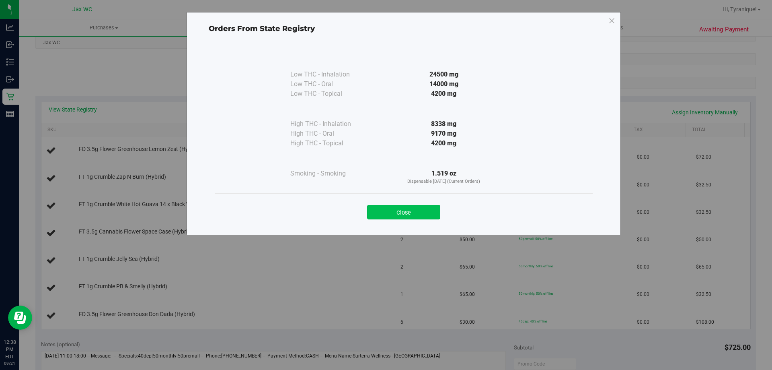
click at [406, 215] on button "Close" at bounding box center [403, 212] width 73 height 14
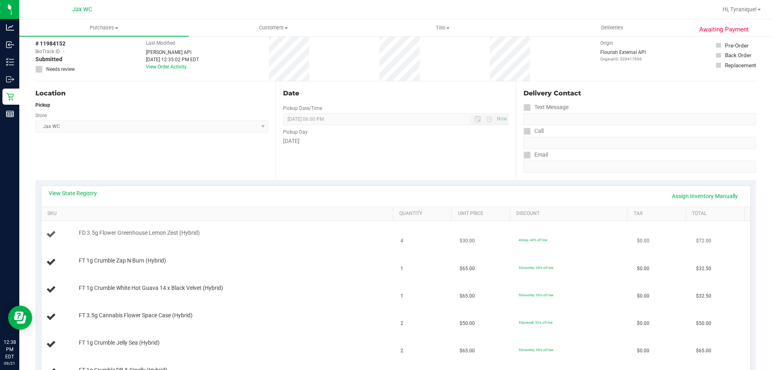
scroll to position [0, 0]
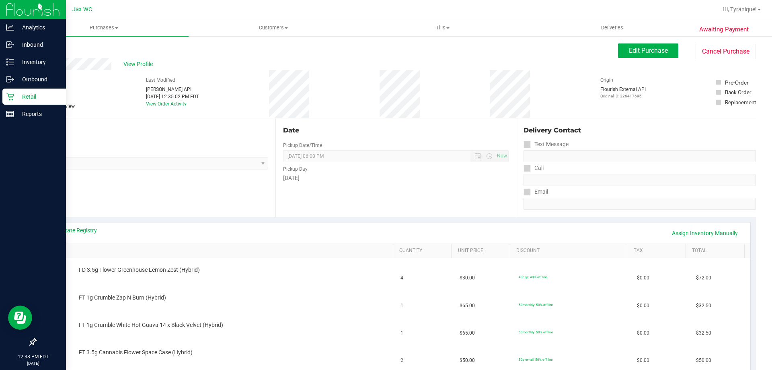
click at [13, 92] on div "Retail" at bounding box center [34, 96] width 64 height 16
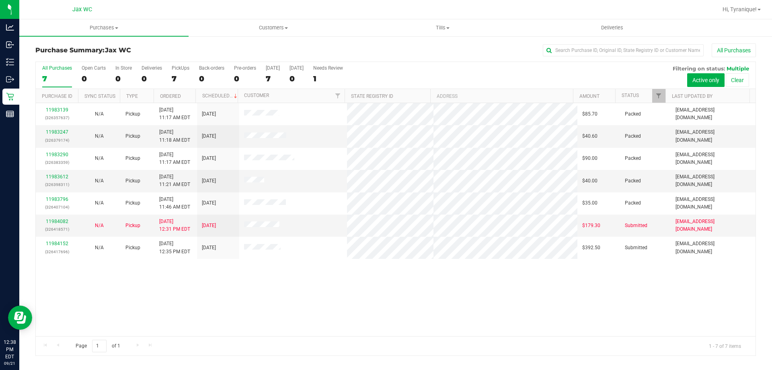
drag, startPoint x: 217, startPoint y: 322, endPoint x: 219, endPoint y: 319, distance: 4.4
click at [222, 319] on div "11983139 (326357637) N/A Pickup [DATE] 11:17 AM EDT 9/21/2025 $85.70 Packed [EM…" at bounding box center [396, 219] width 720 height 233
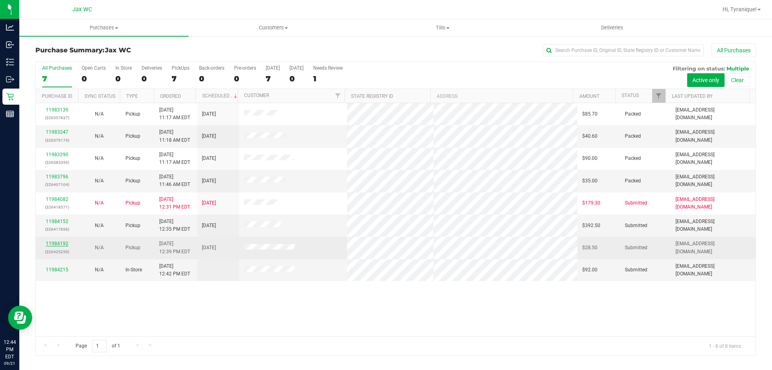
click at [52, 244] on link "11984192" at bounding box center [57, 244] width 23 height 6
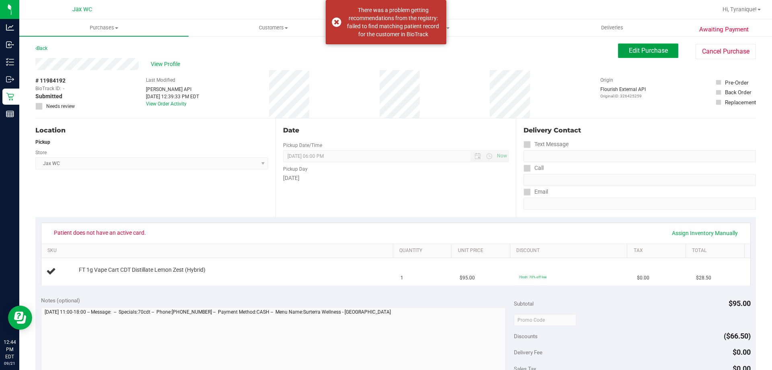
click at [629, 45] on button "Edit Purchase" at bounding box center [648, 50] width 60 height 14
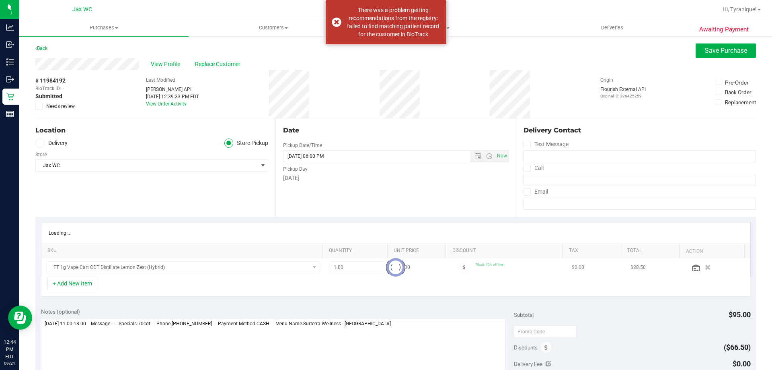
click at [164, 66] on span "View Profile" at bounding box center [167, 64] width 32 height 8
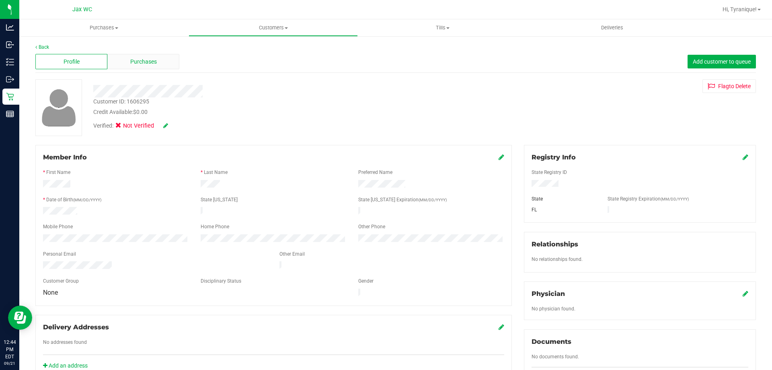
click at [163, 66] on div "Purchases" at bounding box center [143, 61] width 72 height 15
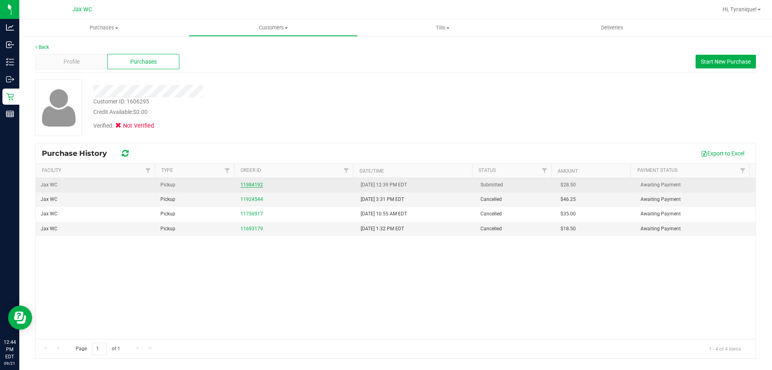
click at [252, 185] on link "11984192" at bounding box center [252, 185] width 23 height 6
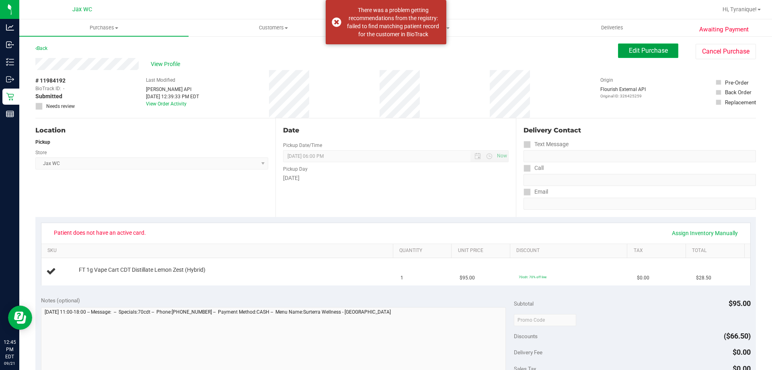
click at [651, 53] on span "Edit Purchase" at bounding box center [648, 51] width 39 height 8
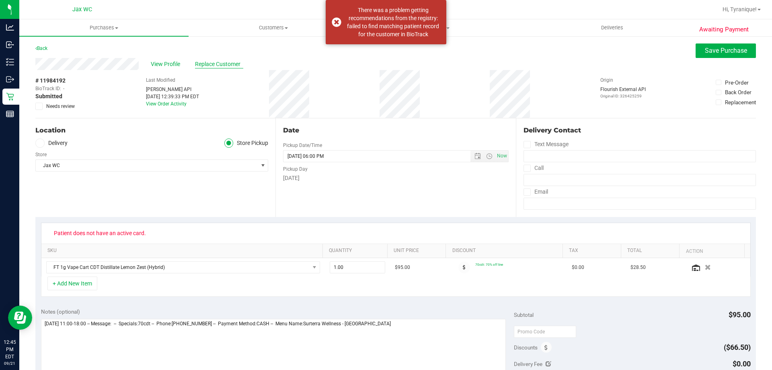
click at [212, 62] on span "Replace Customer" at bounding box center [219, 64] width 48 height 8
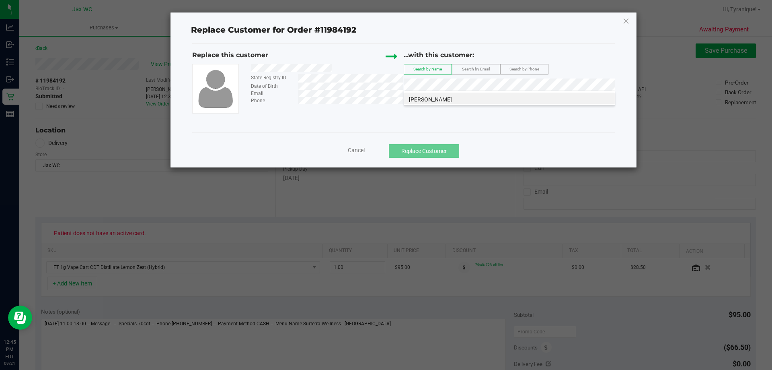
click at [451, 98] on span "[PERSON_NAME]" at bounding box center [430, 99] width 43 height 6
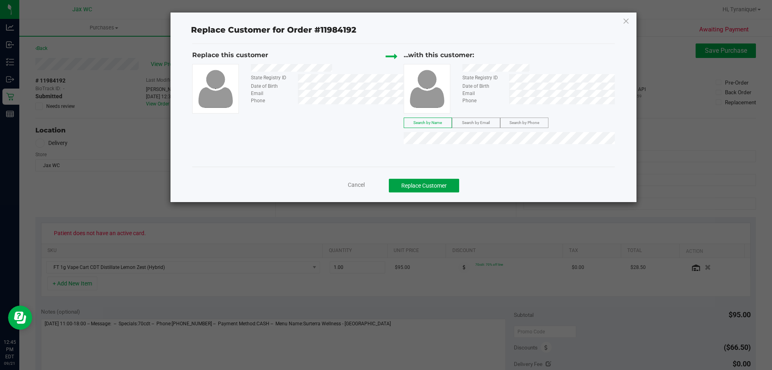
drag, startPoint x: 439, startPoint y: 183, endPoint x: 353, endPoint y: 106, distance: 115.7
click at [365, 116] on div "Replace Customer for Order #11984192 Replace this customer State Registry ID Da…" at bounding box center [404, 106] width 466 height 189
click at [426, 188] on button "Replace Customer" at bounding box center [424, 186] width 70 height 14
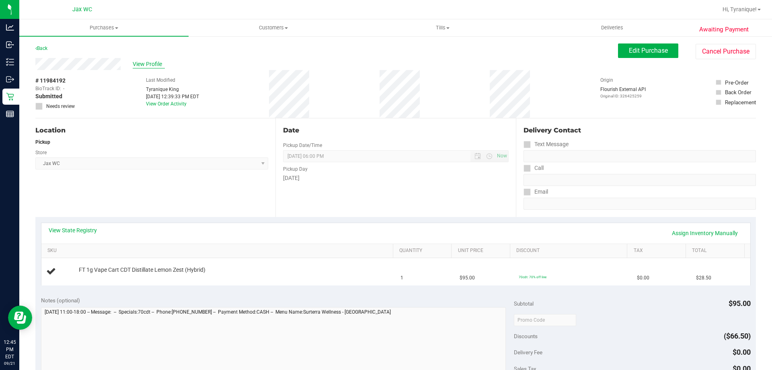
click at [147, 60] on span "View Profile" at bounding box center [149, 64] width 32 height 8
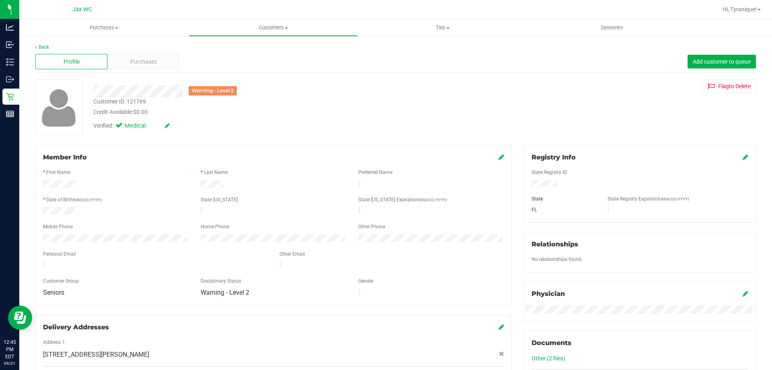
click at [499, 158] on icon at bounding box center [502, 157] width 6 height 6
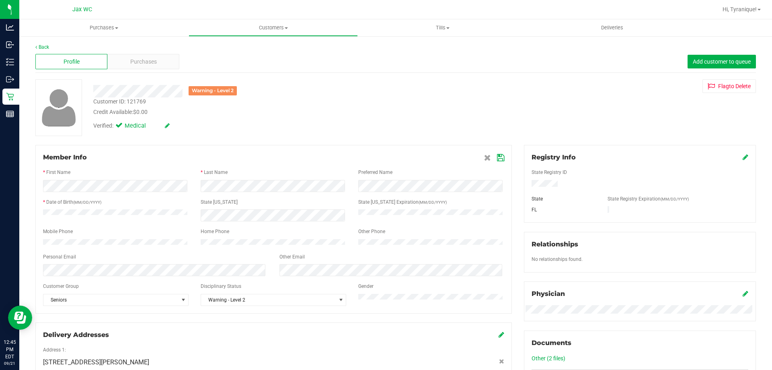
click at [500, 157] on icon at bounding box center [500, 157] width 7 height 6
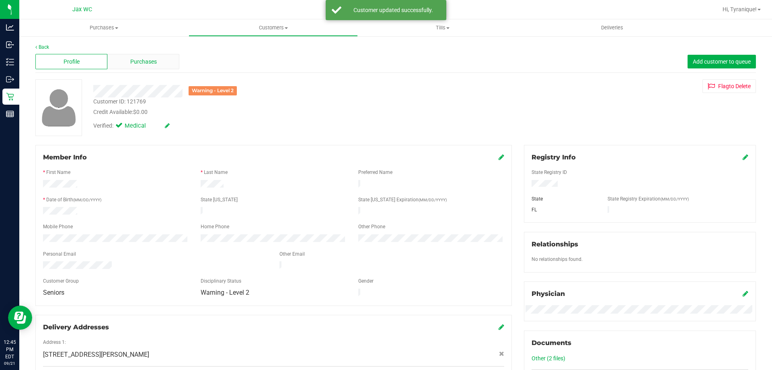
click at [144, 63] on span "Purchases" at bounding box center [143, 62] width 27 height 8
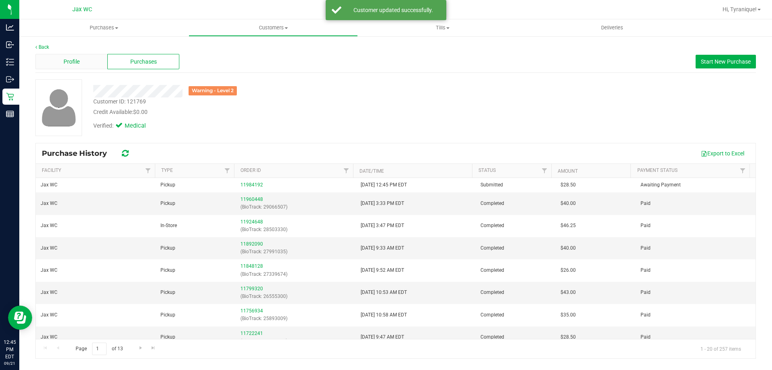
click at [77, 61] on span "Profile" at bounding box center [72, 62] width 16 height 8
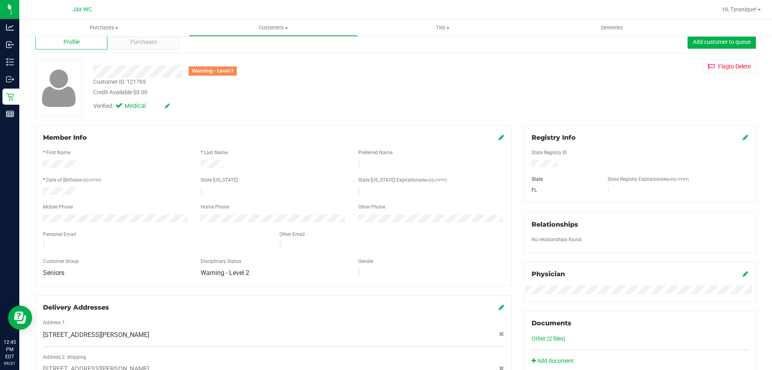
scroll to position [10, 0]
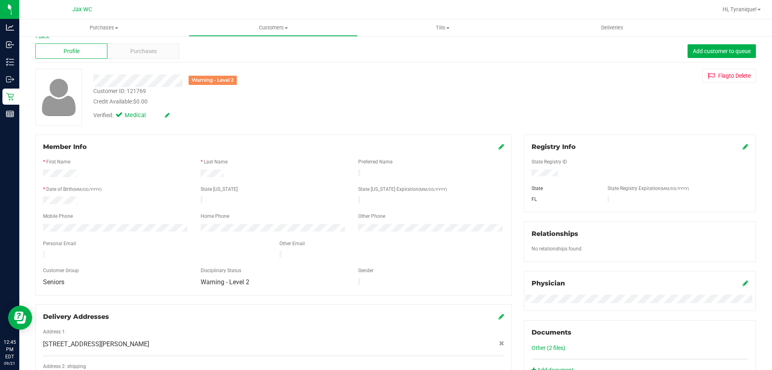
click at [499, 145] on icon at bounding box center [502, 146] width 6 height 6
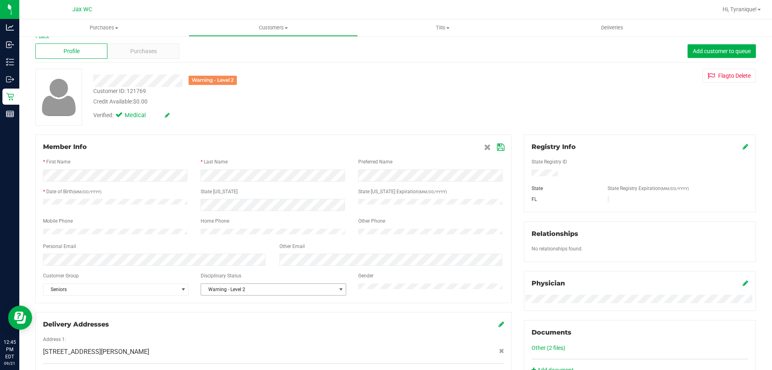
click at [326, 293] on span "Warning - Level 2" at bounding box center [268, 289] width 135 height 11
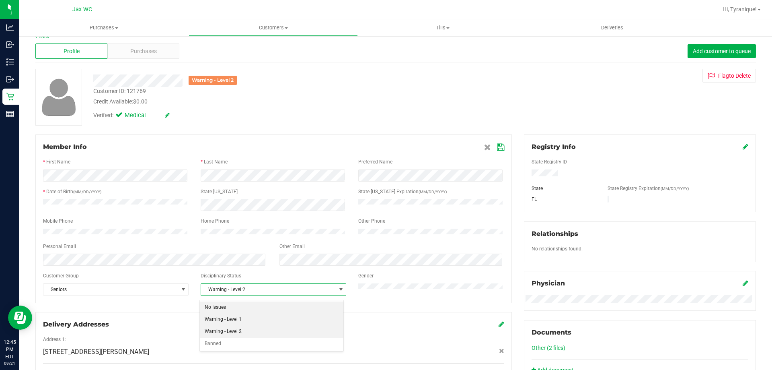
click at [294, 311] on li "No Issues" at bounding box center [272, 307] width 144 height 12
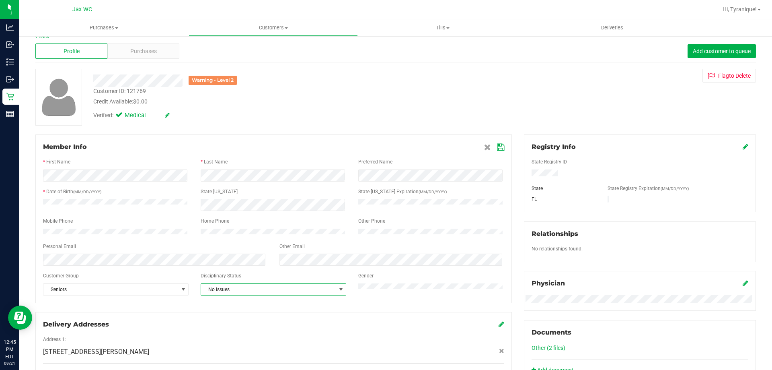
click at [497, 148] on icon at bounding box center [500, 147] width 7 height 6
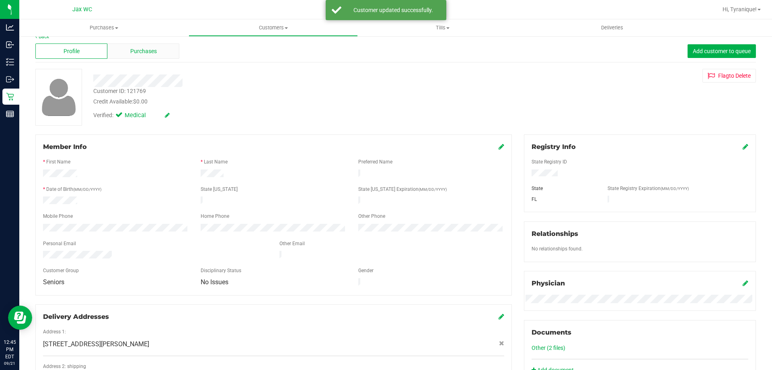
click at [135, 52] on span "Purchases" at bounding box center [143, 51] width 27 height 8
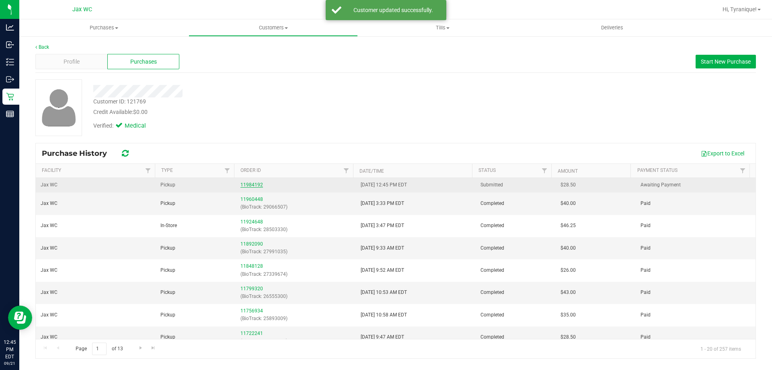
click at [255, 184] on link "11984192" at bounding box center [252, 185] width 23 height 6
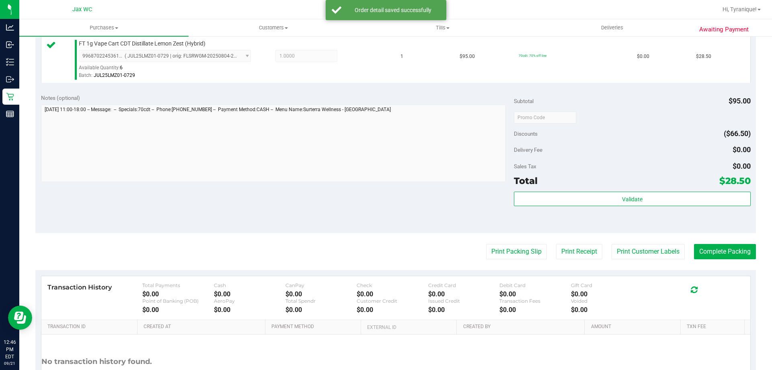
scroll to position [241, 0]
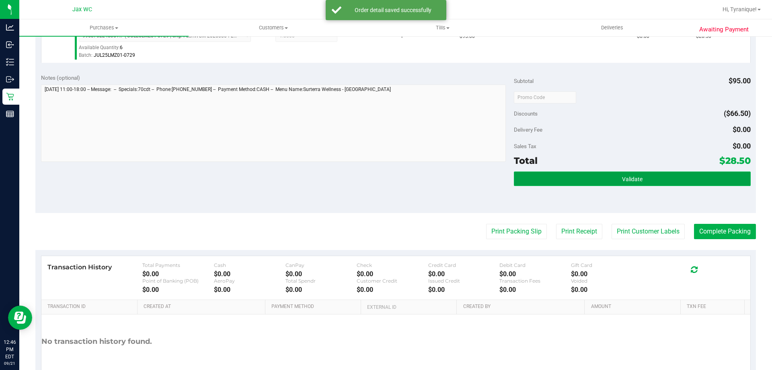
click at [586, 173] on button "Validate" at bounding box center [632, 178] width 236 height 14
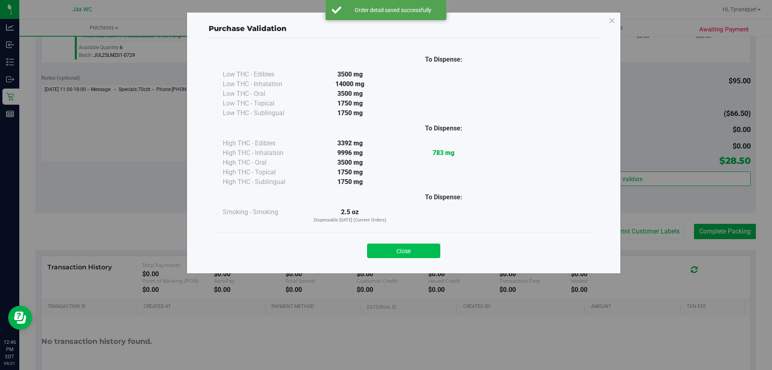
click at [391, 257] on button "Close" at bounding box center [403, 250] width 73 height 14
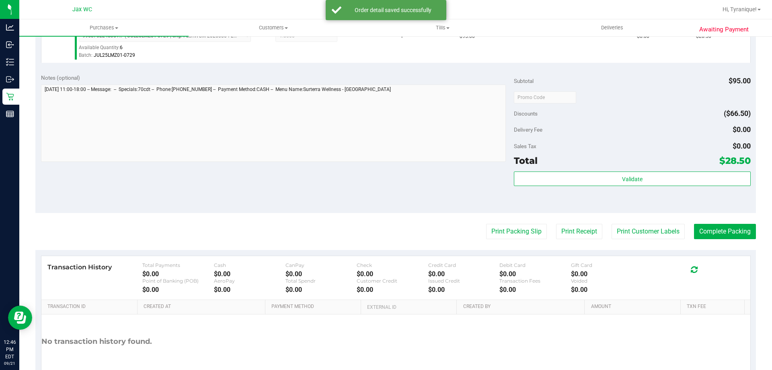
click at [518, 222] on purchase-details "Back Edit Purchase Cancel Purchase View Profile # 11984192 BioTrack ID: - Submi…" at bounding box center [395, 101] width 721 height 598
click at [520, 235] on button "Print Packing Slip" at bounding box center [516, 231] width 61 height 15
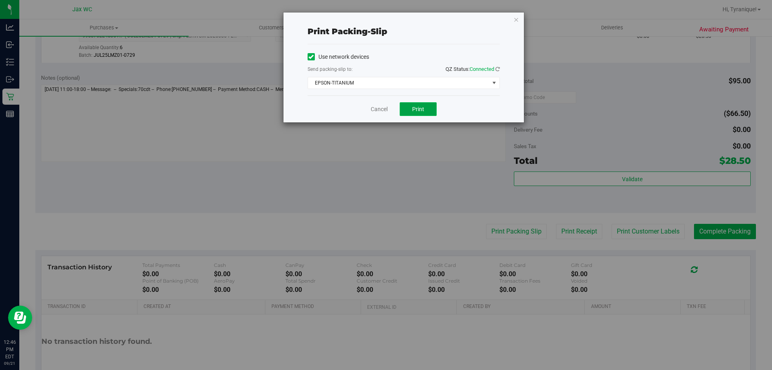
click at [403, 114] on button "Print" at bounding box center [418, 109] width 37 height 14
click at [384, 110] on link "Cancel" at bounding box center [379, 109] width 17 height 8
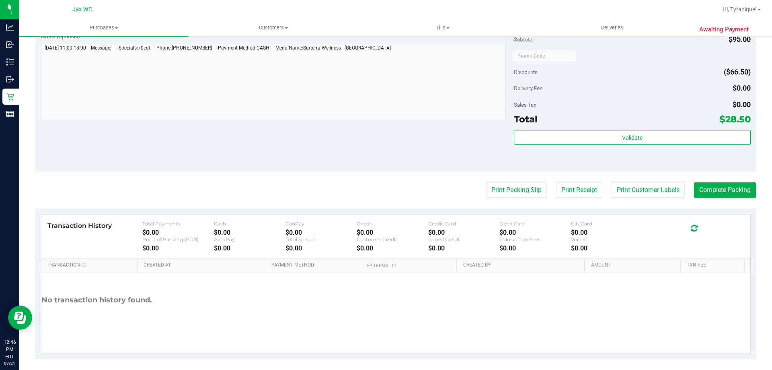
scroll to position [288, 0]
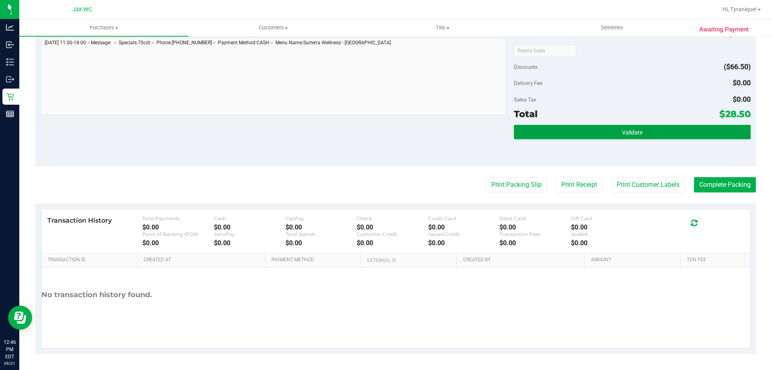
click at [715, 138] on button "Validate" at bounding box center [632, 132] width 236 height 14
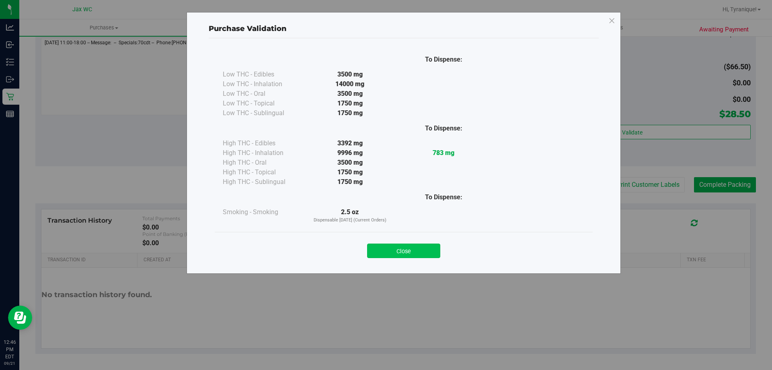
click at [399, 257] on button "Close" at bounding box center [403, 250] width 73 height 14
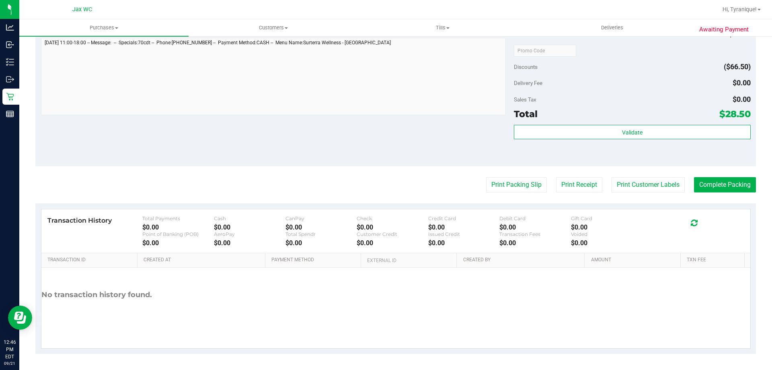
click at [753, 180] on div "Awaiting Payment Back Edit Purchase Cancel Purchase View Profile # 11984192 Bio…" at bounding box center [395, 58] width 753 height 622
click at [729, 185] on button "Complete Packing" at bounding box center [725, 184] width 62 height 15
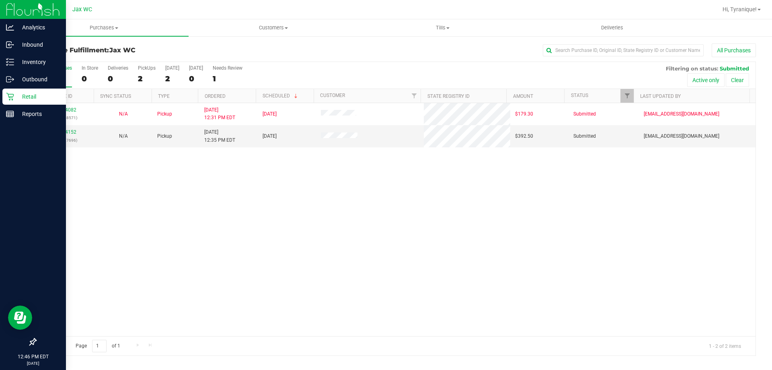
click at [31, 96] on p "Retail" at bounding box center [38, 97] width 48 height 10
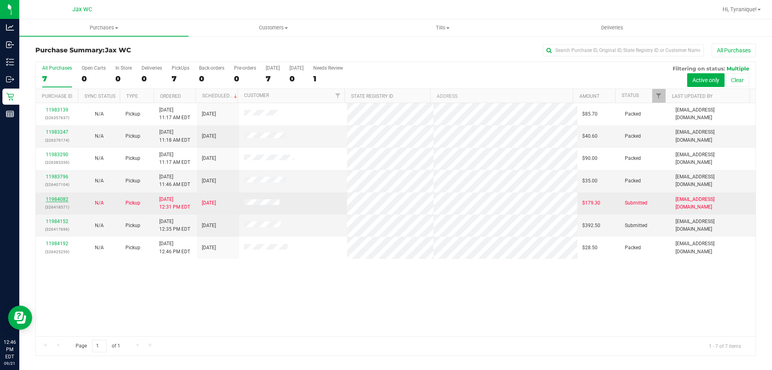
click at [66, 200] on link "11984082" at bounding box center [57, 199] width 23 height 6
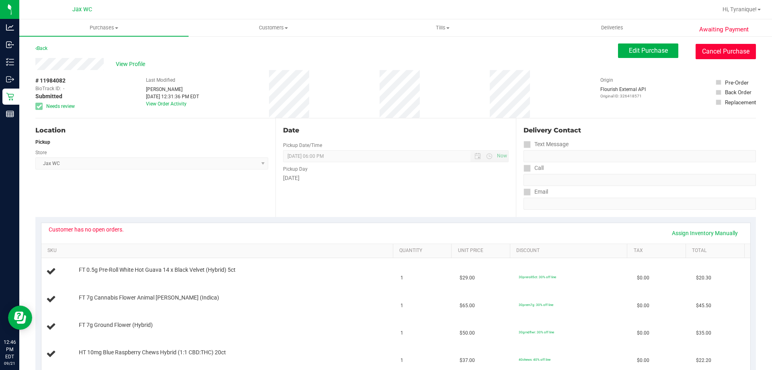
click at [700, 44] on button "Cancel Purchase" at bounding box center [726, 51] width 60 height 15
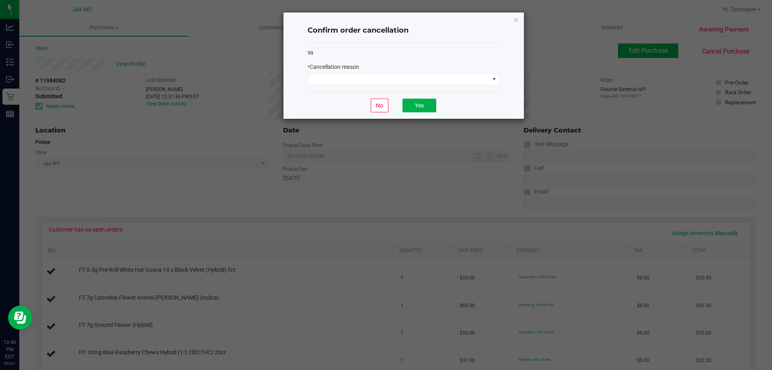
click at [417, 88] on div "99 * Cancellation reason" at bounding box center [404, 67] width 192 height 49
click at [410, 82] on span at bounding box center [398, 79] width 181 height 11
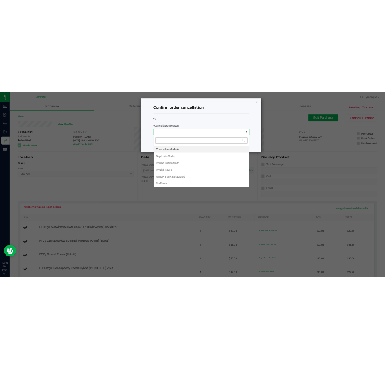
scroll to position [12, 192]
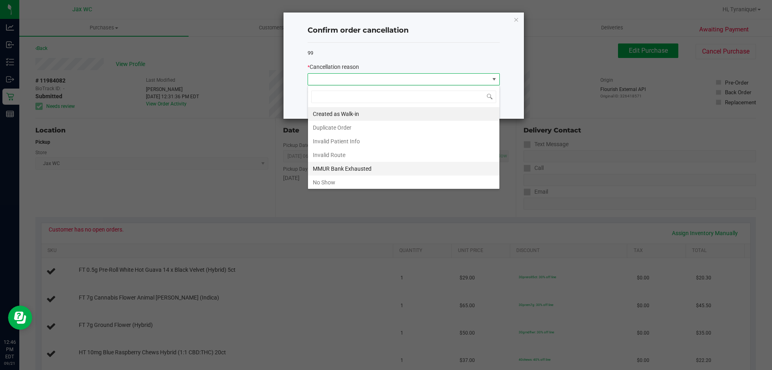
click at [359, 169] on li "MMUR Bank Exhausted" at bounding box center [403, 169] width 191 height 14
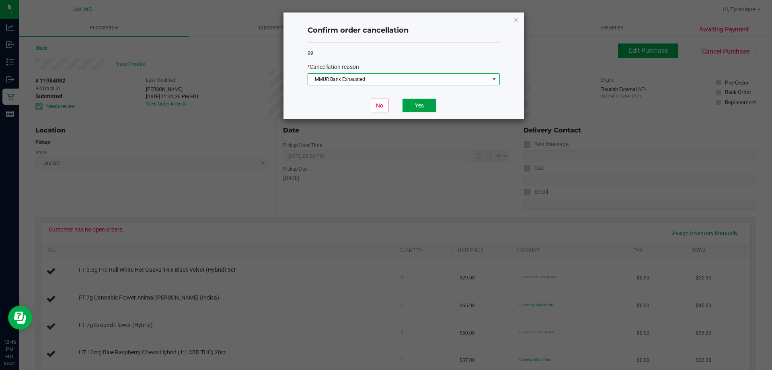
click at [421, 103] on button "Yes" at bounding box center [420, 106] width 34 height 14
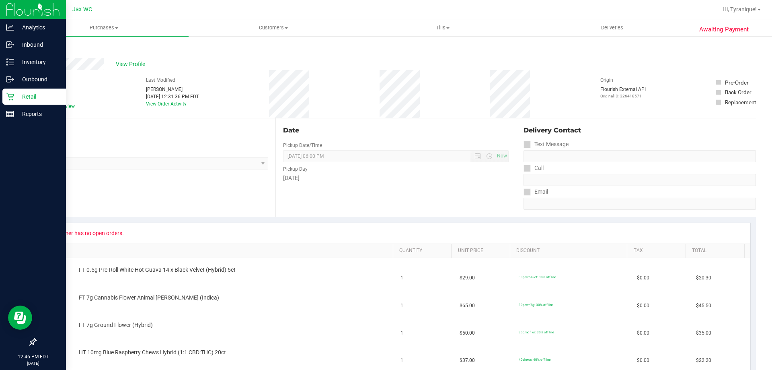
click at [19, 97] on p "Retail" at bounding box center [38, 97] width 48 height 10
